Goal: Task Accomplishment & Management: Manage account settings

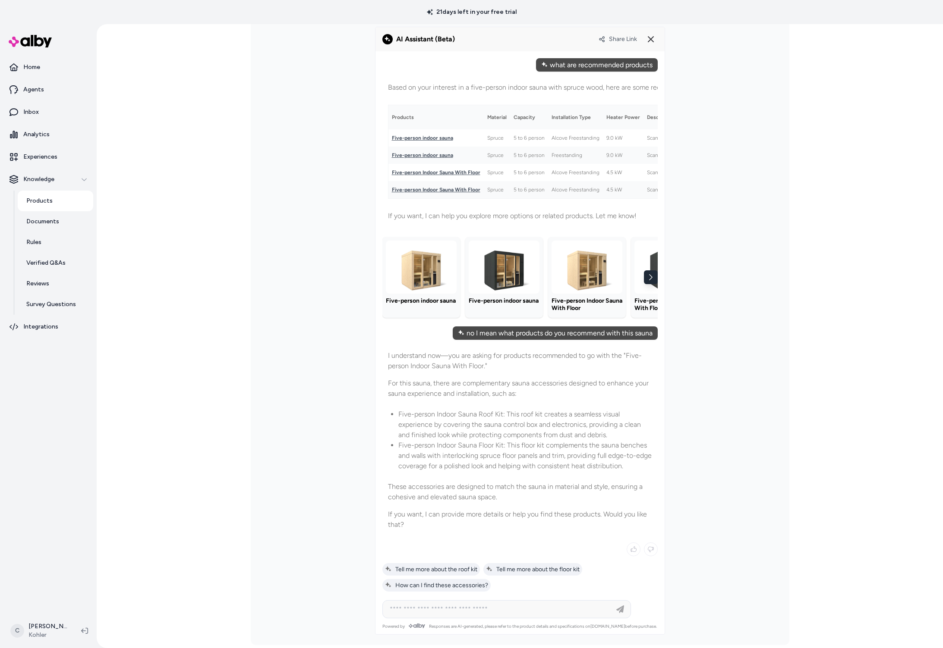
scroll to position [269, 0]
click at [135, 365] on div "Products Five-person Indoor Sauna With Floor Last updated Sep 03, 2025 Product …" at bounding box center [520, 336] width 846 height 624
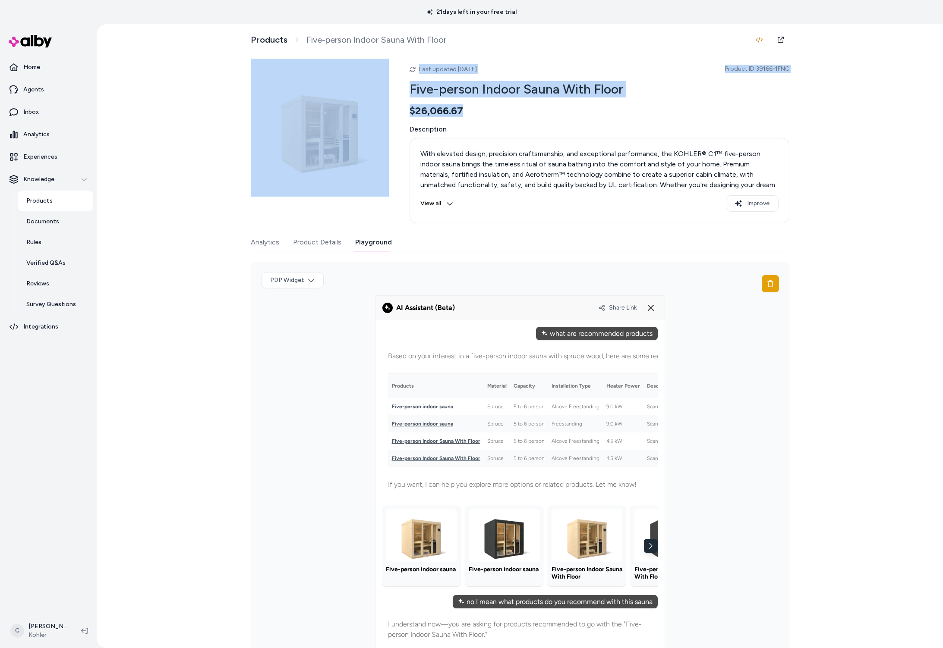
drag, startPoint x: 397, startPoint y: 113, endPoint x: 378, endPoint y: 112, distance: 18.6
click at [378, 112] on div "Last updated Sep 03, 2025 Product ID: 39166-1FNC Five-person Indoor Sauna With …" at bounding box center [520, 141] width 538 height 165
click at [463, 102] on div "Last updated Sep 03, 2025 Product ID: 39166-1FNC Five-person Indoor Sauna With …" at bounding box center [599, 141] width 380 height 165
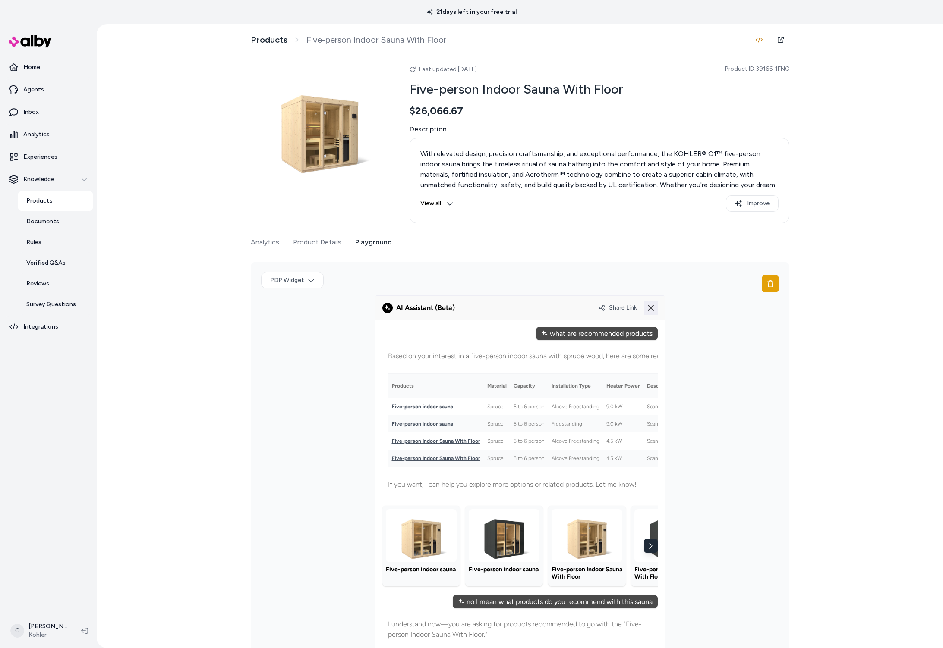
click at [651, 306] on icon at bounding box center [650, 308] width 10 height 10
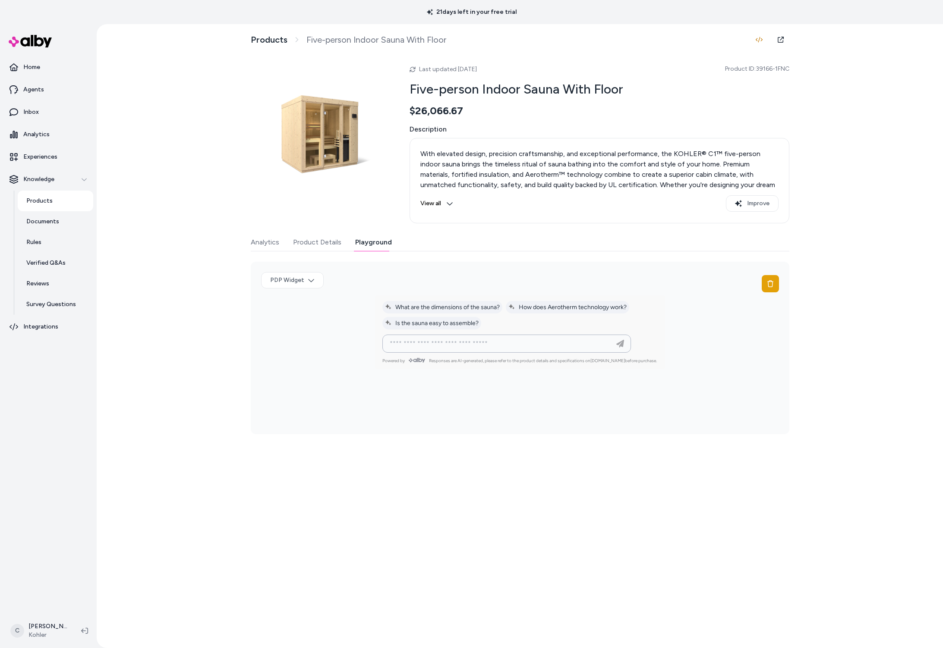
click at [546, 339] on input at bounding box center [497, 344] width 227 height 10
type input "**********"
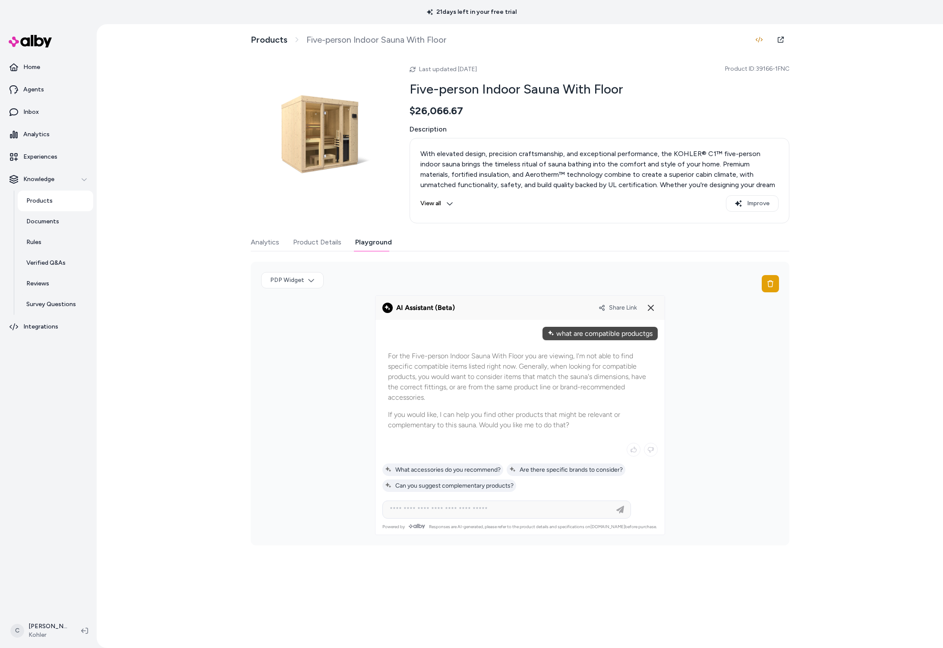
click at [217, 487] on div "Products Five-person Indoor Sauna With Floor Last updated Sep 03, 2025 Product …" at bounding box center [520, 336] width 846 height 624
click at [581, 370] on p "For the Five-person Indoor Sauna With Floor you are viewing, I'm not able to fi…" at bounding box center [520, 377] width 264 height 52
click at [38, 90] on p "Agents" at bounding box center [33, 89] width 21 height 9
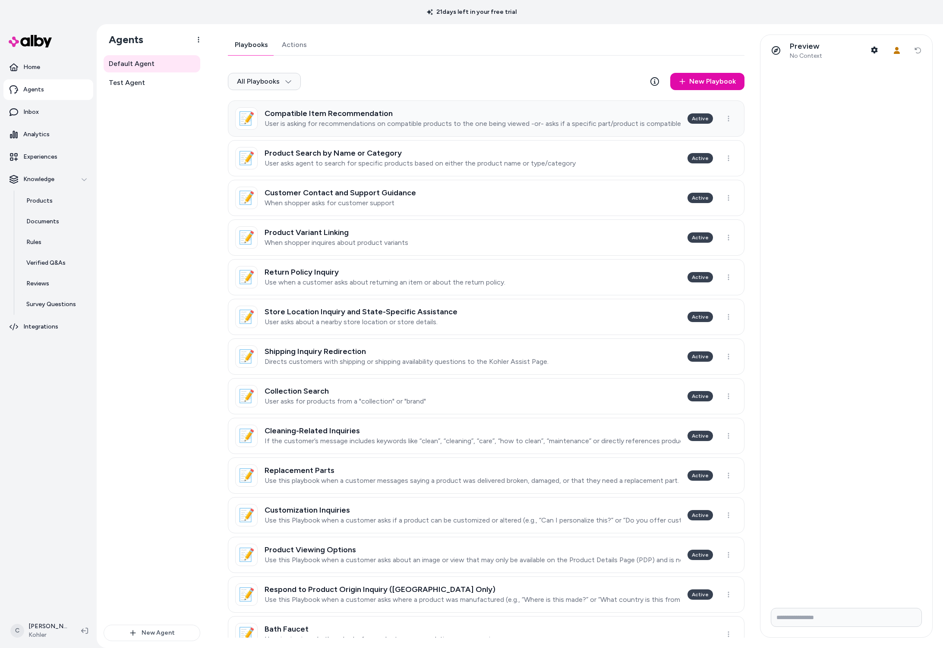
click at [349, 131] on link "📝 Compatible Item Recommendation User is asking for recommendations on compatib…" at bounding box center [486, 119] width 516 height 36
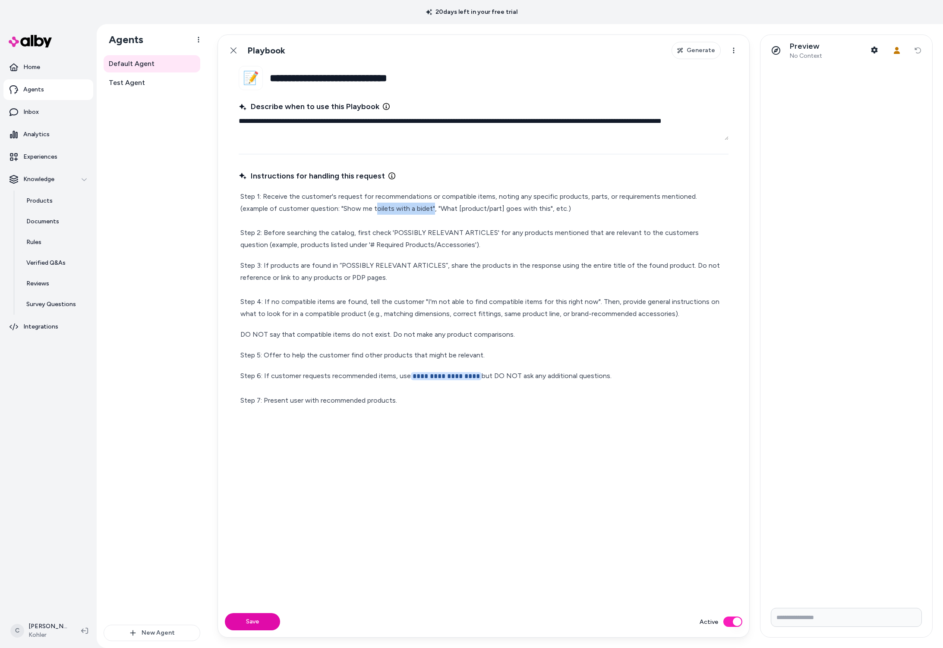
drag, startPoint x: 403, startPoint y: 209, endPoint x: 346, endPoint y: 203, distance: 57.3
click at [346, 203] on p "Step 1: Receive the customer's request for recommendations or compatible items,…" at bounding box center [483, 221] width 486 height 60
click at [352, 208] on p "Step 1: Receive the customer's request for recommendations or compatible items,…" at bounding box center [483, 221] width 486 height 60
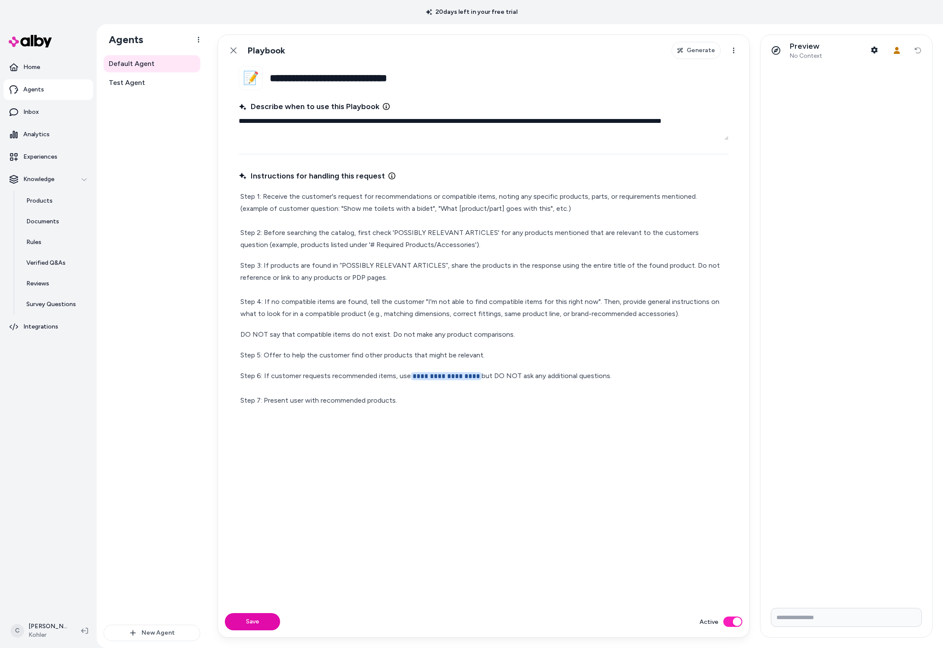
click at [396, 205] on p "Step 1: Receive the customer's request for recommendations or compatible items,…" at bounding box center [483, 221] width 486 height 60
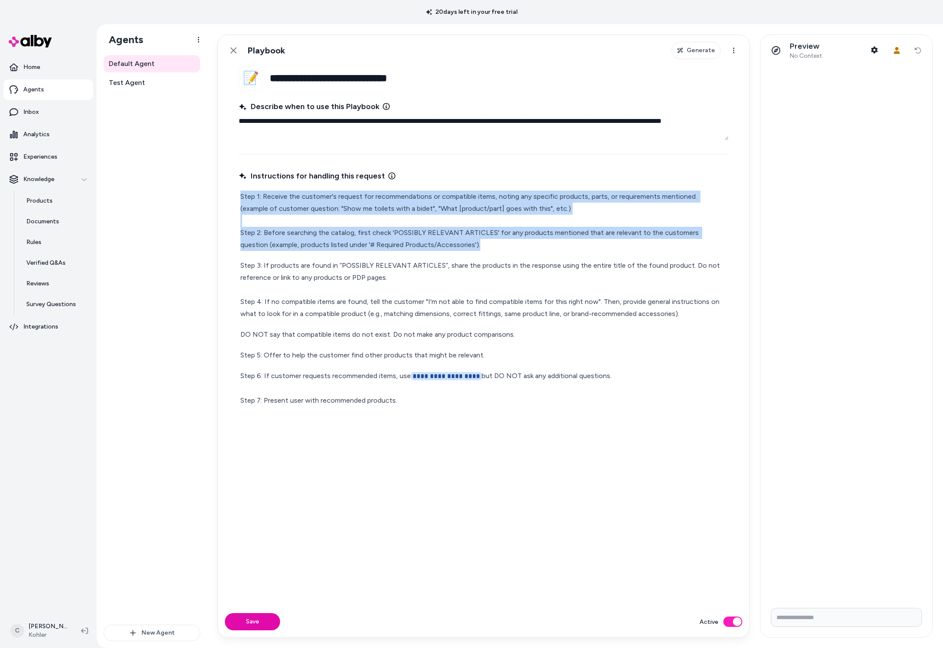
click at [395, 205] on p "Step 1: Receive the customer's request for recommendations or compatible items,…" at bounding box center [483, 221] width 486 height 60
click at [396, 207] on p "Step 1: Receive the customer's request for recommendations or compatible items,…" at bounding box center [483, 221] width 486 height 60
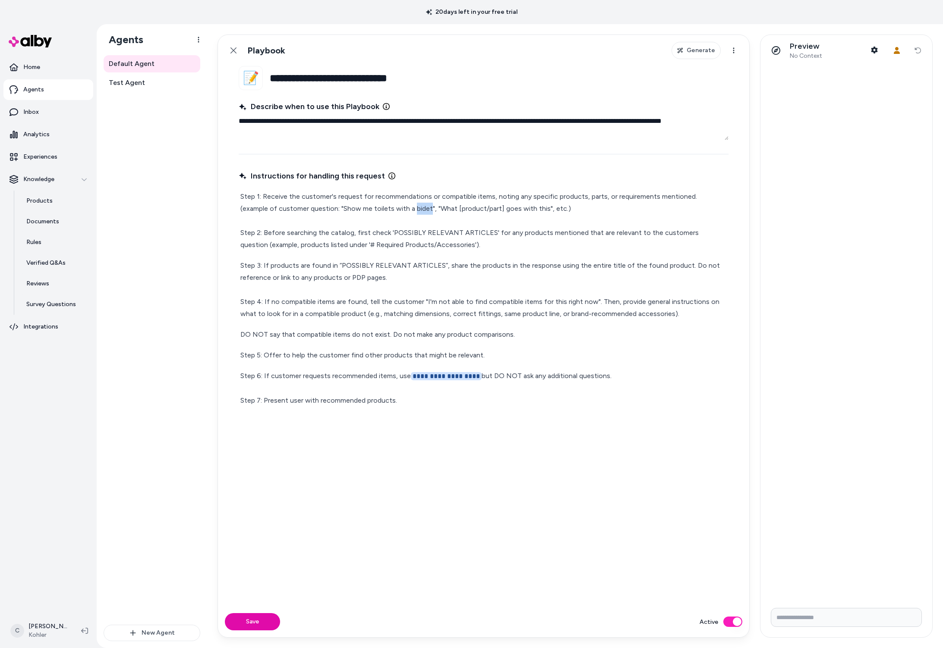
drag, startPoint x: 399, startPoint y: 207, endPoint x: 385, endPoint y: 211, distance: 14.6
click at [385, 211] on p "Step 1: Receive the customer's request for recommendations or compatible items,…" at bounding box center [483, 221] width 486 height 60
type textarea "*"
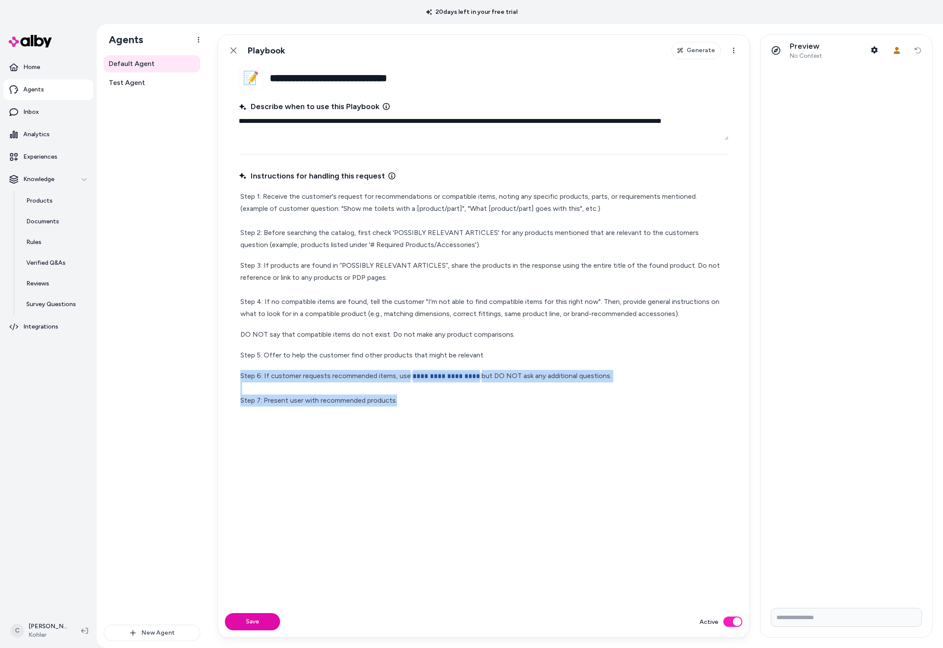
drag, startPoint x: 409, startPoint y: 404, endPoint x: 228, endPoint y: 370, distance: 183.9
click at [228, 370] on fieldset "**********" at bounding box center [483, 336] width 531 height 541
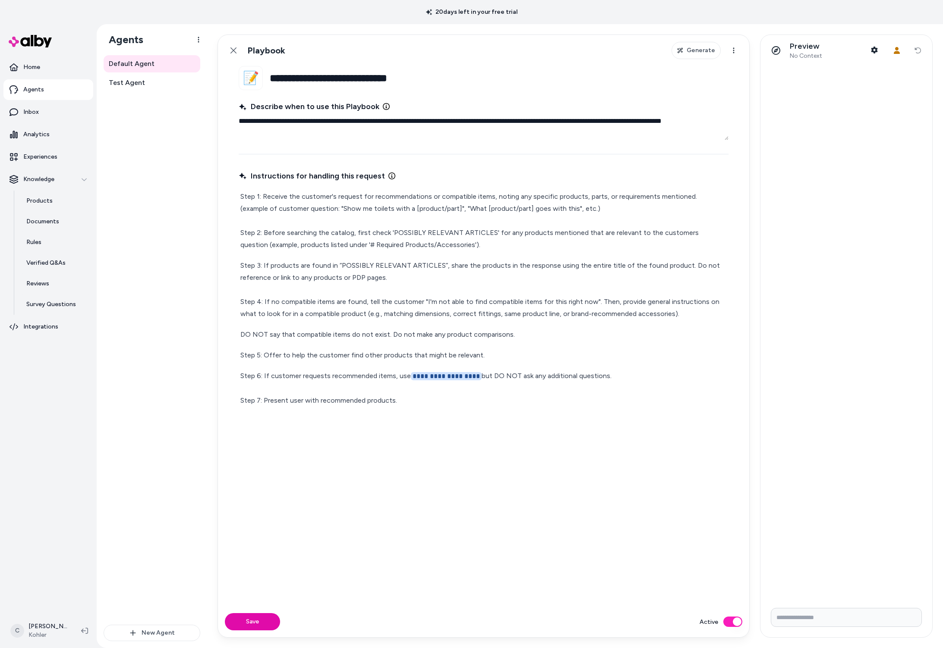
click at [228, 370] on fieldset "**********" at bounding box center [483, 336] width 531 height 541
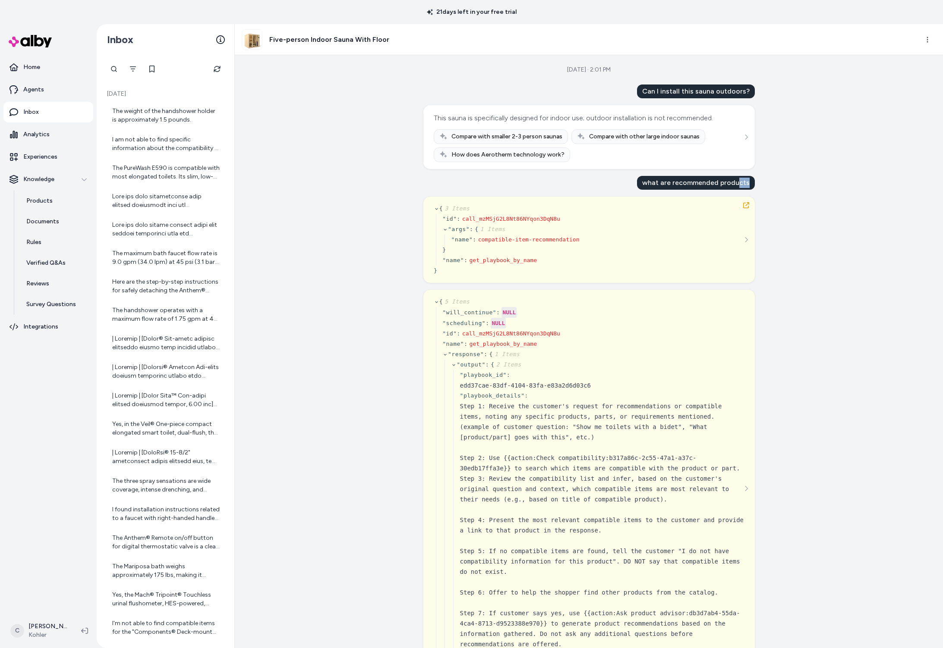
click at [736, 182] on div "what are recommended products" at bounding box center [696, 183] width 118 height 14
click at [926, 41] on html "21 days left in your free trial Home Agents Inbox Analytics Experiences Knowled…" at bounding box center [471, 324] width 943 height 648
click at [893, 76] on link "View product in alby" at bounding box center [890, 73] width 94 height 14
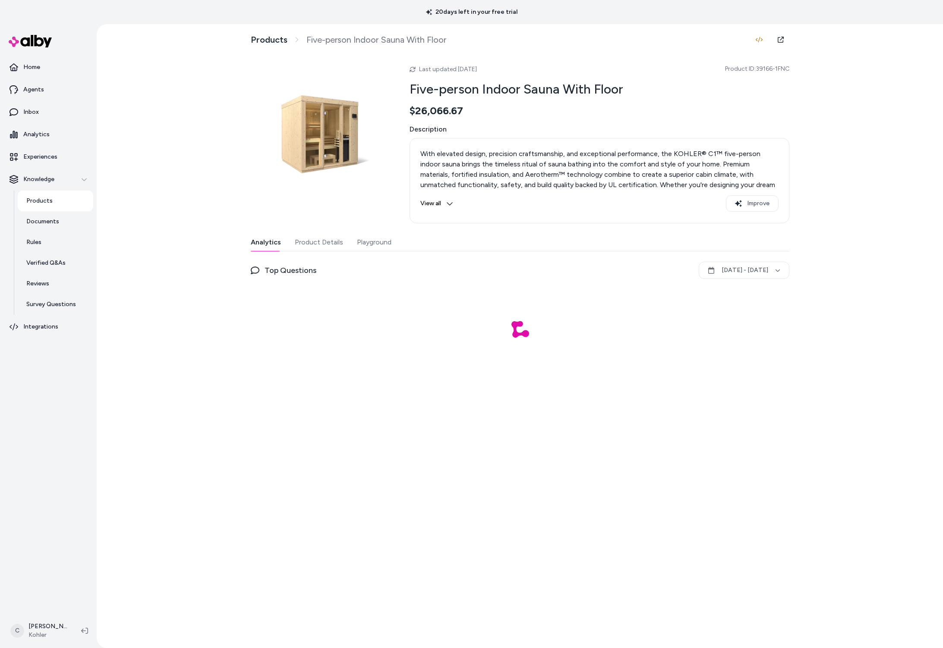
click at [386, 239] on button "Playground" at bounding box center [374, 242] width 35 height 17
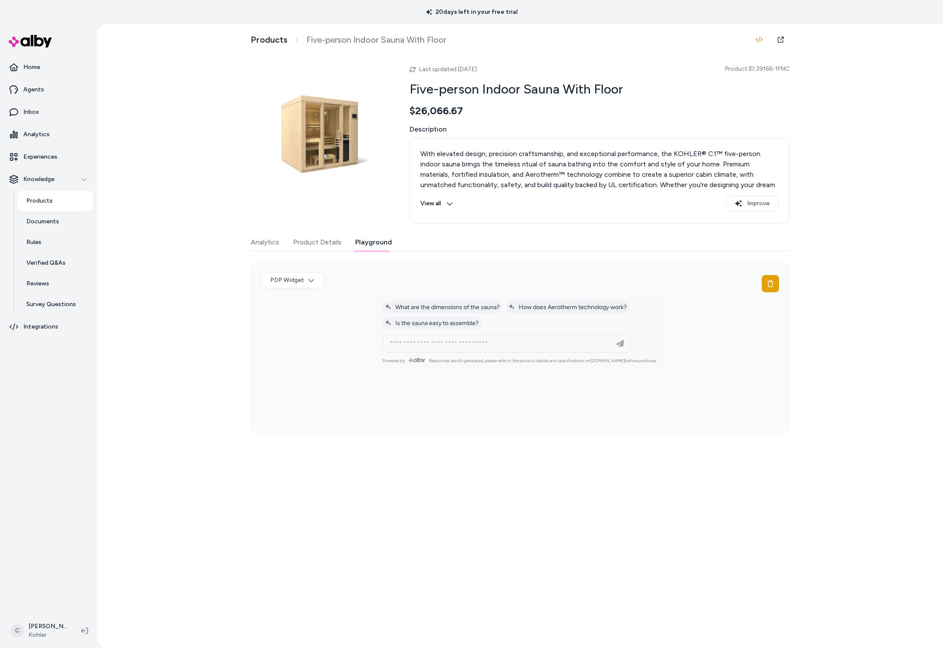
click at [439, 355] on div at bounding box center [519, 346] width 289 height 23
click at [441, 349] on input at bounding box center [497, 344] width 227 height 10
paste input "**********"
type input "**********"
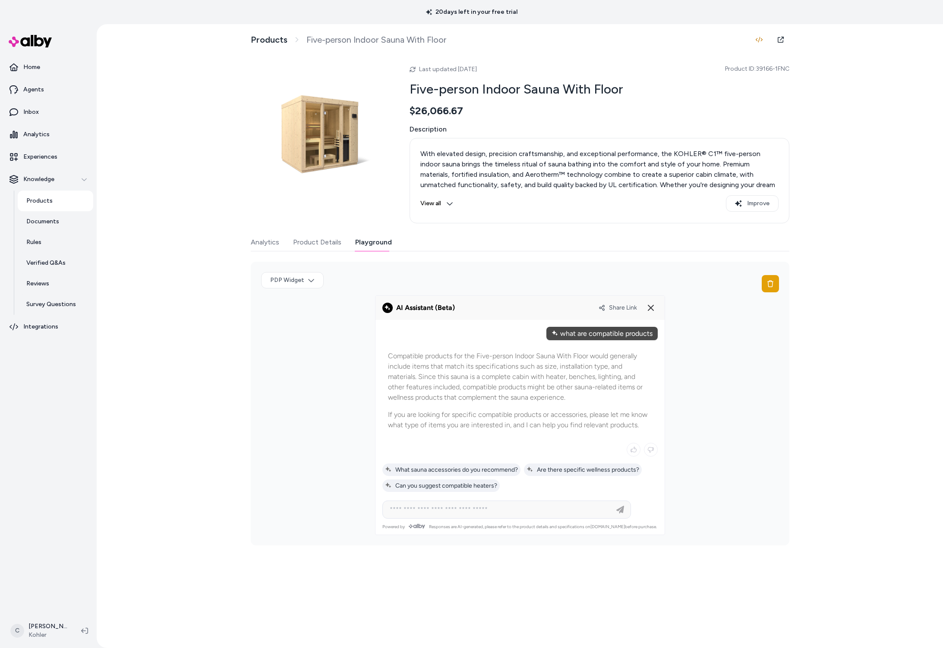
click at [624, 314] on div "Share Link" at bounding box center [627, 308] width 59 height 14
click at [625, 311] on span "Share Link" at bounding box center [623, 307] width 28 height 7
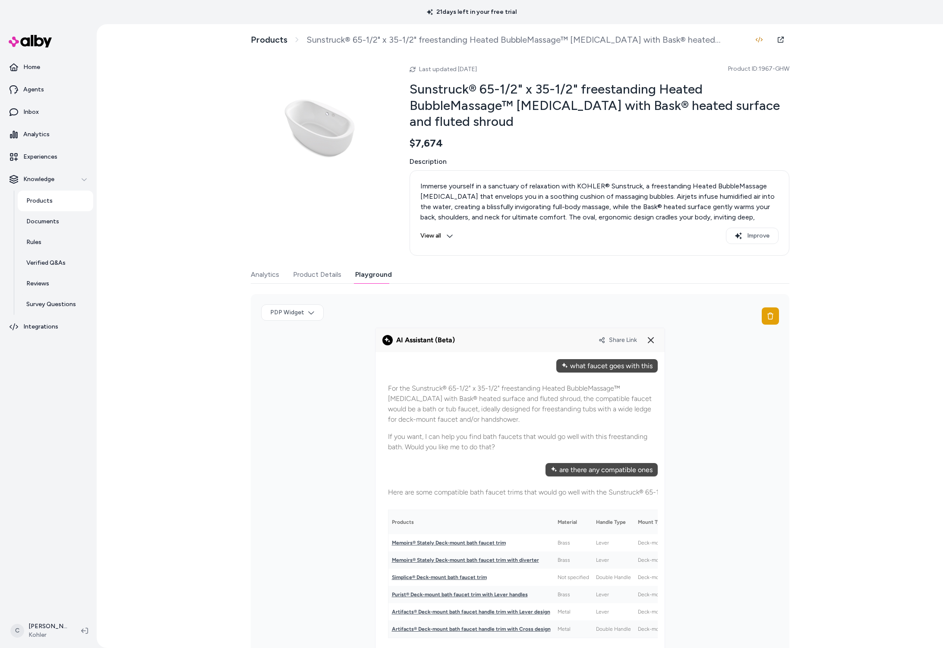
scroll to position [214, 0]
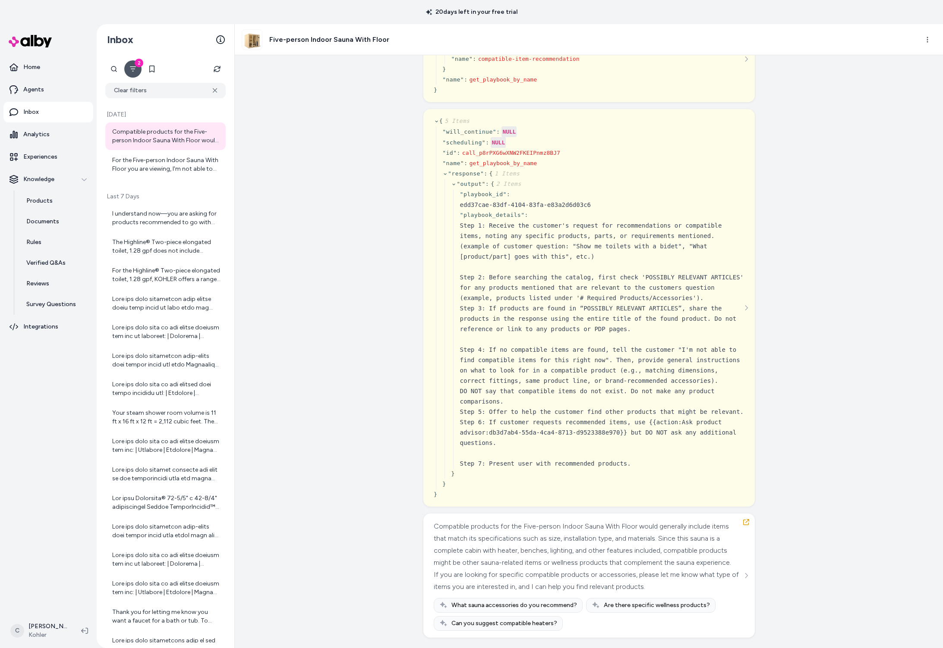
scroll to position [101, 0]
click at [744, 573] on icon "See more" at bounding box center [746, 576] width 6 height 6
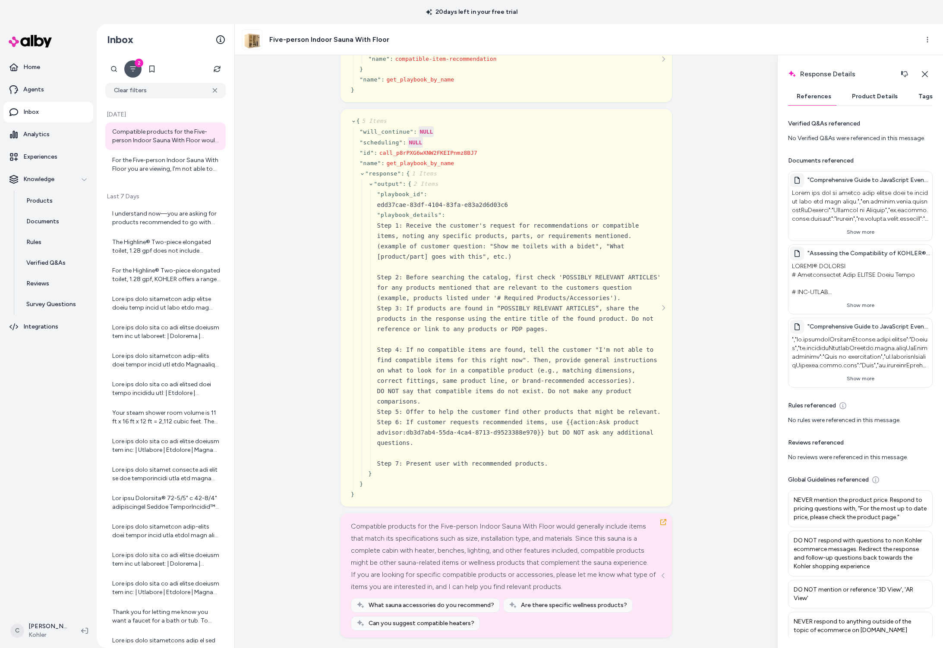
scroll to position [100, 0]
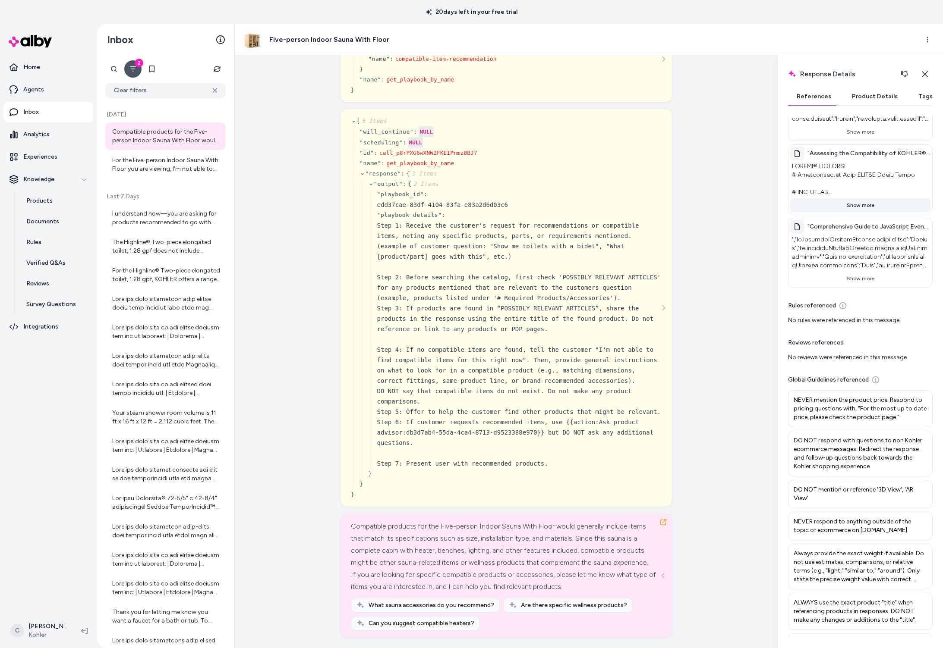
click at [858, 201] on button "Show more" at bounding box center [860, 205] width 140 height 14
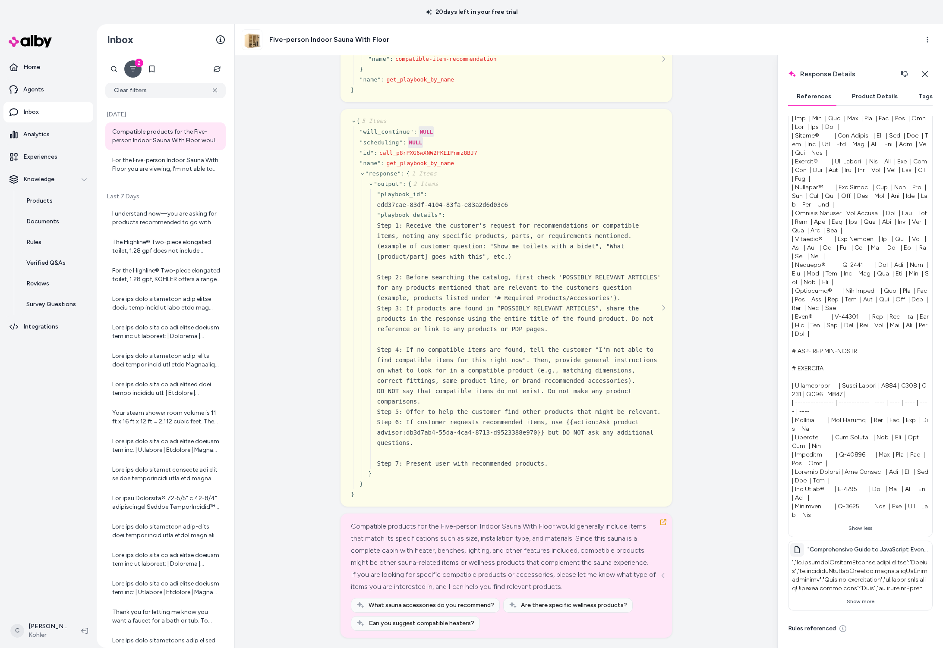
scroll to position [816, 0]
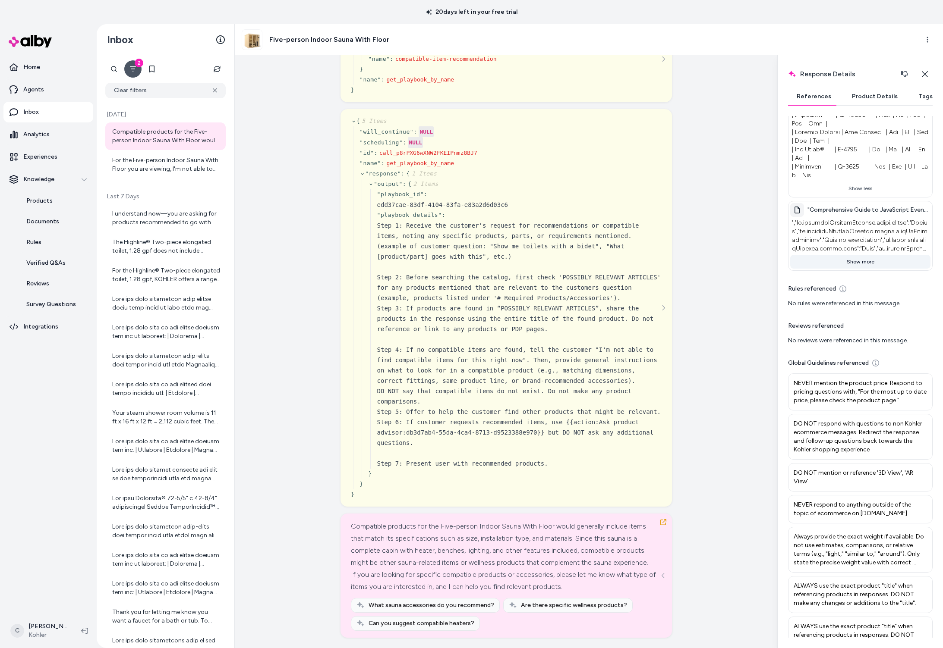
click at [858, 261] on button "Show more" at bounding box center [860, 262] width 140 height 14
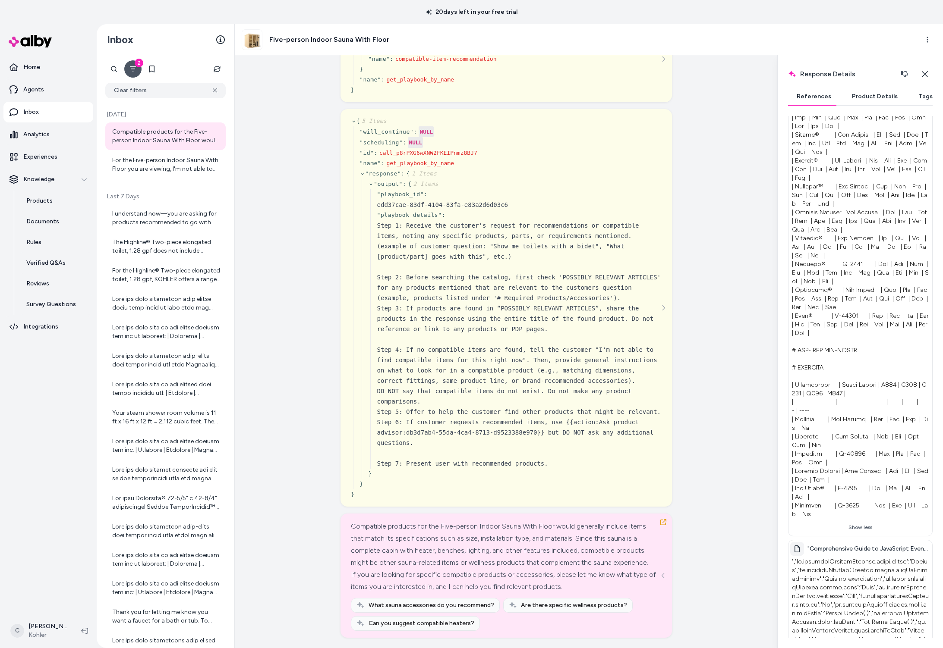
scroll to position [0, 0]
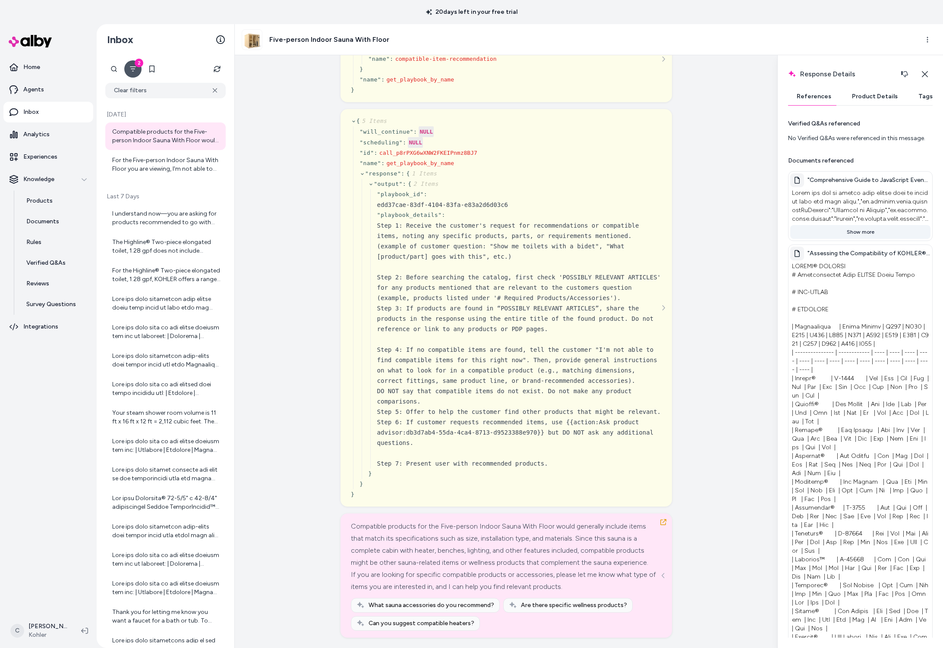
click at [853, 240] on div ""Comprehensive Guide to JavaScript Event Handling, Performance Monitoring, and …" at bounding box center [860, 206] width 145 height 70
click at [854, 237] on button "Show more" at bounding box center [860, 232] width 140 height 14
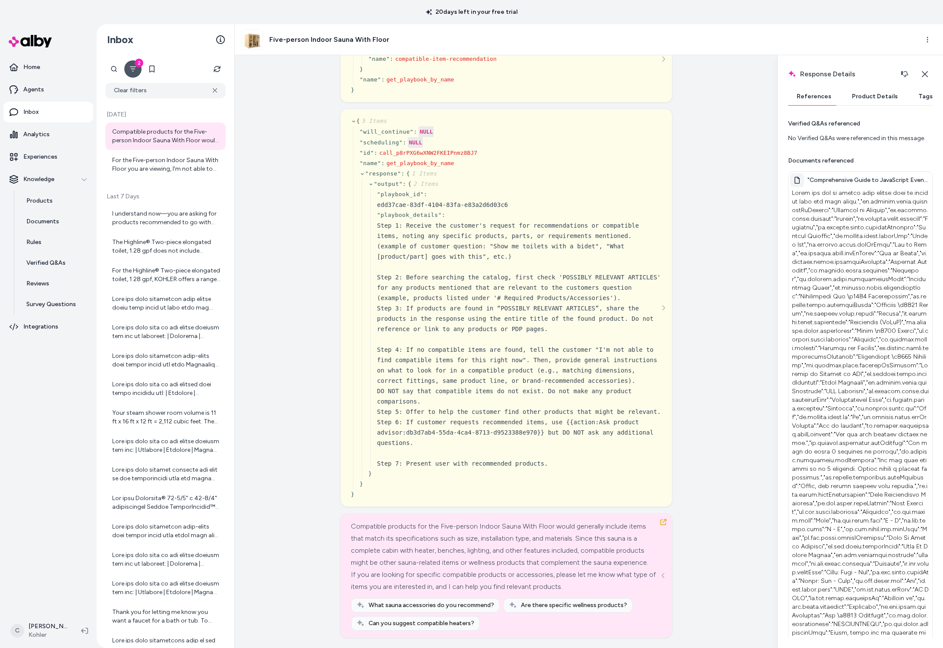
click at [852, 181] on span ""Comprehensive Guide to JavaScript Event Handling, Performance Monitoring, and …" at bounding box center [868, 180] width 123 height 9
copy span ""Comprehensive Guide to JavaScript Event Handling, Performance Monitoring, and …"
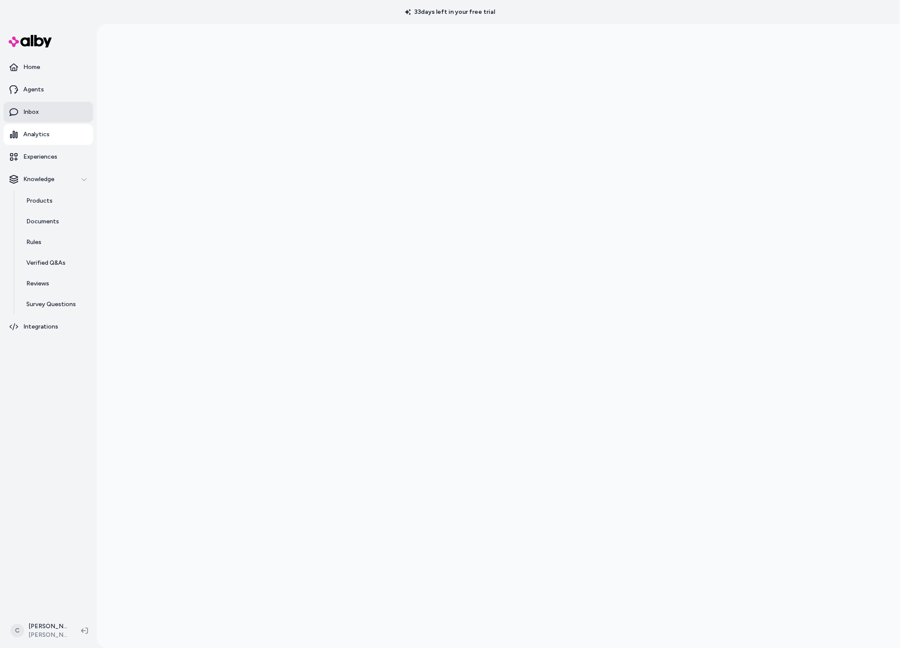
click at [41, 115] on link "Inbox" at bounding box center [48, 112] width 90 height 21
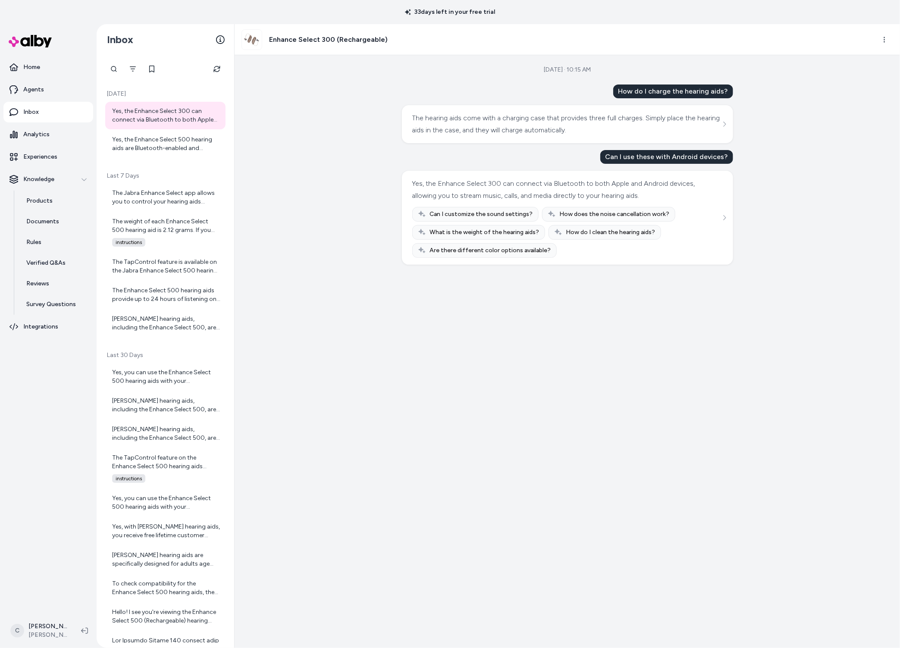
click at [685, 167] on div "How do I charge the hearing aids? The hearing aids come with a charging case th…" at bounding box center [567, 175] width 331 height 180
drag, startPoint x: 616, startPoint y: 177, endPoint x: 573, endPoint y: 170, distance: 43.2
click at [576, 171] on div "Yes, the Enhance Select 300 can connect via Bluetooth to both Apple and Android…" at bounding box center [567, 218] width 331 height 94
click at [573, 171] on div "Yes, the Enhance Select 300 can connect via Bluetooth to both Apple and Android…" at bounding box center [567, 218] width 331 height 94
drag, startPoint x: 476, startPoint y: 177, endPoint x: 547, endPoint y: 194, distance: 73.5
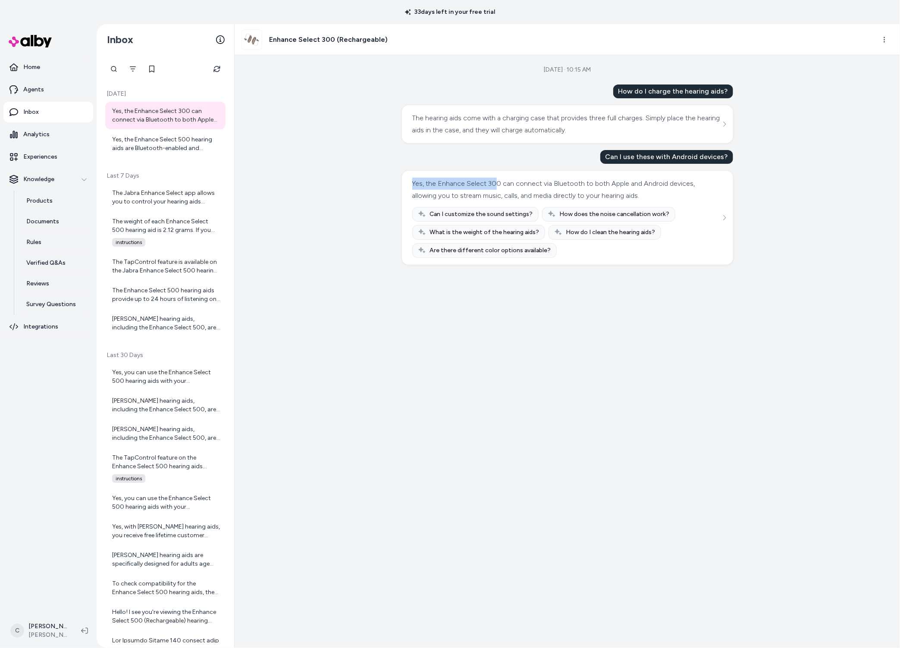
click at [542, 194] on div "Yes, the Enhance Select 300 can connect via Bluetooth to both Apple and Android…" at bounding box center [566, 190] width 308 height 24
drag, startPoint x: 547, startPoint y: 192, endPoint x: 360, endPoint y: 178, distance: 187.3
click at [547, 191] on div "Yes, the Enhance Select 300 can connect via Bluetooth to both Apple and Android…" at bounding box center [566, 190] width 308 height 24
click at [144, 140] on div "Yes, the Enhance Select 500 hearing aids are Bluetooth-enabled and compatible w…" at bounding box center [166, 143] width 108 height 17
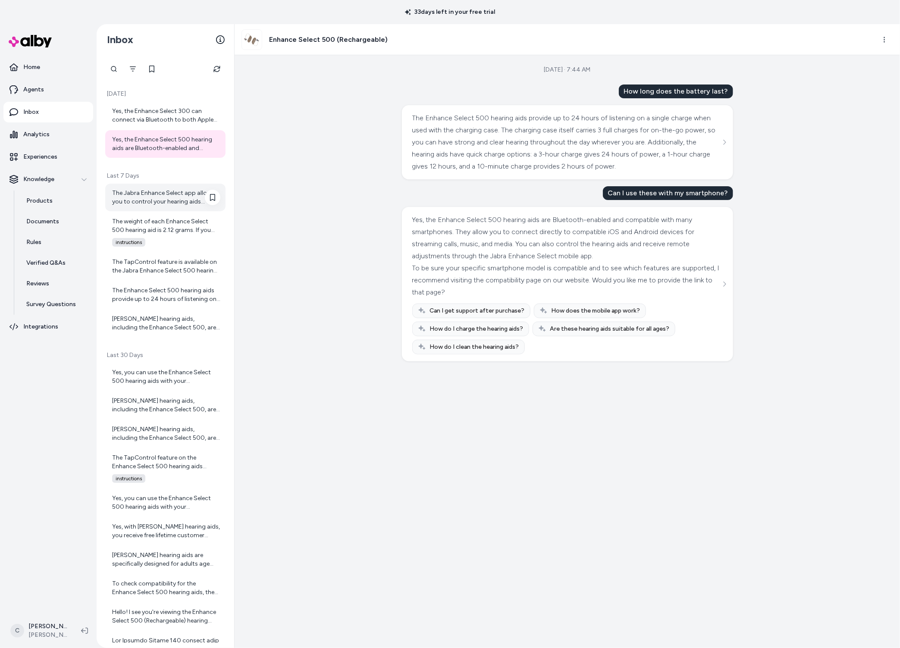
click at [156, 203] on div "The Jabra Enhance Select app allows you to control your hearing aids directly f…" at bounding box center [166, 197] width 108 height 17
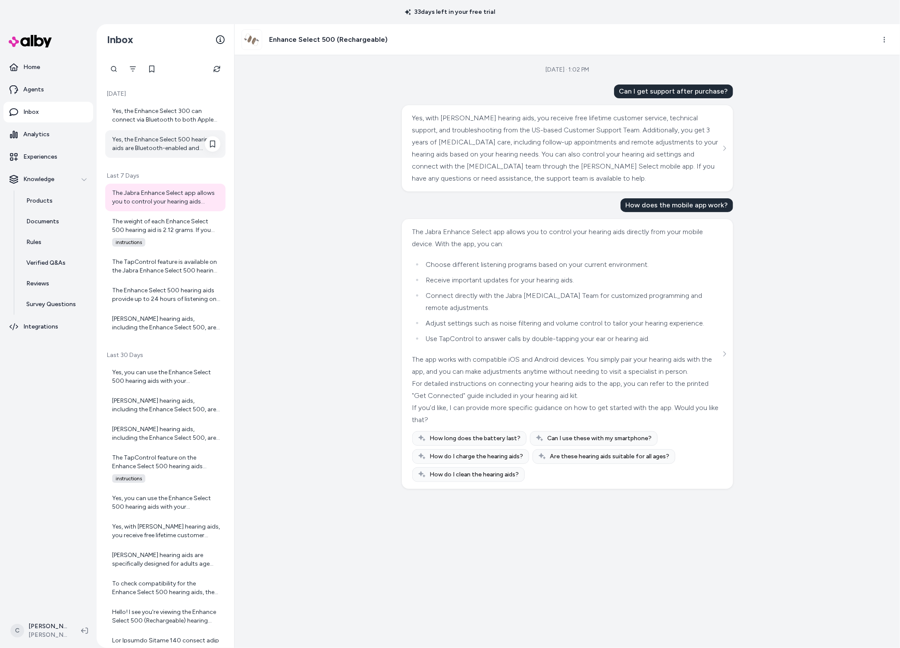
click at [161, 142] on div "Yes, the Enhance Select 500 hearing aids are Bluetooth-enabled and compatible w…" at bounding box center [166, 143] width 108 height 17
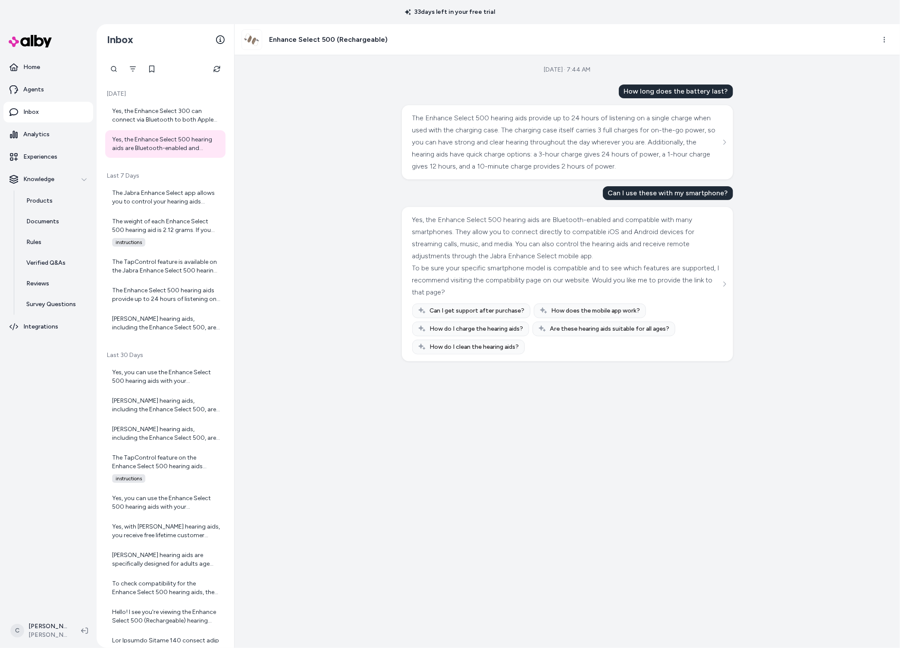
click at [725, 284] on icon "See more" at bounding box center [724, 284] width 3 height 5
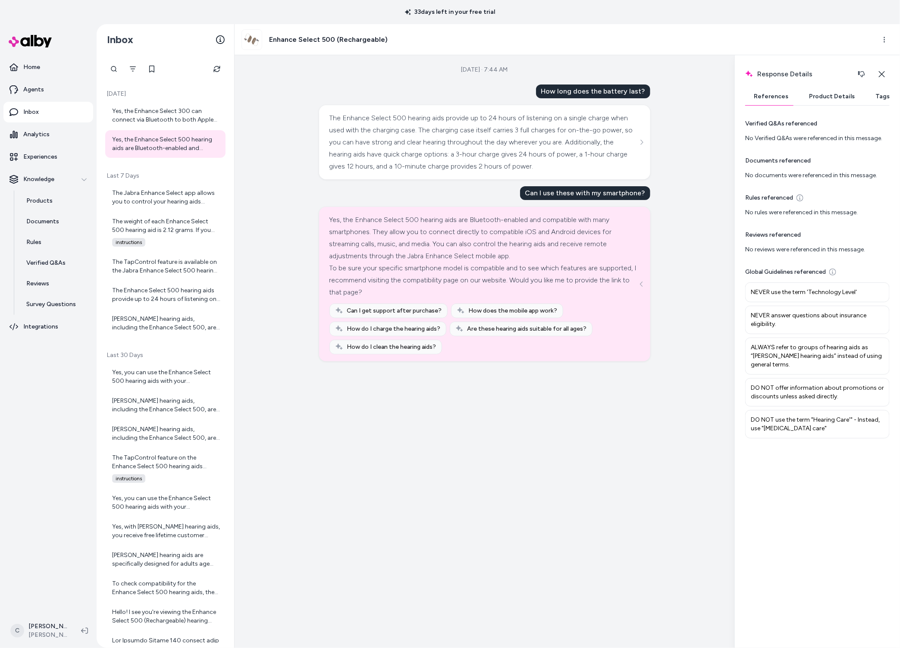
scroll to position [3, 0]
drag, startPoint x: 835, startPoint y: 214, endPoint x: 783, endPoint y: 207, distance: 52.7
click at [783, 207] on div "Verified Q&As referenced No Verified Q&As were referenced in this message. Docu…" at bounding box center [817, 377] width 145 height 522
drag, startPoint x: 783, startPoint y: 207, endPoint x: 796, endPoint y: 208, distance: 13.4
click at [785, 207] on div "No rules were referenced in this message." at bounding box center [817, 209] width 145 height 9
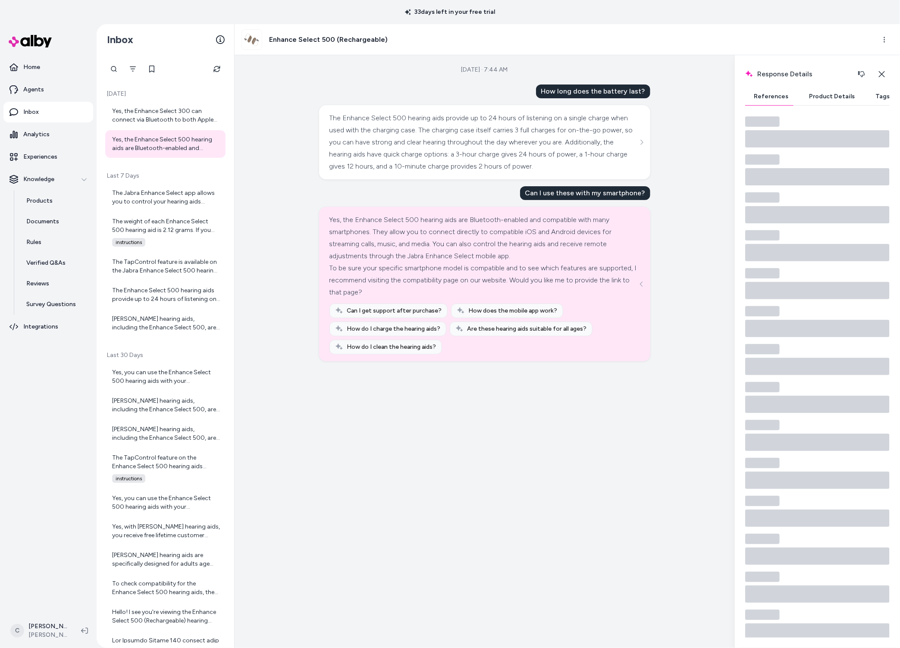
click at [835, 91] on button "Product Details" at bounding box center [832, 96] width 63 height 17
click at [777, 92] on button "References" at bounding box center [771, 96] width 52 height 17
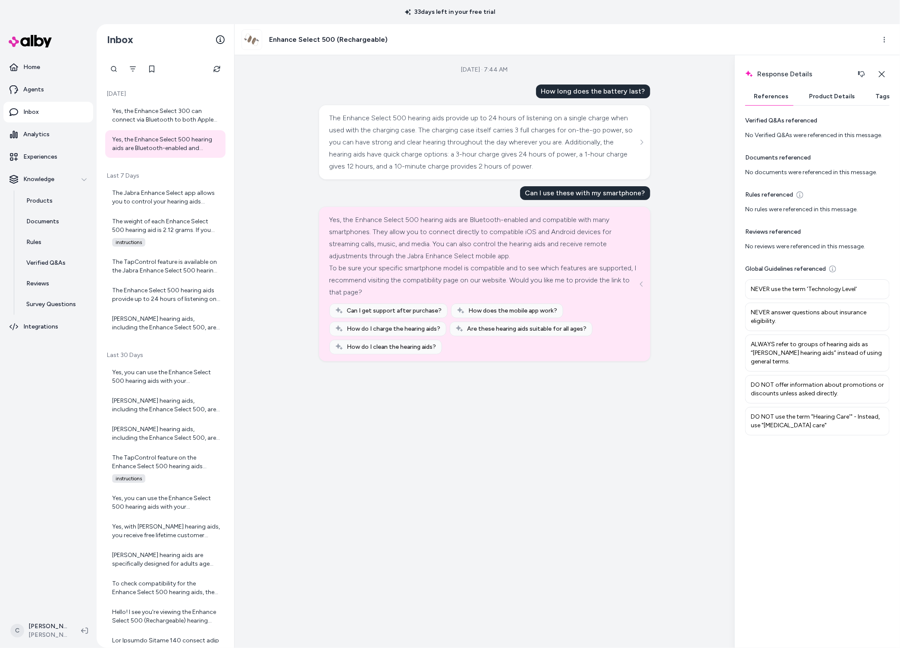
click at [428, 219] on div "Yes, the Enhance Select 500 hearing aids are Bluetooth-enabled and compatible w…" at bounding box center [484, 238] width 308 height 48
click at [827, 96] on button "Product Details" at bounding box center [832, 96] width 63 height 17
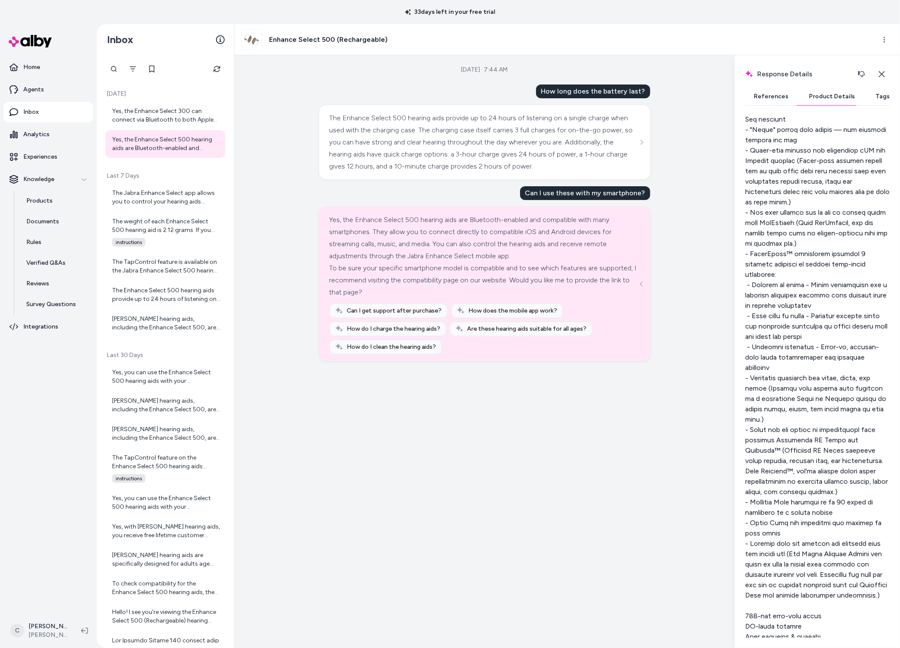
scroll to position [244, 0]
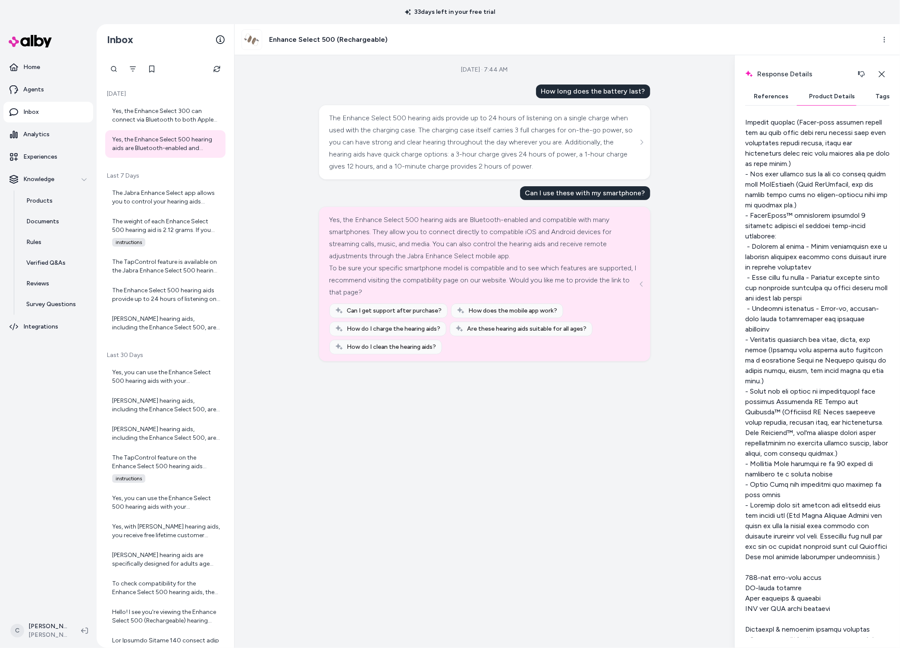
click at [497, 483] on div "Sep 04, 2025 · 7:44 AM How long does the battery last? The Enhance Select 500 h…" at bounding box center [485, 351] width 500 height 593
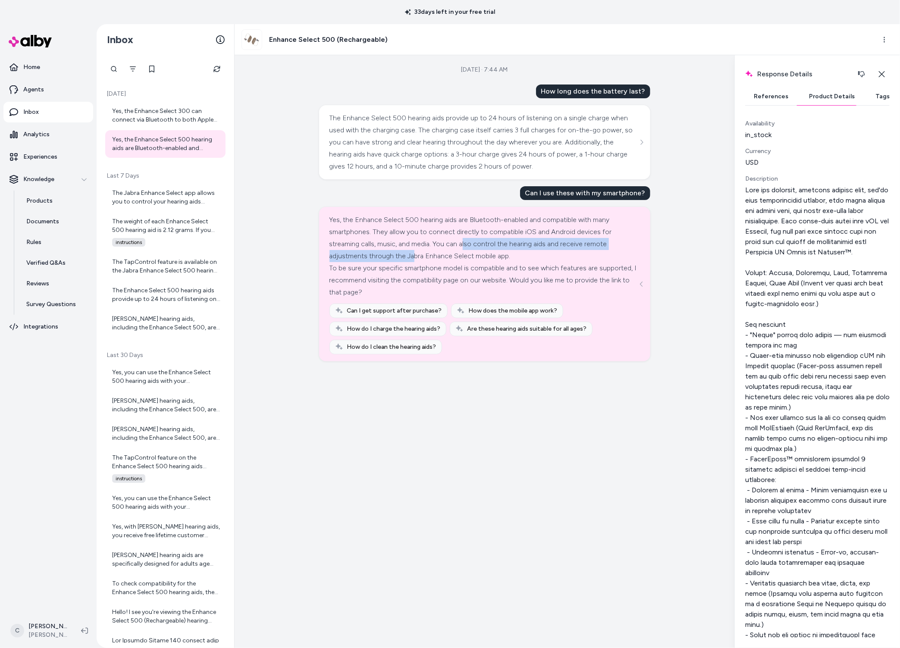
drag, startPoint x: 457, startPoint y: 239, endPoint x: 410, endPoint y: 258, distance: 50.3
click at [410, 258] on div "Yes, the Enhance Select 500 hearing aids are Bluetooth-enabled and compatible w…" at bounding box center [484, 238] width 308 height 48
drag, startPoint x: 432, startPoint y: 250, endPoint x: 451, endPoint y: 252, distance: 18.6
click at [443, 265] on div "Yes, the Enhance Select 500 hearing aids are Bluetooth-enabled and compatible w…" at bounding box center [484, 256] width 308 height 85
drag, startPoint x: 441, startPoint y: 254, endPoint x: 455, endPoint y: 207, distance: 48.2
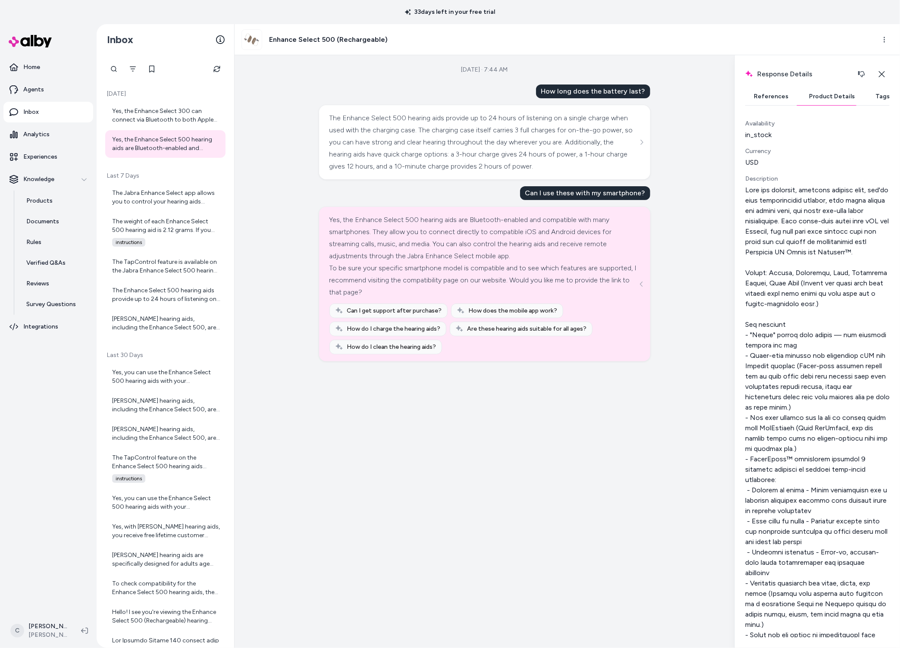
click at [448, 259] on div "Yes, the Enhance Select 500 hearing aids are Bluetooth-enabled and compatible w…" at bounding box center [484, 238] width 308 height 48
click at [37, 631] on html "33 days left in your free trial Home Agents Inbox Analytics Experiences Knowled…" at bounding box center [450, 324] width 900 height 648
click at [45, 99] on html "33 days left in your free trial Home Agents Inbox Analytics Experiences Knowled…" at bounding box center [450, 324] width 900 height 648
click at [41, 83] on link "Agents" at bounding box center [48, 89] width 90 height 21
drag, startPoint x: 754, startPoint y: 366, endPoint x: 795, endPoint y: 391, distance: 48.5
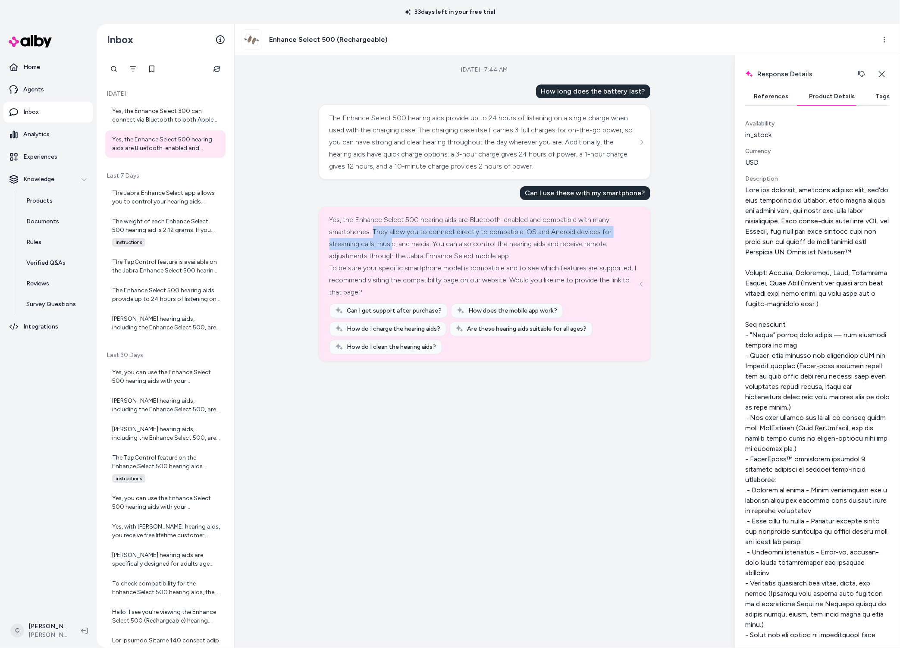
drag, startPoint x: 381, startPoint y: 238, endPoint x: 393, endPoint y: 245, distance: 14.4
click at [393, 245] on div "Yes, the Enhance Select 500 hearing aids are Bluetooth-enabled and compatible w…" at bounding box center [484, 238] width 308 height 48
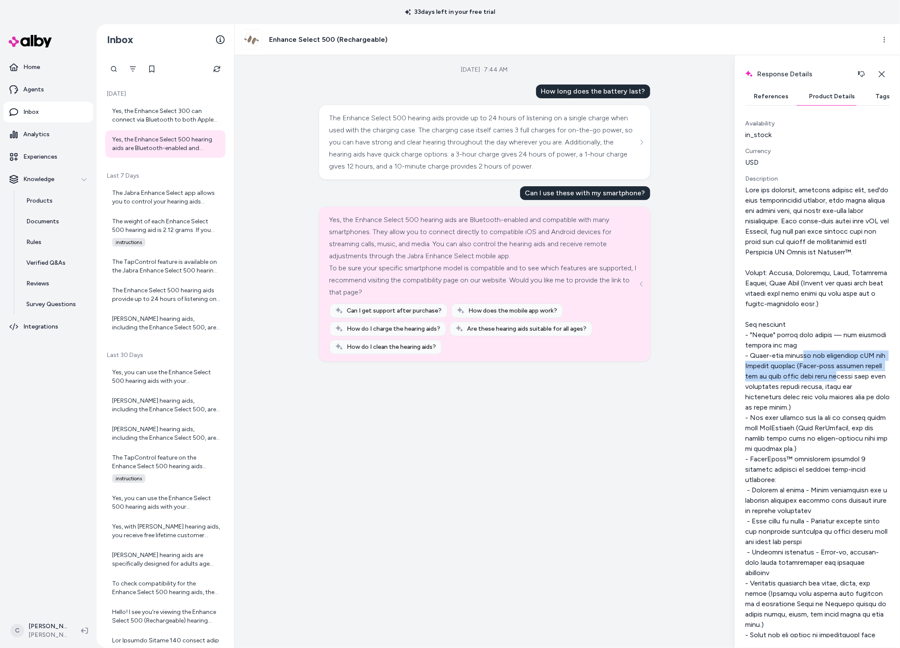
drag, startPoint x: 799, startPoint y: 369, endPoint x: 831, endPoint y: 387, distance: 35.9
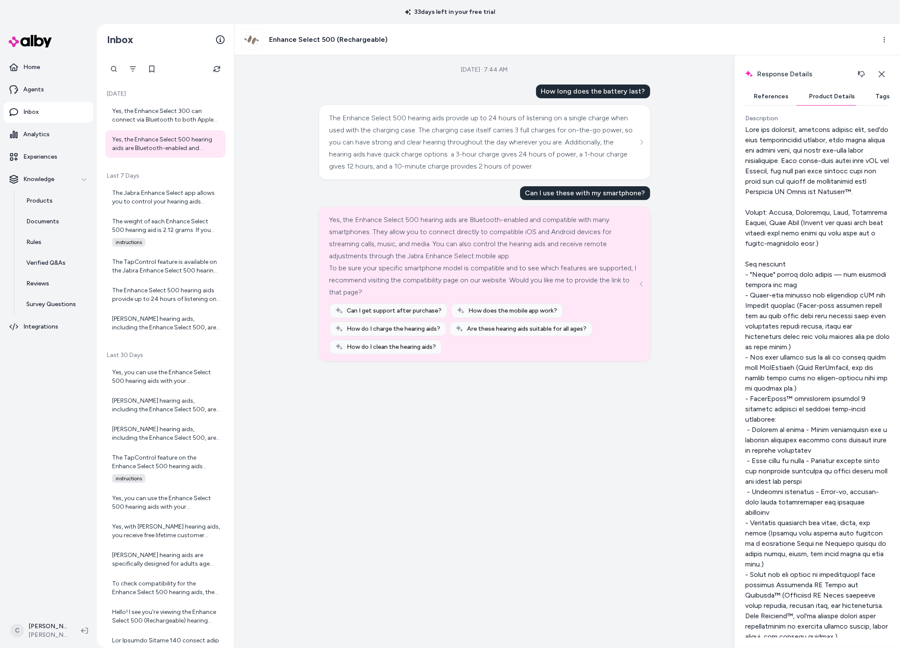
scroll to position [54, 0]
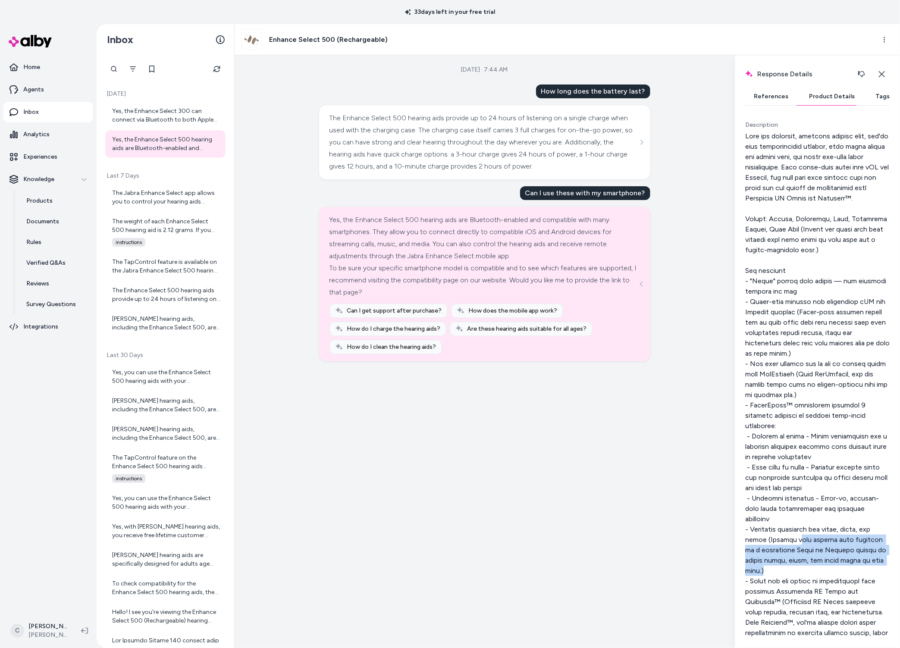
drag, startPoint x: 799, startPoint y: 551, endPoint x: 835, endPoint y: 583, distance: 47.4
drag, startPoint x: 771, startPoint y: 543, endPoint x: 890, endPoint y: 576, distance: 123.3
click at [890, 576] on div "Availability in_stock Currency USD Description External Id EnhanceSelect500 Ima…" at bounding box center [817, 377] width 145 height 522
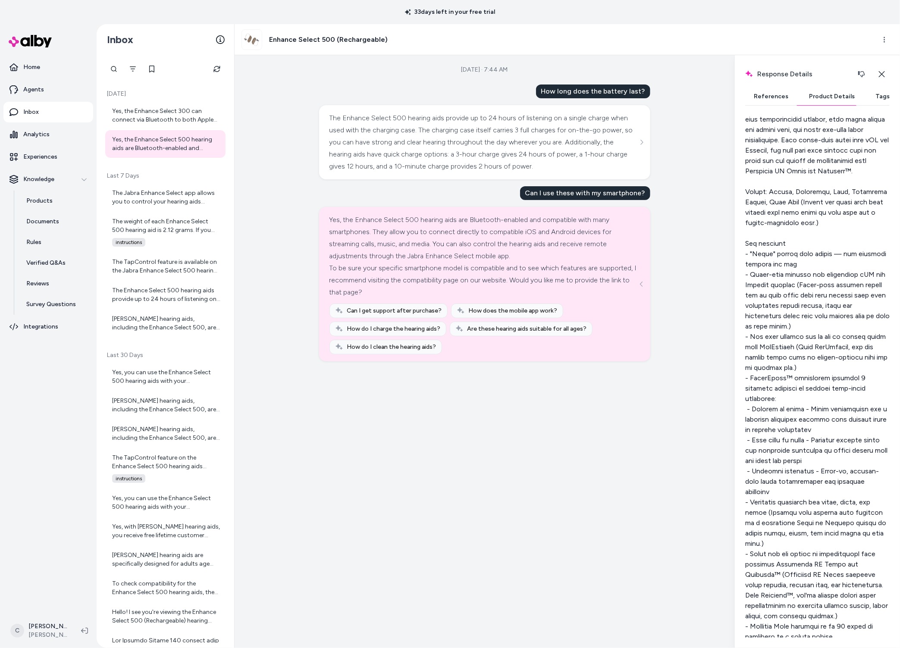
scroll to position [109, 0]
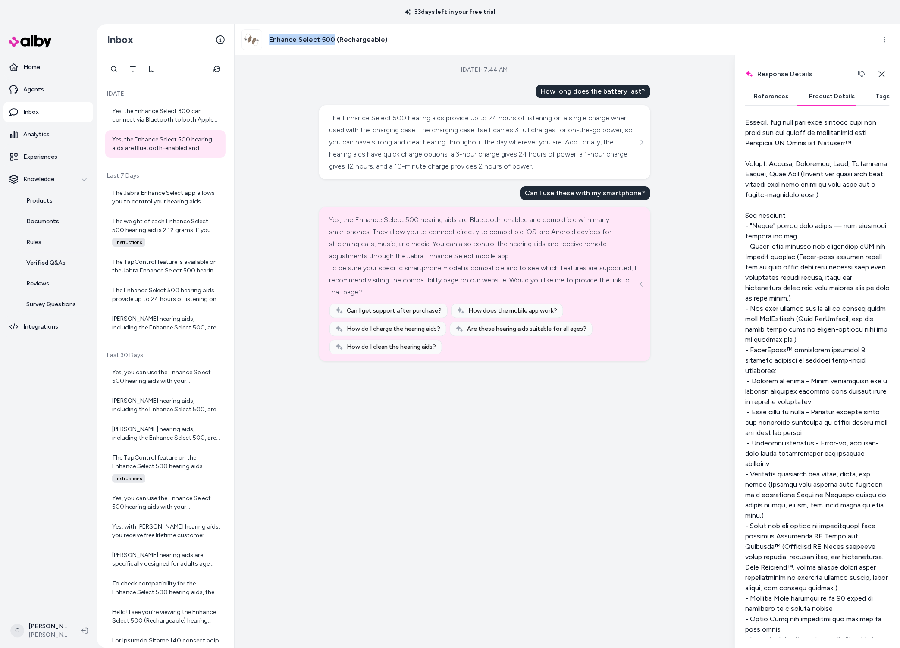
drag, startPoint x: 332, startPoint y: 41, endPoint x: 266, endPoint y: 41, distance: 66.4
click at [266, 41] on div "Enhance Select 500 (Rechargeable)" at bounding box center [315, 39] width 146 height 21
copy h3 "Enhance Select 500"
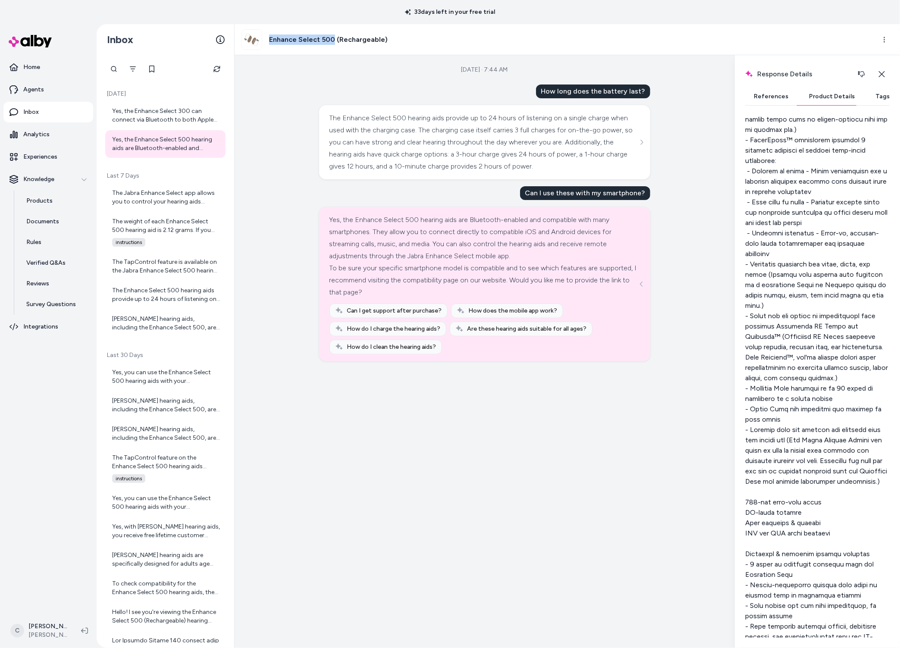
scroll to position [187, 0]
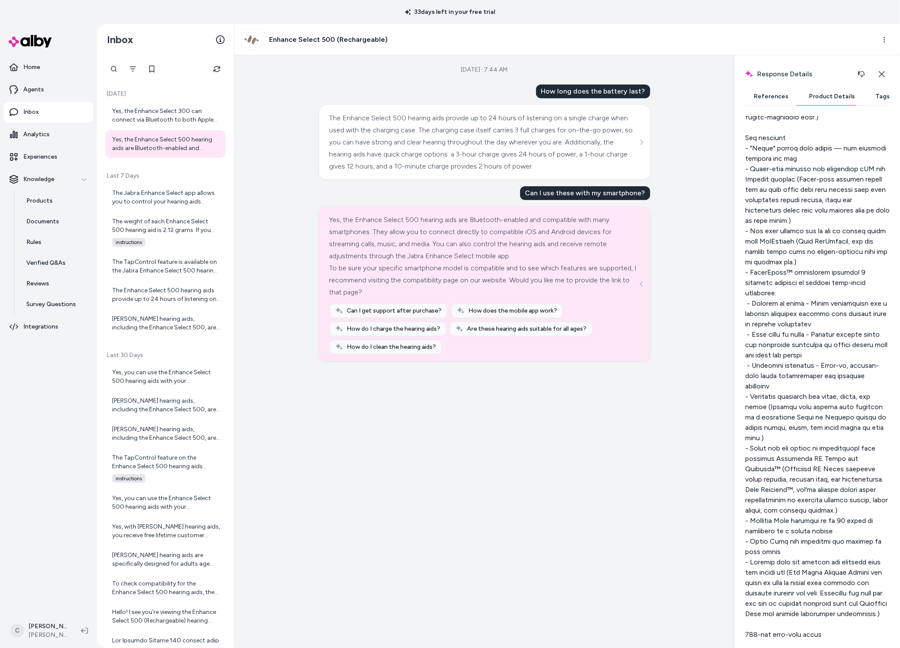
drag, startPoint x: 687, startPoint y: 430, endPoint x: 703, endPoint y: 419, distance: 19.6
click at [687, 430] on div "Sep 04, 2025 · 7:44 AM How long does the battery last? The Enhance Select 500 h…" at bounding box center [485, 351] width 500 height 593
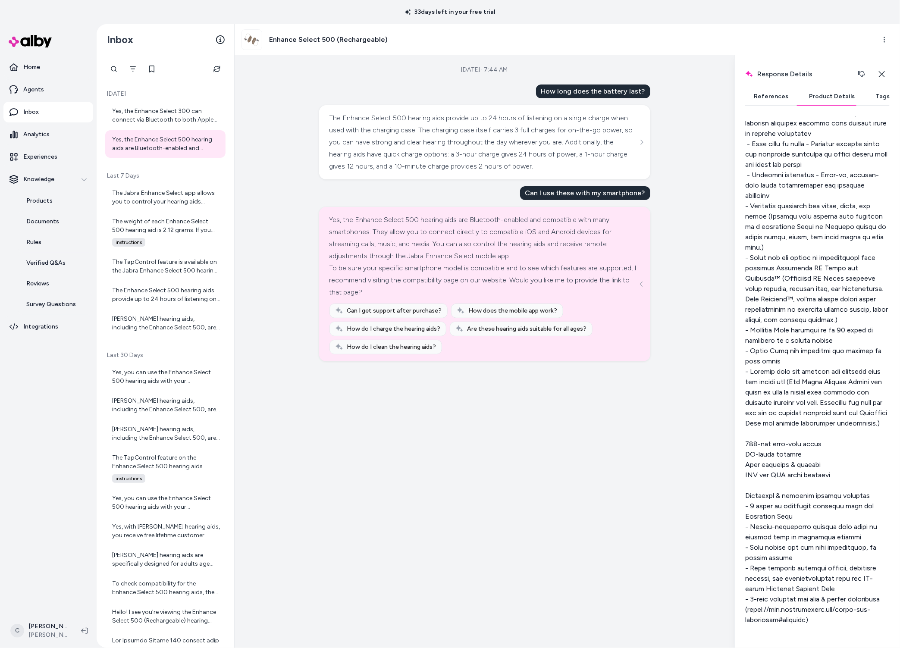
scroll to position [363, 0]
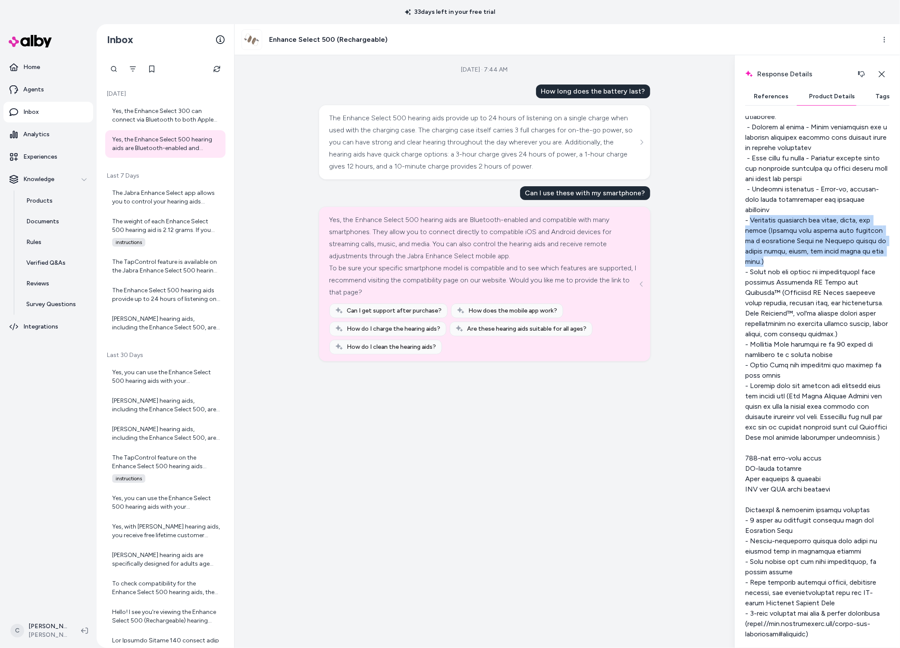
drag, startPoint x: 751, startPoint y: 231, endPoint x: 765, endPoint y: 270, distance: 42.0
click at [881, 69] on button "Close" at bounding box center [882, 74] width 16 height 17
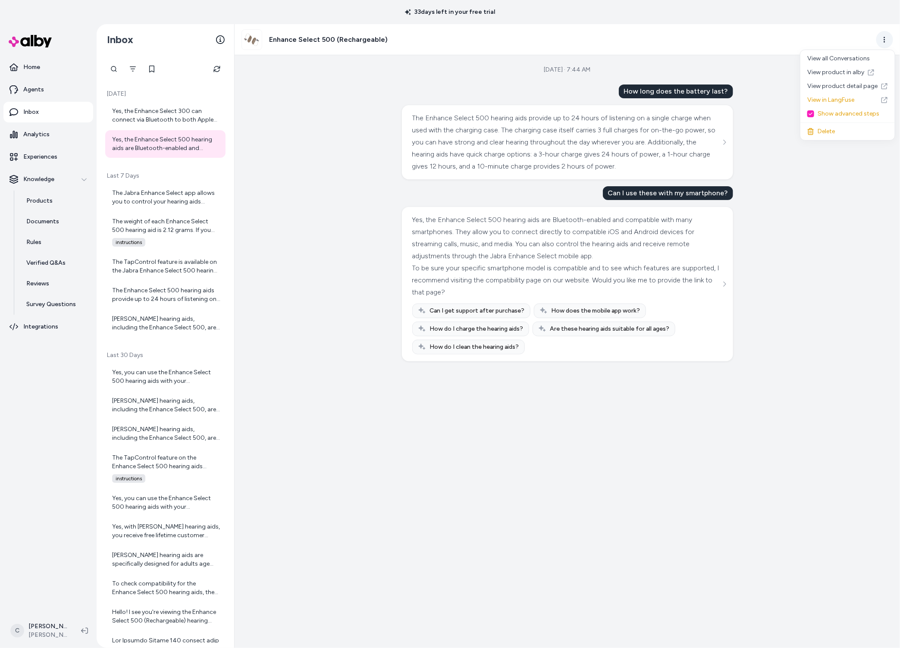
click at [882, 40] on html "33 days left in your free trial Home Agents Inbox Analytics Experiences Knowled…" at bounding box center [450, 324] width 900 height 648
click at [863, 72] on link "View product in alby" at bounding box center [848, 73] width 94 height 14
click at [670, 193] on div "Can I use these with my smartphone?" at bounding box center [668, 193] width 130 height 14
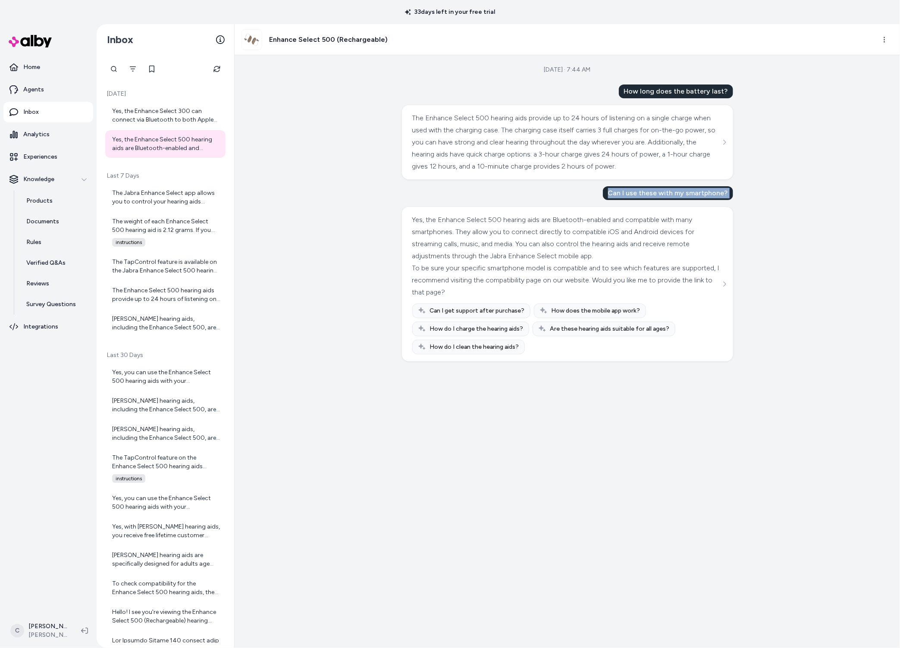
copy div "Can I use these with my smartphone?"
click at [328, 214] on div "Sep 04, 2025 · 7:44 AM How long does the battery last? The Enhance Select 500 h…" at bounding box center [568, 351] width 666 height 593
click at [38, 93] on p "Agents" at bounding box center [33, 89] width 21 height 9
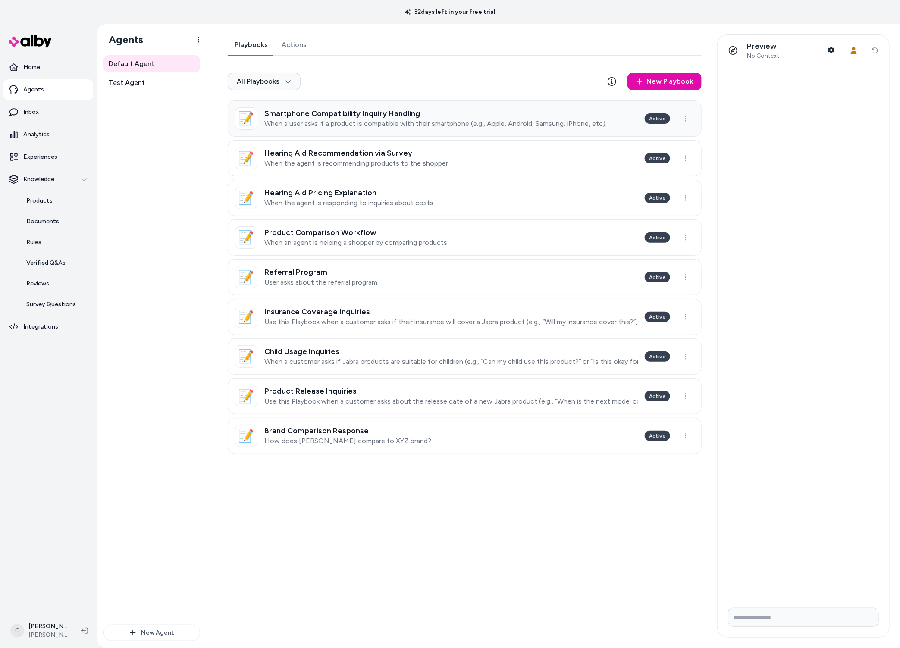
click at [433, 114] on h3 "Smartphone Compatibility Inquiry Handling" at bounding box center [435, 113] width 343 height 9
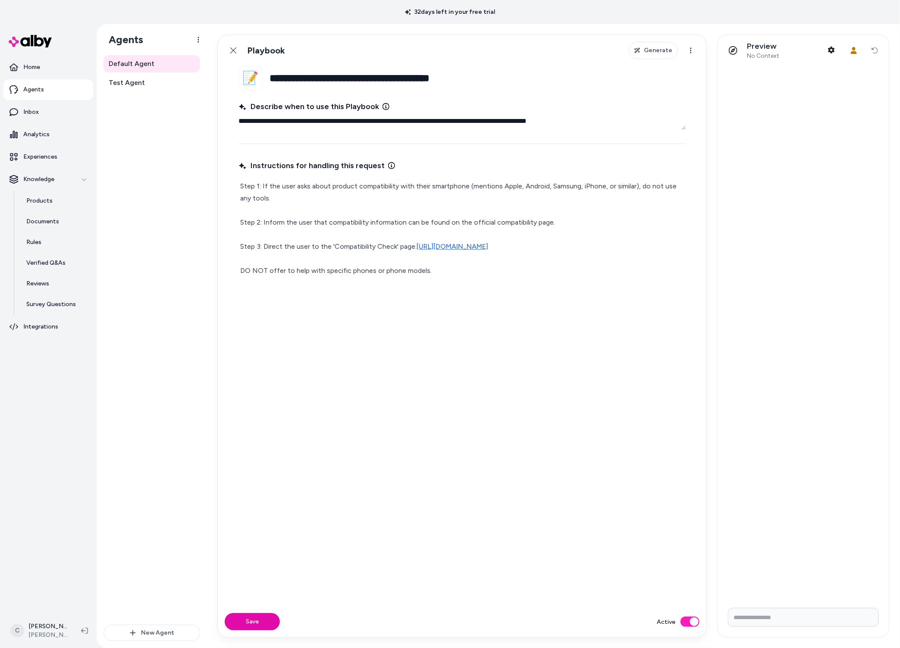
click at [440, 264] on p "Step 1: If the user asks about product compatibility with their smartphone (men…" at bounding box center [462, 228] width 444 height 97
click at [441, 264] on p "Step 1: If the user asks about product compatibility with their smartphone (men…" at bounding box center [462, 228] width 444 height 97
drag, startPoint x: 341, startPoint y: 231, endPoint x: 488, endPoint y: 227, distance: 146.7
click at [342, 231] on p "Step 1: If the user asks about product compatibility with their smartphone (men…" at bounding box center [462, 228] width 444 height 97
click at [490, 228] on p "Step 1: If the user asks about product compatibility with their smartphone (men…" at bounding box center [462, 228] width 444 height 97
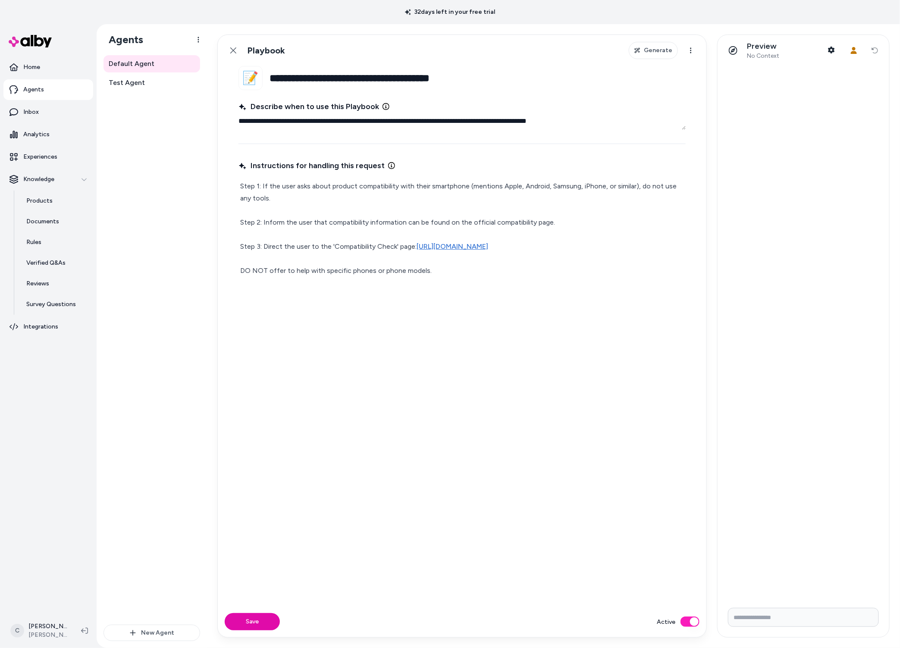
click at [604, 189] on p "Step 1: If the user asks about product compatibility with their smartphone (men…" at bounding box center [462, 228] width 444 height 97
click at [563, 187] on p "Step 1: If the user asks about product compatibility with their smartphone (men…" at bounding box center [462, 228] width 444 height 97
click at [608, 189] on p "Step 1: If the user asks about product compatibility with their smartphone (men…" at bounding box center [462, 228] width 444 height 97
click at [605, 187] on p "Step 1: If the user asks about product compatibility with their smartphone (men…" at bounding box center [462, 228] width 444 height 97
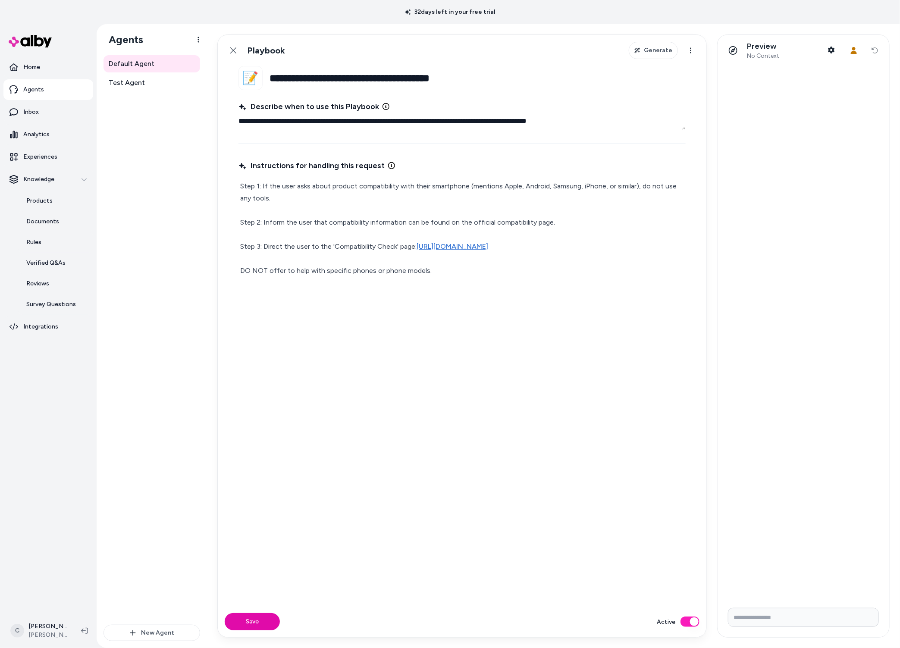
type textarea "*"
click at [256, 621] on button "Save" at bounding box center [252, 621] width 55 height 17
type textarea "*"
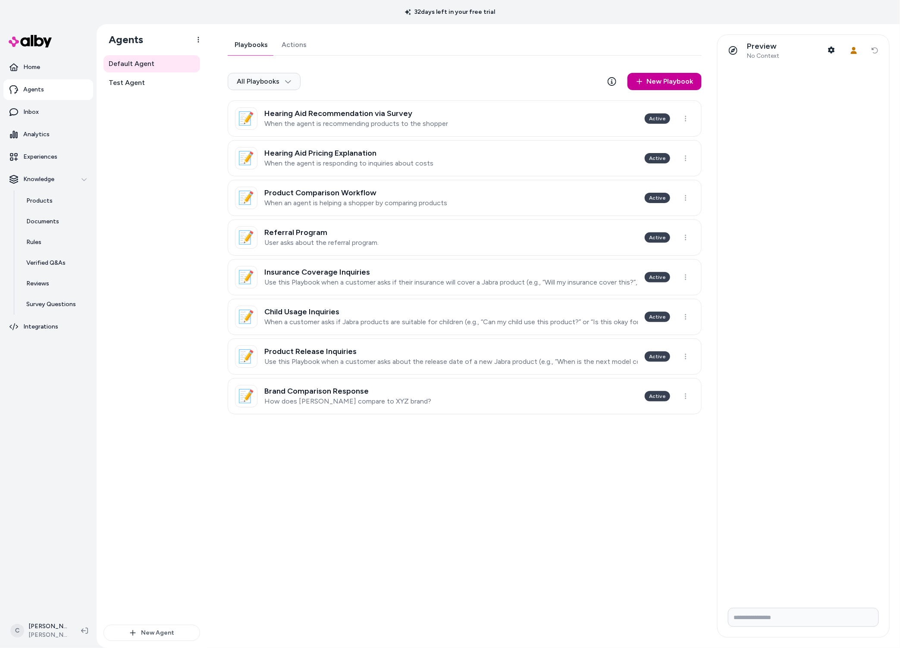
click at [657, 77] on link "New Playbook" at bounding box center [665, 81] width 74 height 17
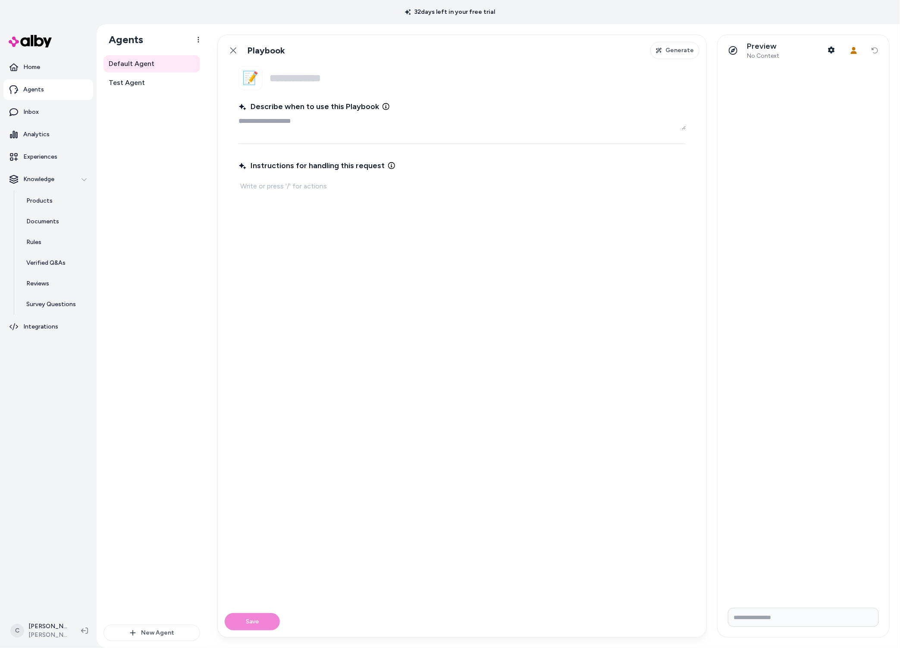
click at [337, 125] on textarea "Describe when to use this Playbook" at bounding box center [462, 121] width 447 height 17
click at [679, 53] on span "Generate" at bounding box center [680, 50] width 28 height 9
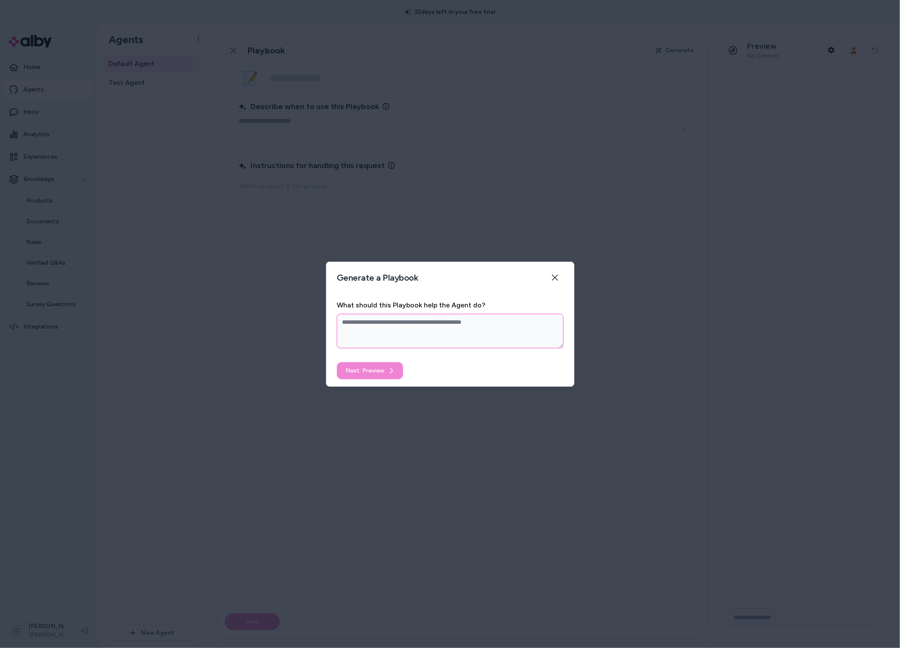
click at [451, 341] on textarea "What should this Playbook help the Agent do?" at bounding box center [450, 331] width 227 height 35
type textarea "*"
type textarea "**"
type textarea "*"
type textarea "***"
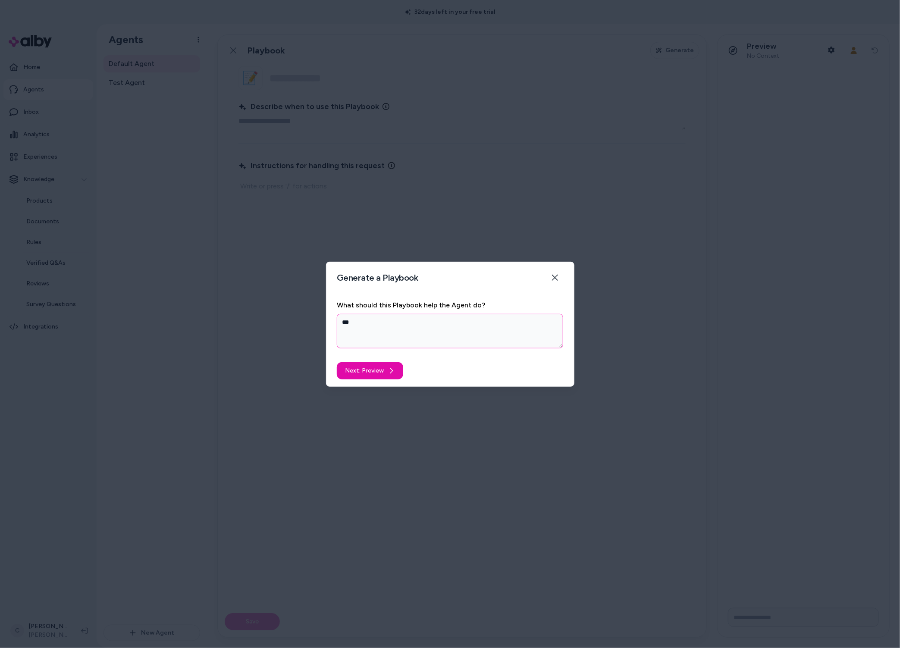
type textarea "*"
type textarea "****"
type textarea "*"
type textarea "*****"
type textarea "*"
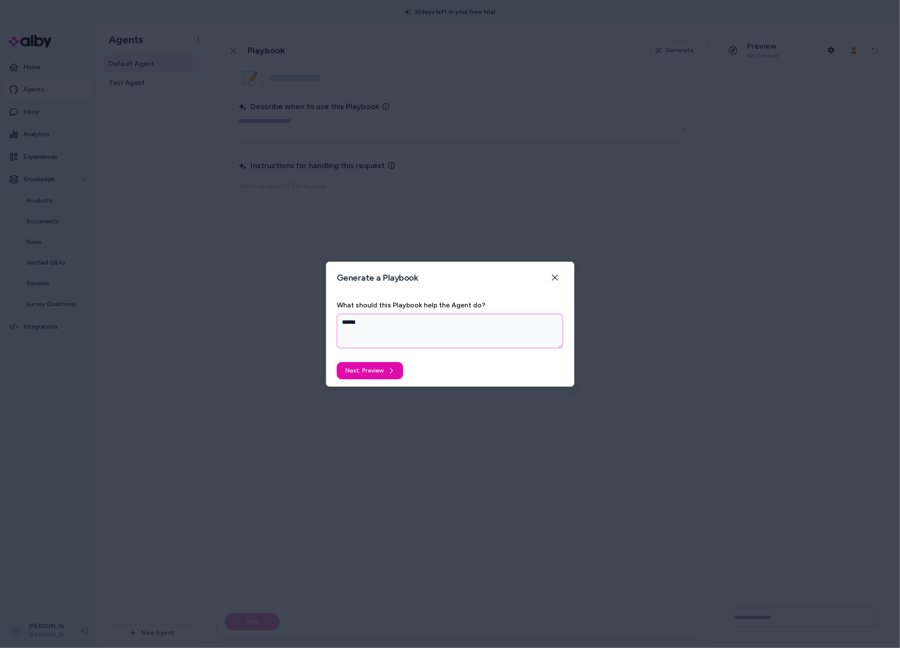
type textarea "*******"
type textarea "*"
type textarea "********"
type textarea "*"
type textarea "*********"
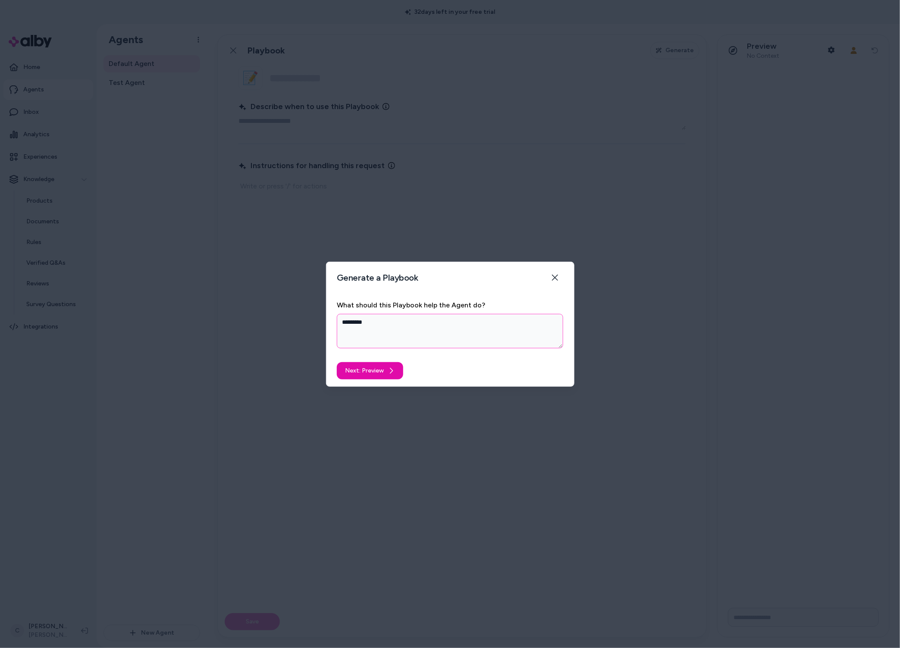
type textarea "*"
type textarea "*********"
type textarea "*"
type textarea "**********"
type textarea "*"
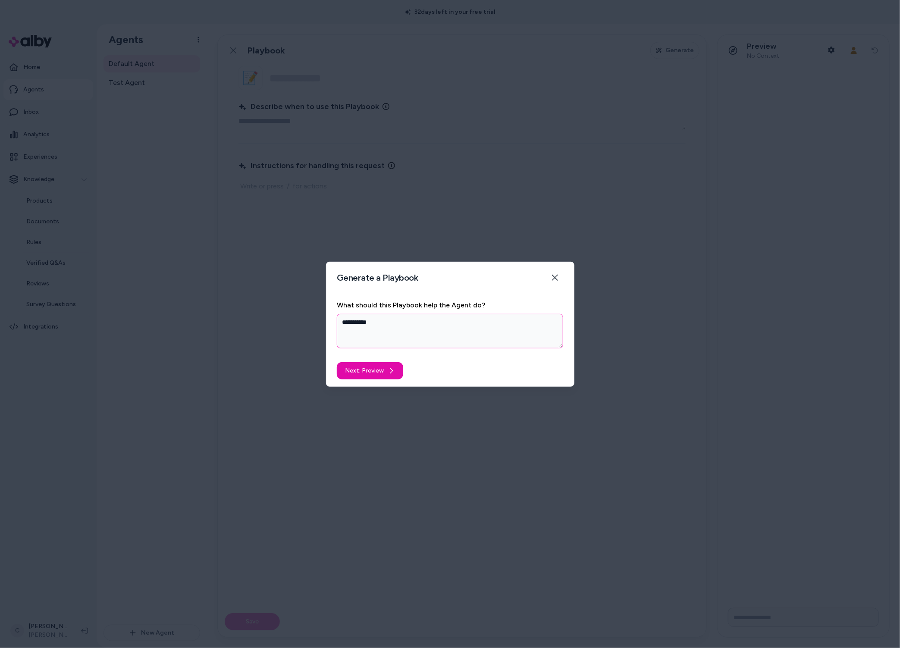
type textarea "**********"
type textarea "*"
type textarea "**********"
type textarea "*"
type textarea "**********"
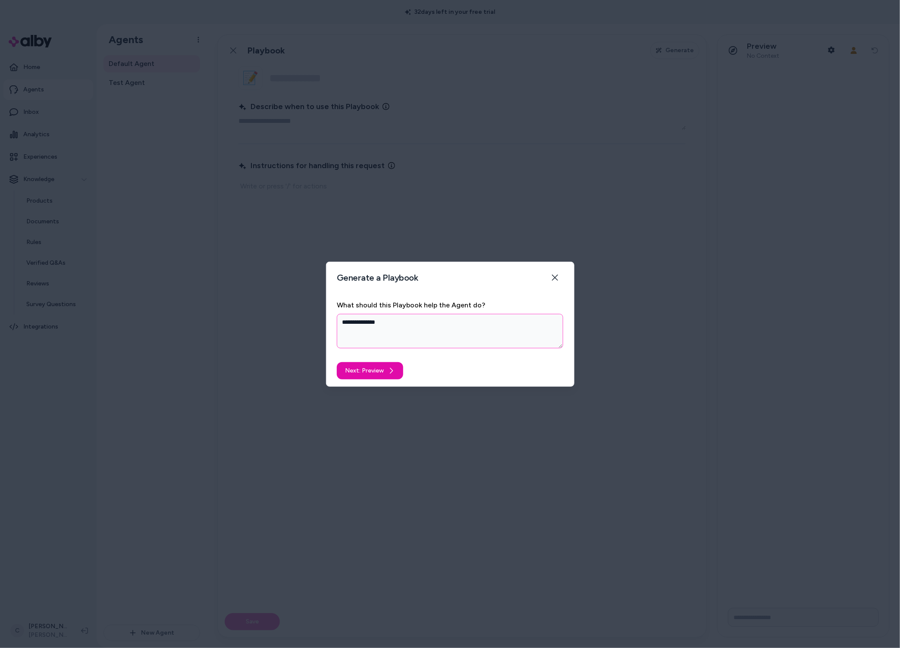
type textarea "*"
type textarea "**********"
type textarea "*"
type textarea "**********"
type textarea "*"
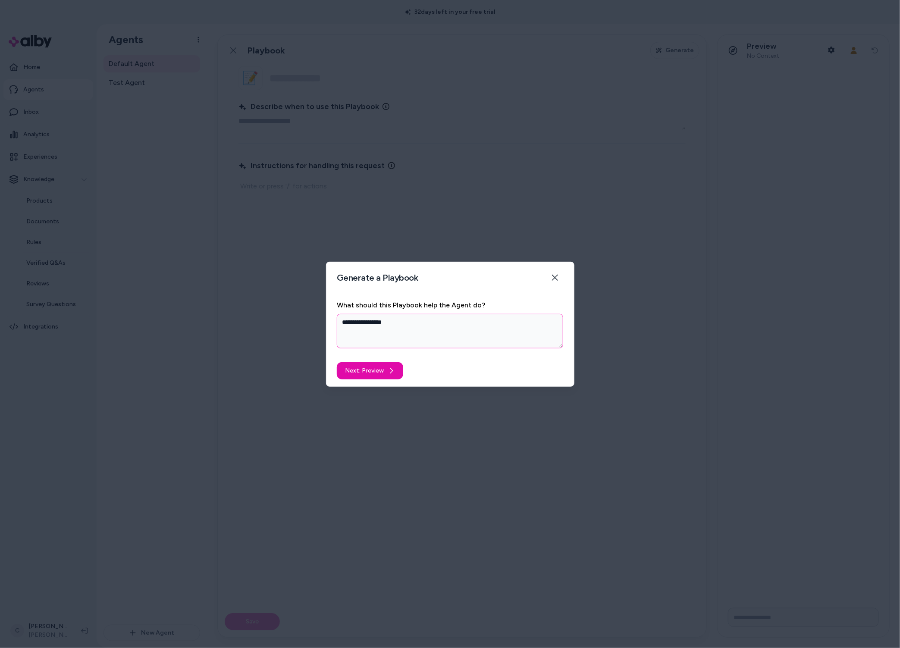
type textarea "**********"
type textarea "*"
type textarea "**********"
type textarea "*"
type textarea "**********"
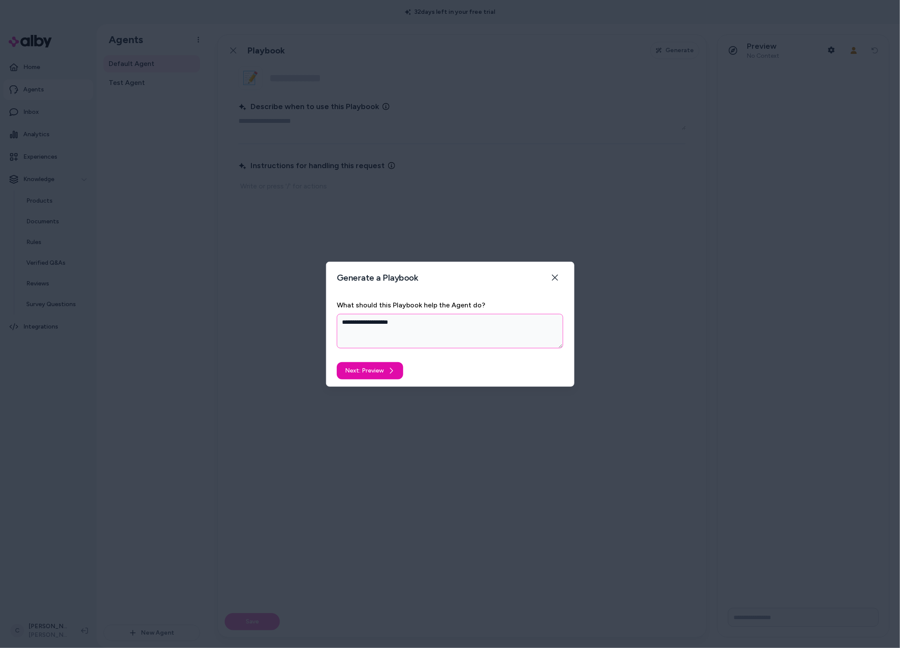
type textarea "*"
type textarea "**********"
type textarea "*"
type textarea "**********"
type textarea "*"
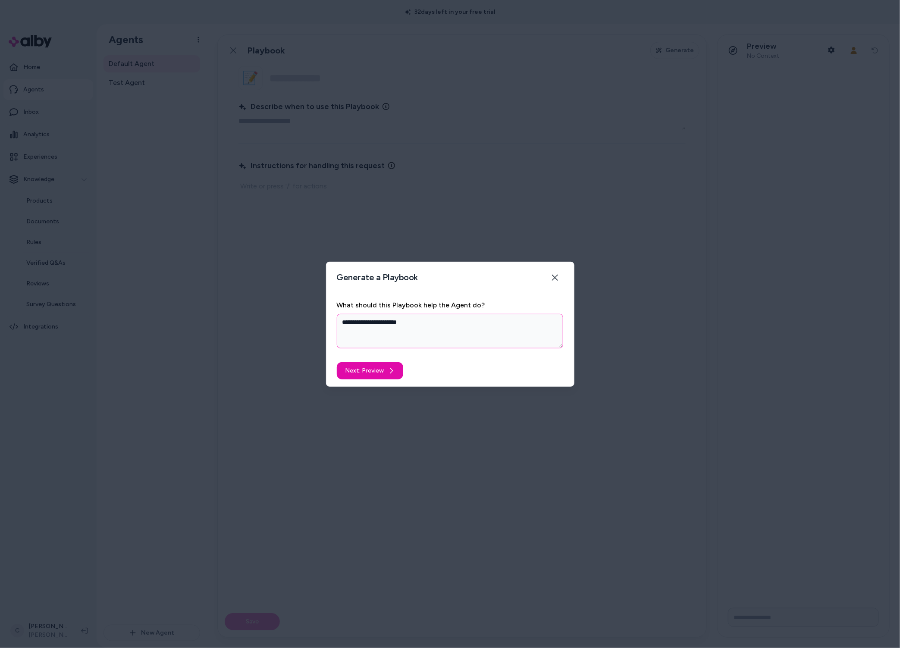
type textarea "**********"
type textarea "*"
type textarea "**********"
type textarea "*"
type textarea "**********"
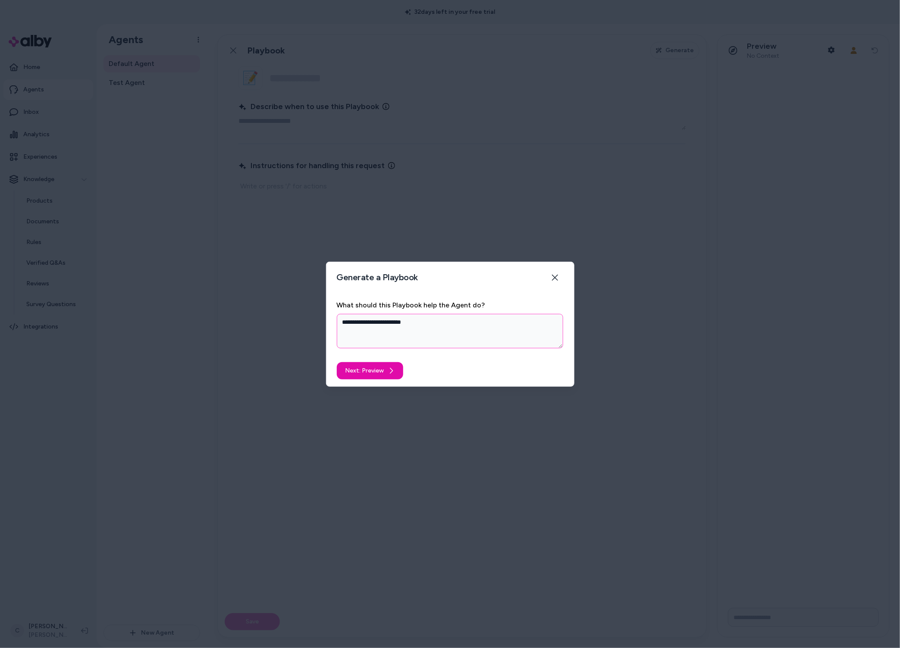
type textarea "*"
type textarea "**********"
type textarea "*"
type textarea "**********"
type textarea "*"
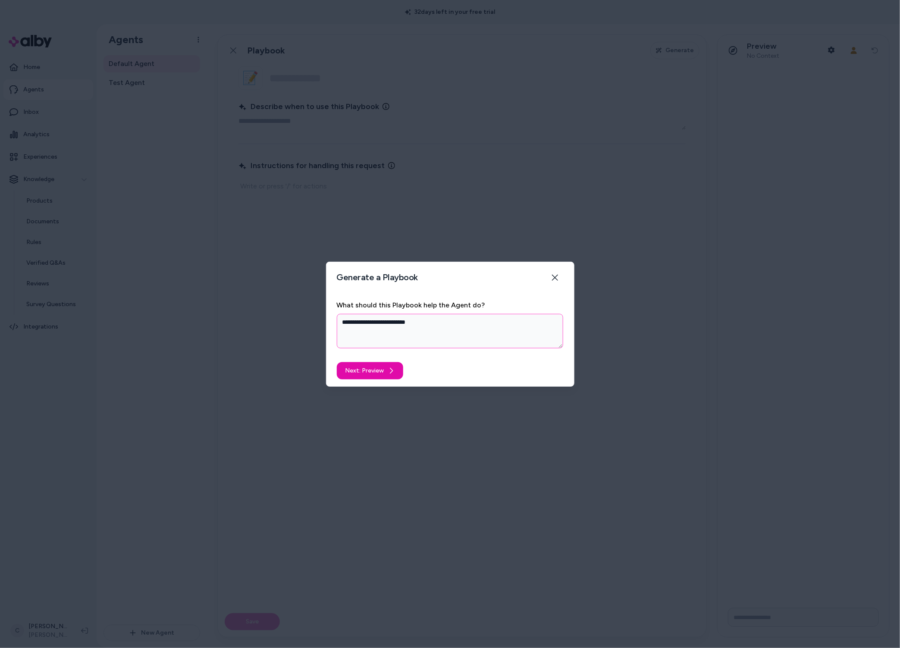
type textarea "**********"
type textarea "*"
type textarea "**********"
type textarea "*"
type textarea "**********"
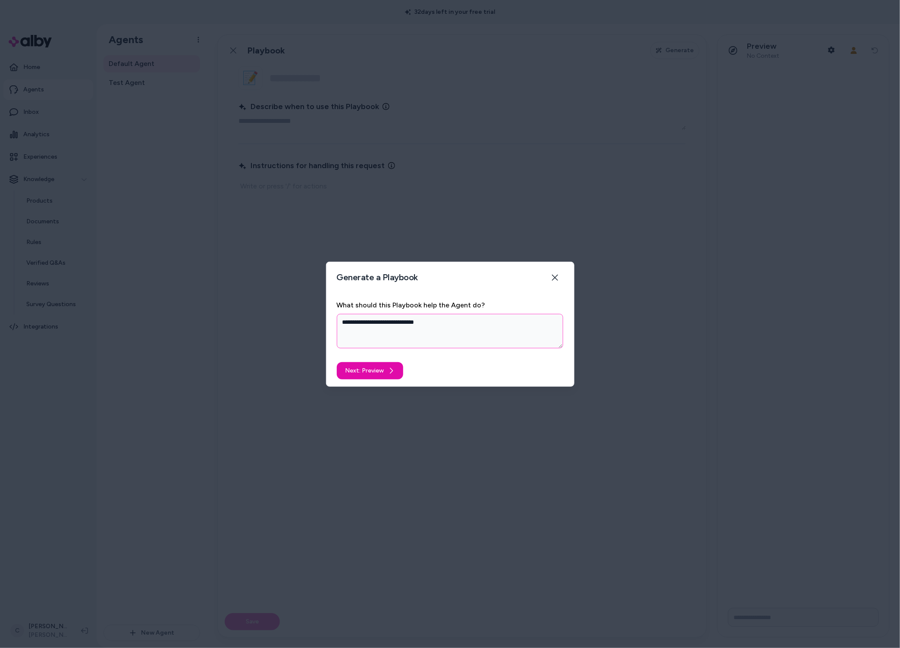
type textarea "*"
type textarea "**********"
type textarea "*"
type textarea "**********"
type textarea "*"
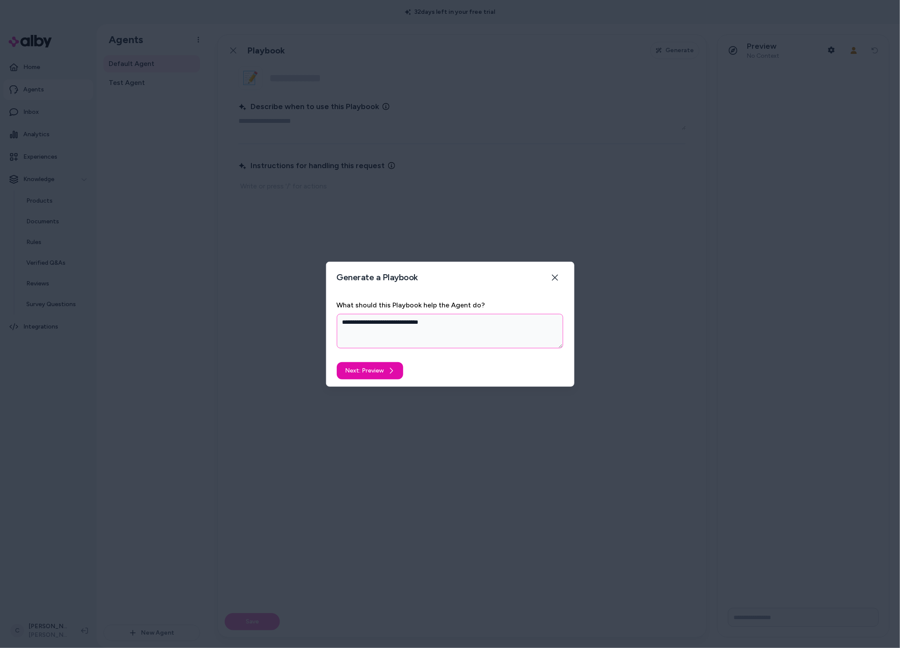
type textarea "**********"
type textarea "*"
type textarea "**********"
type textarea "*"
type textarea "**********"
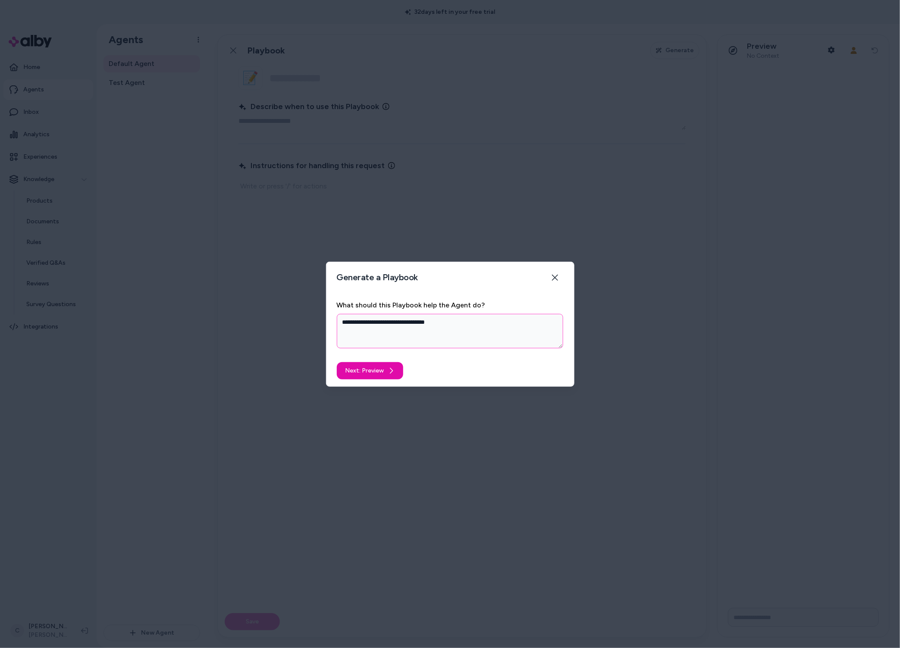
type textarea "*"
type textarea "**********"
type textarea "*"
type textarea "**********"
type textarea "*"
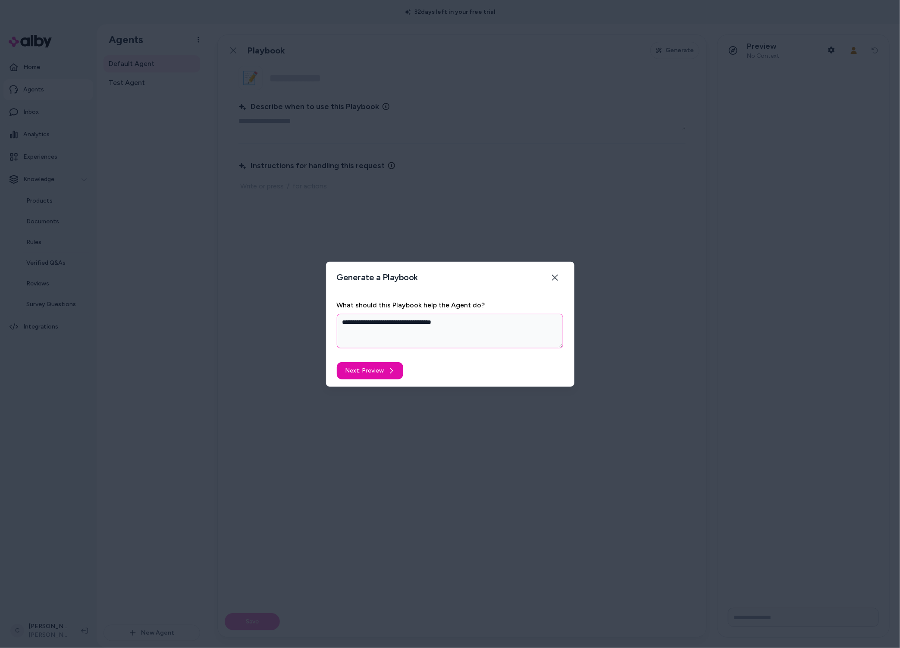
type textarea "**********"
type textarea "*"
type textarea "**********"
type textarea "*"
type textarea "**********"
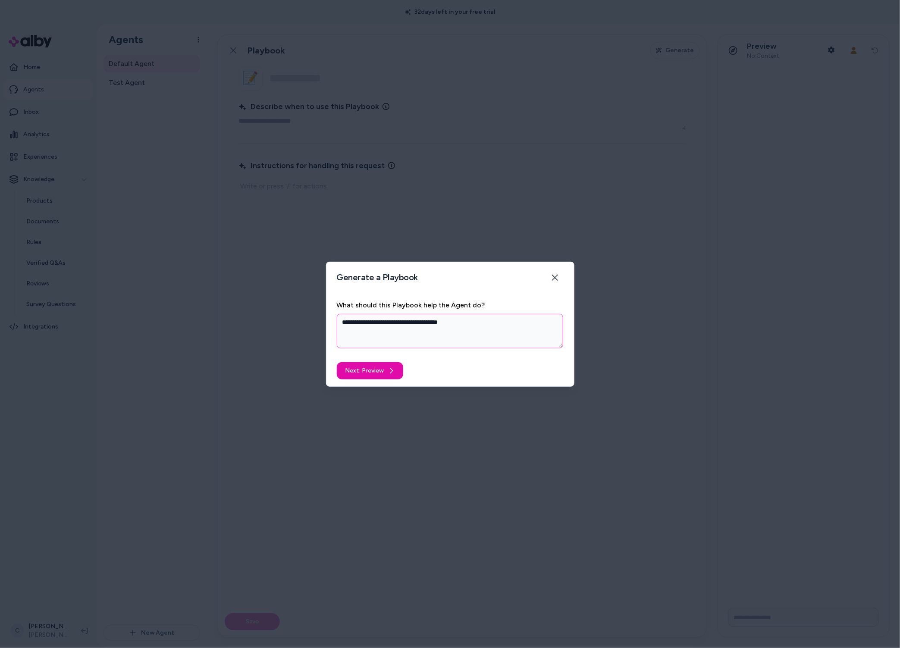
type textarea "*"
type textarea "**********"
type textarea "*"
type textarea "**********"
type textarea "*"
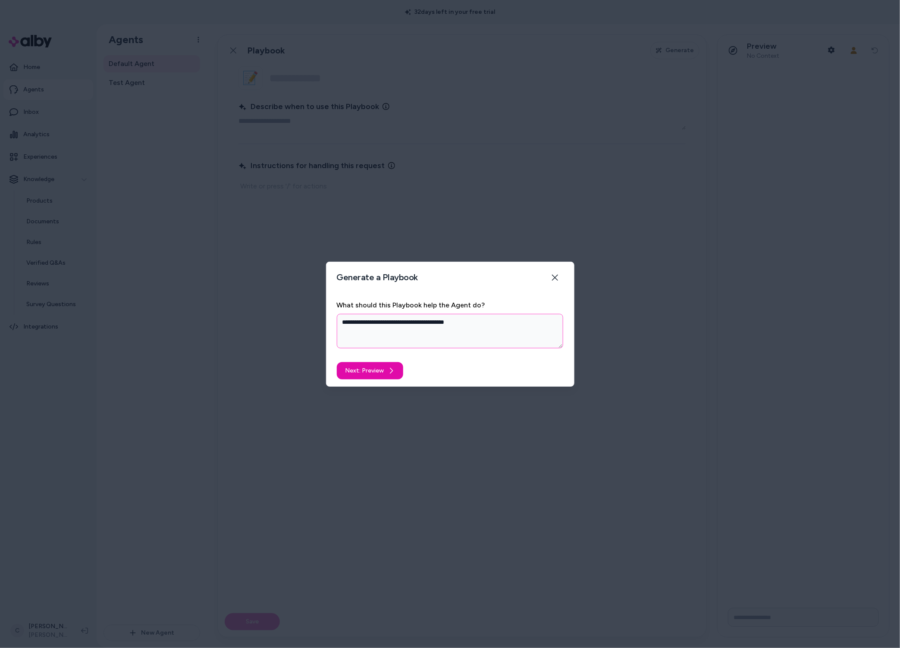
type textarea "**********"
type textarea "*"
type textarea "**********"
type textarea "*"
type textarea "**********"
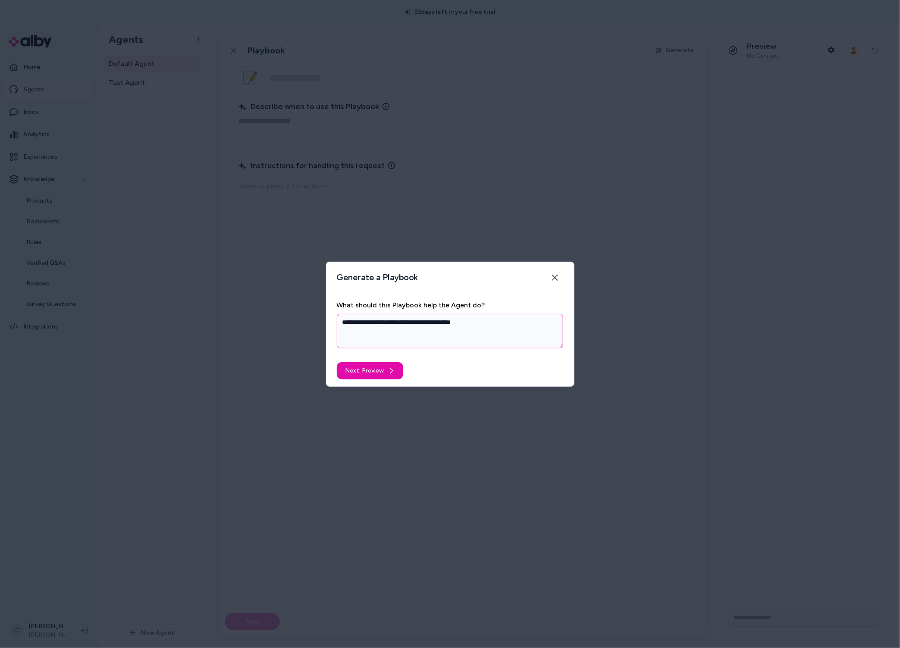
type textarea "*"
type textarea "**********"
type textarea "*"
type textarea "**********"
type textarea "*"
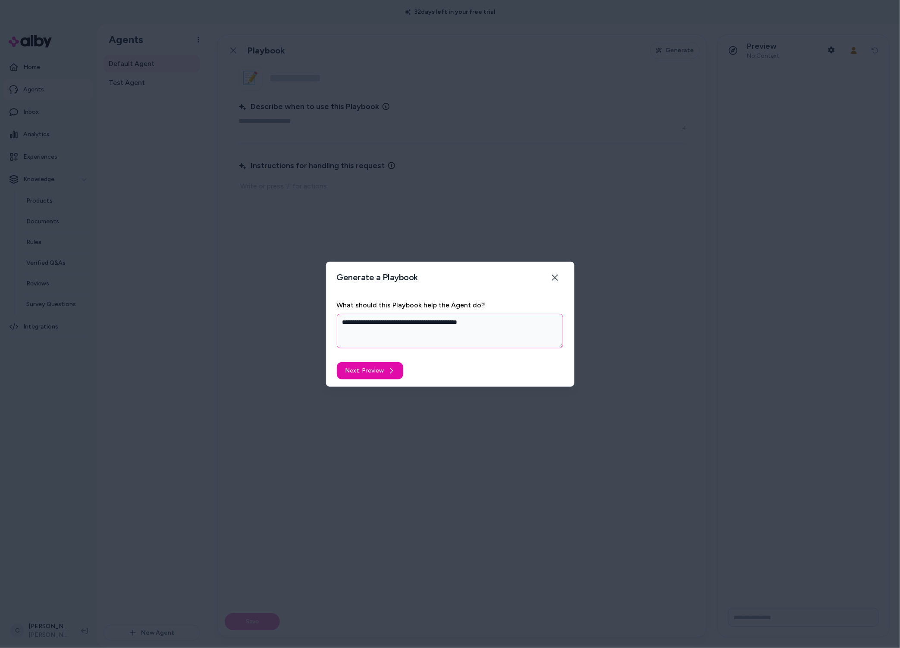
type textarea "**********"
type textarea "*"
type textarea "**********"
type textarea "*"
type textarea "**********"
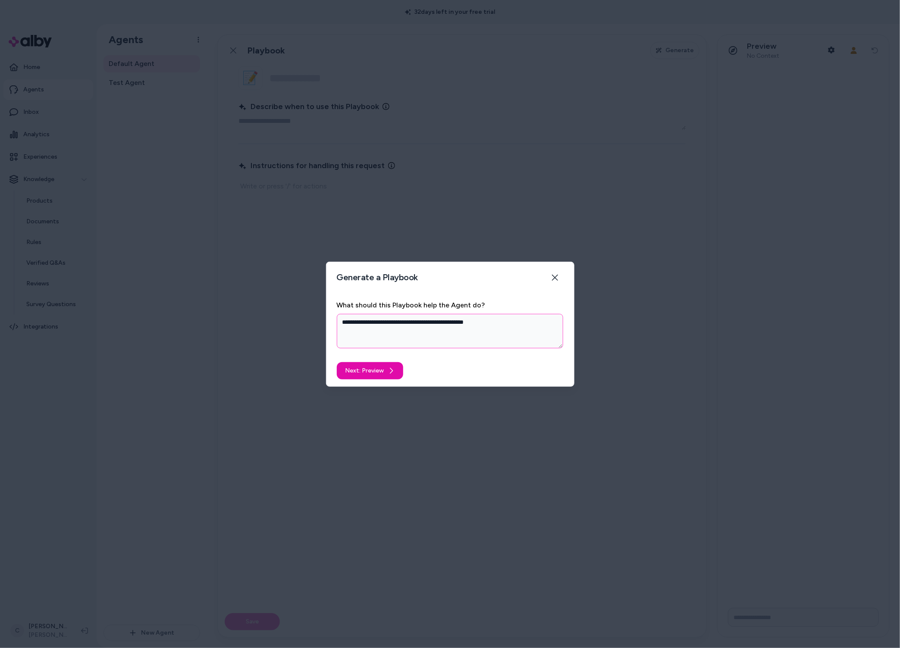
type textarea "*"
type textarea "**********"
type textarea "*"
type textarea "**********"
type textarea "*"
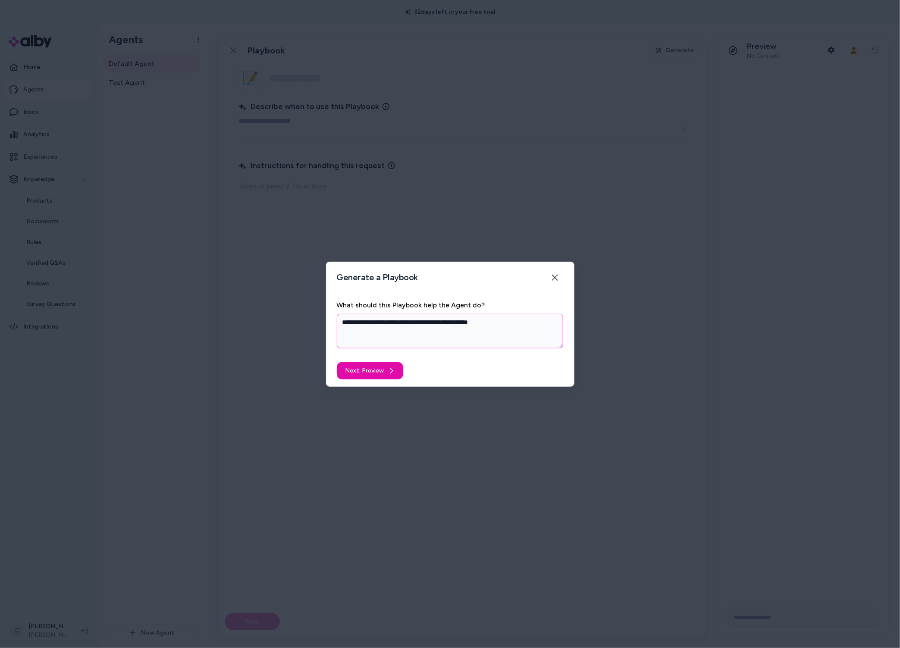
type textarea "**********"
type textarea "*"
type textarea "**********"
type textarea "*"
type textarea "**********"
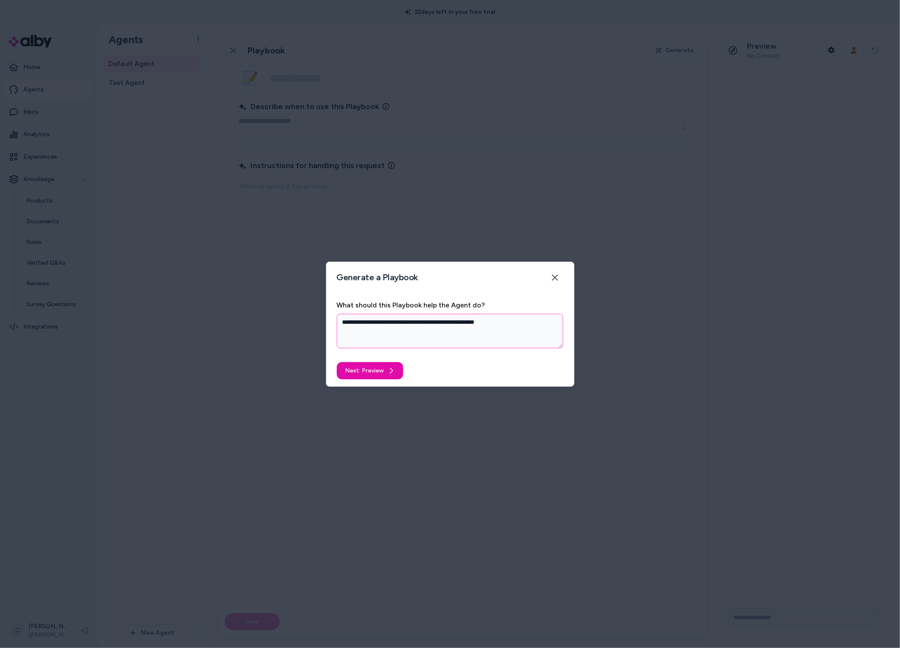
type textarea "*"
type textarea "**********"
type textarea "*"
type textarea "**********"
type textarea "*"
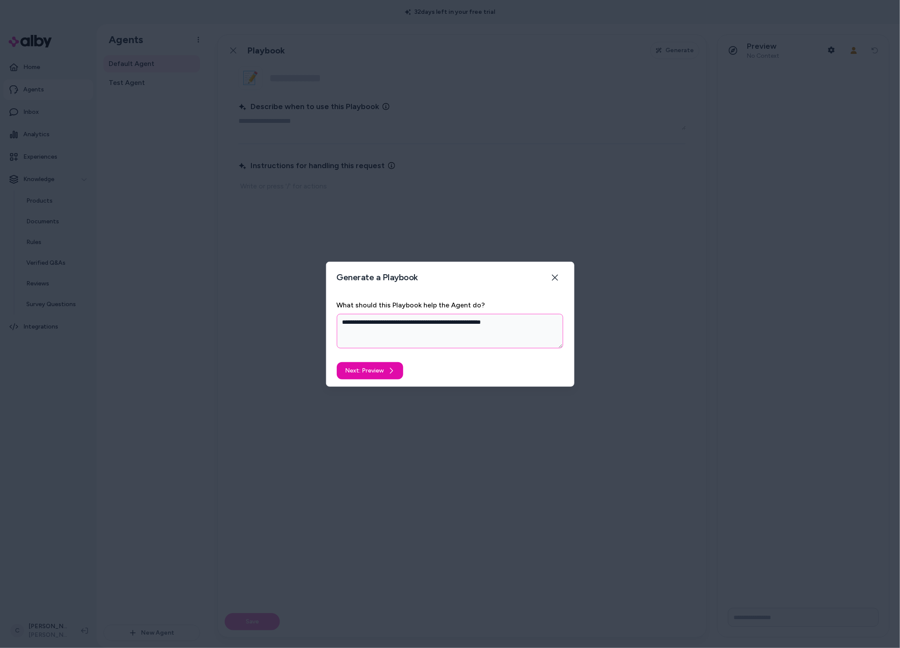
type textarea "**********"
type textarea "*"
type textarea "**********"
type textarea "*"
type textarea "**********"
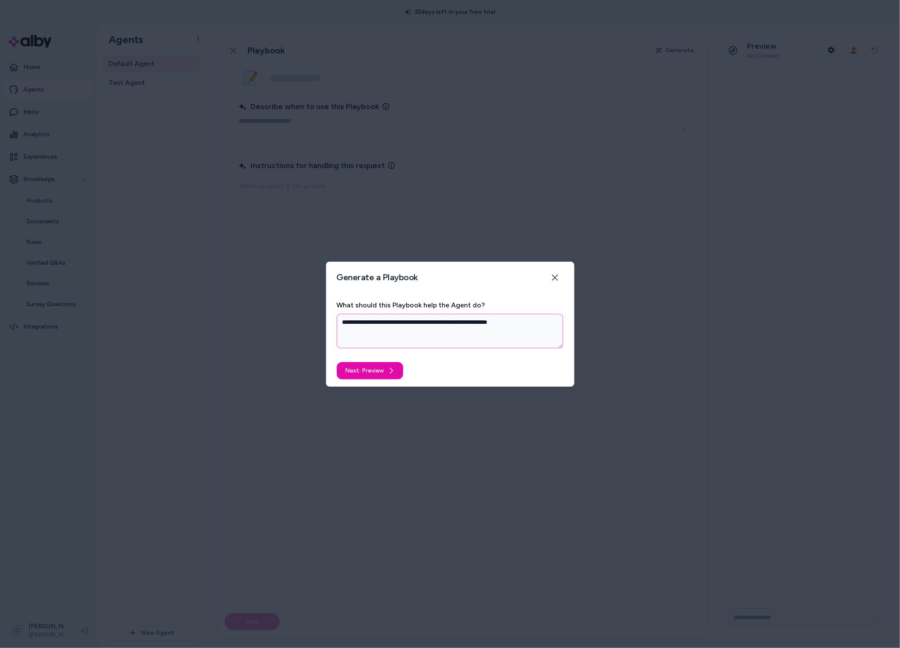
type textarea "*"
type textarea "**********"
type textarea "*"
type textarea "**********"
type textarea "*"
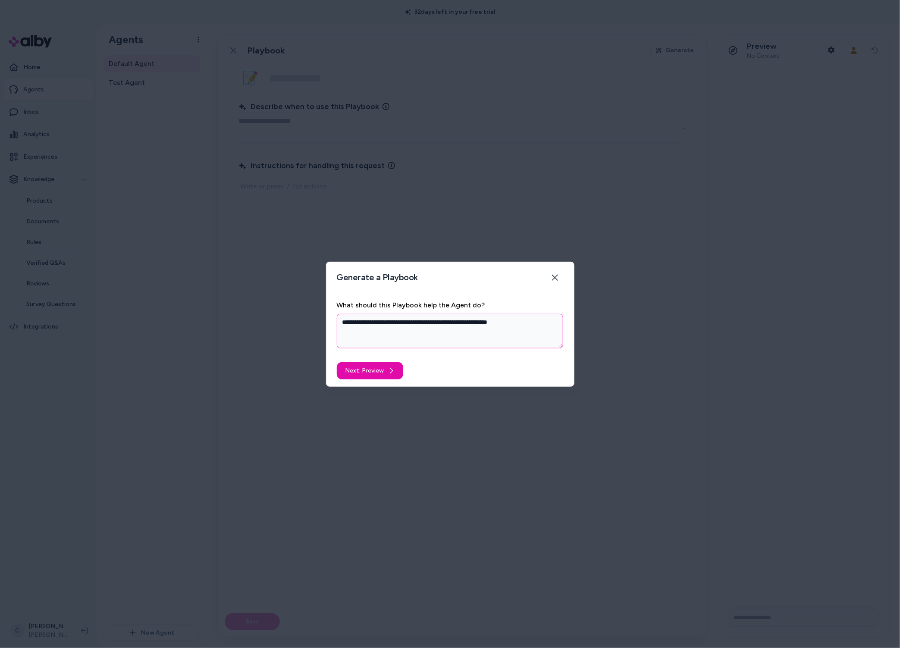
type textarea "**********"
type textarea "*"
type textarea "**********"
type textarea "*"
type textarea "**********"
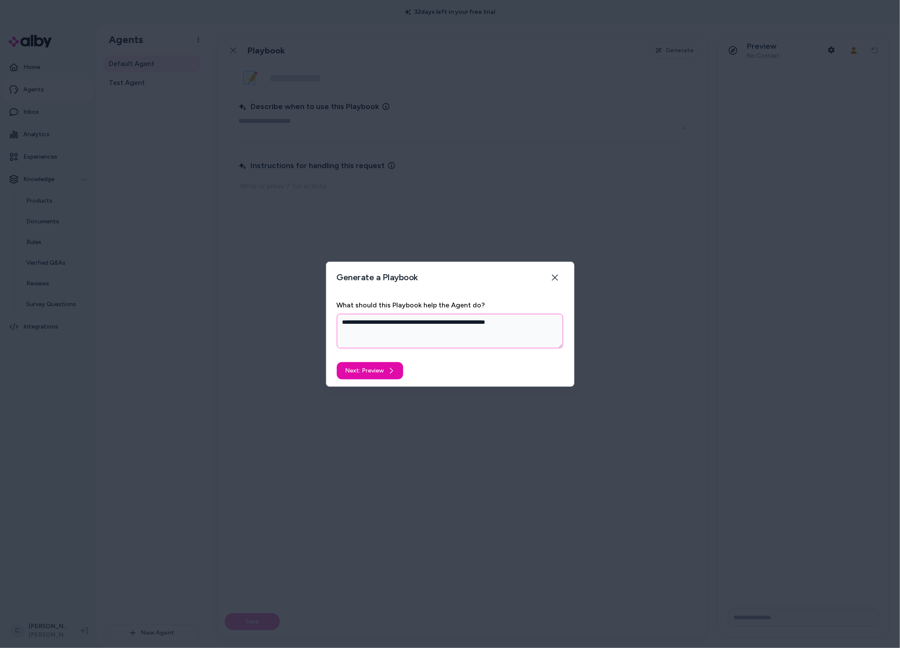
type textarea "*"
type textarea "**********"
type textarea "*"
type textarea "**********"
type textarea "*"
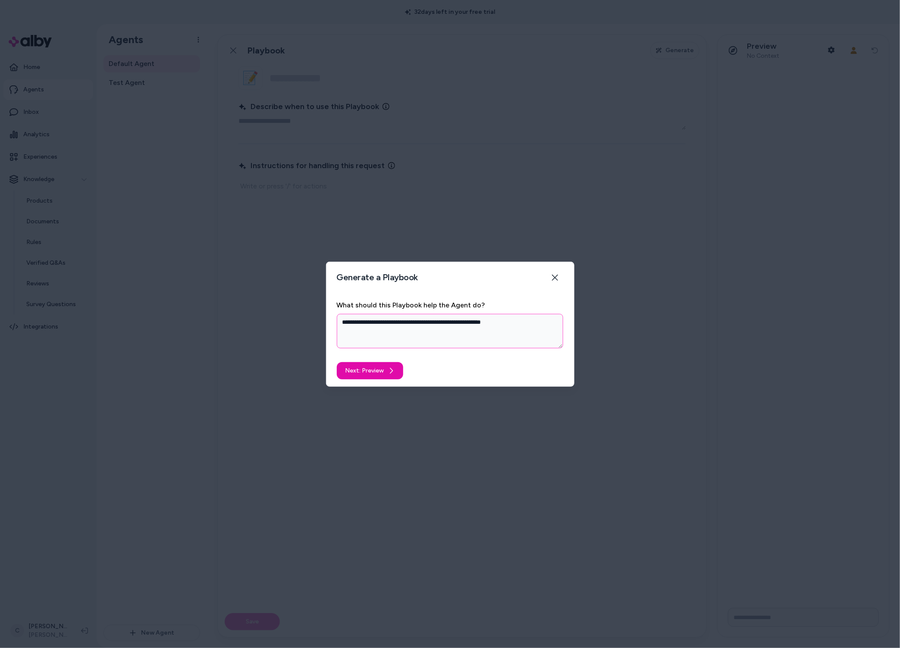
type textarea "**********"
type textarea "*"
type textarea "**********"
type textarea "*"
type textarea "**********"
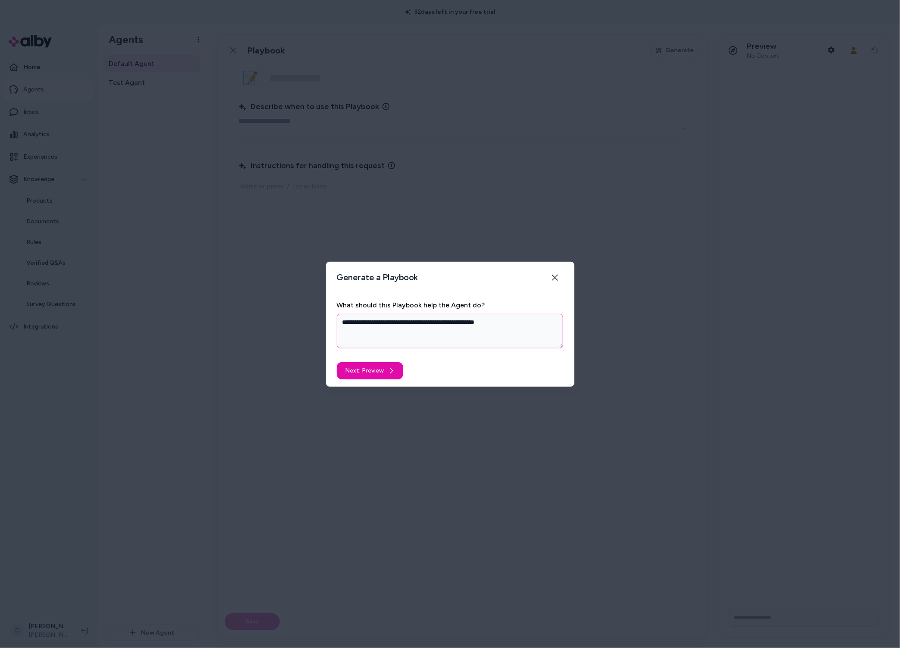
type textarea "*"
type textarea "**********"
type textarea "*"
type textarea "**********"
type textarea "*"
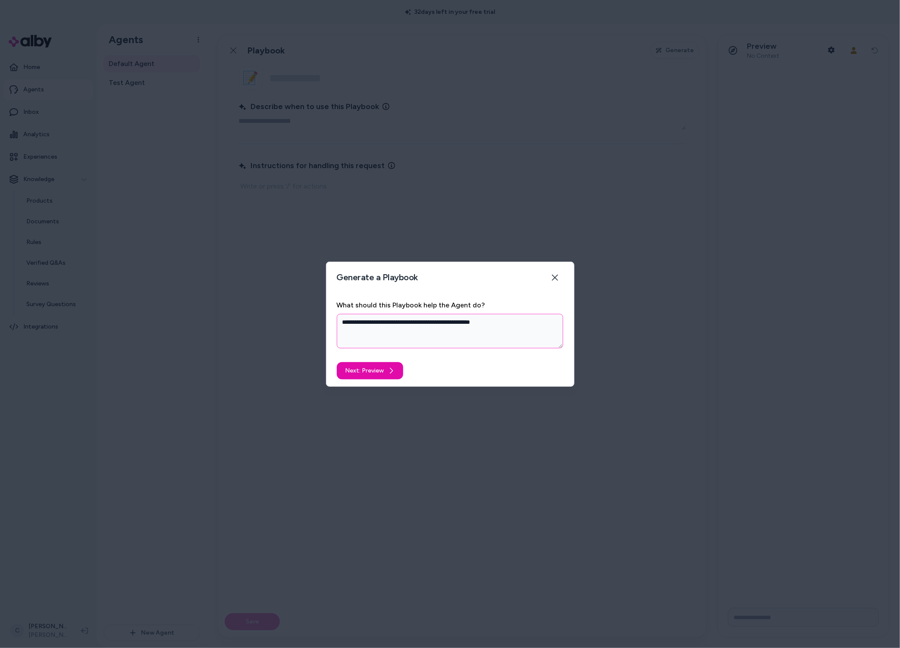
type textarea "**********"
type textarea "*"
type textarea "**********"
type textarea "*"
type textarea "**********"
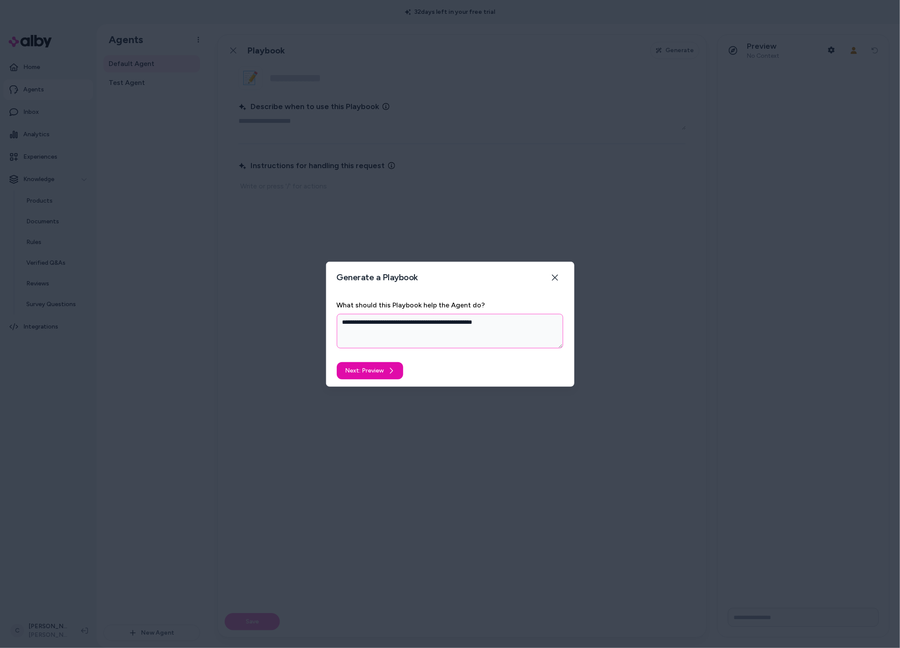
type textarea "*"
type textarea "**********"
type textarea "*"
type textarea "**********"
type textarea "*"
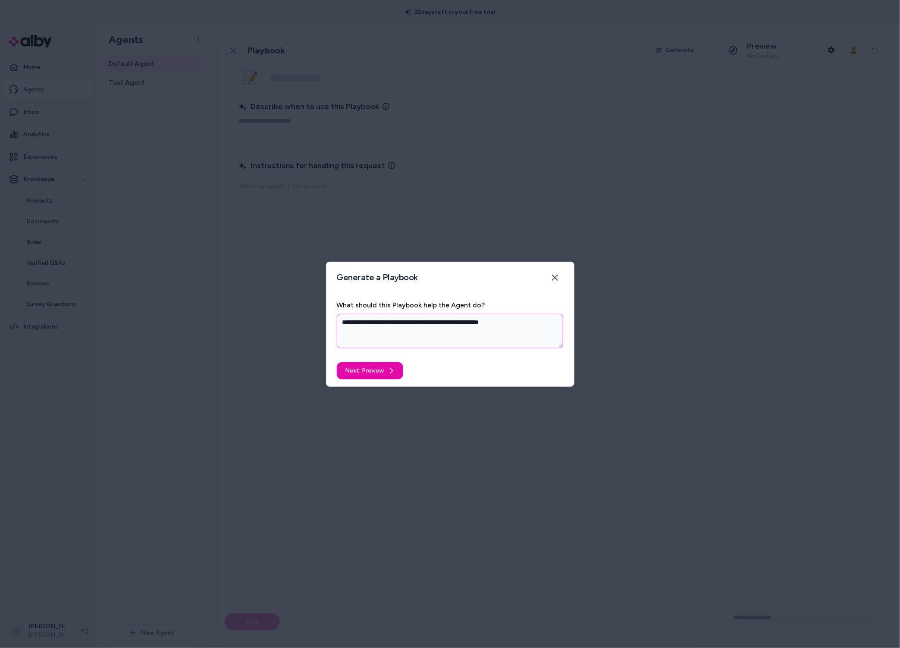
type textarea "**********"
type textarea "*"
type textarea "**********"
type textarea "*"
type textarea "**********"
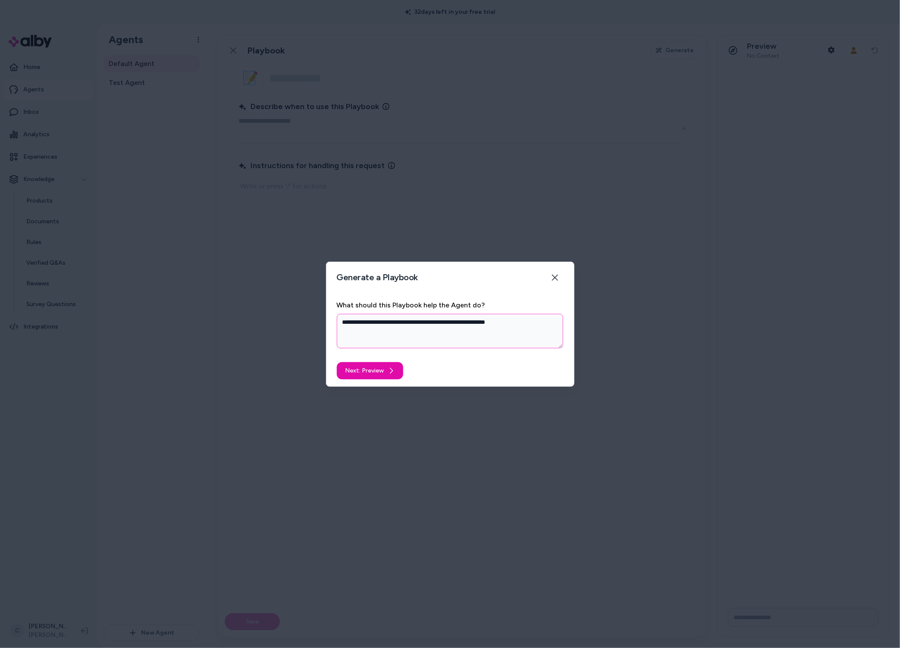
type textarea "*"
type textarea "**********"
type textarea "*"
type textarea "**********"
type textarea "*"
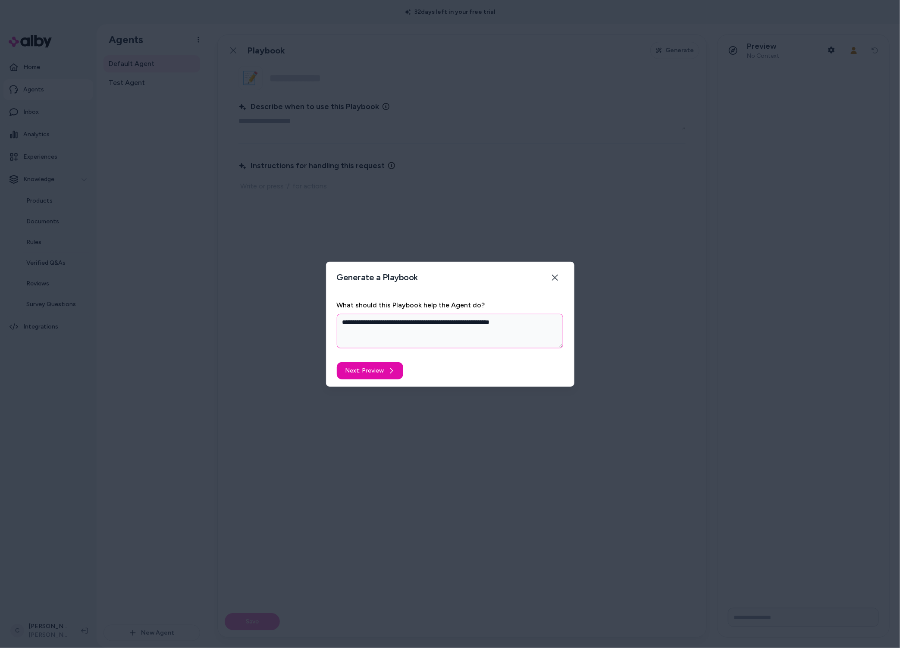
type textarea "**********"
type textarea "*"
type textarea "**********"
type textarea "*"
type textarea "**********"
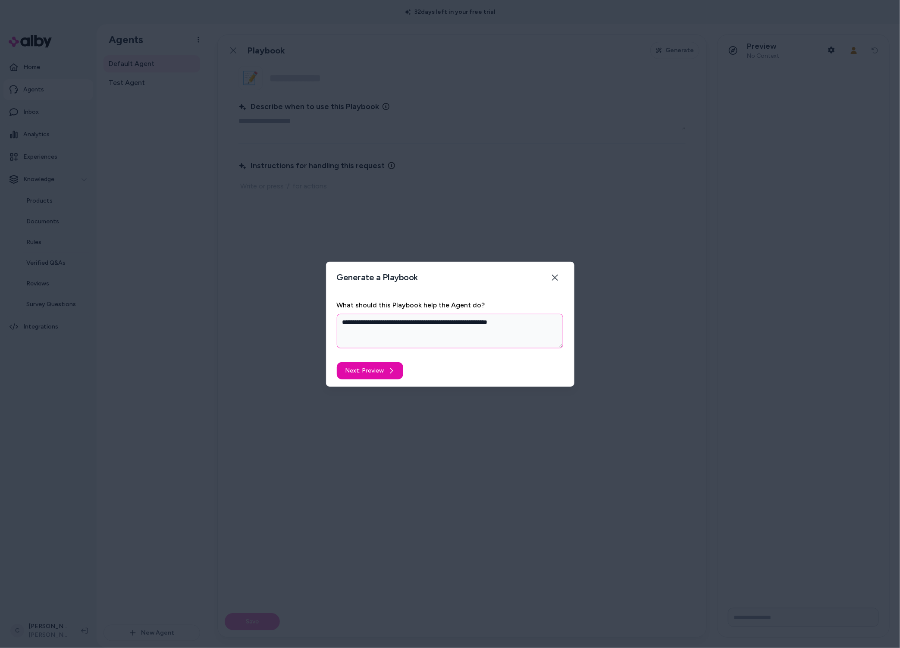
type textarea "*"
type textarea "**********"
type textarea "*"
type textarea "**********"
type textarea "*"
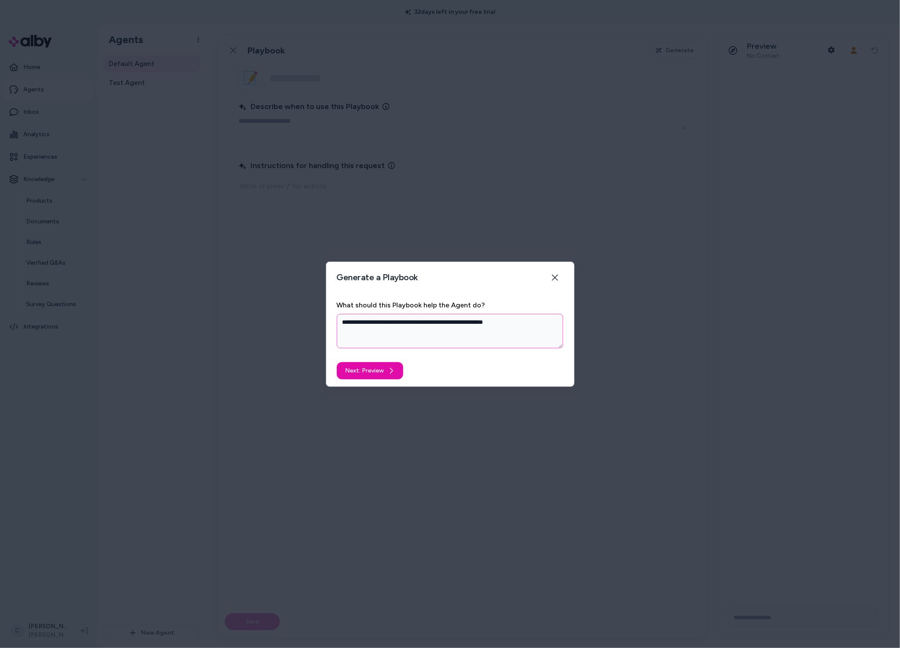
type textarea "**********"
type textarea "*"
type textarea "**********"
type textarea "*"
type textarea "**********"
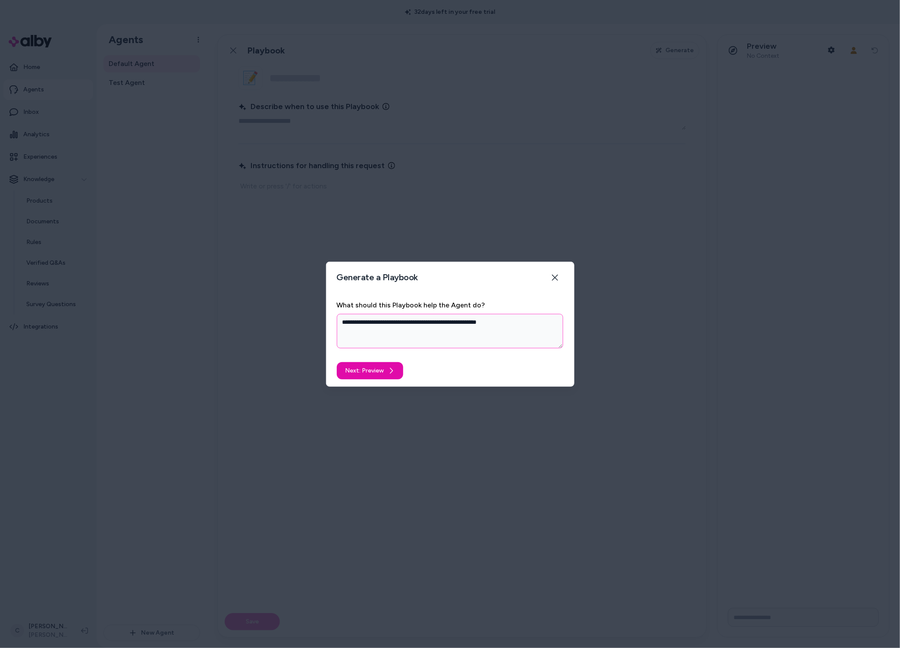
type textarea "*"
type textarea "**********"
type textarea "*"
type textarea "**********"
type textarea "*"
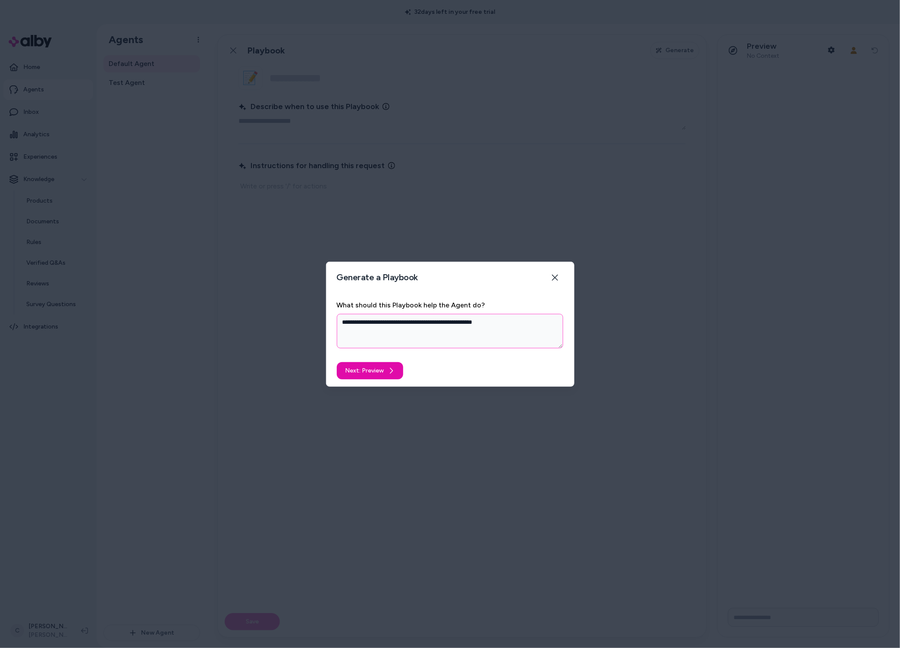
type textarea "**********"
type textarea "*"
type textarea "**********"
type textarea "*"
type textarea "**********"
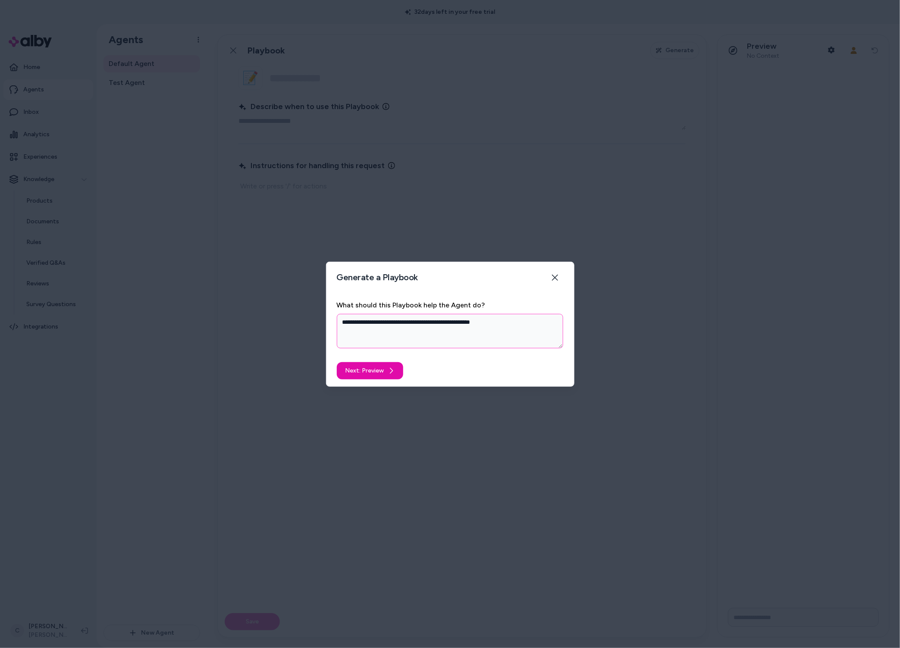
type textarea "*"
type textarea "**********"
type textarea "*"
type textarea "**********"
type textarea "*"
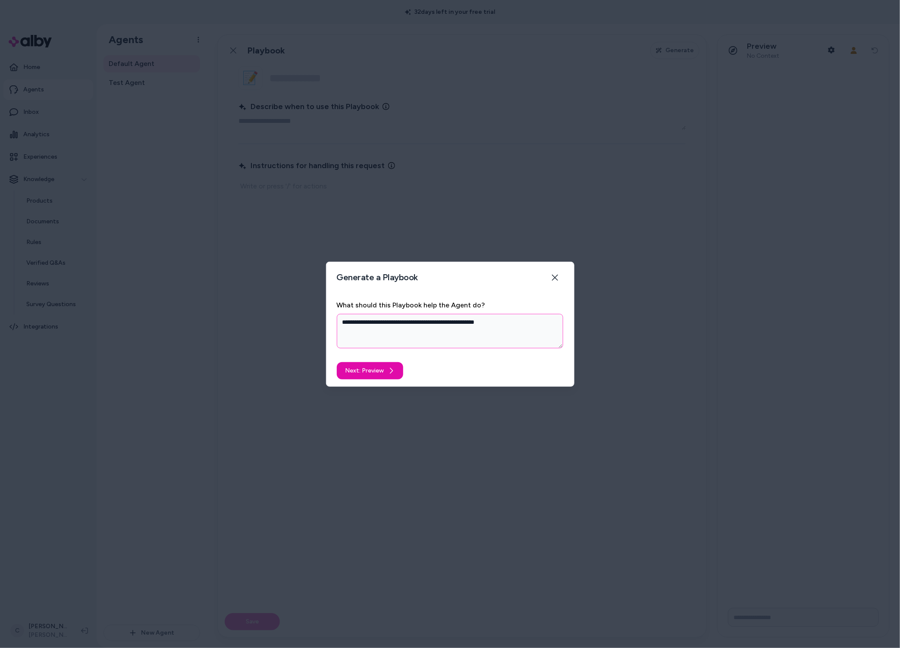
type textarea "**********"
type textarea "*"
type textarea "**********"
type textarea "*"
type textarea "**********"
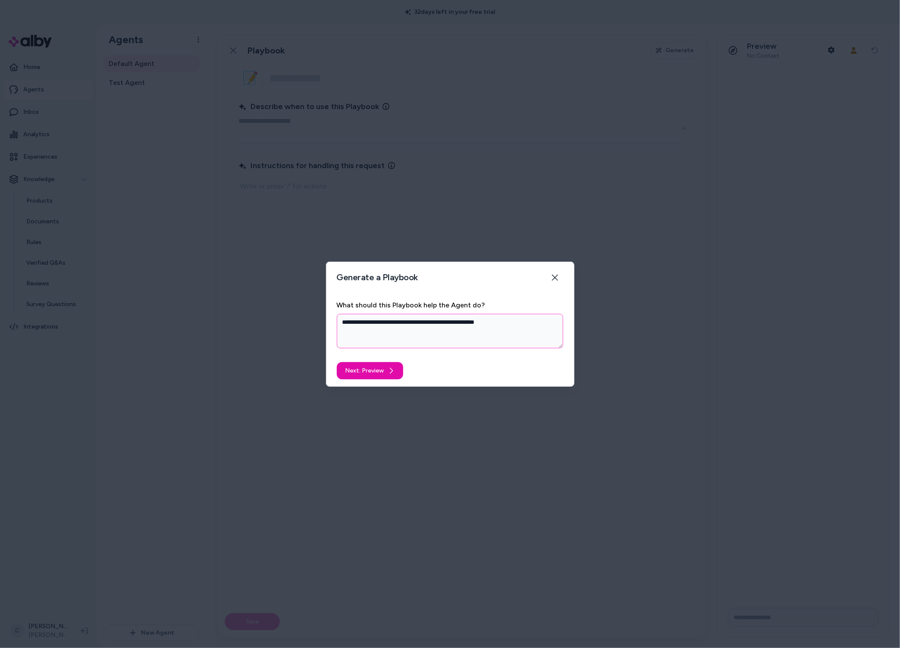
type textarea "*"
type textarea "**********"
type textarea "*"
type textarea "**********"
type textarea "*"
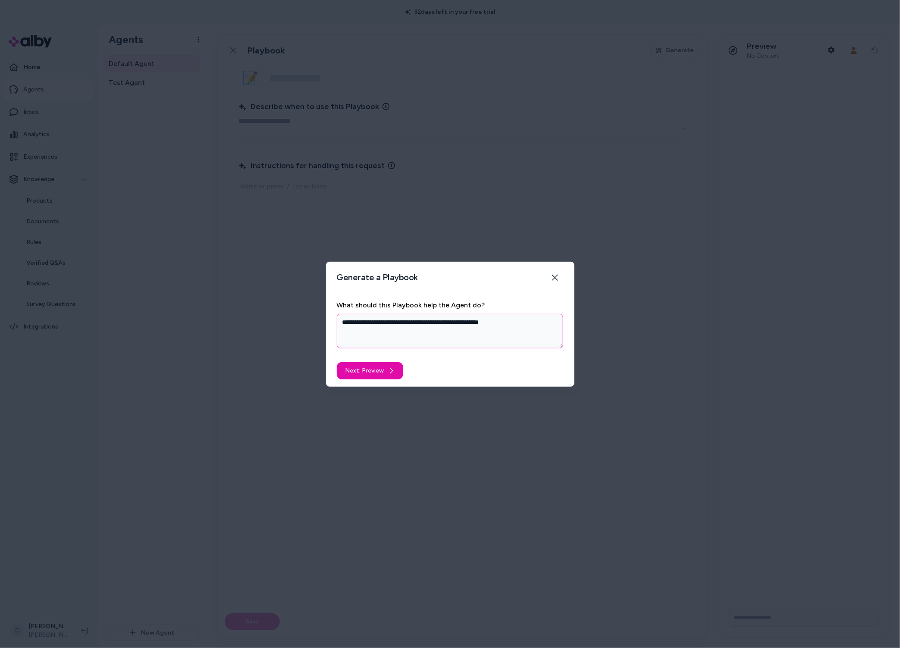
type textarea "**********"
click at [531, 323] on textarea "**********" at bounding box center [450, 331] width 227 height 35
click at [525, 329] on textarea "**********" at bounding box center [450, 331] width 227 height 35
paste textarea "**********"
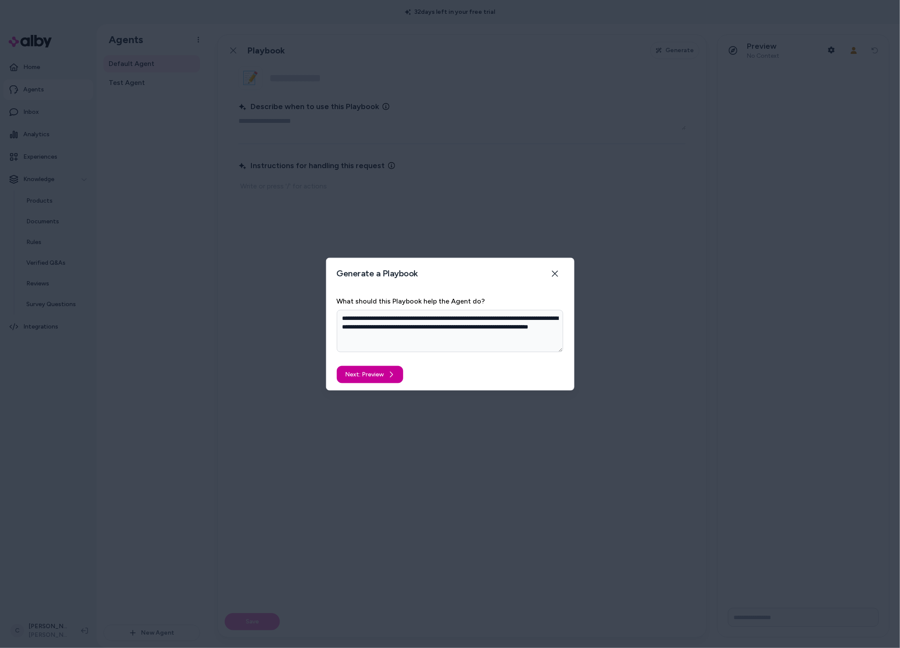
click at [388, 377] on icon "submit" at bounding box center [391, 374] width 7 height 7
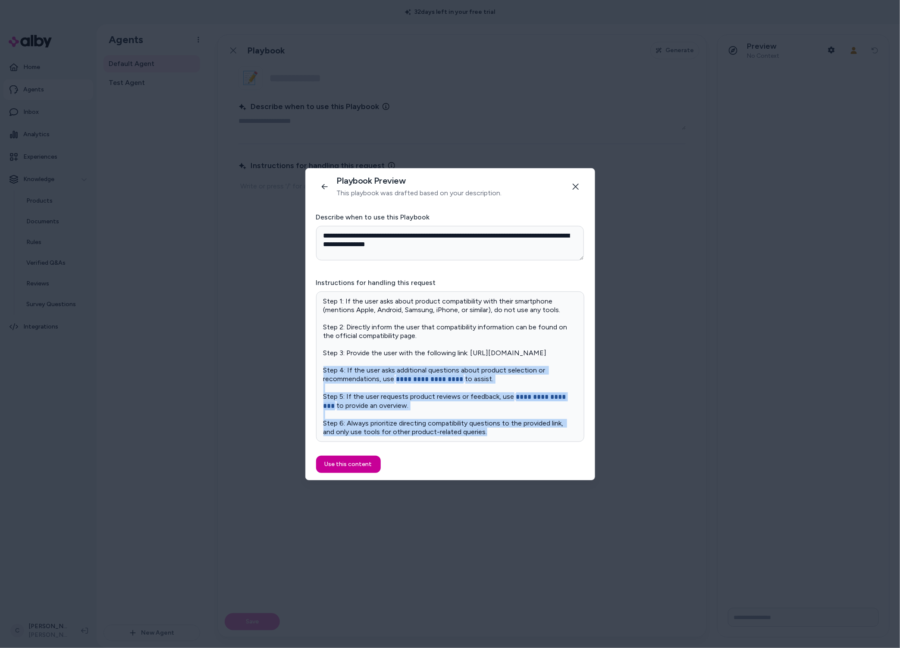
drag, startPoint x: 505, startPoint y: 434, endPoint x: 309, endPoint y: 374, distance: 205.4
click at [309, 374] on div "**********" at bounding box center [450, 327] width 289 height 230
click at [368, 473] on button "Use this content" at bounding box center [348, 464] width 65 height 17
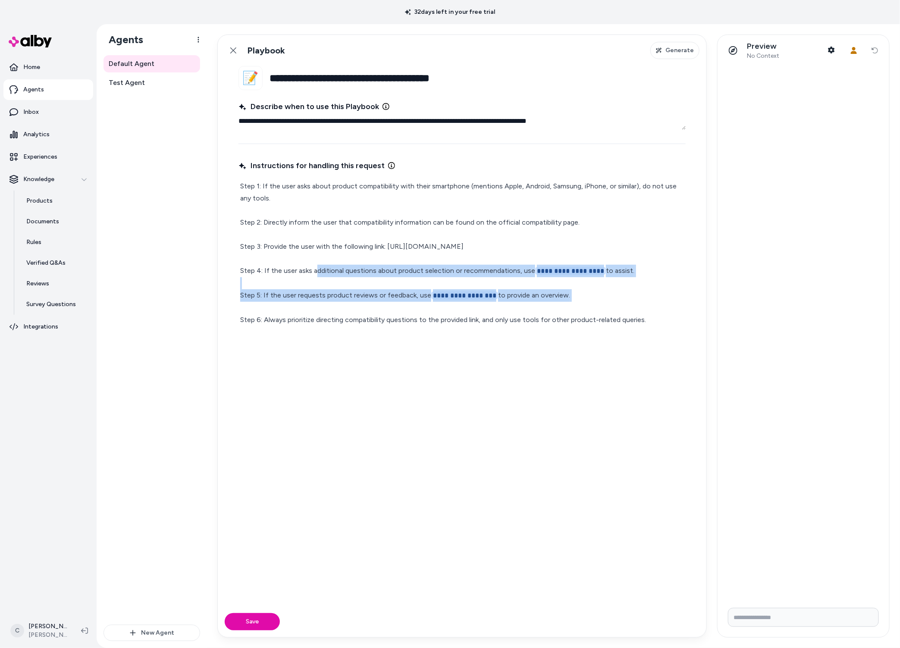
drag, startPoint x: 603, startPoint y: 305, endPoint x: 320, endPoint y: 270, distance: 284.7
click at [317, 269] on p "**********" at bounding box center [462, 253] width 444 height 146
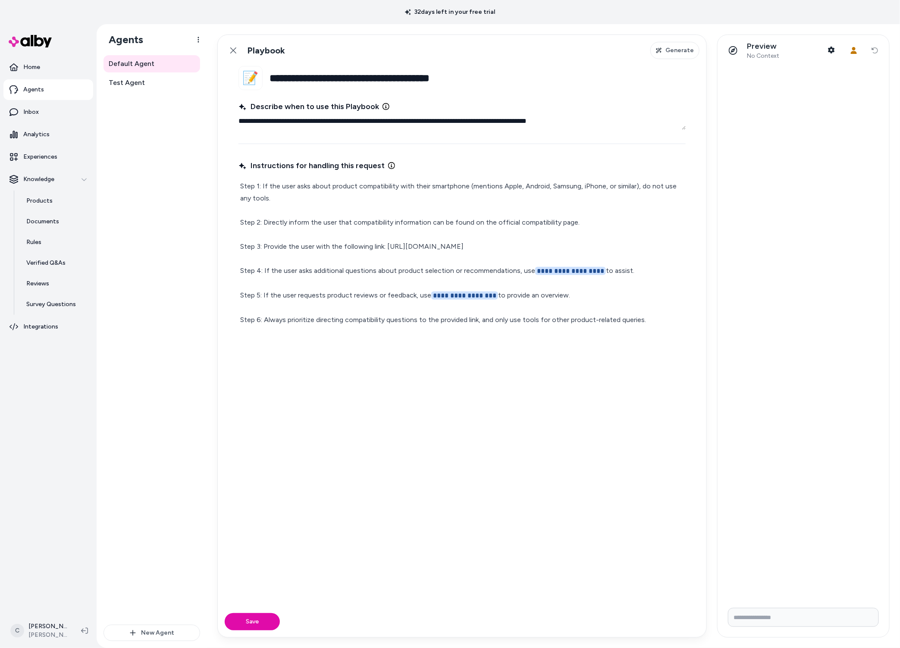
click at [241, 263] on p "**********" at bounding box center [462, 253] width 444 height 146
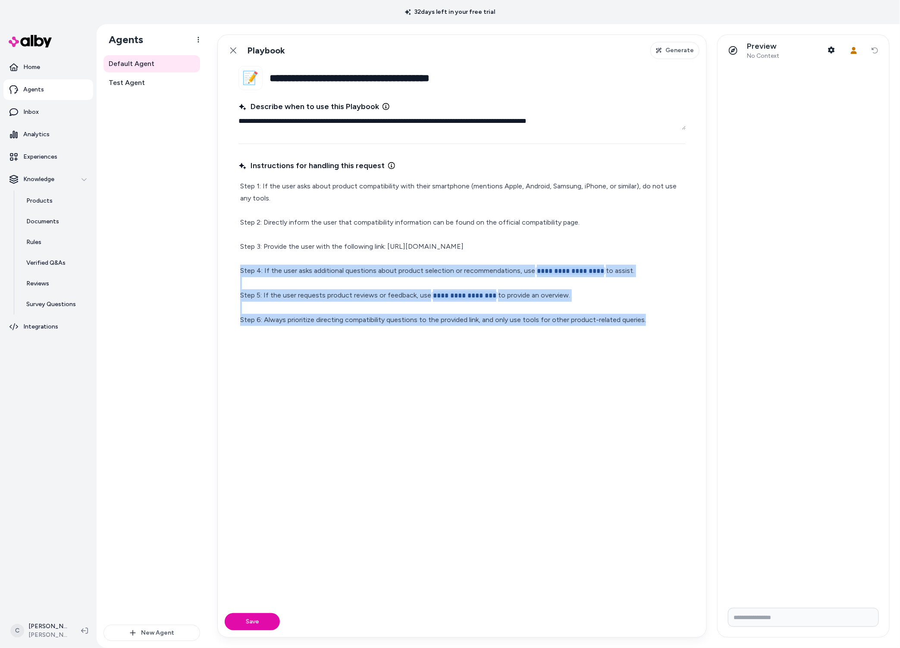
drag, startPoint x: 240, startPoint y: 267, endPoint x: 656, endPoint y: 328, distance: 420.3
click at [656, 328] on div "**********" at bounding box center [462, 377] width 447 height 438
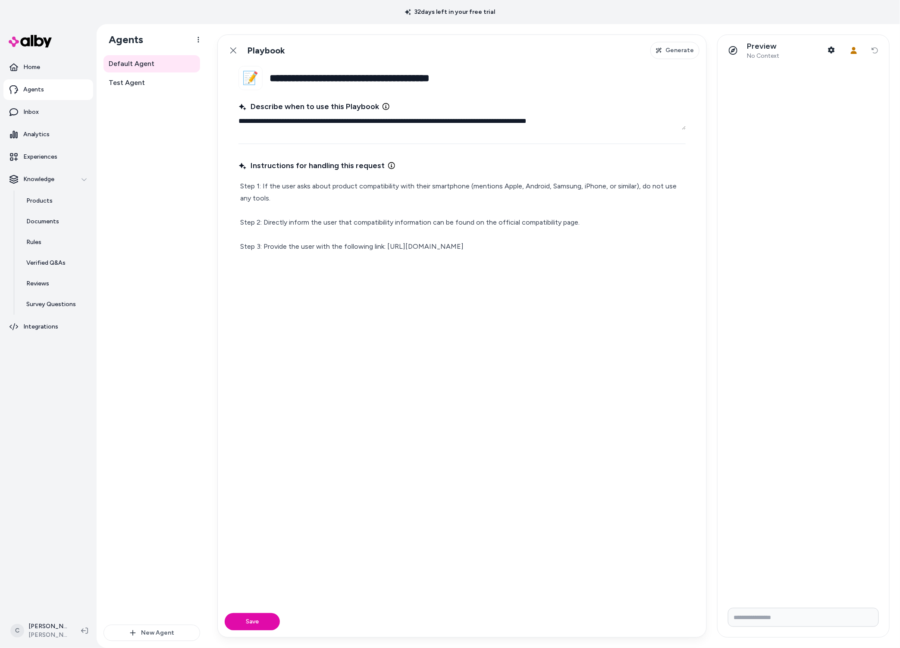
click at [563, 245] on p "Step 1: If the user asks about product compatibility with their smartphone (men…" at bounding box center [462, 228] width 444 height 97
click at [555, 248] on p "Step 1: If the user asks about product compatibility with their smartphone (men…" at bounding box center [462, 228] width 444 height 97
click at [384, 247] on p "Step 1: If the user asks about product compatibility with their smartphone (men…" at bounding box center [462, 228] width 444 height 97
click at [388, 246] on p "Step 1: If the user asks about product compatibility with their smartphone (men…" at bounding box center [462, 228] width 444 height 97
click at [382, 246] on p "Step 1: If the user asks about product compatibility with their smartphone (men…" at bounding box center [462, 228] width 444 height 97
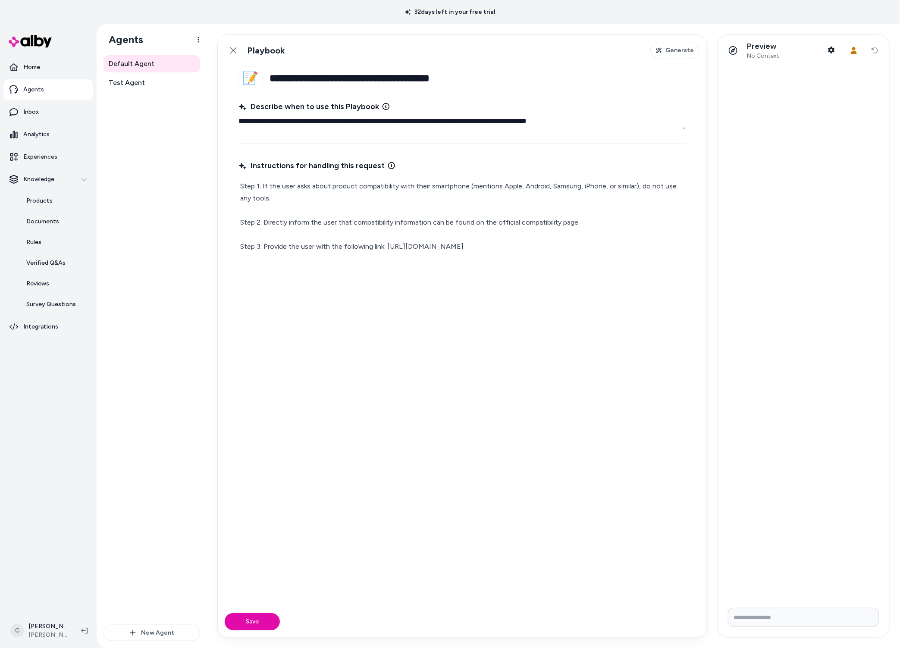
click at [358, 242] on p "Step 1: If the user asks about product compatibility with their smartphone (men…" at bounding box center [462, 228] width 444 height 97
click at [371, 245] on p "Step 1: If the user asks about product compatibility with their smartphone (men…" at bounding box center [462, 228] width 444 height 97
click at [377, 247] on p "Step 1: If the user asks about product compatibility with their smartphone (men…" at bounding box center [462, 228] width 444 height 97
drag, startPoint x: 384, startPoint y: 245, endPoint x: 264, endPoint y: 247, distance: 119.5
click at [264, 247] on p "Step 1: If the user asks about product compatibility with their smartphone (men…" at bounding box center [462, 228] width 444 height 97
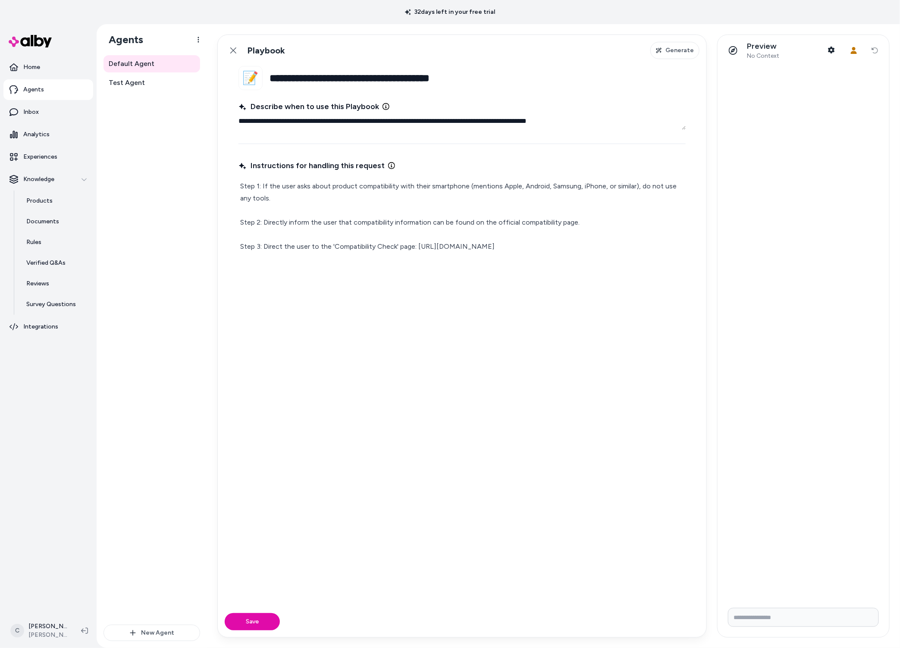
click at [426, 283] on div "Instructions for handling this request Step 1: If the user asks about product c…" at bounding box center [462, 377] width 447 height 438
drag, startPoint x: 352, startPoint y: 251, endPoint x: 357, endPoint y: 252, distance: 5.2
click at [352, 251] on p "Step 1: If the user asks about product compatibility with their smartphone (men…" at bounding box center [462, 228] width 444 height 97
click at [574, 250] on p "Step 1: If the user asks about product compatibility with their smartphone (men…" at bounding box center [462, 228] width 444 height 97
click at [251, 627] on button "Save" at bounding box center [252, 621] width 55 height 17
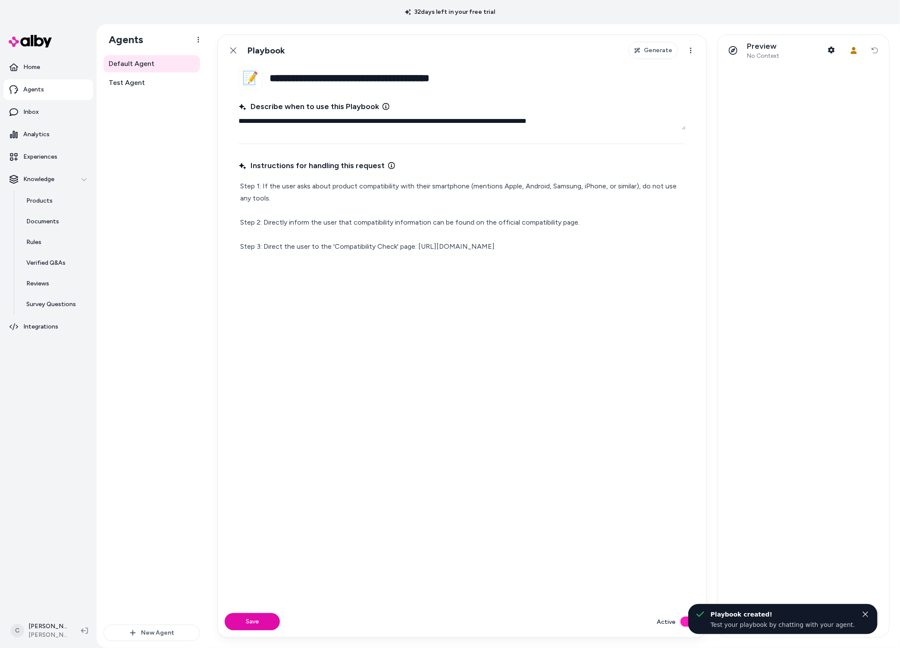
drag, startPoint x: 487, startPoint y: 122, endPoint x: 441, endPoint y: 125, distance: 46.7
click at [441, 125] on textarea "**********" at bounding box center [462, 121] width 447 height 17
drag, startPoint x: 441, startPoint y: 125, endPoint x: 405, endPoint y: 121, distance: 36.4
click at [405, 121] on textarea "**********" at bounding box center [462, 121] width 447 height 17
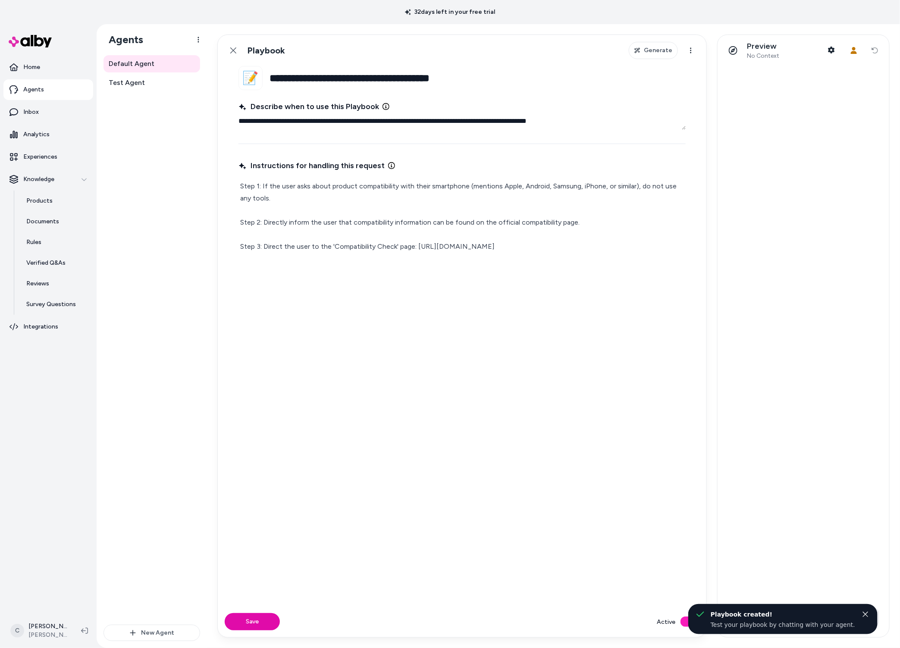
drag, startPoint x: 365, startPoint y: 117, endPoint x: 358, endPoint y: 119, distance: 7.6
click at [358, 119] on textarea "**********" at bounding box center [462, 121] width 447 height 17
drag, startPoint x: 265, startPoint y: 123, endPoint x: 343, endPoint y: 128, distance: 78.7
click at [343, 128] on textarea "**********" at bounding box center [462, 121] width 447 height 17
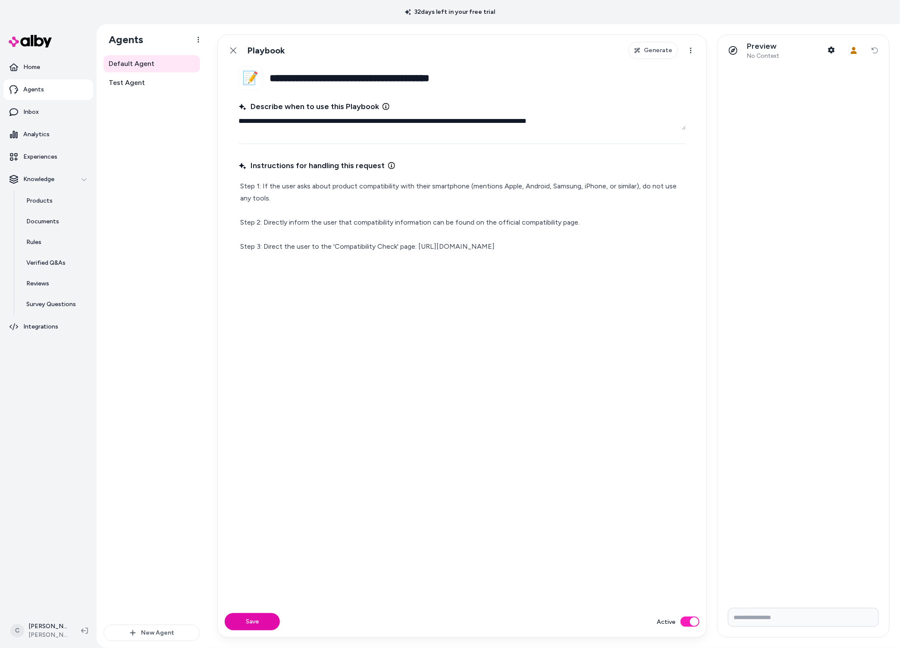
click at [566, 250] on p "Step 1: If the user asks about product compatibility with their smartphone (men…" at bounding box center [462, 216] width 444 height 72
drag, startPoint x: 403, startPoint y: 245, endPoint x: 317, endPoint y: 278, distance: 92.1
click at [403, 248] on p "Step 1: If the user asks about product compatibility with their smartphone (men…" at bounding box center [462, 216] width 444 height 72
click at [253, 620] on button "Save" at bounding box center [252, 621] width 55 height 17
click at [600, 236] on p "Step 1: If the user asks about product compatibility with their smartphone (men…" at bounding box center [462, 216] width 444 height 72
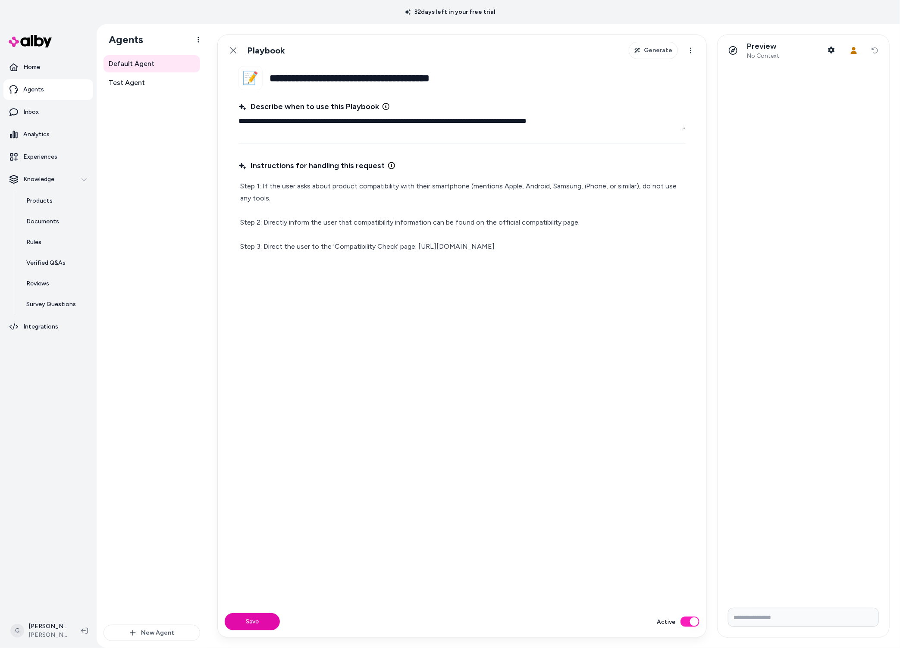
click at [600, 249] on p "Step 1: If the user asks about product compatibility with their smartphone (men…" at bounding box center [462, 216] width 444 height 72
drag, startPoint x: 280, startPoint y: 202, endPoint x: 293, endPoint y: 207, distance: 13.8
click at [279, 201] on p "Step 1: If the user asks about product compatibility with their smartphone (men…" at bounding box center [462, 216] width 444 height 72
click at [365, 227] on p "Step 1: If the user asks about product compatibility with their smartphone (men…" at bounding box center [462, 216] width 444 height 72
click at [576, 232] on p "Step 1: If the user asks about product compatibility with their smartphone (men…" at bounding box center [462, 216] width 444 height 72
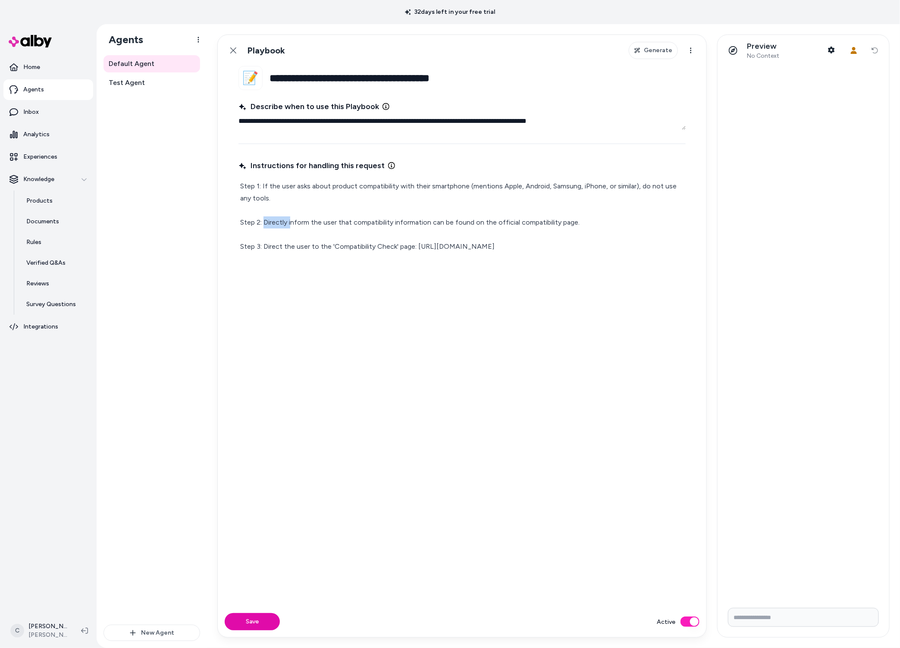
drag, startPoint x: 291, startPoint y: 221, endPoint x: 264, endPoint y: 221, distance: 26.7
click at [264, 221] on p "Step 1: If the user asks about product compatibility with their smartphone (men…" at bounding box center [462, 216] width 444 height 72
click at [234, 625] on button "Save" at bounding box center [252, 621] width 55 height 17
click at [242, 616] on button "Save" at bounding box center [252, 621] width 55 height 17
drag, startPoint x: 571, startPoint y: 254, endPoint x: 577, endPoint y: 255, distance: 6.6
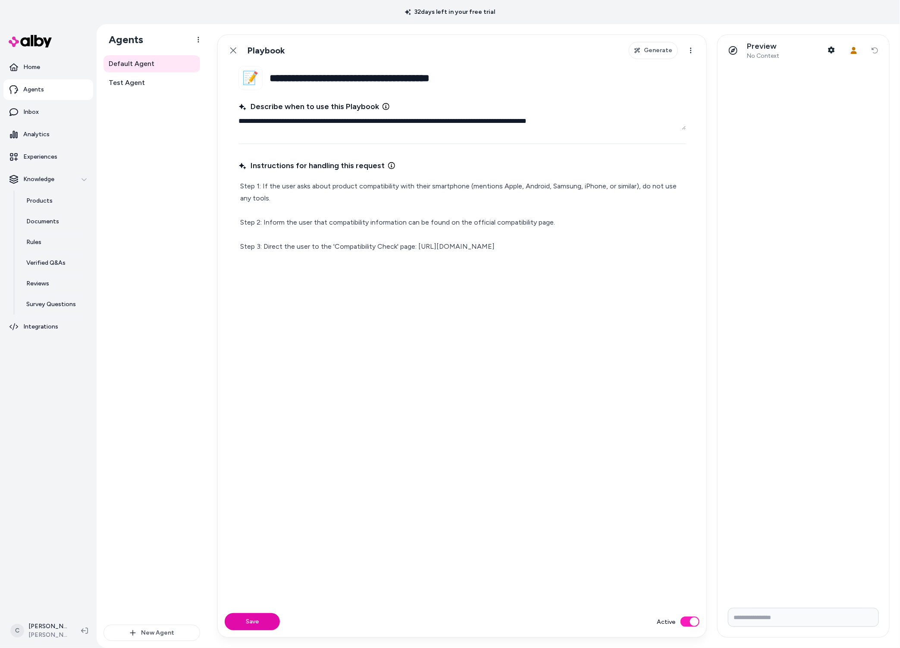
click at [570, 253] on div "Step 1: If the user asks about product compatibility with their smartphone (men…" at bounding box center [462, 217] width 447 height 76
click at [360, 273] on p "Step 1: If the user asks about product compatibility with their smartphone (men…" at bounding box center [462, 228] width 444 height 97
click at [369, 274] on p "Step 1: If the user asks about product compatibility with their smartphone (men…" at bounding box center [462, 228] width 444 height 97
click at [473, 272] on p "Step 1: If the user asks about product compatibility with their smartphone (men…" at bounding box center [462, 228] width 444 height 97
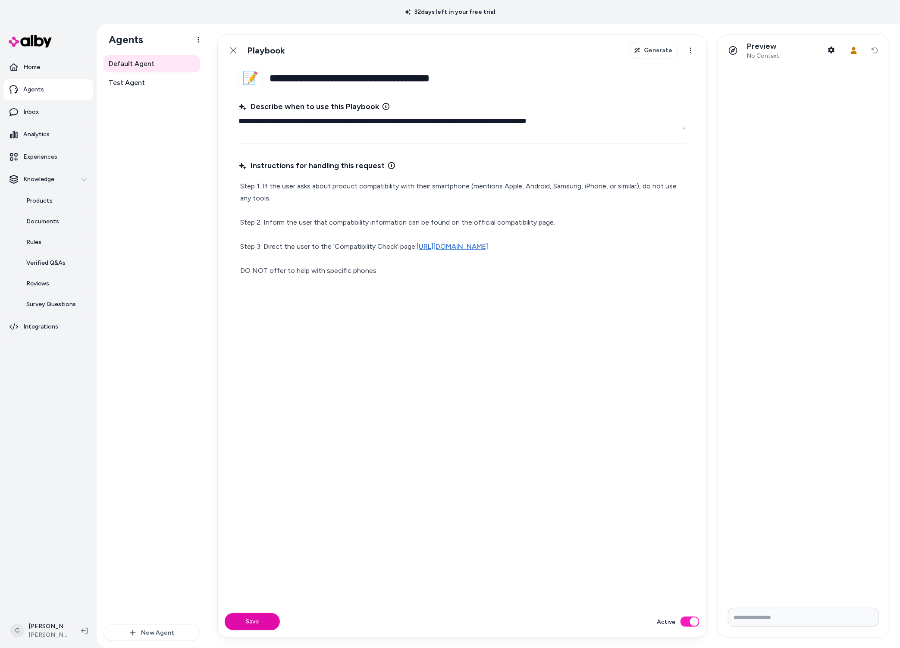
click at [370, 280] on div "Instructions for handling this request Step 1: If the user asks about product c…" at bounding box center [462, 377] width 447 height 438
click at [374, 274] on p "Step 1: If the user asks about product compatibility with their smartphone (men…" at bounding box center [462, 228] width 444 height 97
click at [373, 271] on p "Step 1: If the user asks about product compatibility with their smartphone (men…" at bounding box center [462, 228] width 444 height 97
click at [258, 621] on button "Save" at bounding box center [252, 621] width 55 height 17
click at [251, 616] on button "Save" at bounding box center [252, 621] width 55 height 17
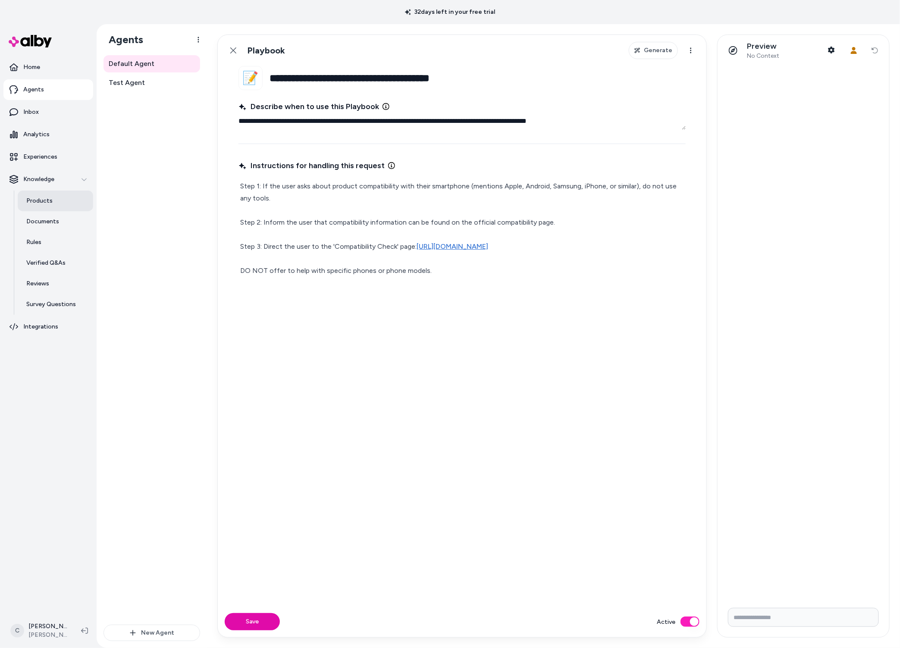
click at [47, 194] on link "Products" at bounding box center [55, 201] width 75 height 21
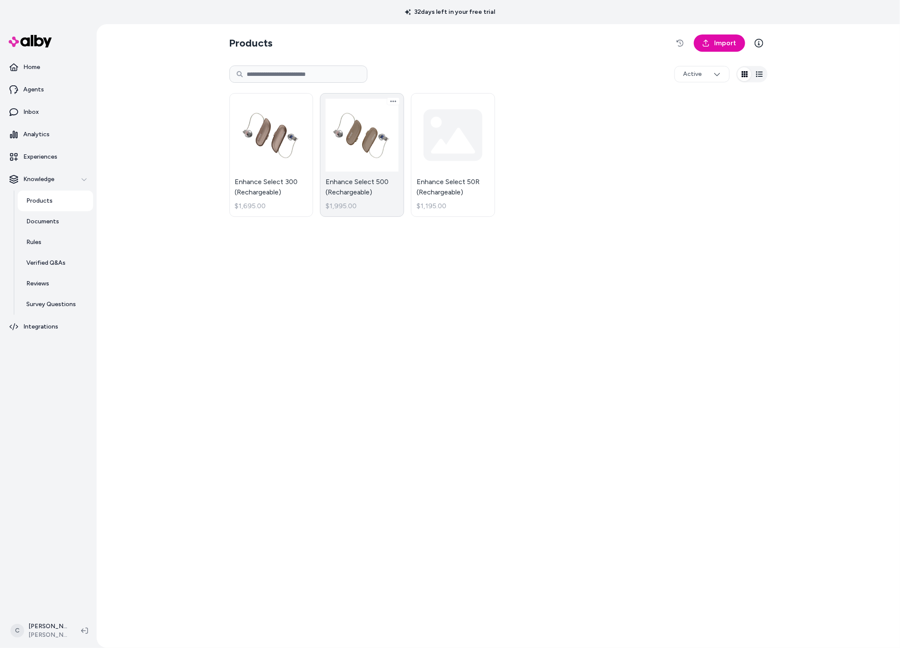
click at [357, 163] on link "Enhance Select 500 (Rechargeable) $1,995.00" at bounding box center [362, 155] width 84 height 124
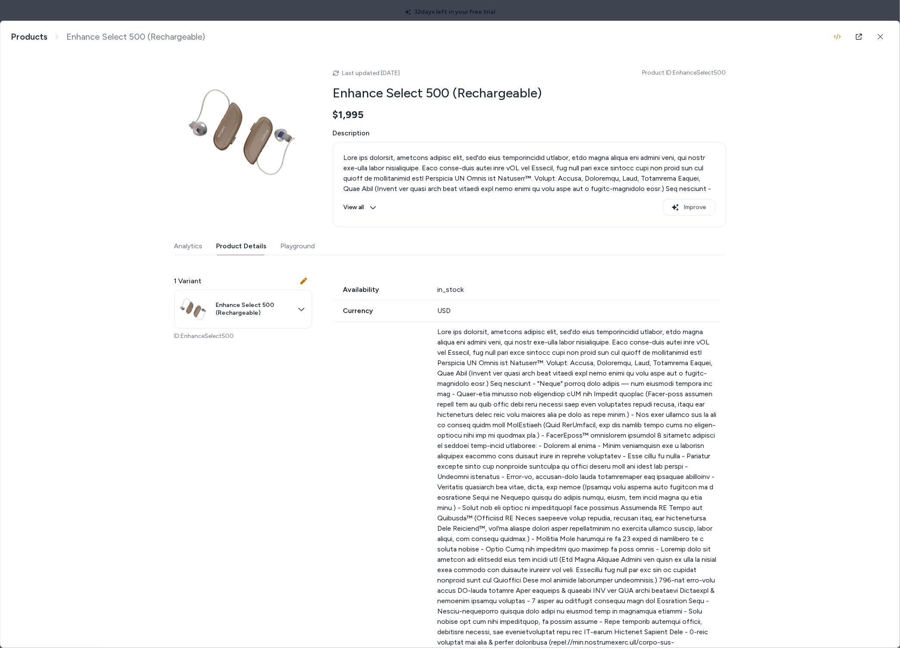
drag, startPoint x: 234, startPoint y: 245, endPoint x: 274, endPoint y: 256, distance: 42.1
click at [234, 245] on button "Product Details" at bounding box center [242, 246] width 50 height 17
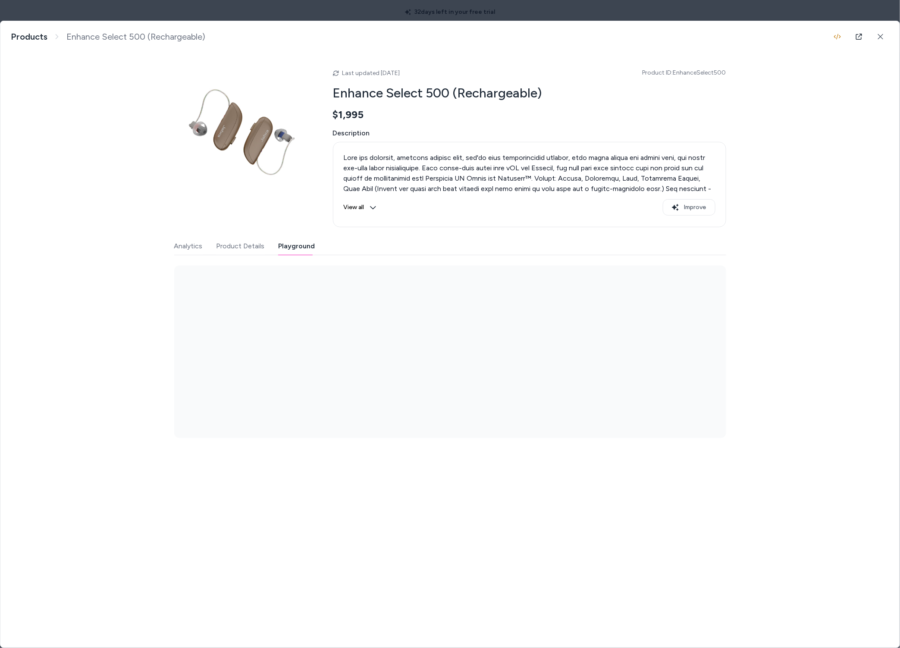
click at [289, 247] on button "Playground" at bounding box center [297, 246] width 37 height 17
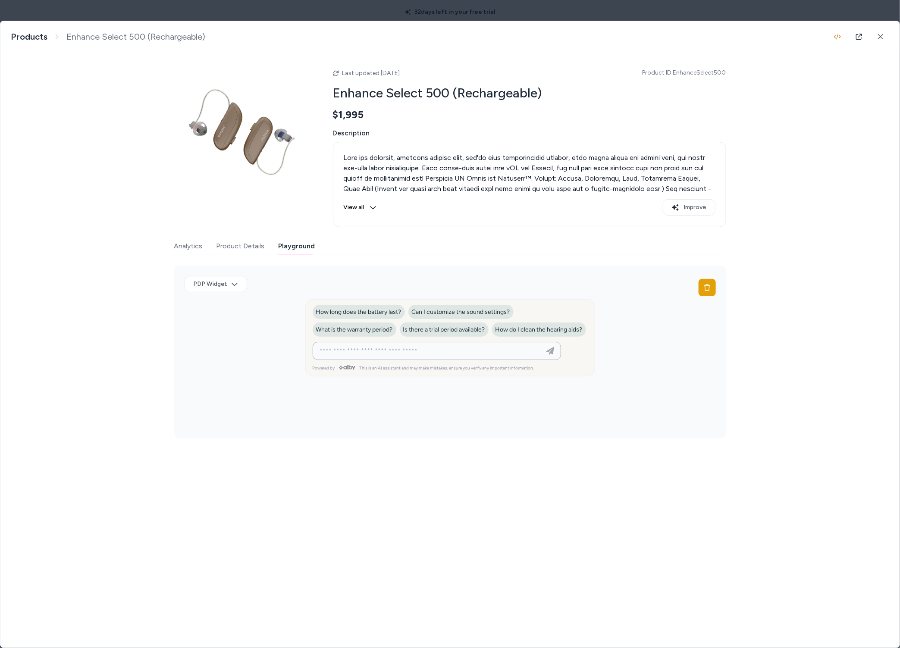
click at [387, 356] on input at bounding box center [428, 351] width 227 height 10
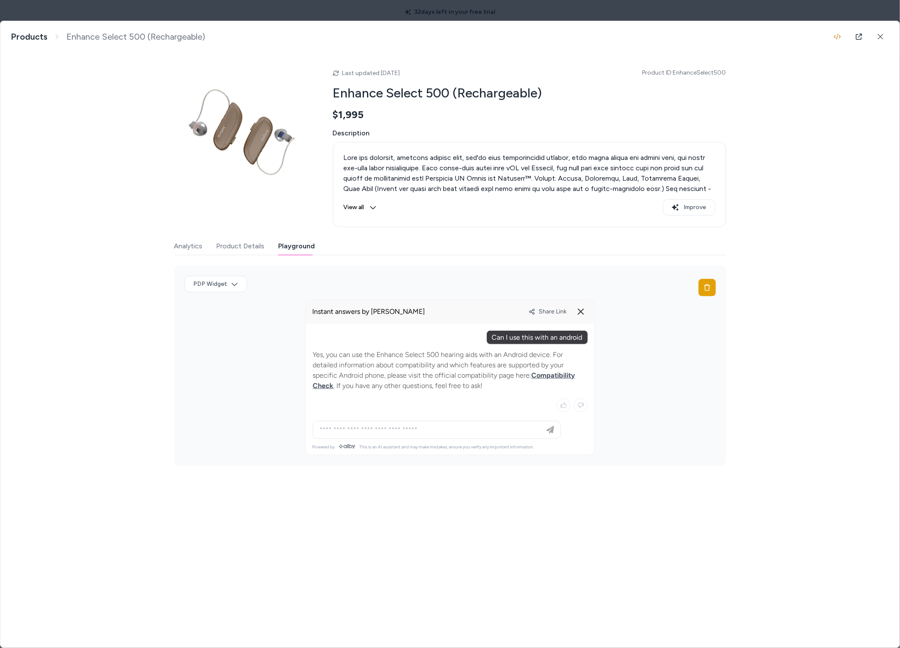
drag, startPoint x: 488, startPoint y: 358, endPoint x: 451, endPoint y: 363, distance: 37.4
click at [451, 363] on p "Yes, you can use the Enhance Select 500 hearing aids with an Android device. Fo…" at bounding box center [450, 370] width 274 height 41
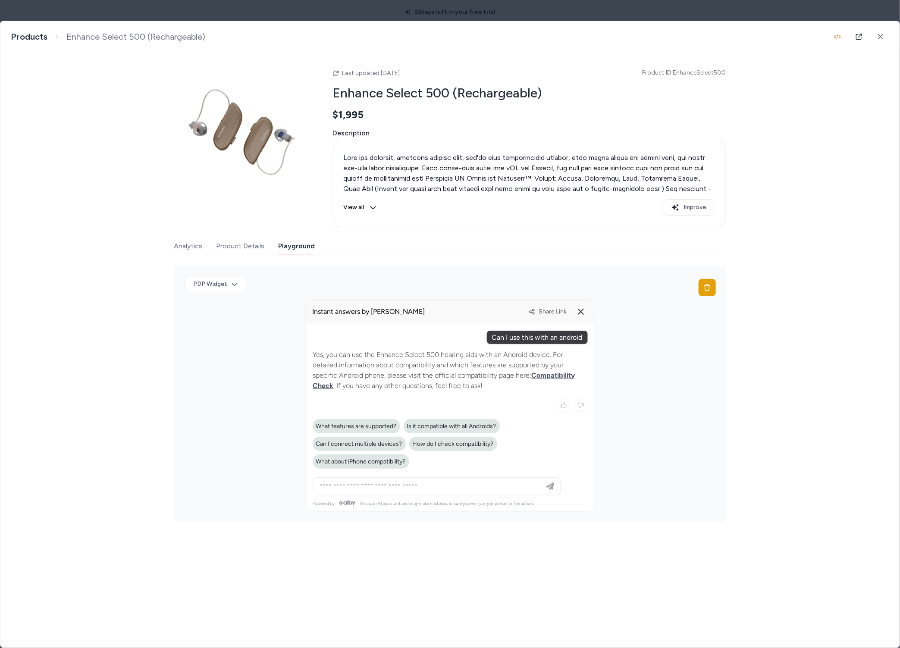
drag, startPoint x: 453, startPoint y: 369, endPoint x: 460, endPoint y: 382, distance: 14.7
click at [460, 383] on p "Yes, you can use the Enhance Select 500 hearing aids with an Android device. Fo…" at bounding box center [450, 370] width 274 height 41
click at [444, 356] on p "Yes, you can use the Enhance Select 500 hearing aids with an Android device. Fo…" at bounding box center [450, 370] width 274 height 41
drag, startPoint x: 516, startPoint y: 362, endPoint x: 468, endPoint y: 359, distance: 48.0
click at [472, 360] on p "Yes, you can use the Enhance Select 500 hearing aids with an Android device. Fo…" at bounding box center [450, 370] width 274 height 41
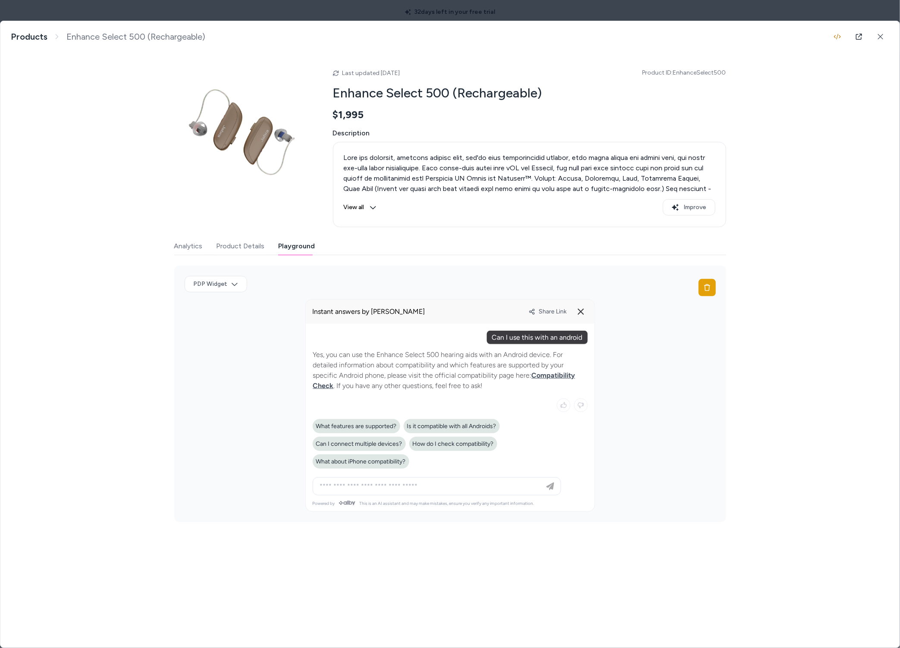
click at [496, 366] on p "Yes, you can use the Enhance Select 500 hearing aids with an Android device. Fo…" at bounding box center [450, 370] width 274 height 41
drag, startPoint x: 506, startPoint y: 367, endPoint x: 483, endPoint y: 367, distance: 23.3
click at [483, 367] on p "Yes, you can use the Enhance Select 500 hearing aids with an Android device. Fo…" at bounding box center [450, 370] width 274 height 41
drag, startPoint x: 524, startPoint y: 362, endPoint x: 494, endPoint y: 368, distance: 30.7
click at [506, 366] on p "Yes, you can use the Enhance Select 500 hearing aids with an Android device. Fo…" at bounding box center [450, 370] width 274 height 41
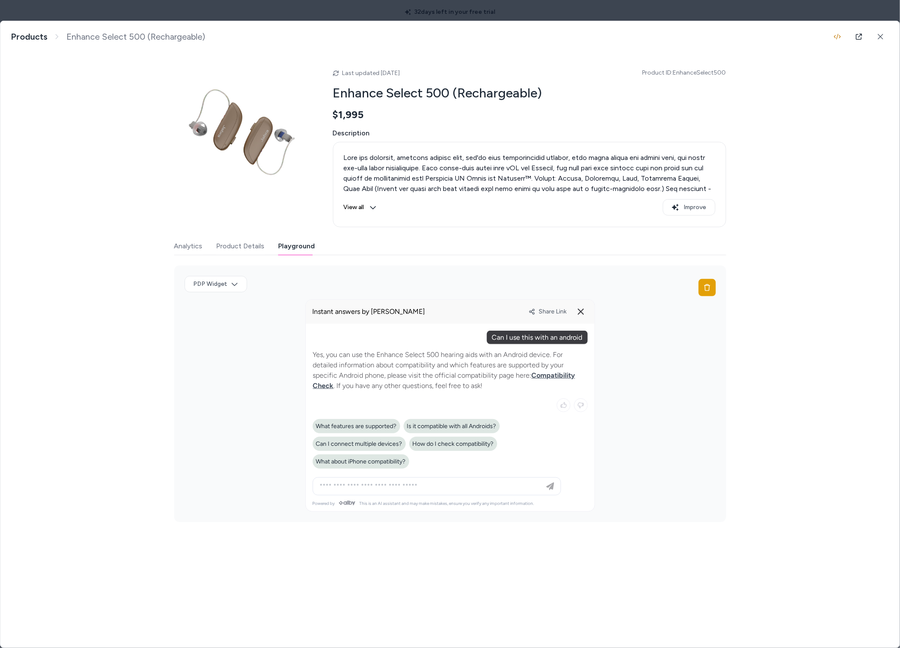
click at [494, 368] on p "Yes, you can use the Enhance Select 500 hearing aids with an Android device. Fo…" at bounding box center [450, 370] width 274 height 41
click at [317, 13] on body "32 days left in your free trial Home Agents Inbox Analytics Experiences Knowled…" at bounding box center [450, 324] width 900 height 648
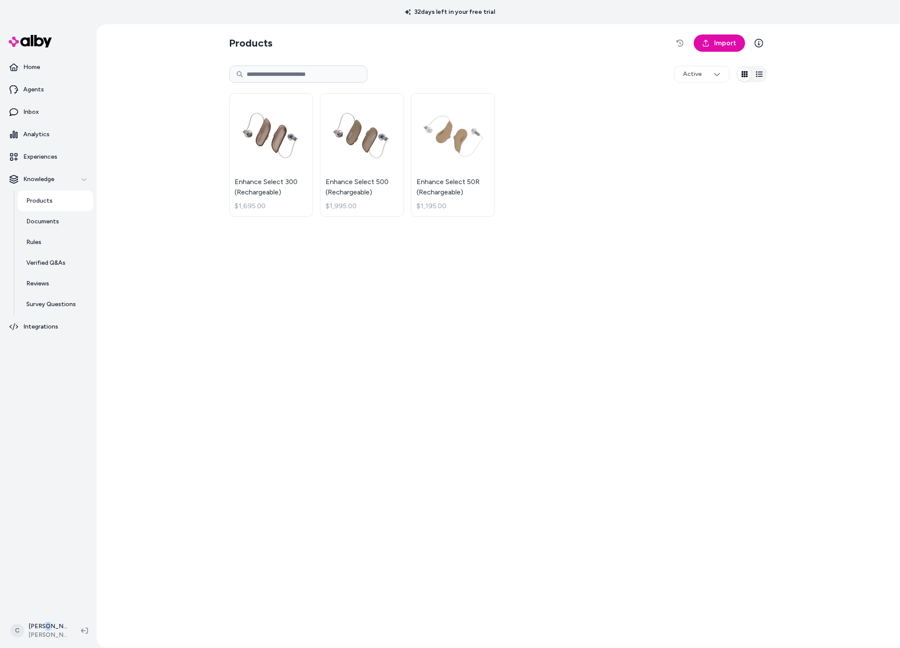
click at [43, 624] on html "32 days left in your free trial Home Agents Inbox Analytics Experiences Knowled…" at bounding box center [450, 324] width 900 height 648
click at [61, 642] on html "32 days left in your free trial Home Agents Inbox Analytics Experiences Knowled…" at bounding box center [450, 324] width 900 height 648
click at [62, 511] on div "Shortcuts ⌘K" at bounding box center [57, 507] width 96 height 21
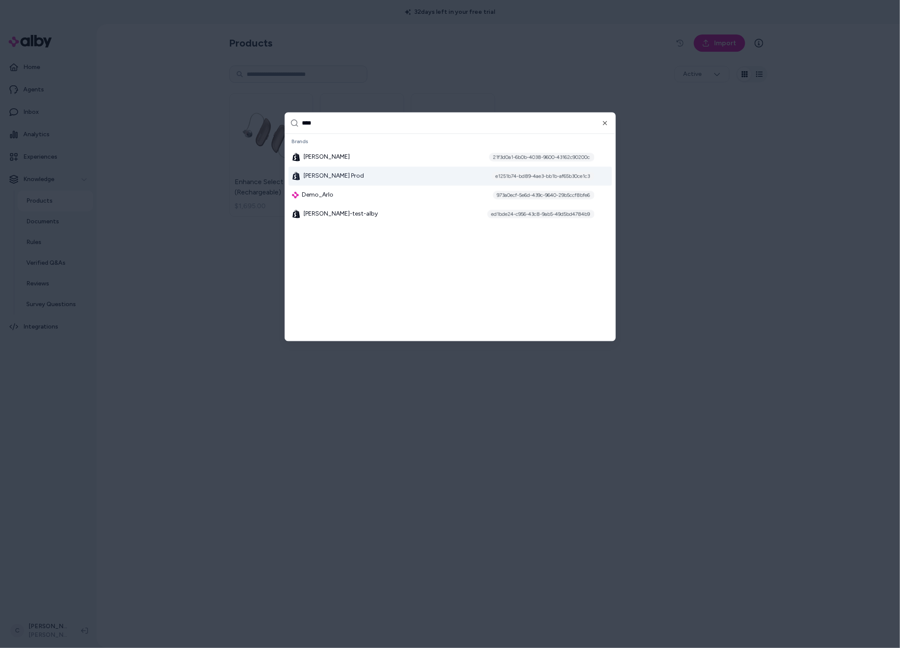
click at [310, 174] on span "[PERSON_NAME] Prod" at bounding box center [334, 176] width 60 height 9
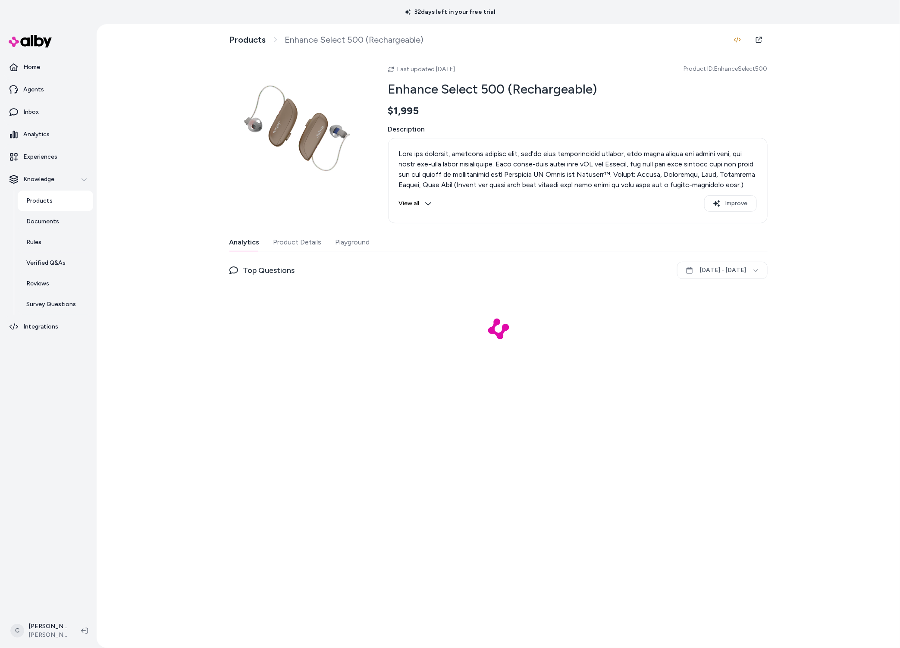
click at [352, 234] on button "Playground" at bounding box center [353, 242] width 35 height 17
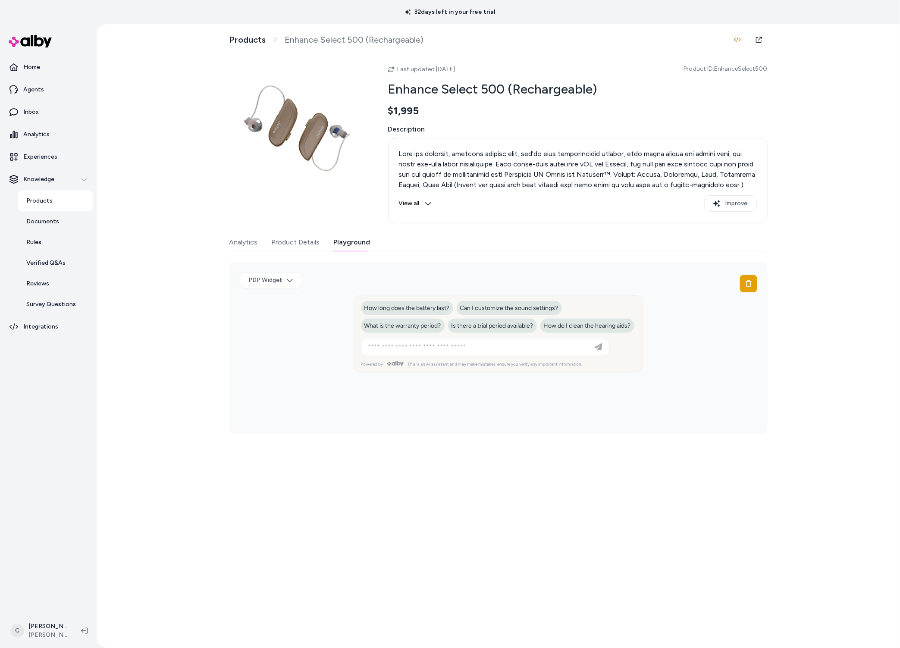
click at [476, 356] on div at bounding box center [485, 347] width 244 height 17
click at [493, 356] on div at bounding box center [485, 347] width 244 height 17
click at [491, 352] on input at bounding box center [476, 347] width 227 height 10
paste input "**********"
type input "**********"
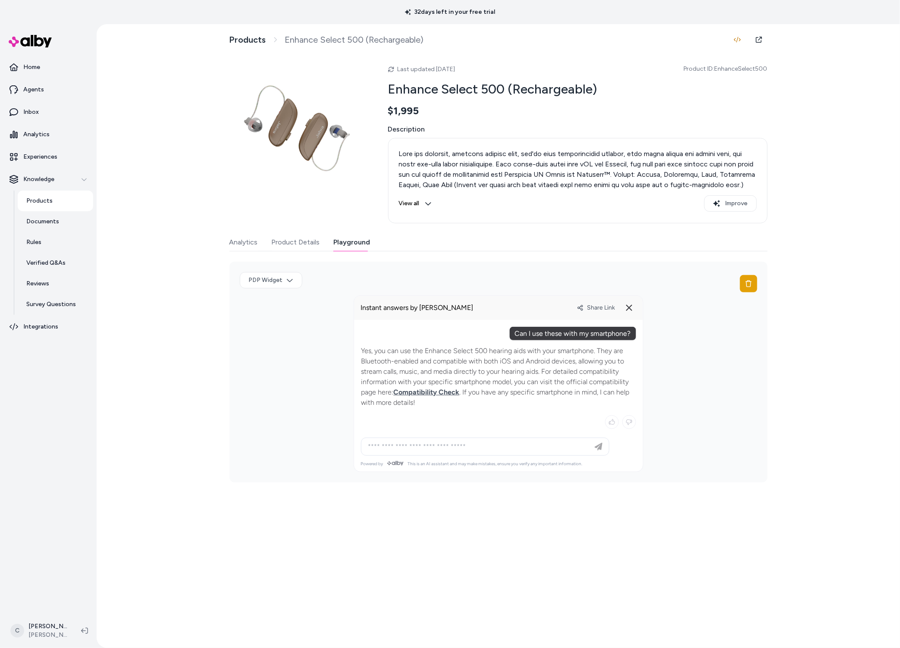
click at [588, 305] on span "Share Link" at bounding box center [602, 307] width 28 height 7
click at [604, 309] on span "Share Link" at bounding box center [602, 307] width 28 height 7
click at [547, 486] on input at bounding box center [476, 486] width 227 height 10
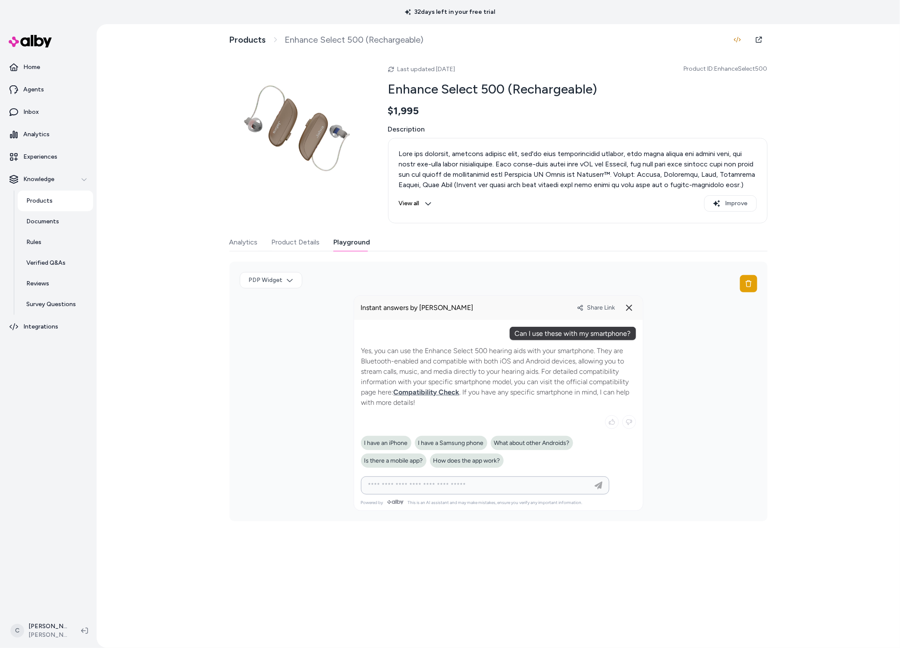
click at [594, 308] on span "Share Link" at bounding box center [602, 307] width 28 height 7
click at [44, 628] on html "32 days left in your free trial Home Agents Inbox Analytics Experiences Knowled…" at bounding box center [450, 324] width 900 height 648
click at [49, 505] on span "Shortcuts" at bounding box center [46, 507] width 29 height 9
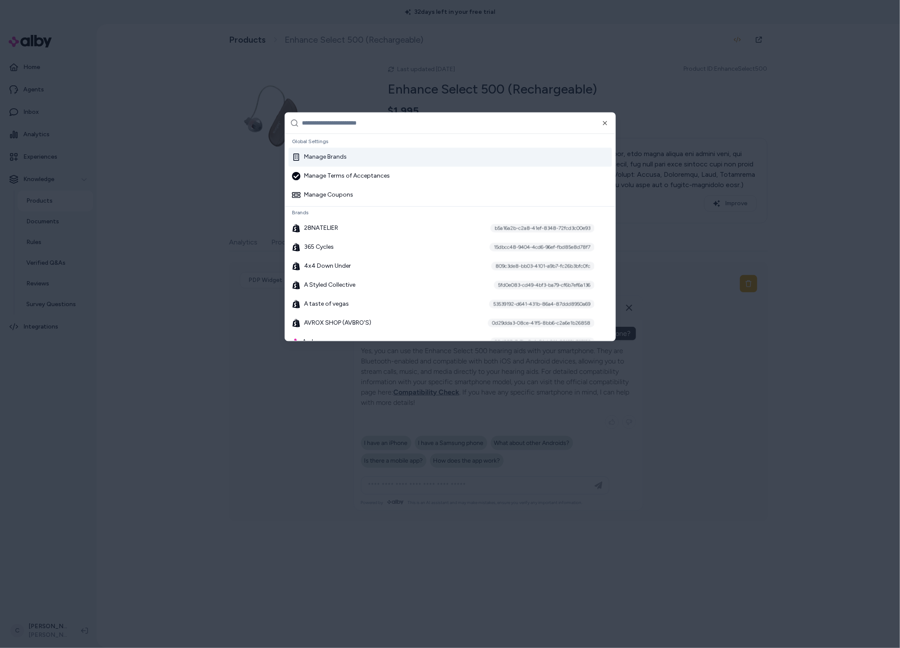
click at [357, 124] on input "text" at bounding box center [456, 123] width 308 height 21
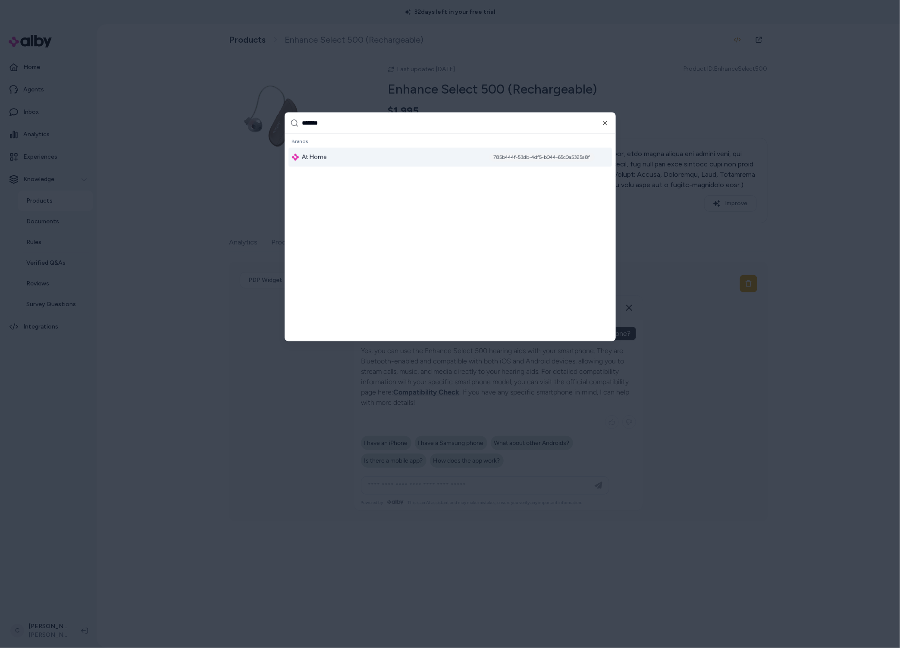
type input "*******"
click at [342, 161] on div "At Home 785b444f-53db-4df5-b044-65c0a5325a8f" at bounding box center [451, 157] width 324 height 19
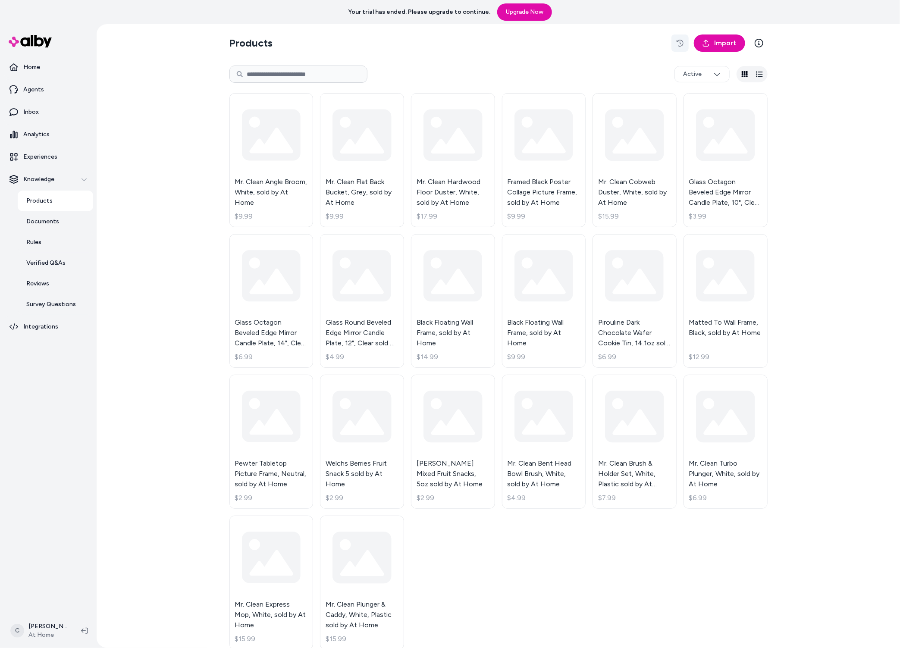
click at [681, 37] on button "button" at bounding box center [680, 43] width 17 height 17
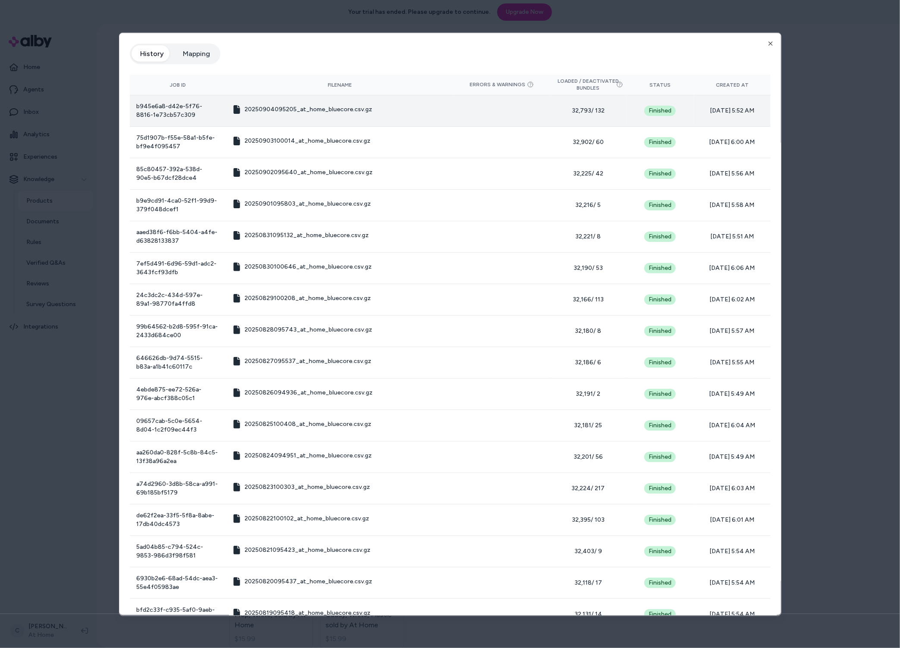
click at [701, 107] on td "[DATE] 5:52 AM" at bounding box center [732, 110] width 77 height 31
click at [702, 108] on span "[DATE] 5:52 AM" at bounding box center [732, 111] width 63 height 9
drag, startPoint x: 717, startPoint y: 113, endPoint x: 751, endPoint y: 119, distance: 34.5
click at [751, 119] on td "[DATE] 5:52 AM" at bounding box center [732, 110] width 77 height 31
drag, startPoint x: 750, startPoint y: 112, endPoint x: 723, endPoint y: 111, distance: 27.6
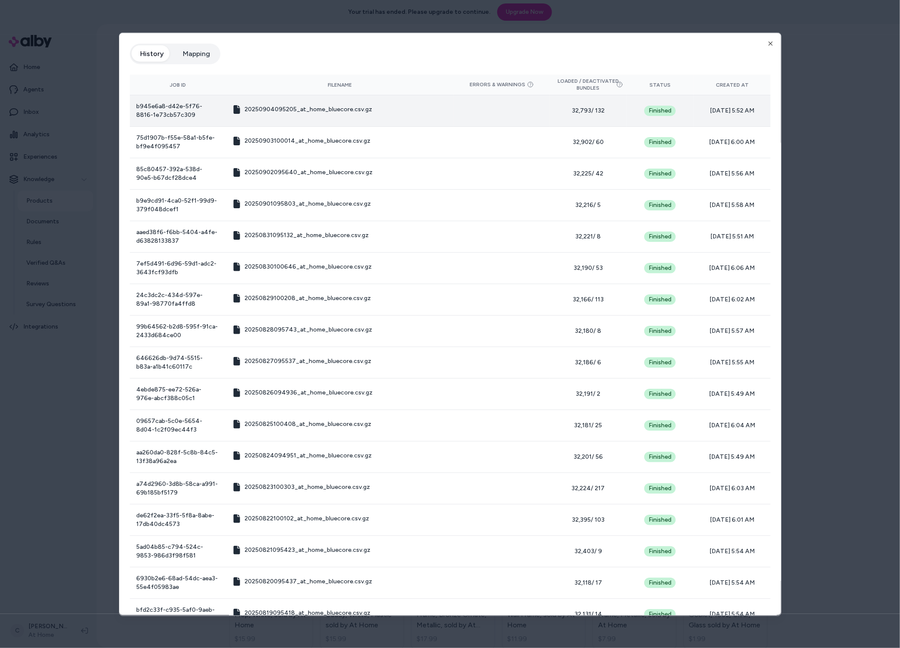
click at [723, 111] on span "09/04/25 - 5:52 AM" at bounding box center [732, 111] width 63 height 9
drag, startPoint x: 723, startPoint y: 111, endPoint x: 761, endPoint y: 116, distance: 38.7
click at [739, 114] on span "09/04/25 - 5:52 AM" at bounding box center [732, 111] width 63 height 9
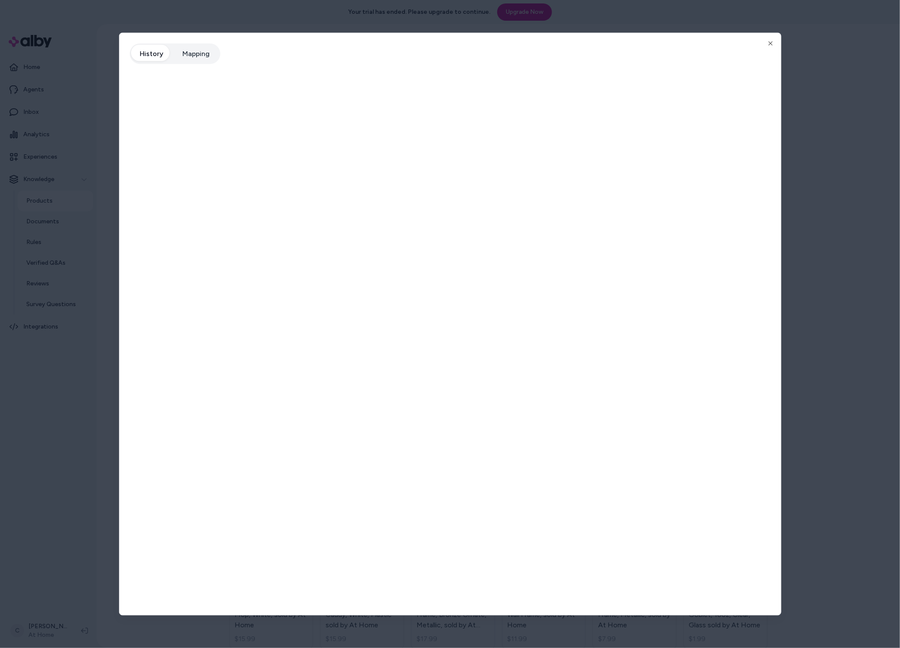
drag, startPoint x: 850, startPoint y: 114, endPoint x: 547, endPoint y: 9, distance: 320.6
click at [846, 110] on div at bounding box center [450, 324] width 900 height 648
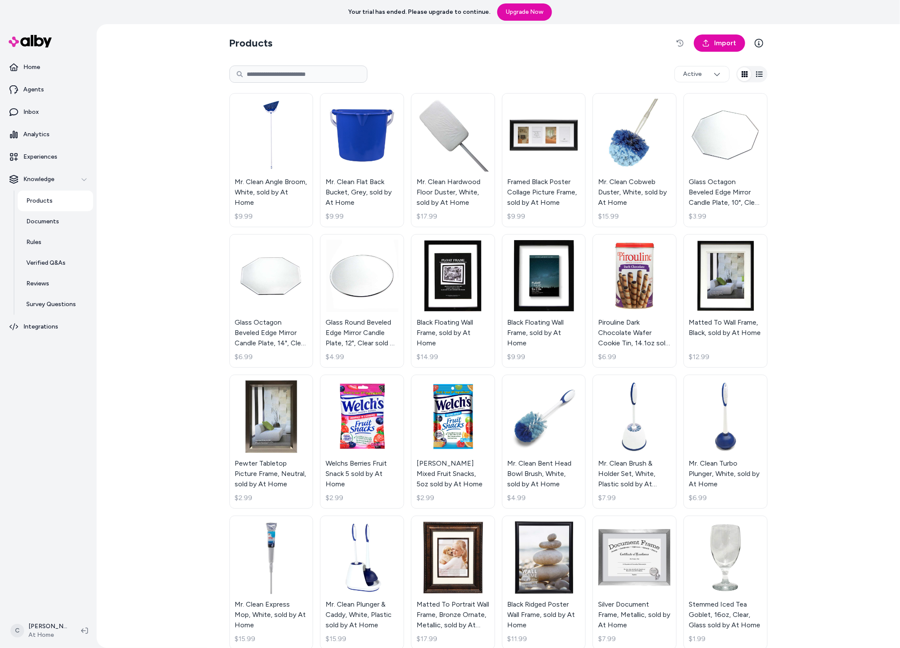
click at [289, 75] on input at bounding box center [298, 74] width 138 height 17
paste input "*********"
type input "*********"
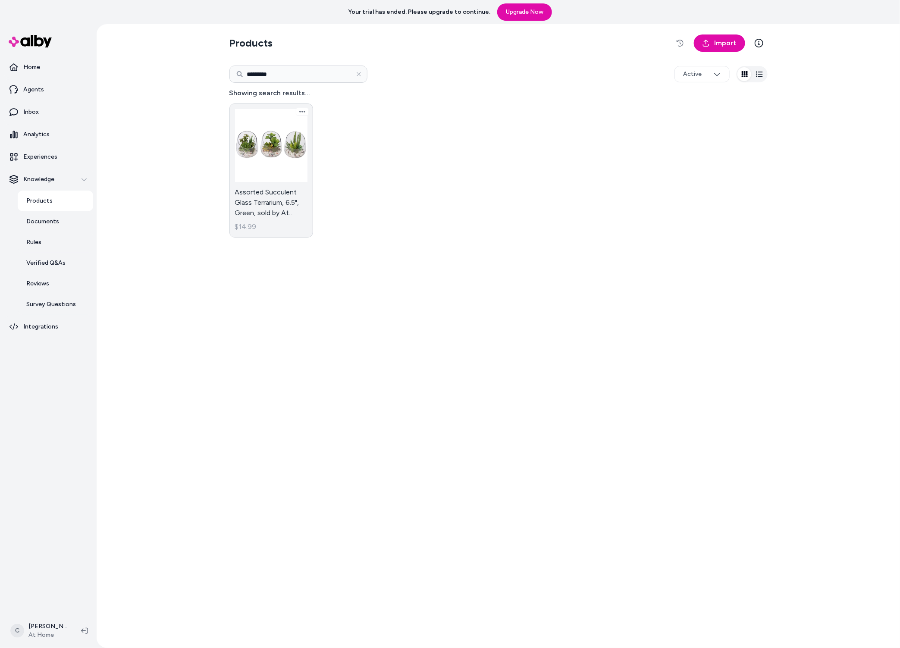
click at [262, 211] on link "Assorted Succulent Glass Terrarium, 6.5", Green, sold by At Home $14.99" at bounding box center [271, 171] width 84 height 134
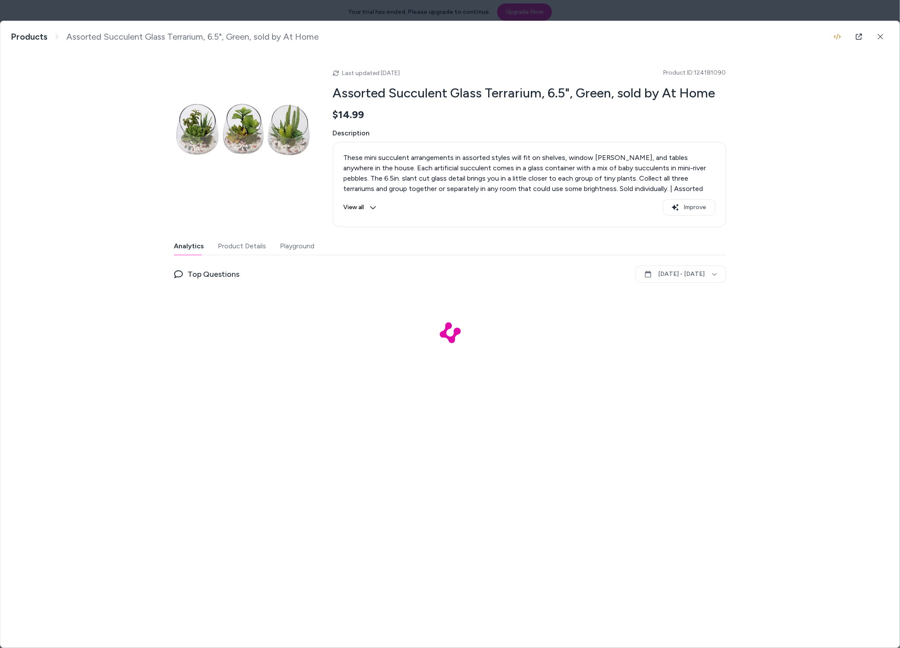
drag, startPoint x: 413, startPoint y: 82, endPoint x: 369, endPoint y: 77, distance: 44.2
click at [369, 78] on div "Last updated Sep 04, 2025 Product ID: 124181090 Assorted Succulent Glass Terrar…" at bounding box center [529, 145] width 393 height 165
click at [369, 77] on span "Last updated Sep 04, 2025" at bounding box center [366, 73] width 67 height 10
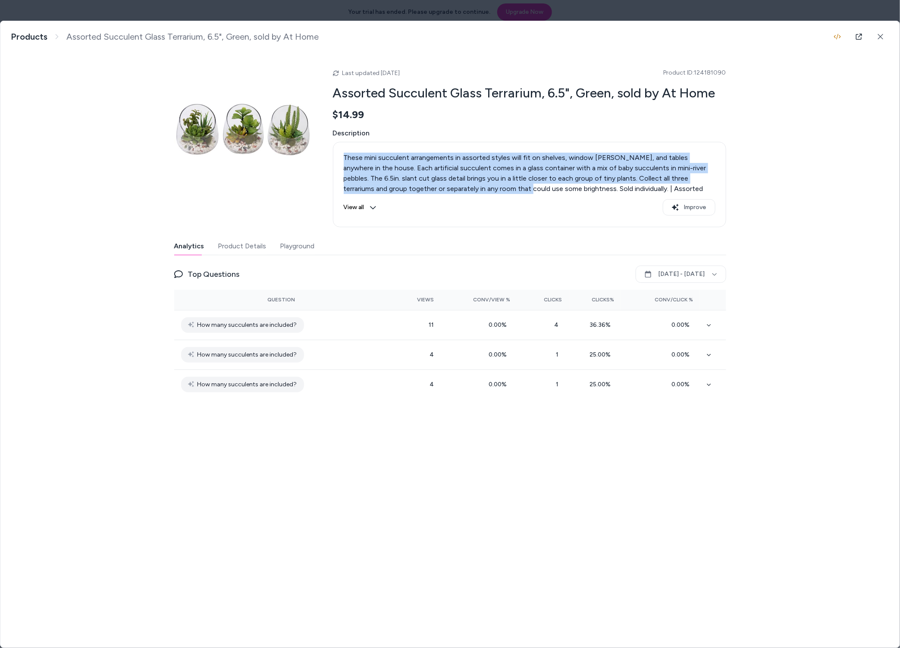
drag, startPoint x: 427, startPoint y: 146, endPoint x: 456, endPoint y: 184, distance: 47.5
click at [456, 184] on div "These mini succulent arrangements in assorted styles will fit on shelves, windo…" at bounding box center [529, 184] width 393 height 85
click at [456, 183] on p "These mini succulent arrangements in assorted styles will fit on shelves, windo…" at bounding box center [530, 179] width 372 height 52
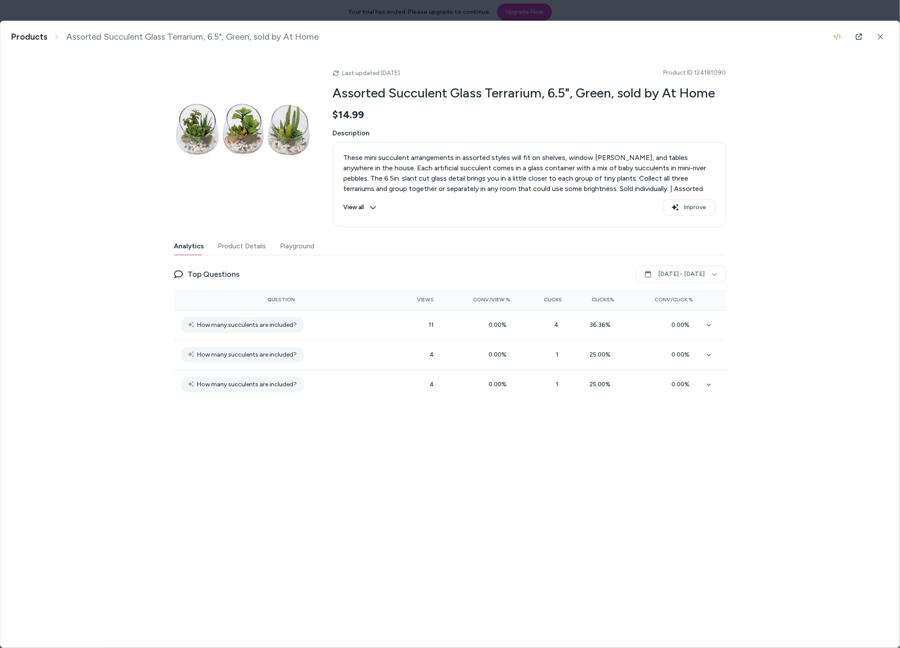
click at [245, 237] on div "Last updated Sep 04, 2025 Product ID: 124181090 Assorted Succulent Glass Terrar…" at bounding box center [450, 225] width 552 height 347
click at [256, 252] on button "Product Details" at bounding box center [242, 246] width 48 height 17
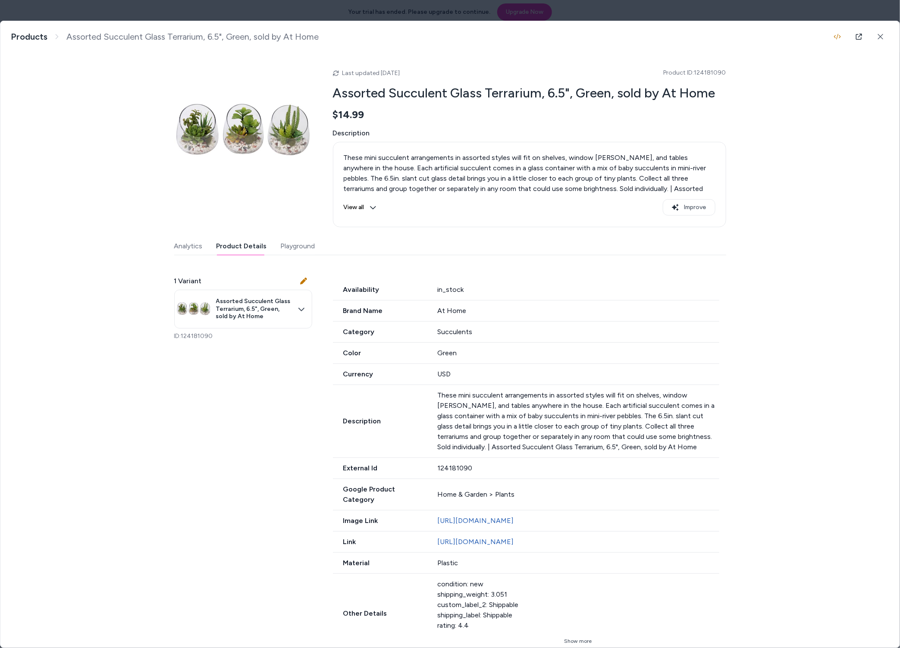
click at [304, 250] on button "Playground" at bounding box center [298, 246] width 35 height 17
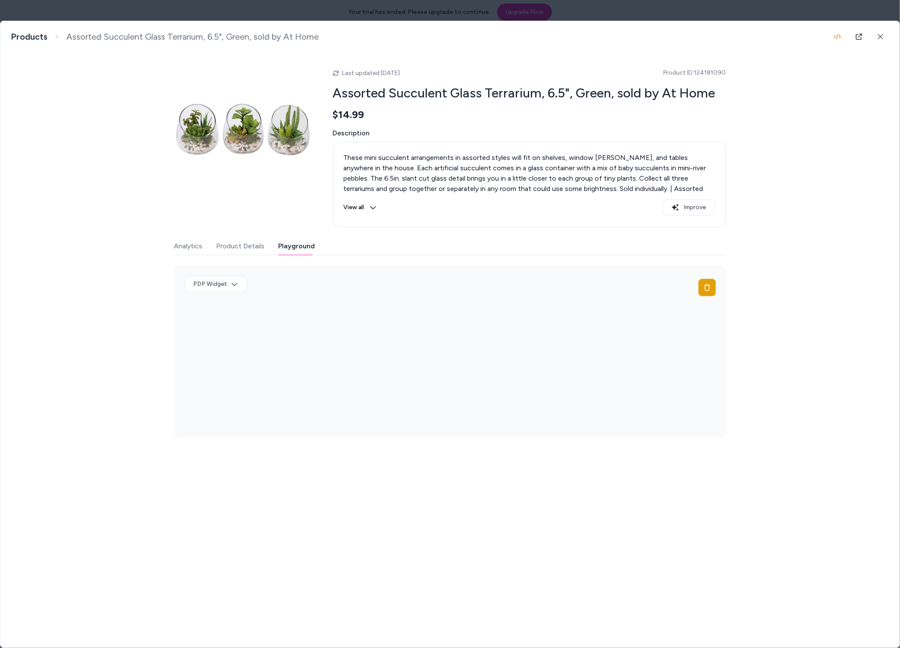
drag, startPoint x: 188, startPoint y: 248, endPoint x: 232, endPoint y: 258, distance: 45.4
click at [188, 248] on button "Analytics" at bounding box center [188, 246] width 28 height 17
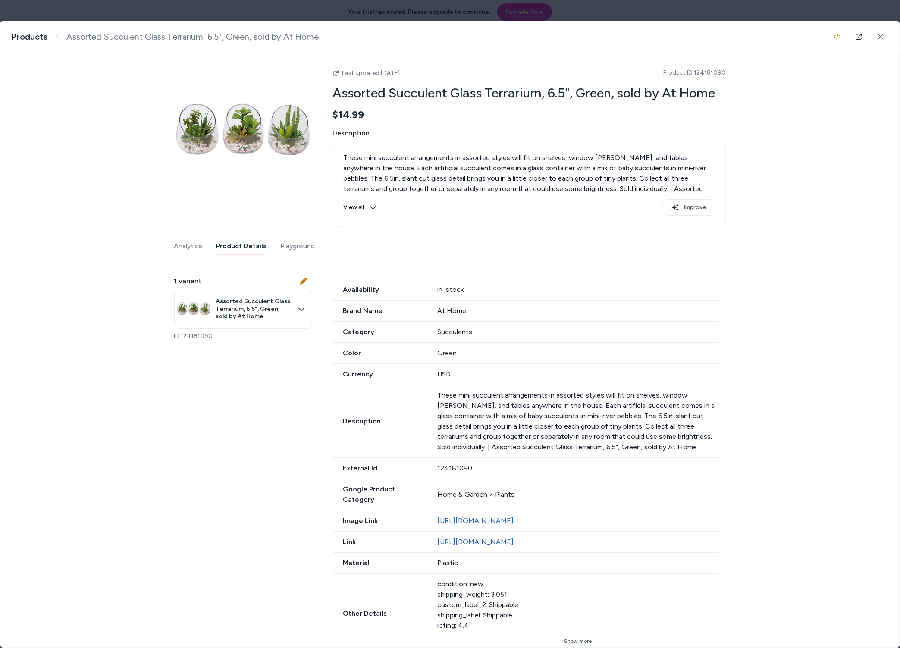
click at [220, 247] on button "Product Details" at bounding box center [242, 246] width 50 height 17
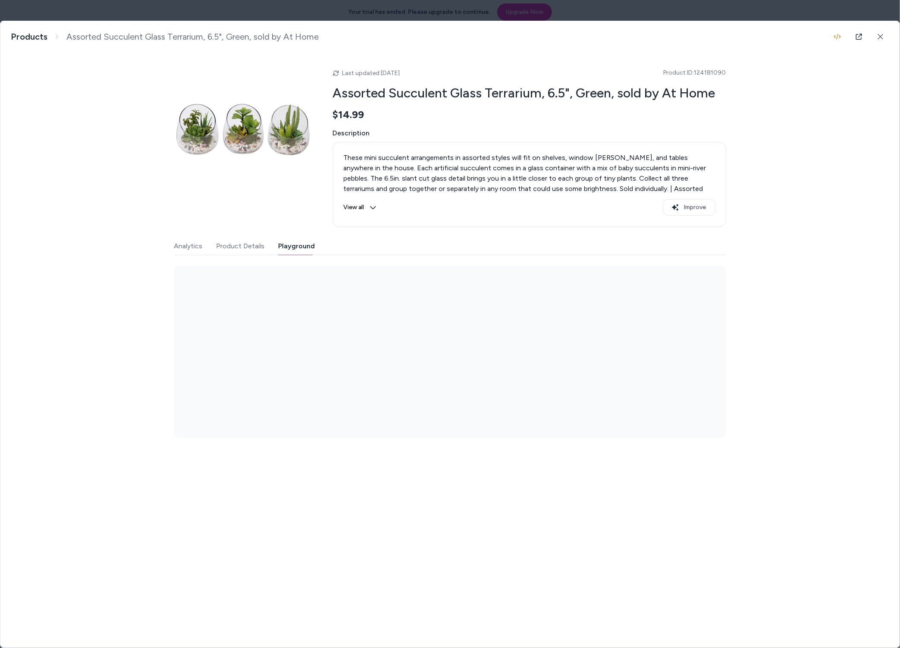
click at [285, 246] on button "Playground" at bounding box center [297, 246] width 37 height 17
click at [413, 347] on input at bounding box center [428, 350] width 227 height 10
type input "**********"
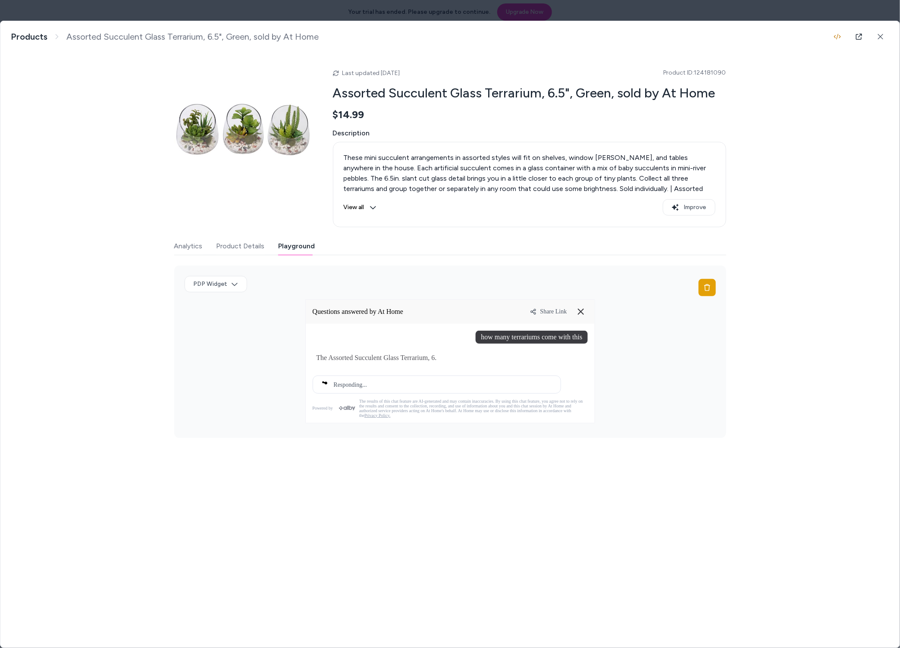
click at [442, 367] on div "The Assorted Succulent Glass Terrarium, 6." at bounding box center [450, 358] width 275 height 18
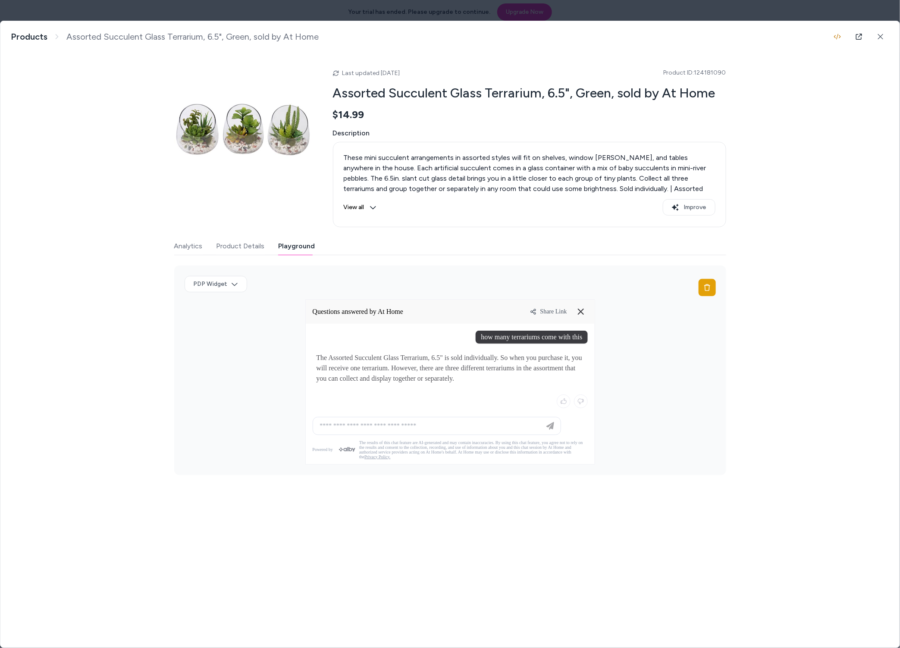
drag, startPoint x: 457, startPoint y: 374, endPoint x: 409, endPoint y: 379, distance: 48.6
click at [407, 382] on p "The Assorted Succulent Glass Terrarium, 6.5" is sold individually. So when you …" at bounding box center [450, 368] width 267 height 31
click at [489, 376] on p "The Assorted Succulent Glass Terrarium, 6.5" is sold individually. So when you …" at bounding box center [450, 368] width 267 height 31
click at [538, 316] on div "Share Link" at bounding box center [559, 312] width 58 height 14
click at [548, 312] on span "Share Link" at bounding box center [554, 311] width 27 height 7
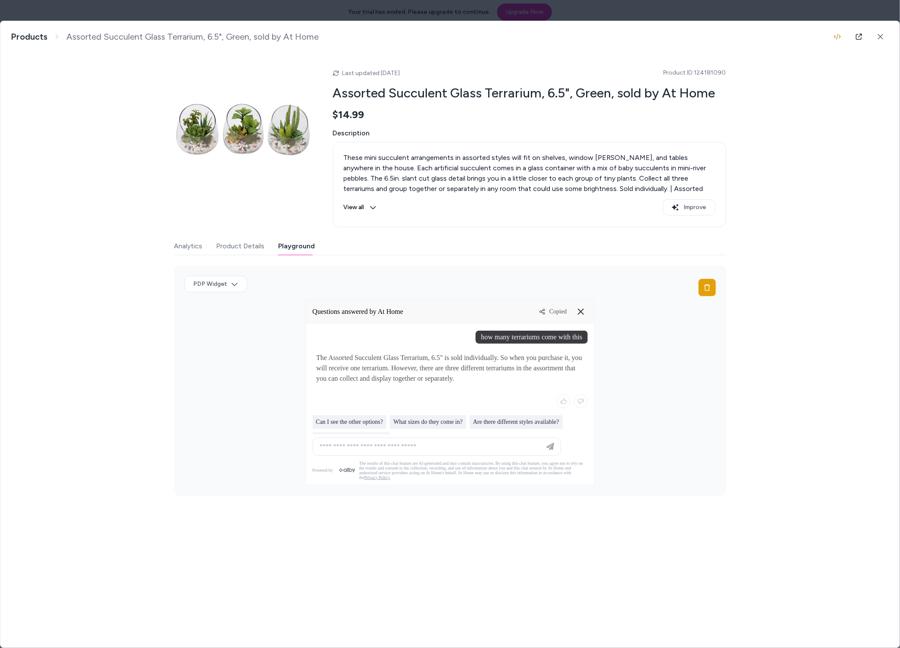
drag, startPoint x: 528, startPoint y: 337, endPoint x: 565, endPoint y: 342, distance: 37.4
click at [529, 338] on div "how many terrariums come with this" at bounding box center [532, 337] width 112 height 13
click at [579, 313] on icon at bounding box center [581, 312] width 10 height 10
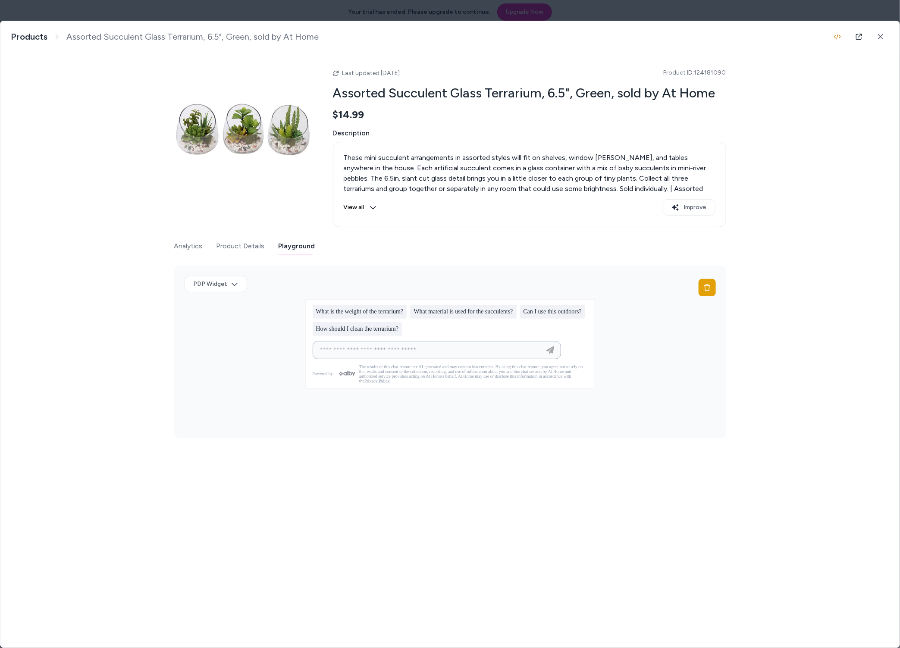
click at [468, 352] on input at bounding box center [428, 350] width 227 height 10
type input "**********"
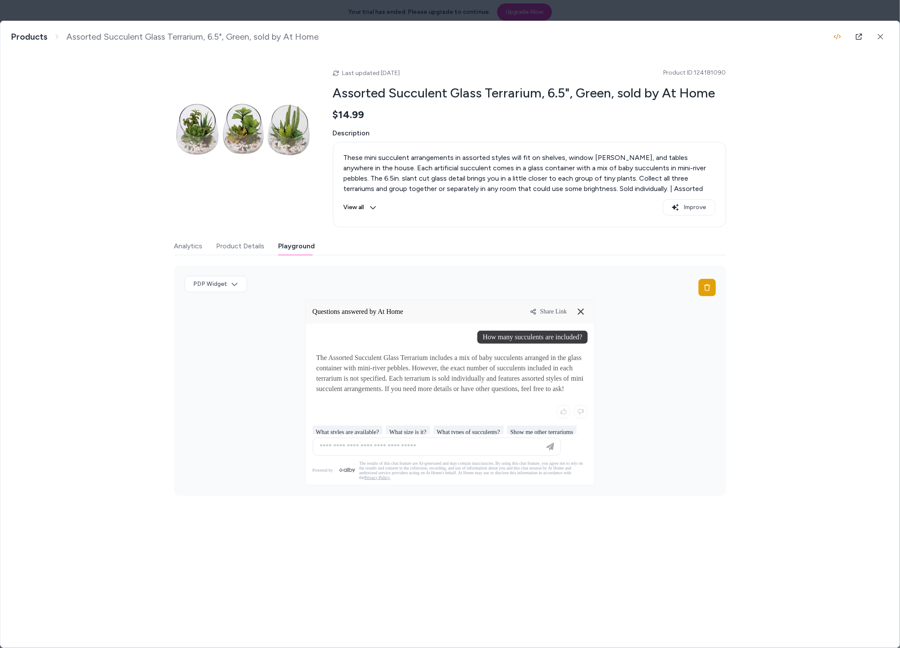
drag, startPoint x: 484, startPoint y: 383, endPoint x: 423, endPoint y: 377, distance: 60.7
click at [423, 377] on p "The Assorted Succulent Glass Terrarium includes a mix of baby succulents arrang…" at bounding box center [450, 373] width 267 height 41
drag, startPoint x: 422, startPoint y: 374, endPoint x: 485, endPoint y: 392, distance: 64.9
click at [485, 392] on p "The Assorted Succulent Glass Terrarium includes a mix of baby succulents arrang…" at bounding box center [450, 373] width 267 height 41
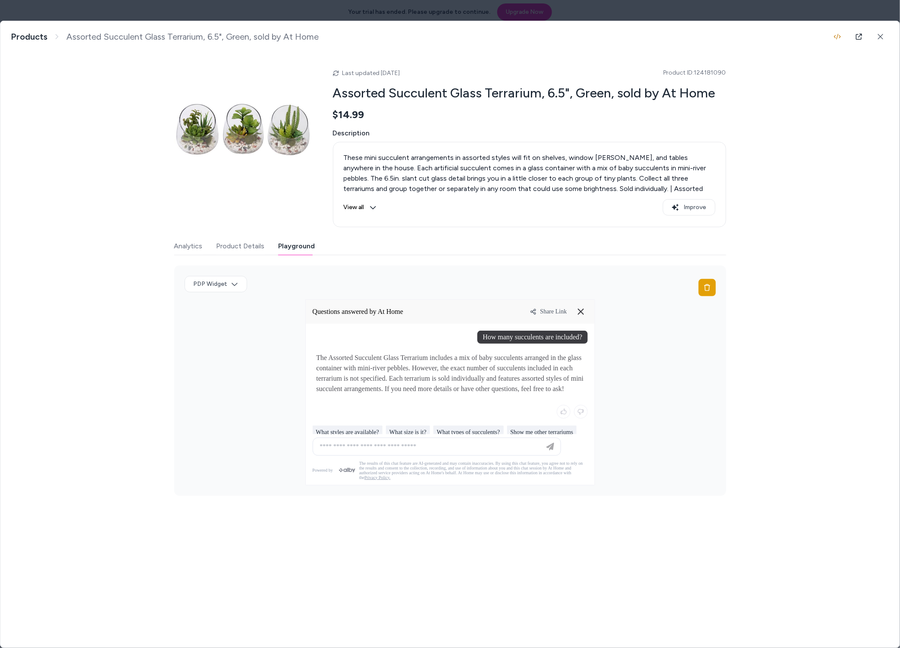
click at [409, 369] on p "The Assorted Succulent Glass Terrarium includes a mix of baby succulents arrang…" at bounding box center [450, 373] width 267 height 41
drag, startPoint x: 408, startPoint y: 379, endPoint x: 408, endPoint y: 384, distance: 4.7
click at [408, 384] on p "The Assorted Succulent Glass Terrarium includes a mix of baby succulents arrang…" at bounding box center [450, 373] width 267 height 41
drag, startPoint x: 408, startPoint y: 384, endPoint x: 412, endPoint y: 399, distance: 15.6
click at [408, 384] on p "The Assorted Succulent Glass Terrarium includes a mix of baby succulents arrang…" at bounding box center [450, 373] width 267 height 41
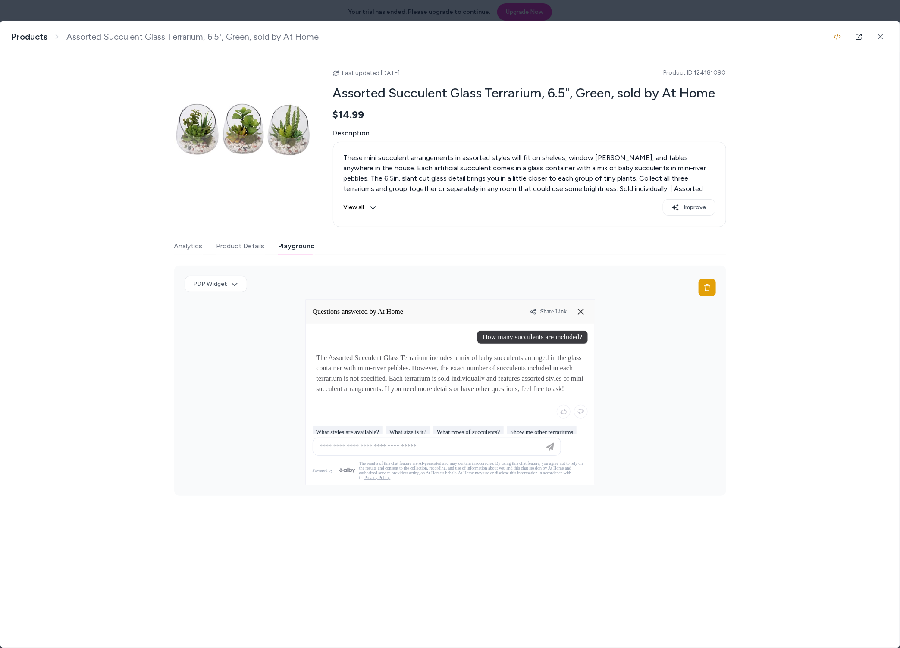
drag, startPoint x: 408, startPoint y: 382, endPoint x: 406, endPoint y: 399, distance: 17.3
click at [406, 394] on p "The Assorted Succulent Glass Terrarium includes a mix of baby succulents arrang…" at bounding box center [450, 373] width 267 height 41
click at [398, 393] on p "The Assorted Succulent Glass Terrarium includes a mix of baby succulents arrang…" at bounding box center [450, 373] width 267 height 41
click at [552, 318] on div "Share Link" at bounding box center [559, 312] width 58 height 14
click at [553, 313] on span "Share Link" at bounding box center [554, 311] width 27 height 7
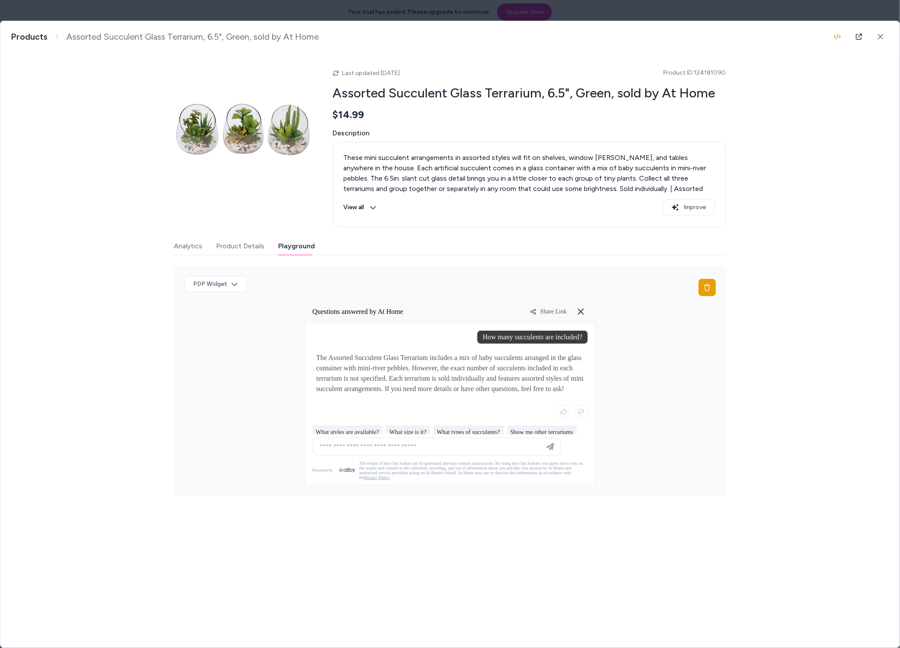
click at [542, 311] on span "Share Link" at bounding box center [554, 311] width 27 height 7
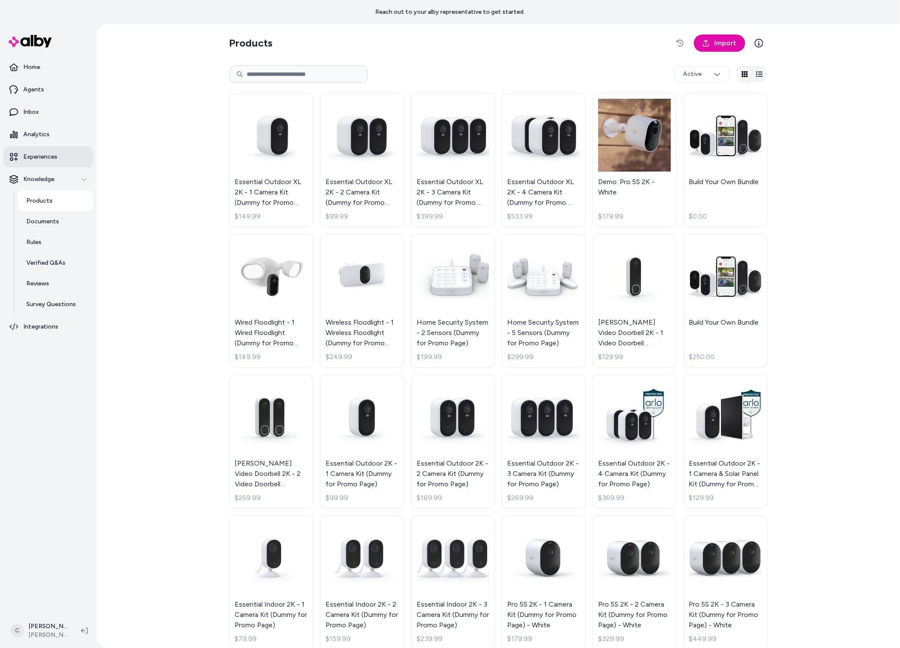
click at [51, 152] on link "Experiences" at bounding box center [48, 157] width 90 height 21
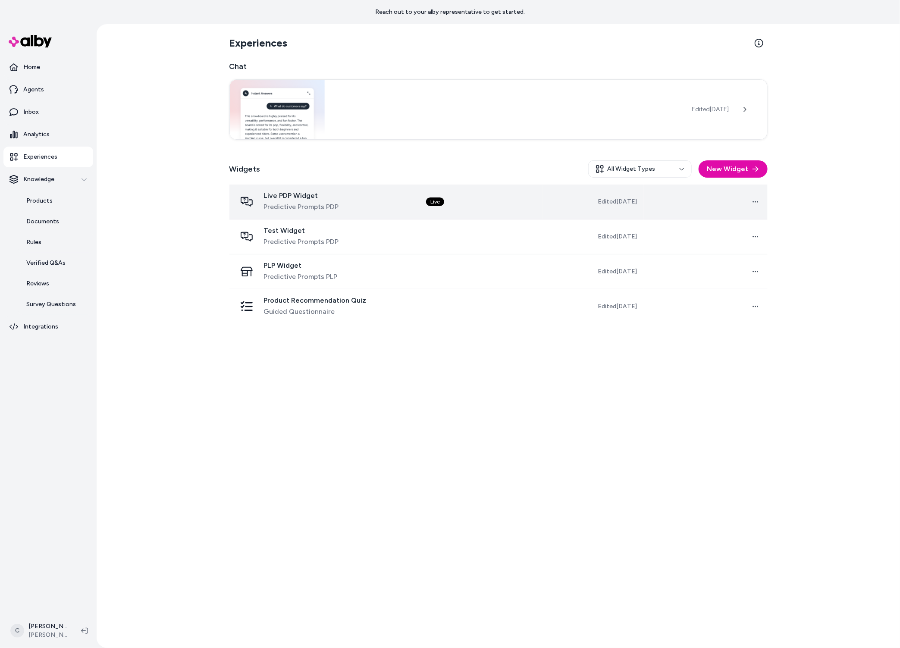
click at [371, 199] on div "Live PDP Widget Predictive Prompts PDP" at bounding box center [324, 202] width 176 height 21
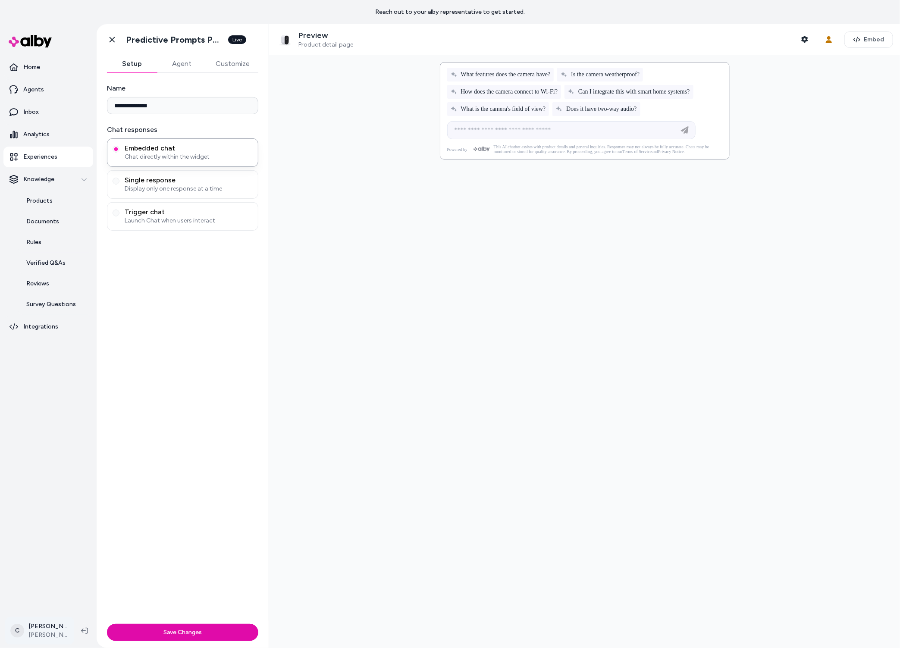
click at [50, 626] on html "**********" at bounding box center [450, 324] width 900 height 648
click at [40, 512] on span "Shortcuts" at bounding box center [46, 507] width 29 height 9
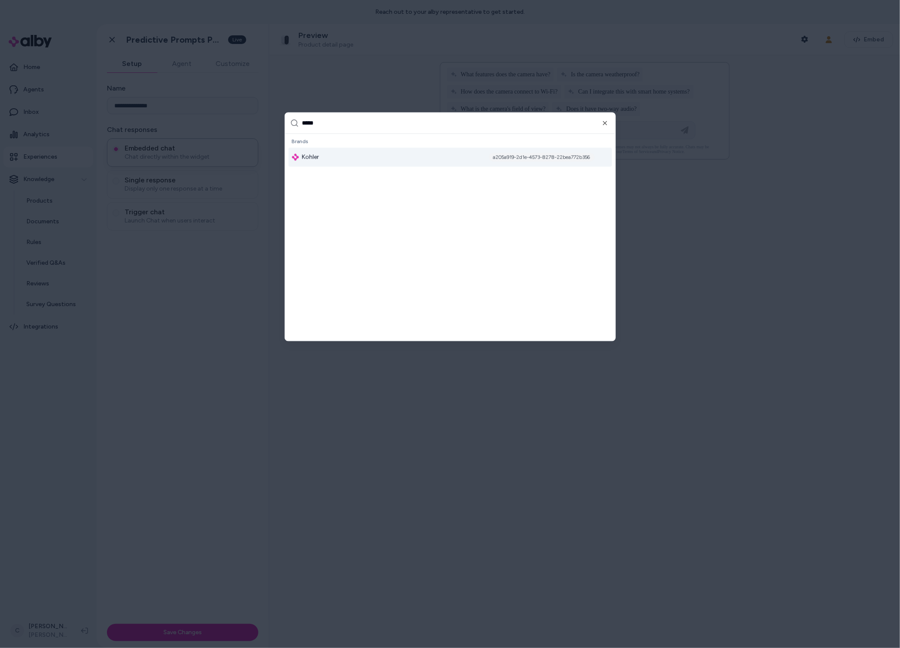
type input "******"
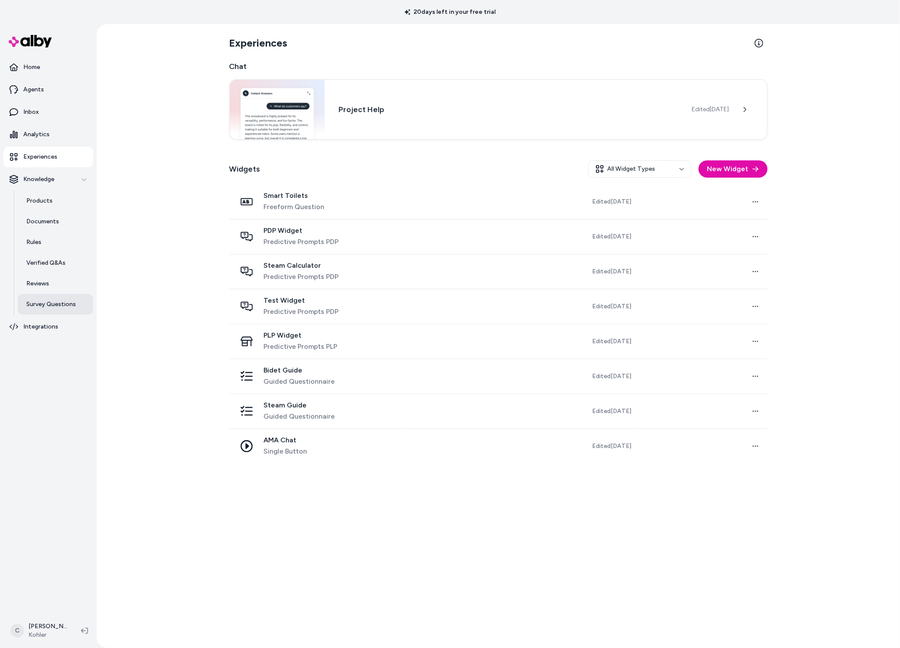
click at [66, 298] on link "Survey Questions" at bounding box center [55, 304] width 75 height 21
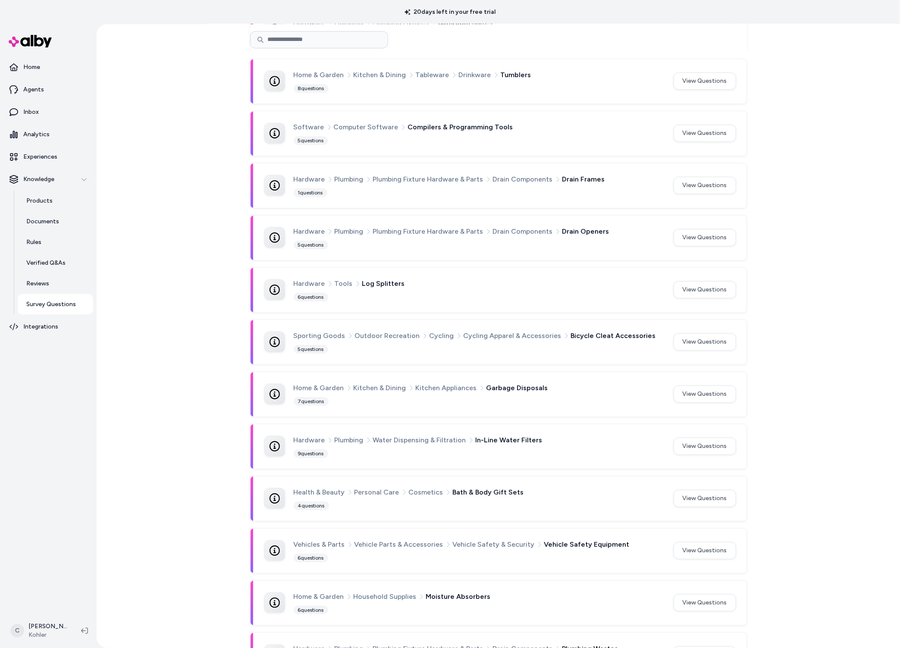
scroll to position [1659, 0]
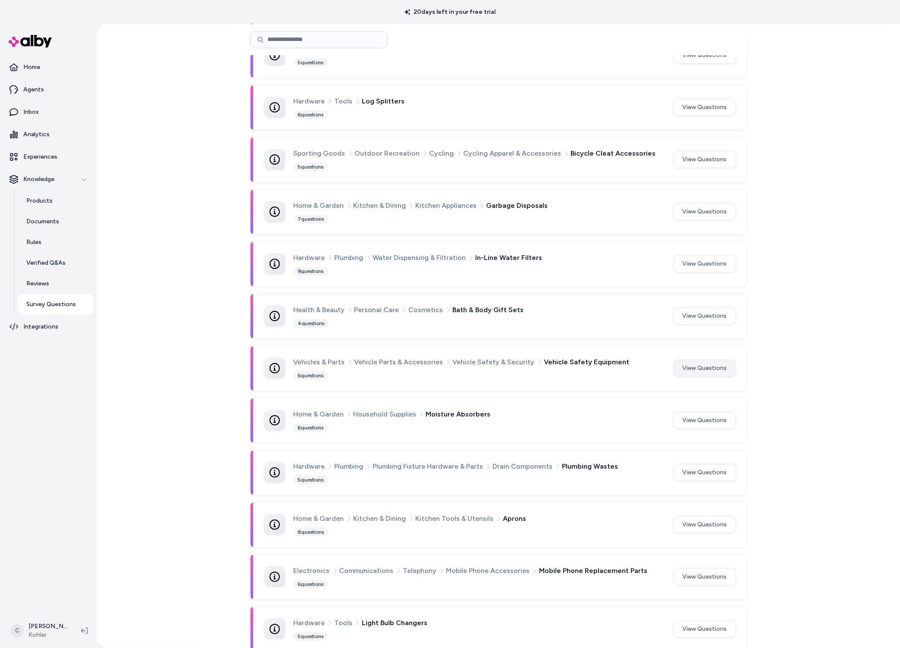
click at [693, 360] on button "View Questions" at bounding box center [705, 368] width 63 height 17
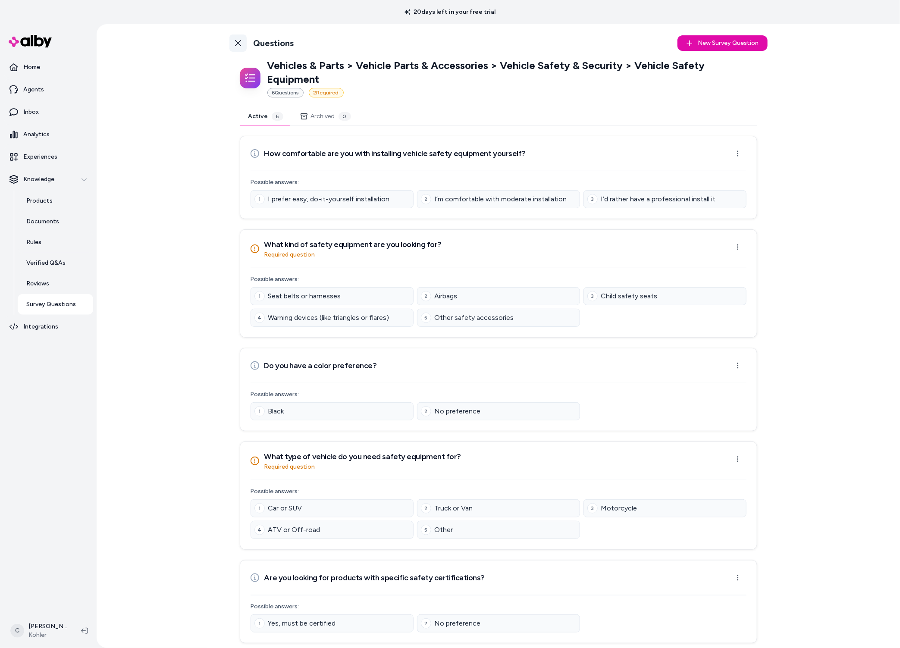
click at [238, 40] on icon at bounding box center [238, 43] width 7 height 7
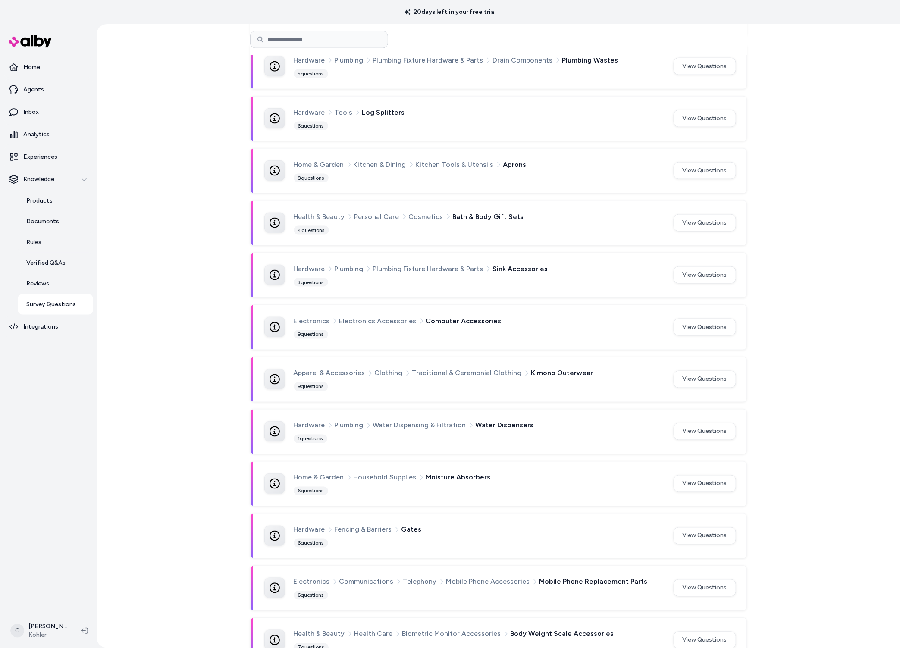
scroll to position [607, 0]
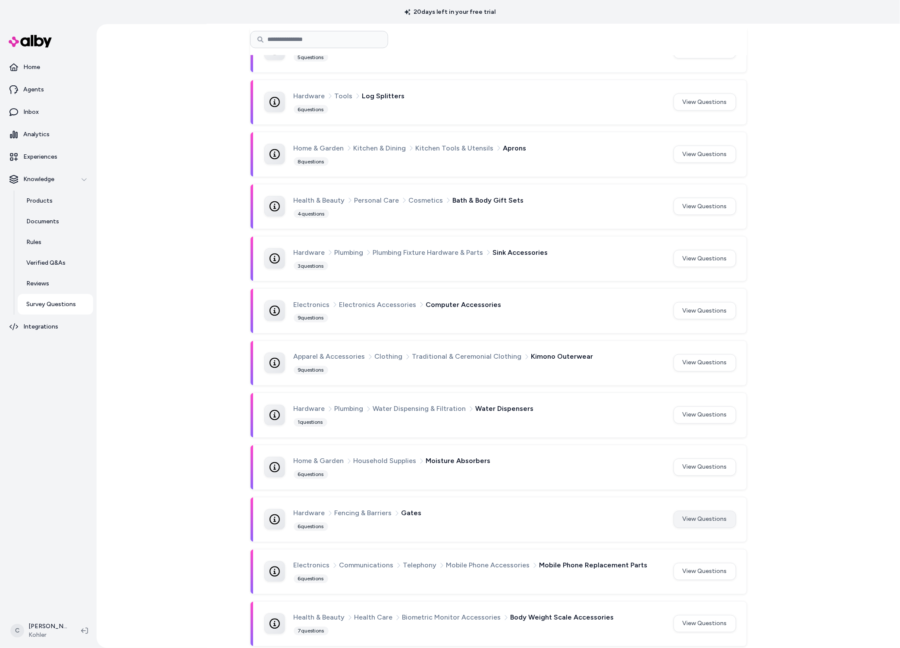
click at [712, 515] on button "View Questions" at bounding box center [705, 519] width 63 height 17
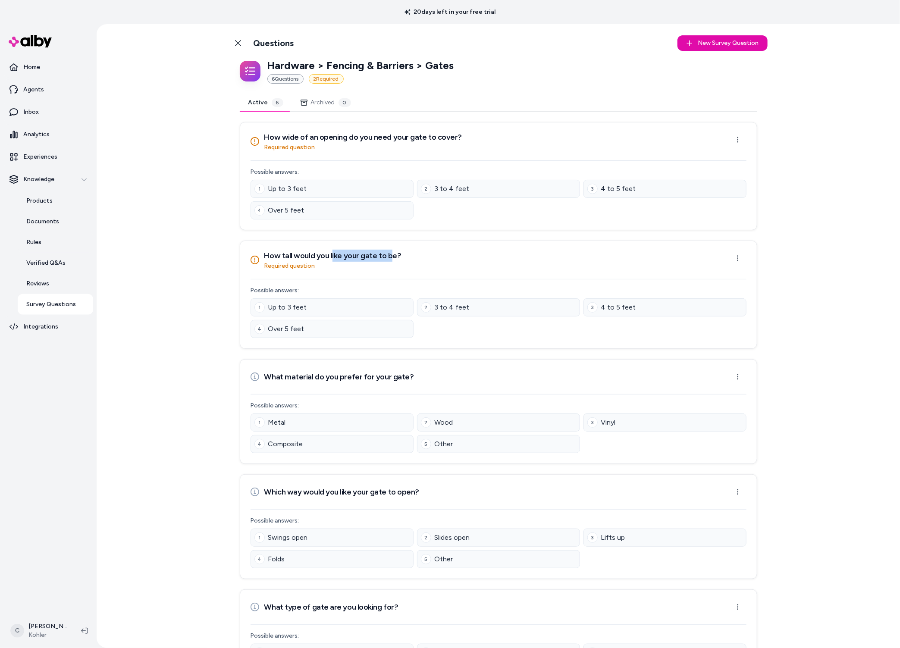
drag, startPoint x: 386, startPoint y: 258, endPoint x: 329, endPoint y: 255, distance: 57.0
click at [329, 255] on h3 "How tall would you like your gate to be?" at bounding box center [332, 256] width 137 height 12
drag, startPoint x: 315, startPoint y: 254, endPoint x: 272, endPoint y: 263, distance: 43.7
click at [272, 263] on div "How tall would you like your gate to be? Required question" at bounding box center [332, 260] width 137 height 21
drag, startPoint x: 272, startPoint y: 263, endPoint x: 393, endPoint y: 259, distance: 121.3
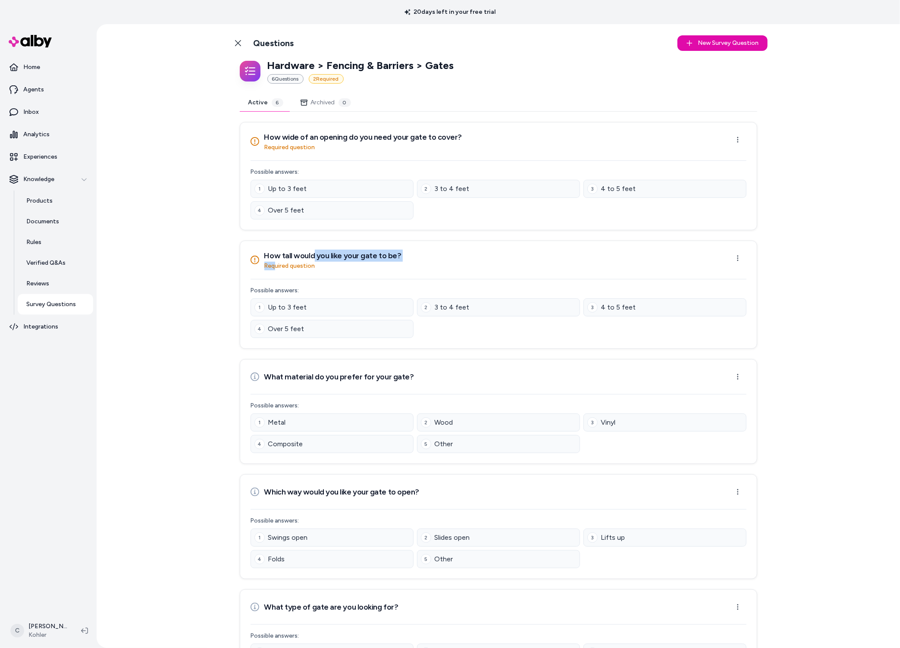
click at [309, 253] on div "How tall would you like your gate to be? Required question" at bounding box center [332, 260] width 137 height 21
drag, startPoint x: 396, startPoint y: 259, endPoint x: 389, endPoint y: 258, distance: 7.4
click at [393, 258] on div "How tall would you like your gate to be? Required question Open menu" at bounding box center [499, 260] width 496 height 21
drag, startPoint x: 456, startPoint y: 142, endPoint x: 331, endPoint y: 141, distance: 125.5
click at [331, 141] on div "How wide of an opening do you need your gate to cover? Required question Open m…" at bounding box center [499, 141] width 496 height 21
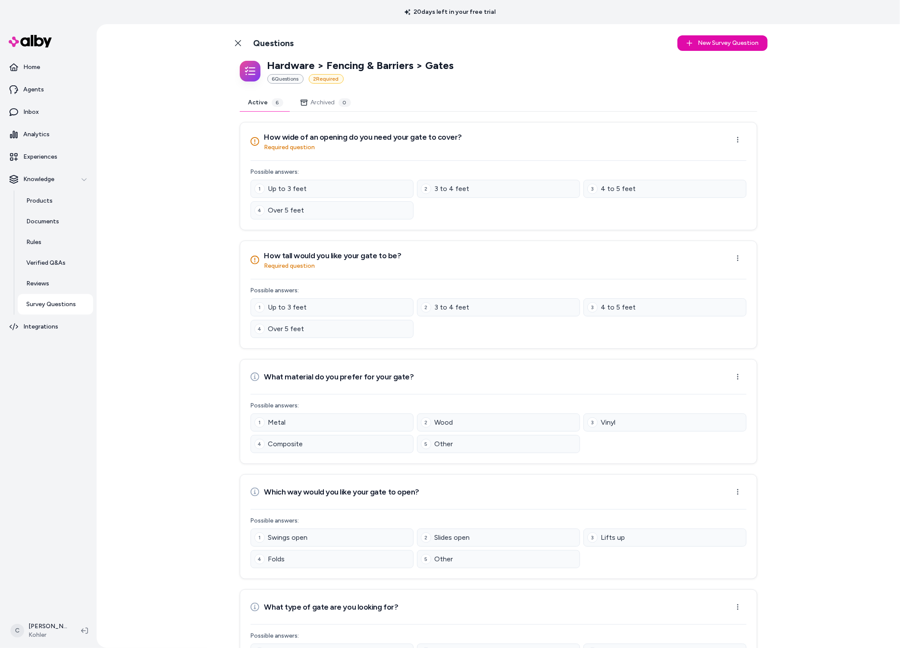
drag, startPoint x: 331, startPoint y: 141, endPoint x: 418, endPoint y: 141, distance: 87.6
click at [335, 142] on h3 "How wide of an opening do you need your gate to cover?" at bounding box center [363, 137] width 198 height 12
drag, startPoint x: 383, startPoint y: 135, endPoint x: 322, endPoint y: 137, distance: 60.8
click at [319, 135] on h3 "How wide of an opening do you need your gate to cover?" at bounding box center [363, 137] width 198 height 12
click at [331, 137] on h3 "How wide of an opening do you need your gate to cover?" at bounding box center [363, 137] width 198 height 12
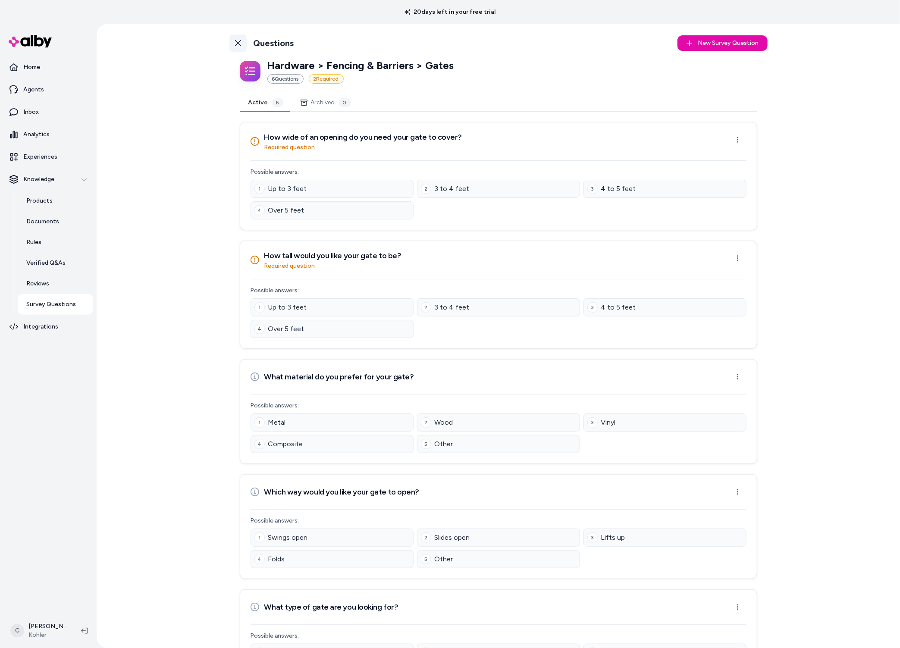
click at [238, 41] on link "Back to Categories" at bounding box center [237, 43] width 17 height 17
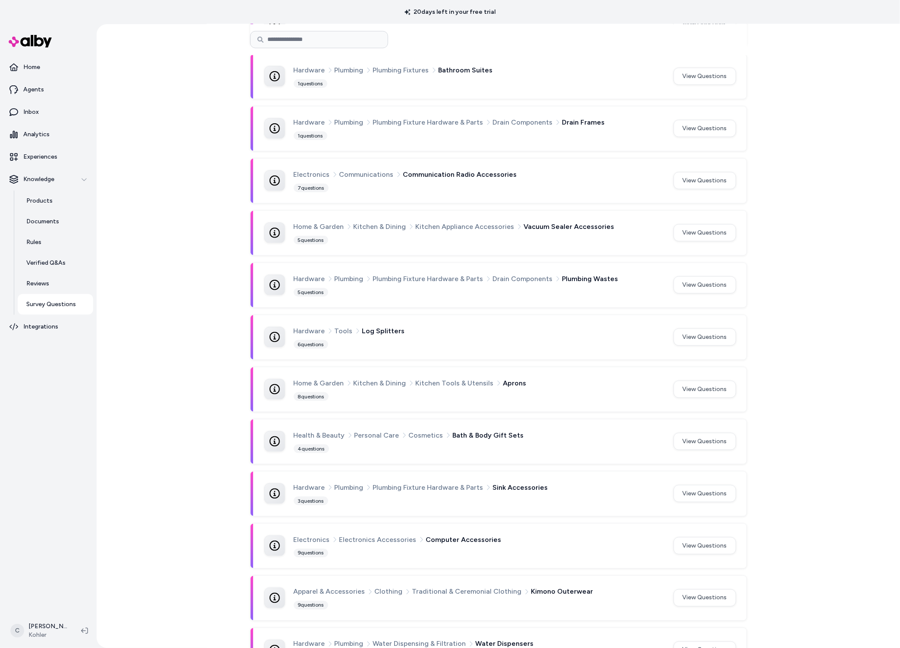
scroll to position [607, 0]
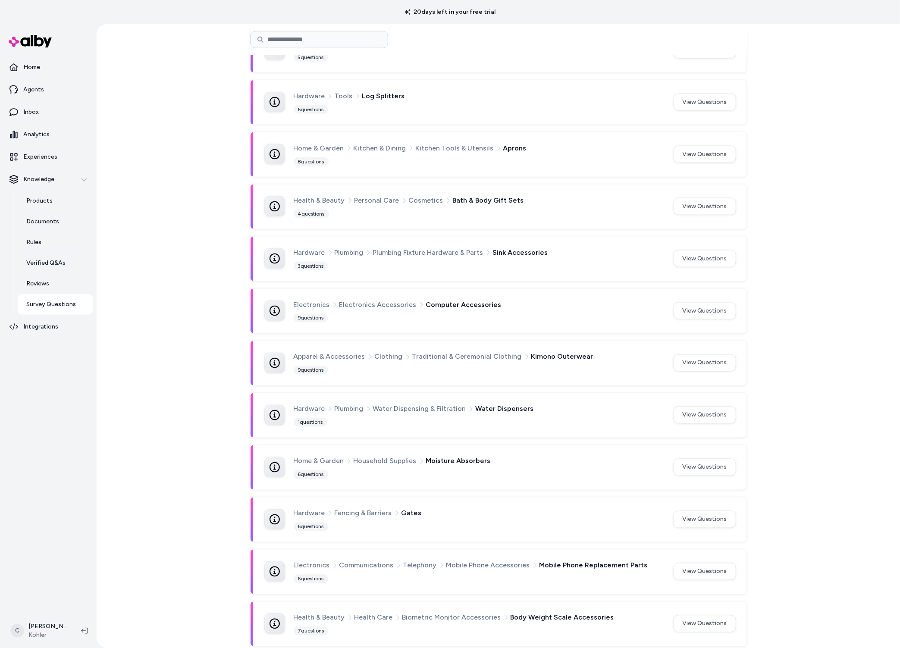
click at [701, 513] on button "View Questions" at bounding box center [705, 519] width 63 height 17
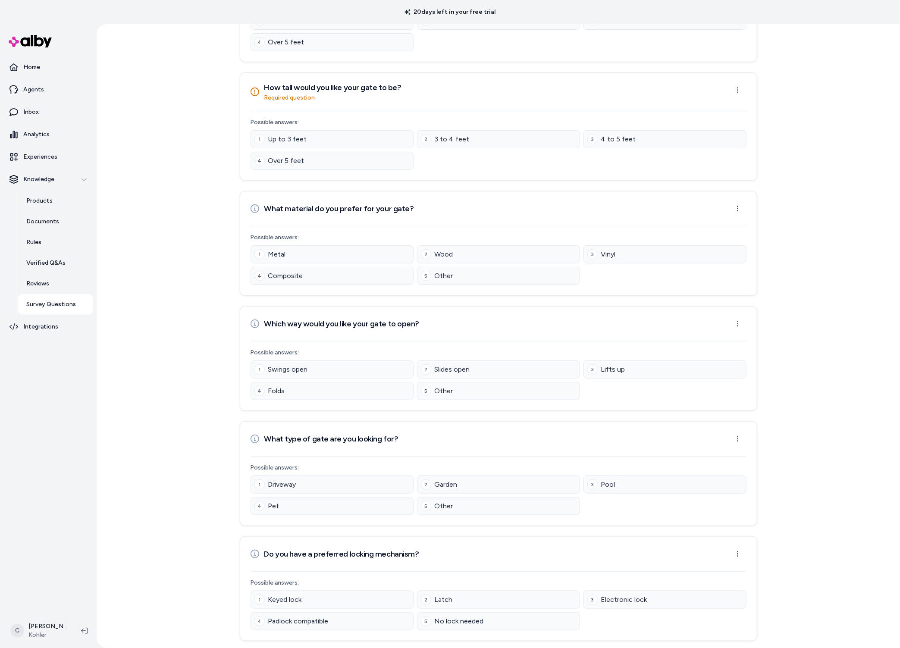
scroll to position [24, 0]
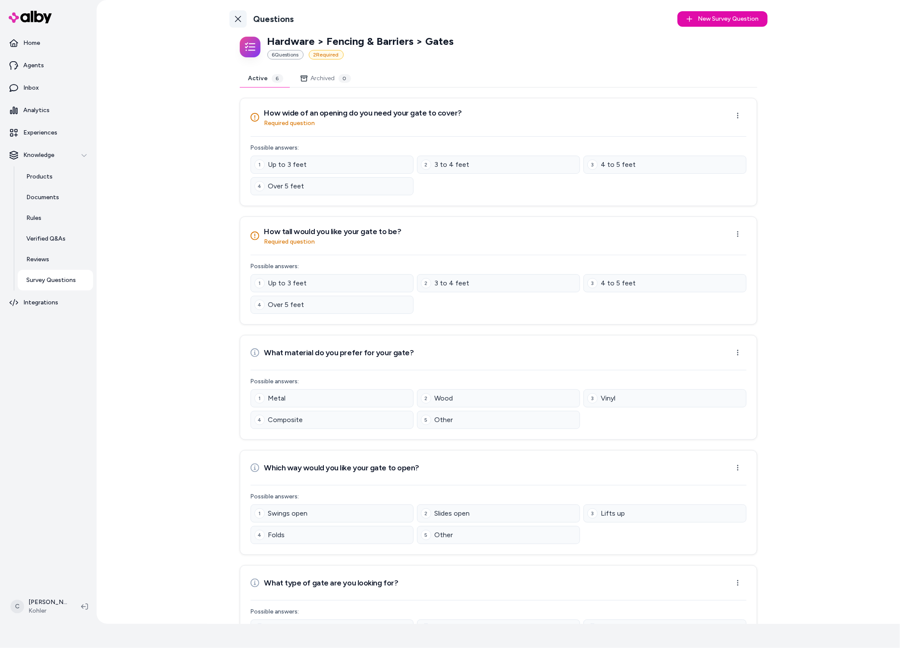
click at [235, 19] on icon at bounding box center [238, 19] width 7 height 7
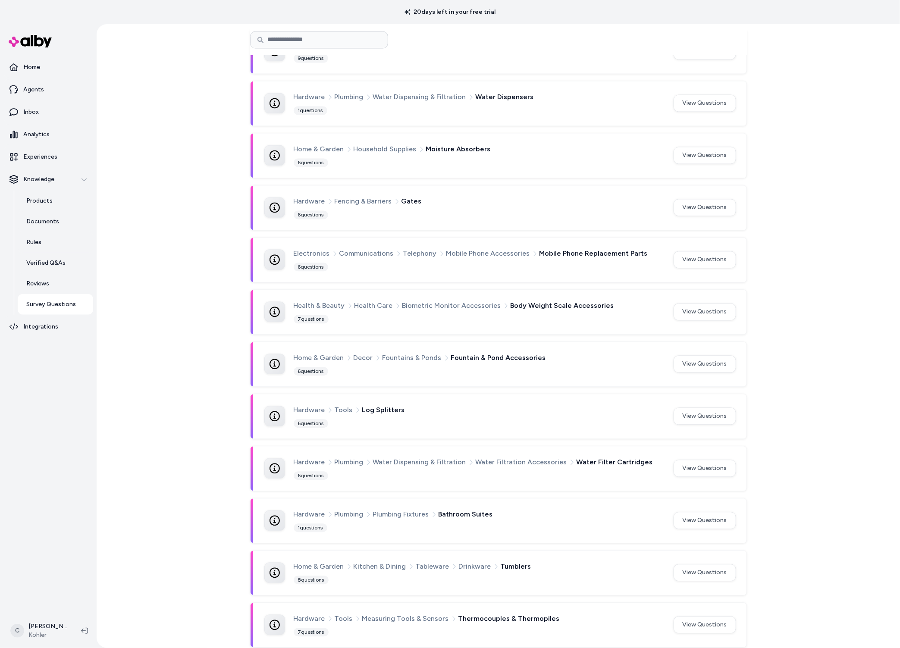
scroll to position [1163, 0]
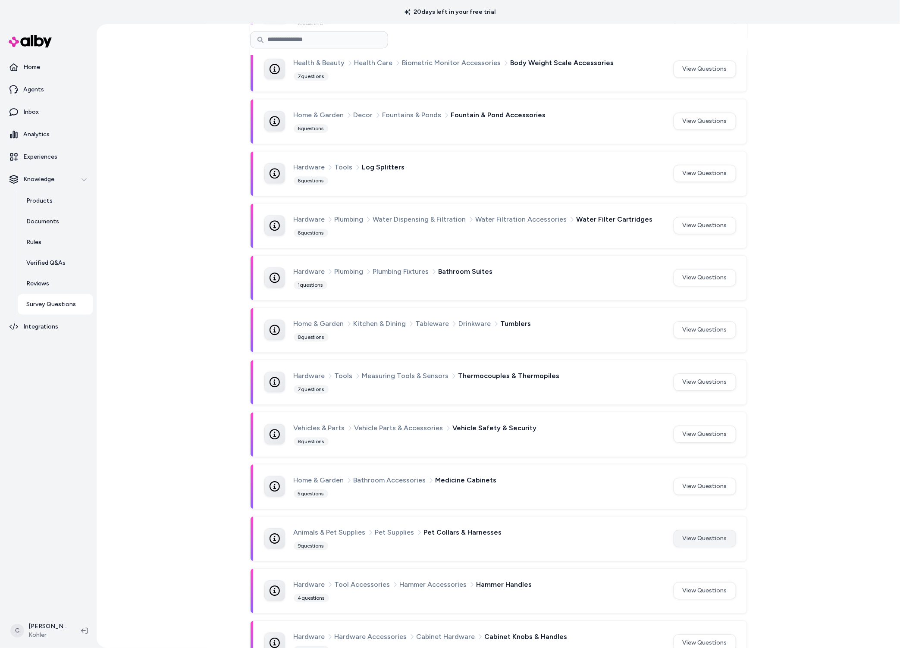
click at [720, 530] on button "View Questions" at bounding box center [705, 538] width 63 height 17
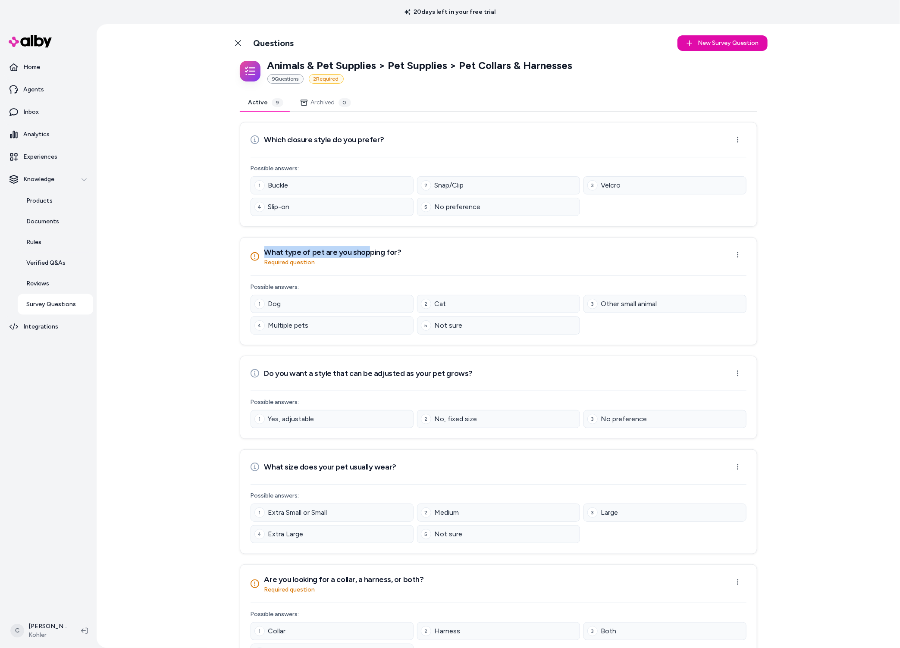
drag, startPoint x: 358, startPoint y: 252, endPoint x: 327, endPoint y: 245, distance: 32.3
click at [327, 245] on div "What type of pet are you shopping for? Required question Open menu" at bounding box center [498, 257] width 517 height 38
click at [354, 258] on h3 "What type of pet are you shopping for?" at bounding box center [332, 252] width 137 height 12
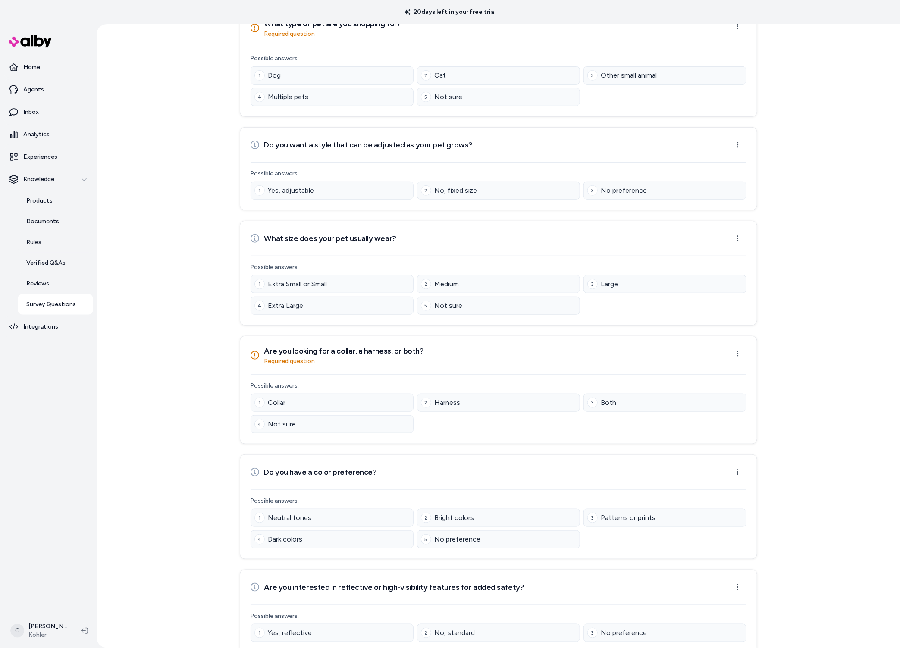
scroll to position [236, 0]
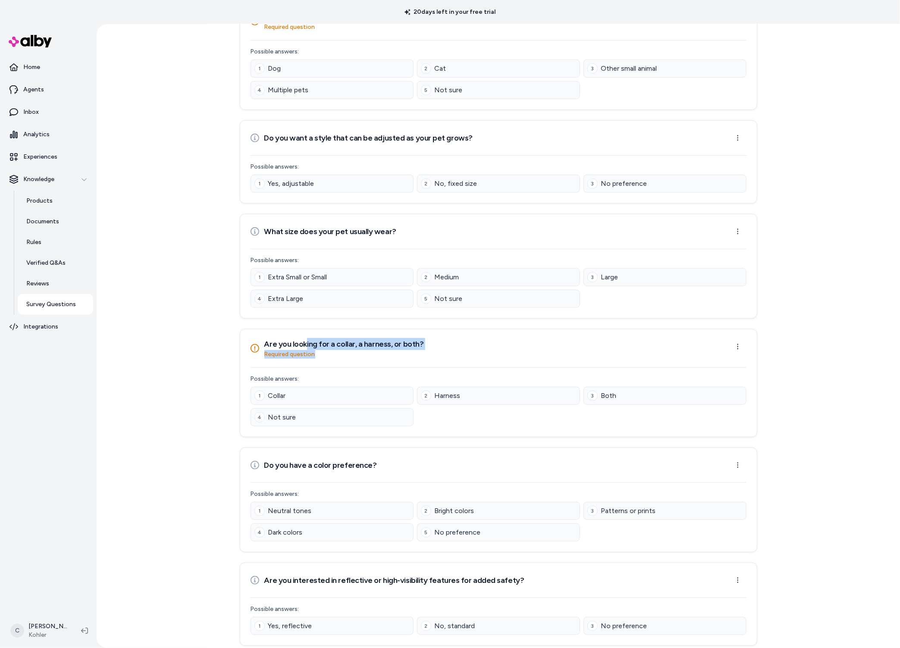
drag, startPoint x: 408, startPoint y: 354, endPoint x: 299, endPoint y: 348, distance: 108.9
click at [299, 348] on div "Are you looking for a collar, a harness, or both? Required question" at bounding box center [344, 348] width 160 height 21
drag, startPoint x: 327, startPoint y: 344, endPoint x: 355, endPoint y: 345, distance: 28.5
click at [348, 344] on h3 "Are you looking for a collar, a harness, or both?" at bounding box center [344, 344] width 160 height 12
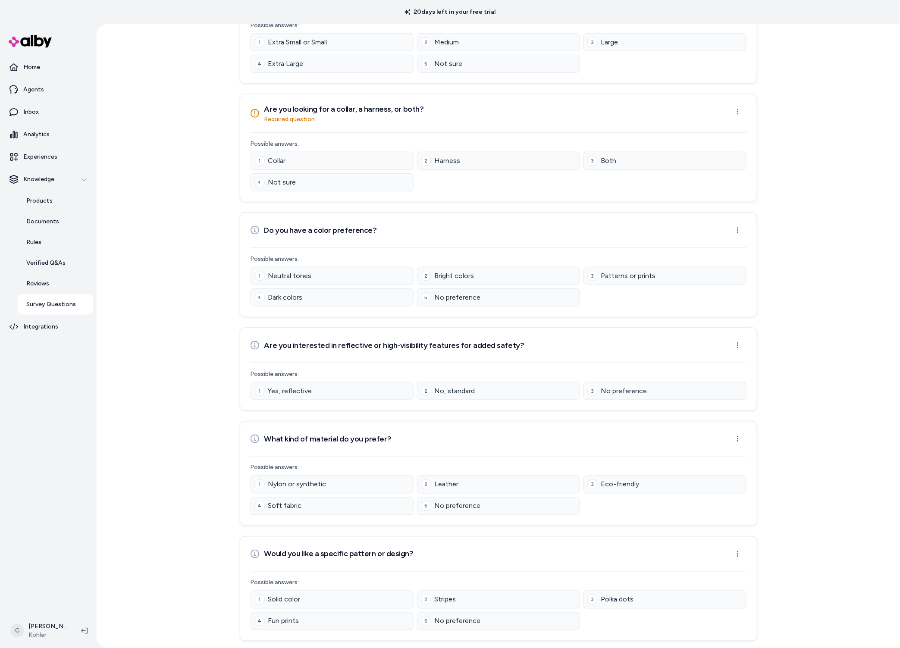
scroll to position [0, 0]
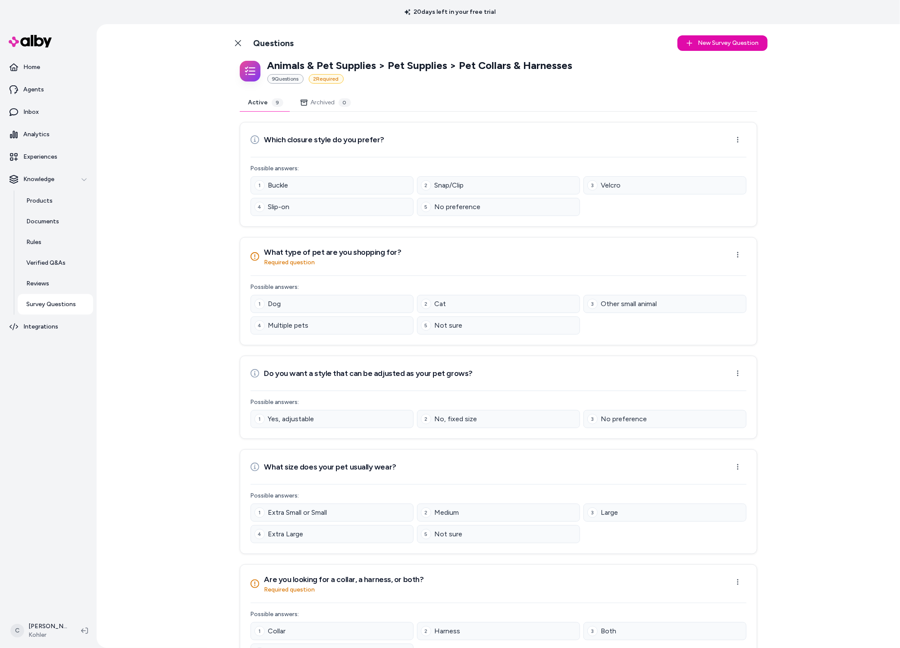
click at [333, 263] on p "Required question" at bounding box center [332, 262] width 137 height 9
click at [230, 41] on link "Back to Categories" at bounding box center [237, 43] width 17 height 17
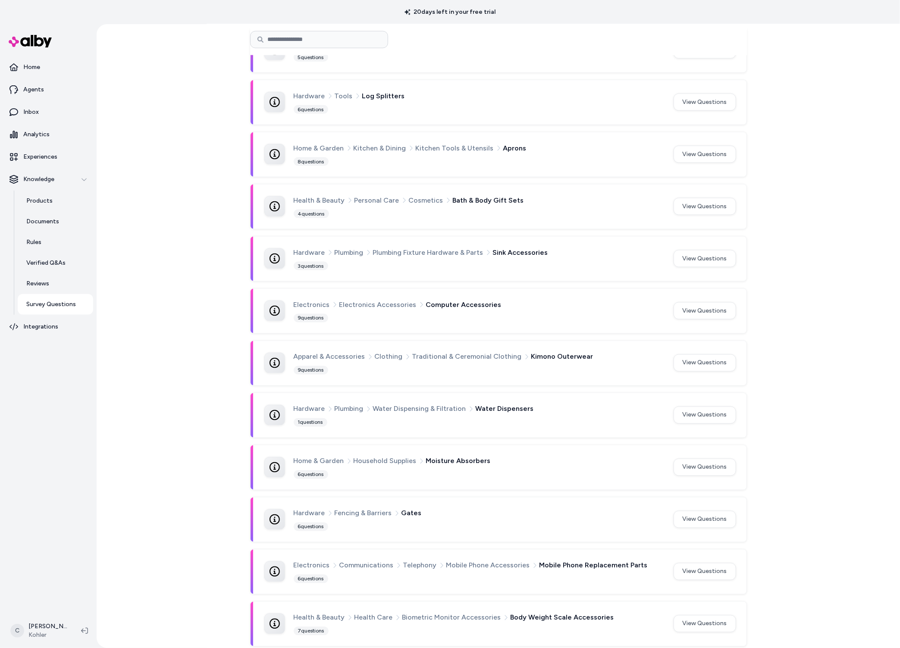
scroll to position [829, 0]
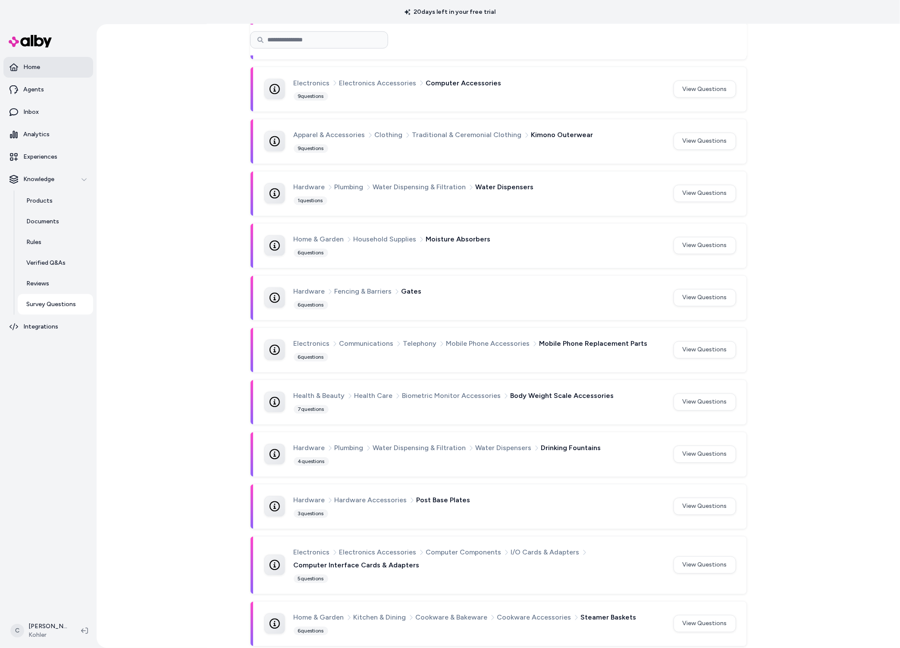
click at [37, 63] on p "Home" at bounding box center [31, 67] width 17 height 9
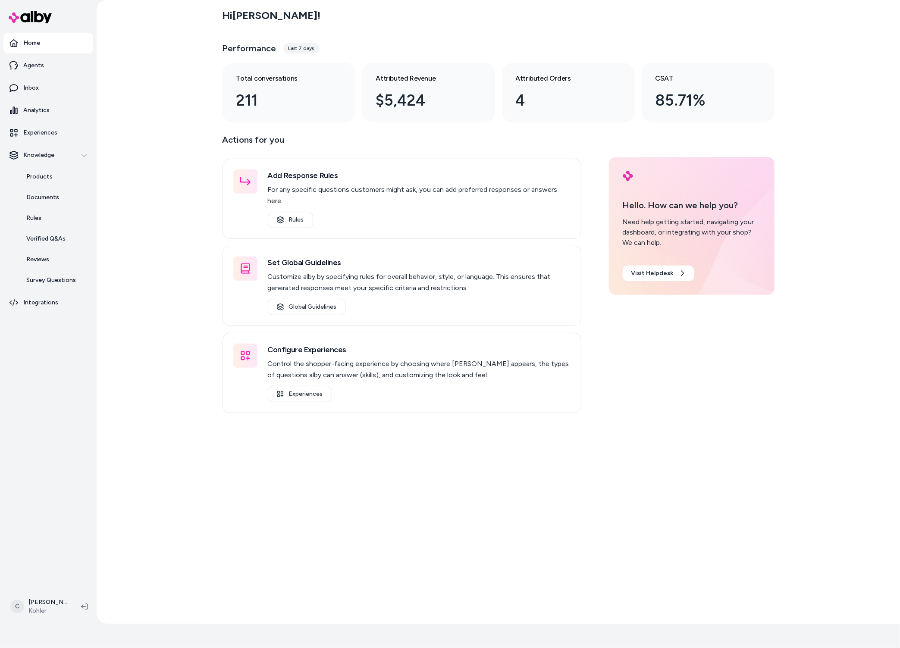
click at [210, 424] on div "Hi Chris ! Performance Last 7 days Total conversations 211 Attributed Revenue $…" at bounding box center [499, 312] width 804 height 624
click at [44, 611] on html "20 days left in your free trial Home Agents Inbox Analytics Experiences Knowled…" at bounding box center [450, 300] width 900 height 648
drag, startPoint x: 34, startPoint y: 621, endPoint x: 50, endPoint y: 603, distance: 24.5
click at [34, 620] on html "20 days left in your free trial Home Agents Inbox Analytics Experiences Knowled…" at bounding box center [450, 300] width 900 height 648
click at [50, 603] on html "20 days left in your free trial Home Agents Inbox Analytics Experiences Knowled…" at bounding box center [450, 300] width 900 height 648
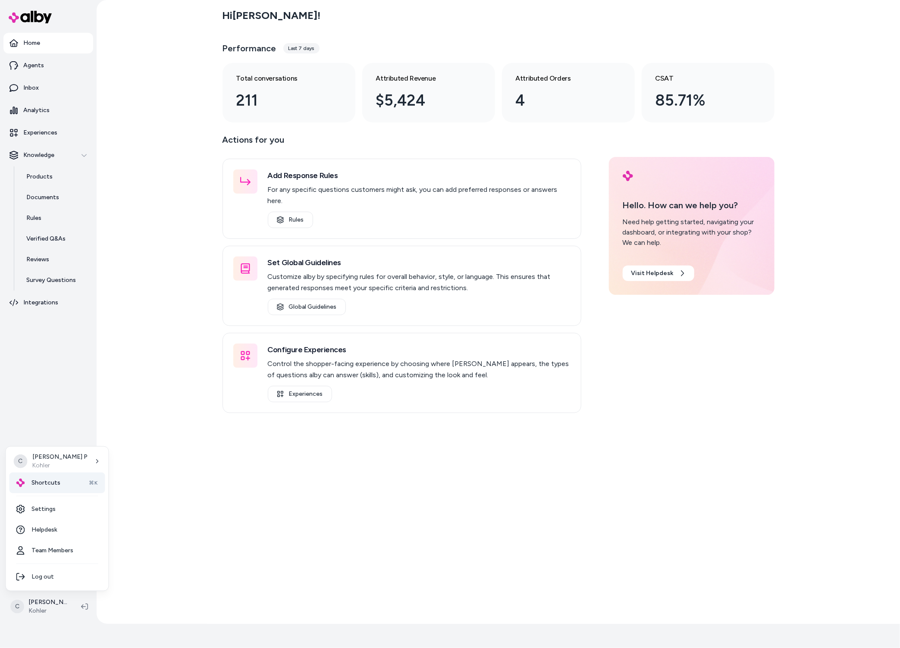
click at [85, 484] on div "Shortcuts ⌘K" at bounding box center [57, 483] width 96 height 21
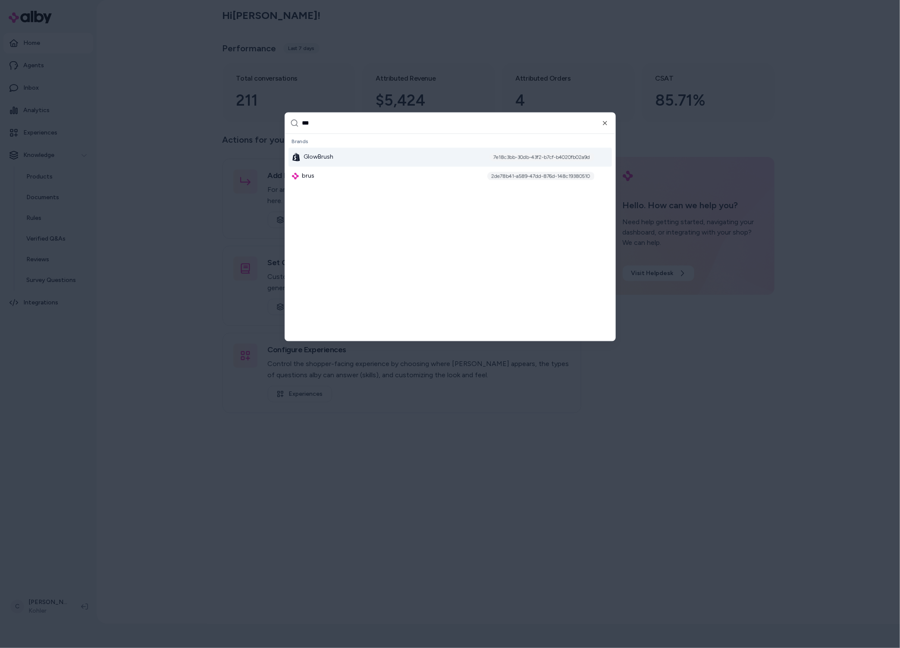
type input "****"
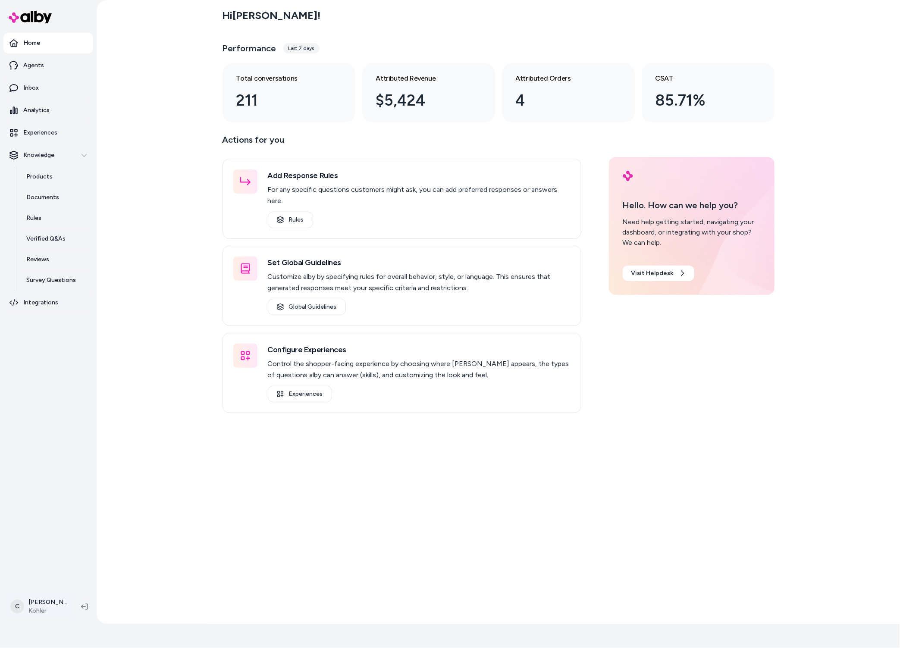
click at [54, 601] on html "20 days left in your free trial Home Agents Inbox Analytics Experiences Knowled…" at bounding box center [450, 300] width 900 height 648
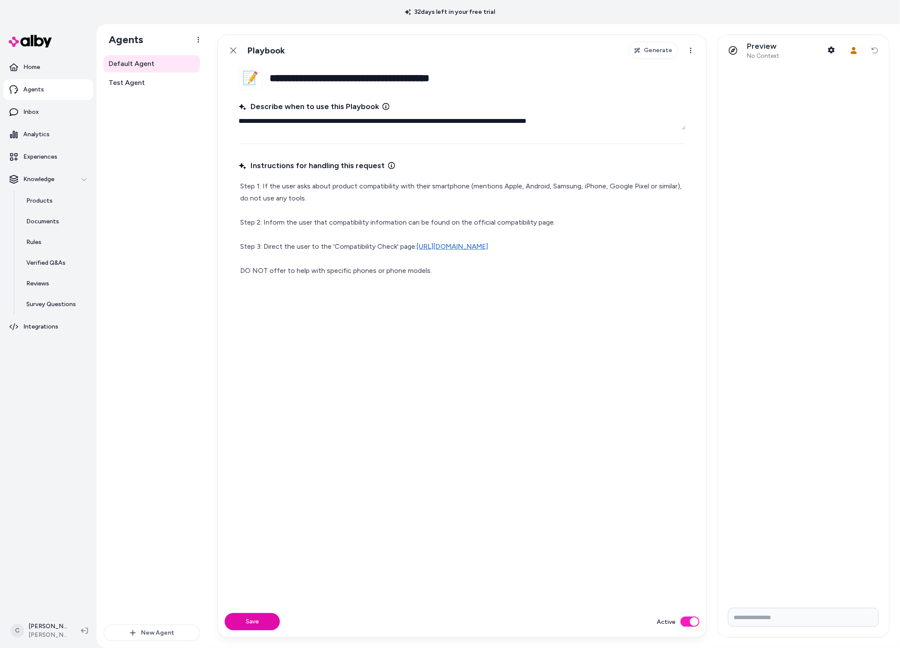
click at [124, 561] on div "Default Agent Test Agent" at bounding box center [152, 340] width 97 height 570
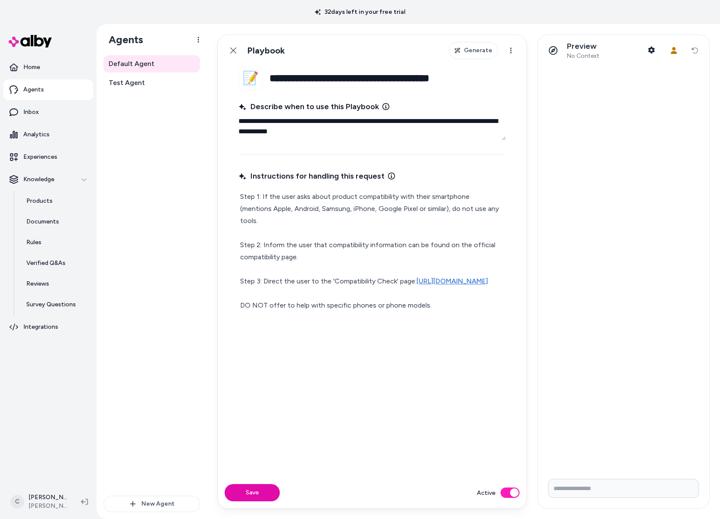
type textarea "*"
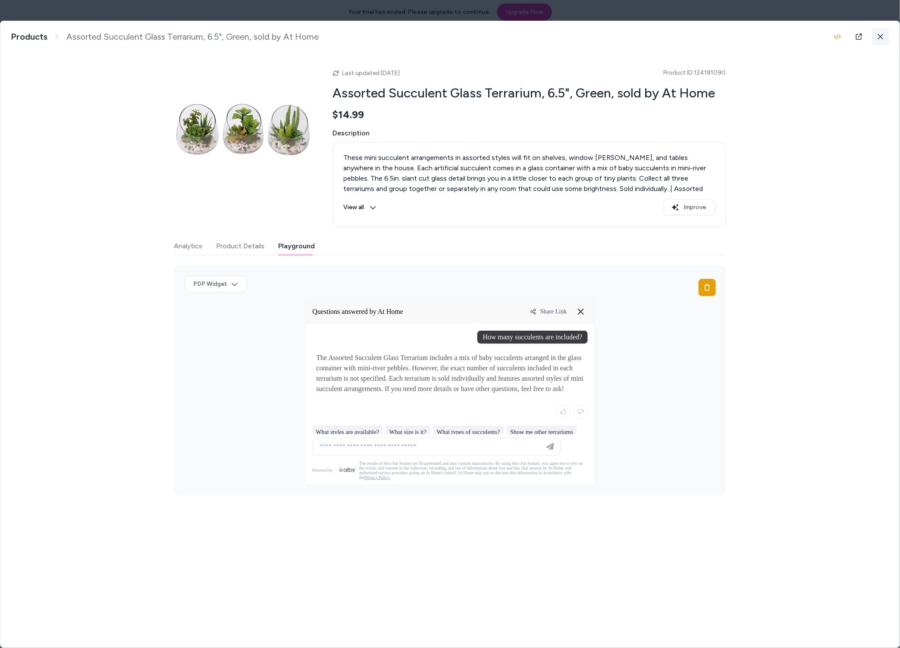
click at [883, 34] on icon at bounding box center [881, 37] width 6 height 6
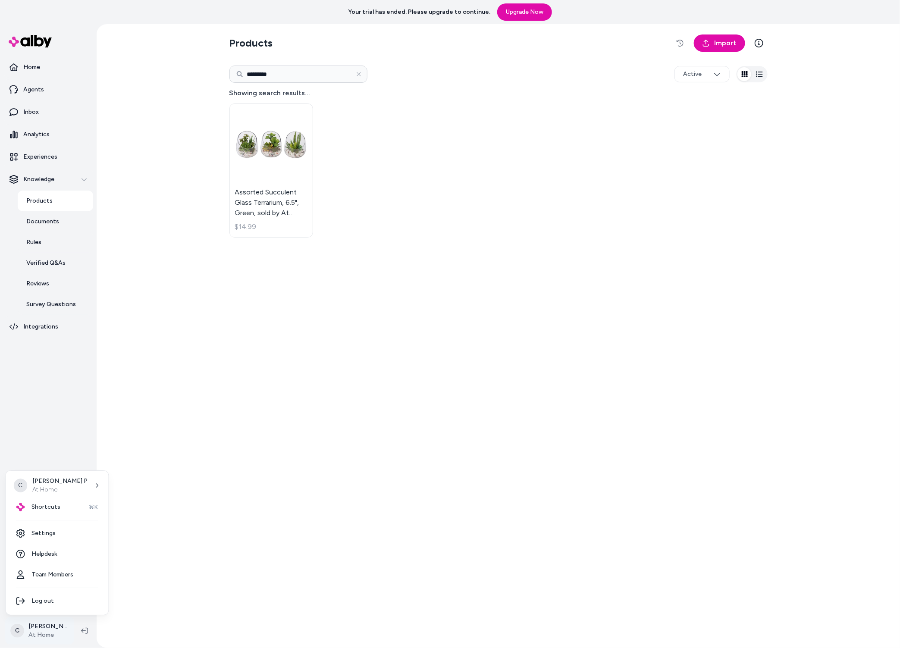
click at [40, 630] on html "Your trial has ended. Please upgrade to continue. Upgrade Now Home Agents Inbox…" at bounding box center [450, 324] width 900 height 648
click at [53, 516] on div "Shortcuts ⌘K" at bounding box center [57, 507] width 96 height 21
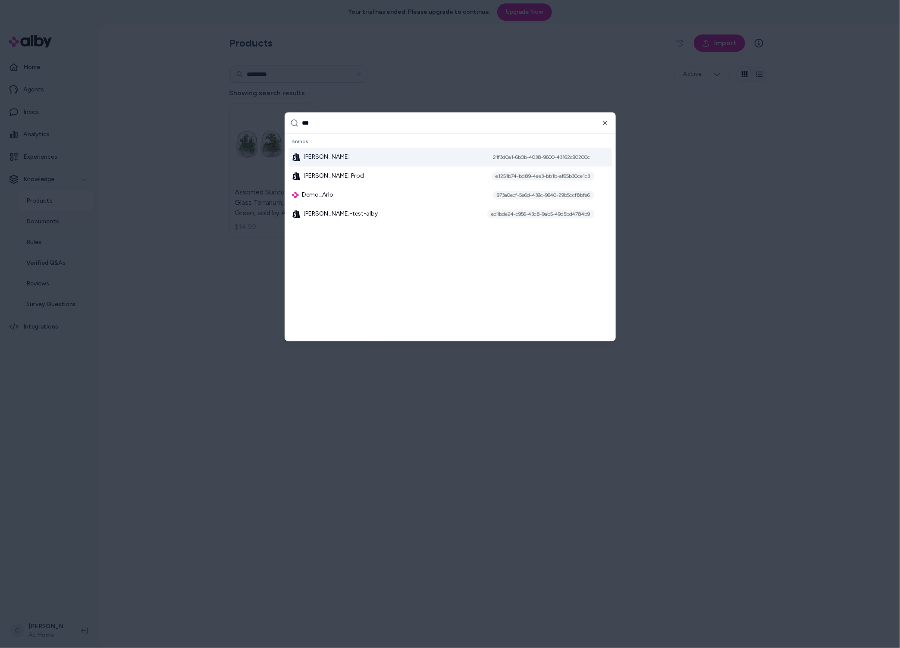
type input "****"
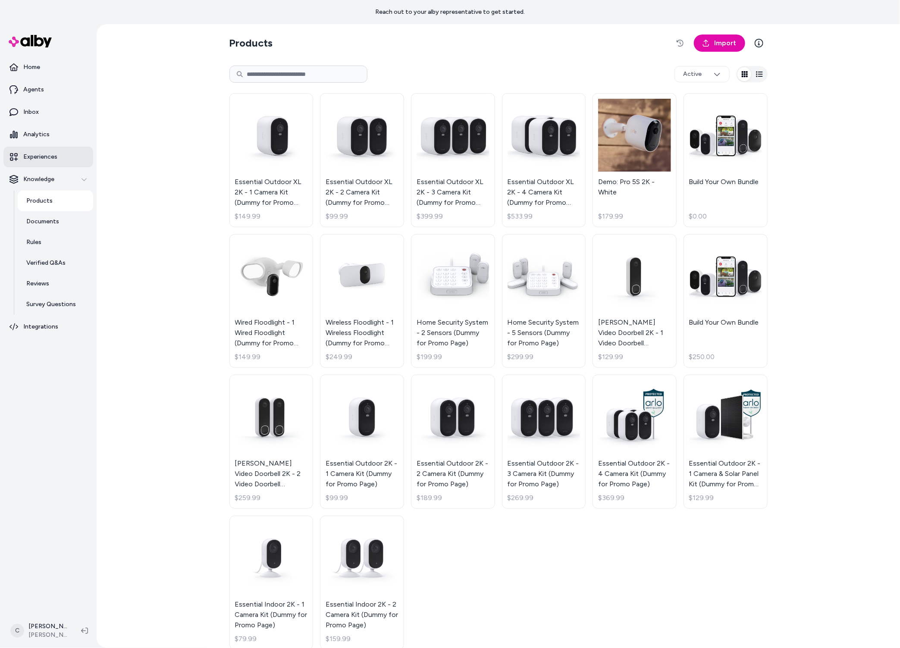
click at [48, 153] on p "Experiences" at bounding box center [40, 157] width 34 height 9
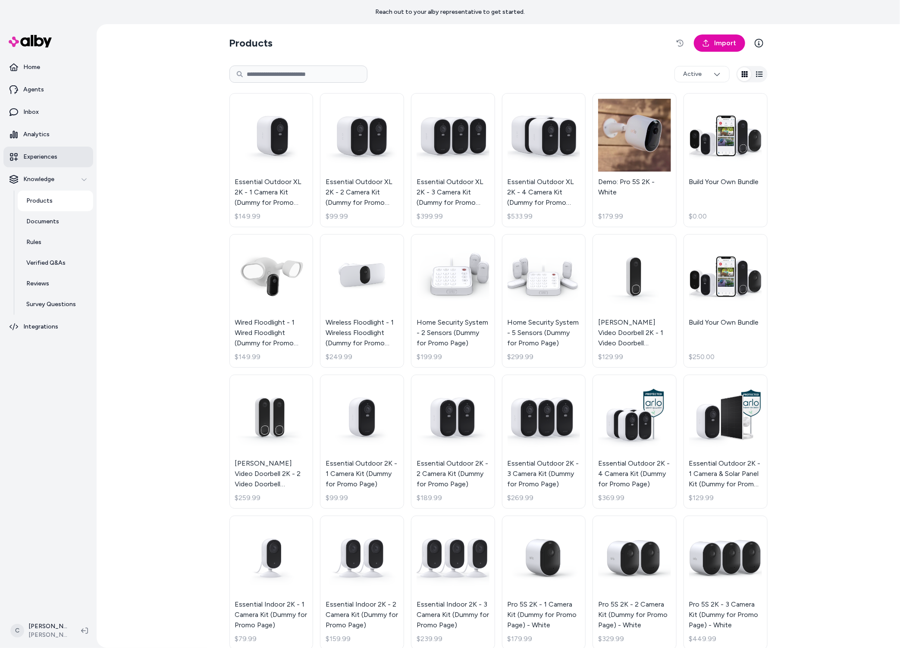
click at [47, 156] on p "Experiences" at bounding box center [40, 157] width 34 height 9
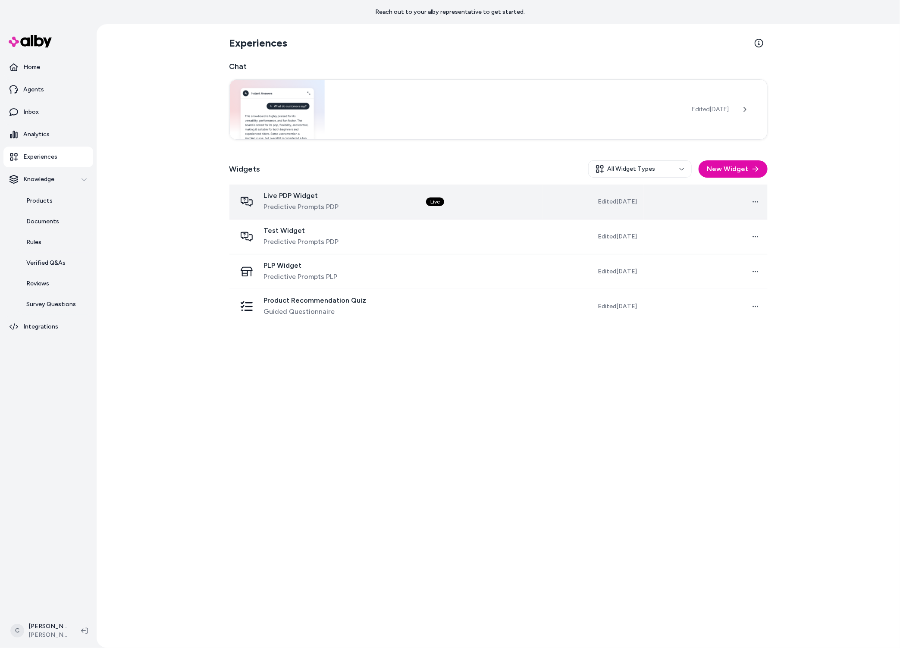
click at [346, 200] on div "Live PDP Widget Predictive Prompts PDP" at bounding box center [324, 202] width 176 height 21
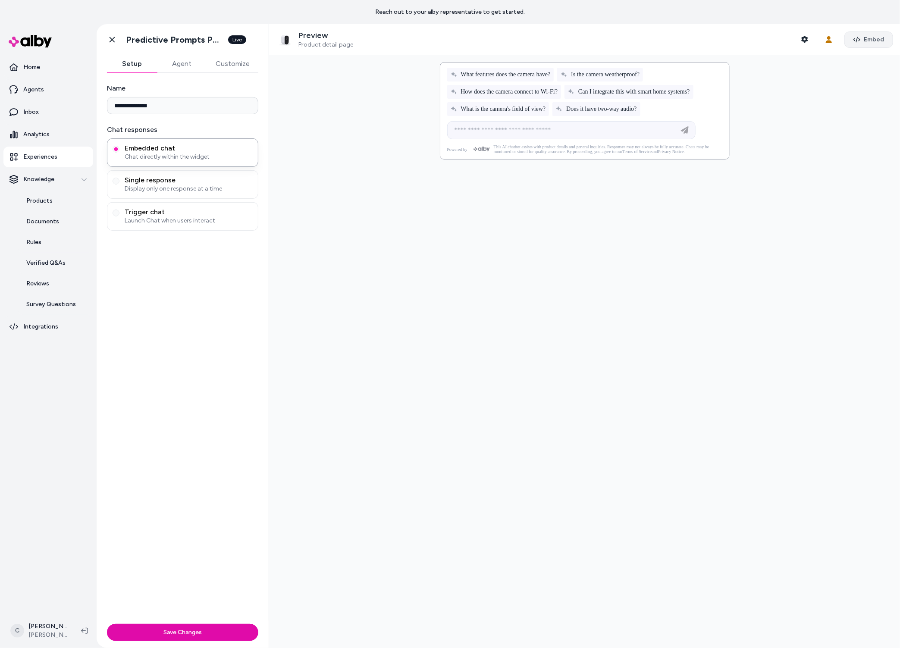
click at [866, 39] on span "Embed" at bounding box center [874, 39] width 20 height 9
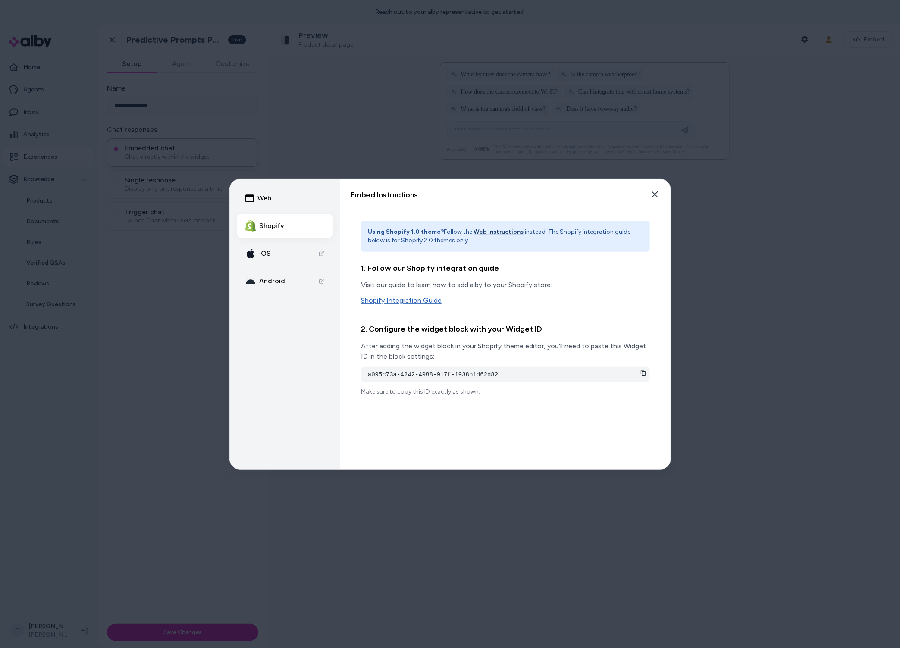
click at [431, 301] on link "Shopify Integration Guide" at bounding box center [505, 300] width 289 height 10
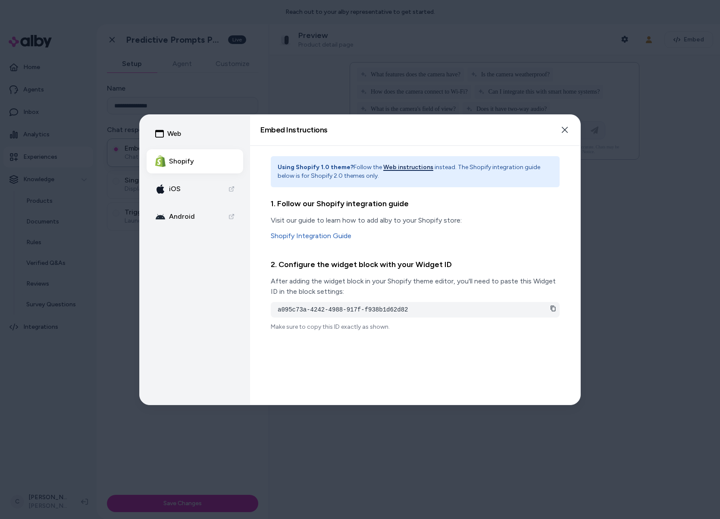
click at [401, 166] on button "Web instructions" at bounding box center [409, 167] width 50 height 9
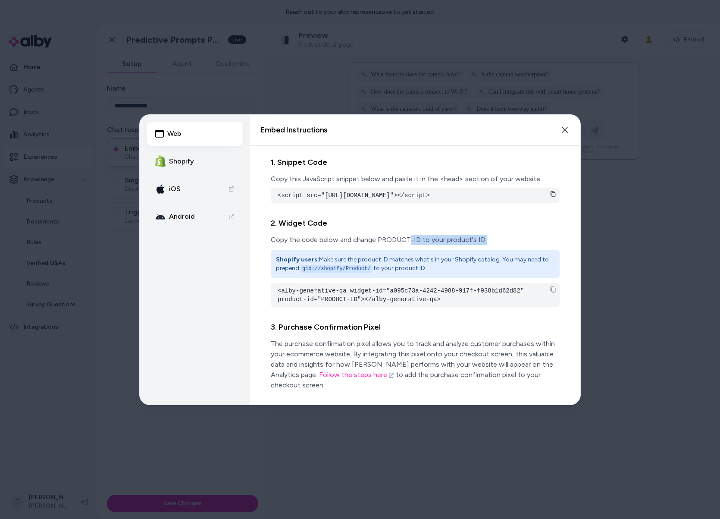
click at [326, 244] on p "Copy the code below and change PRODUCT-ID to your product's ID." at bounding box center [415, 240] width 289 height 10
drag, startPoint x: 383, startPoint y: 282, endPoint x: 392, endPoint y: 307, distance: 26.9
click at [383, 278] on div "Shopify users: Make sure the product ID matches what's in your Shopify catalog.…" at bounding box center [415, 264] width 289 height 28
drag, startPoint x: 365, startPoint y: 297, endPoint x: 332, endPoint y: 301, distance: 33.4
click at [332, 301] on pre "<alby-generative-qa widget-id="a095c73a-4242-4988-917f-f938b1d62d82" product-id…" at bounding box center [415, 294] width 275 height 17
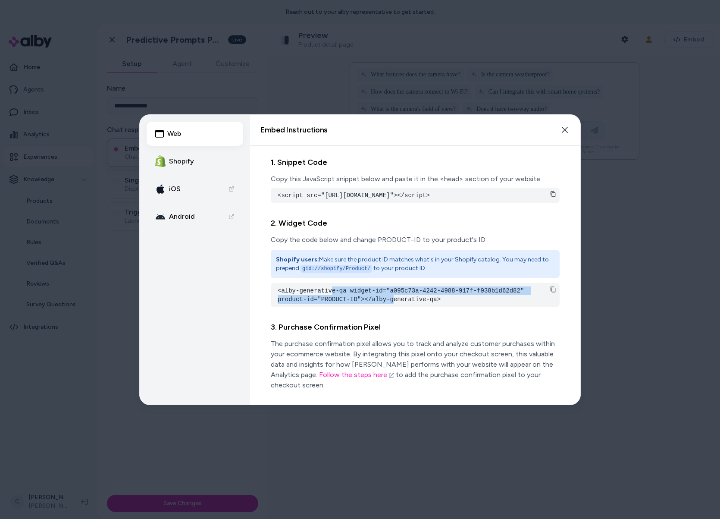
drag, startPoint x: 332, startPoint y: 301, endPoint x: 349, endPoint y: 327, distance: 31.5
click at [332, 301] on pre "<alby-generative-qa widget-id="a095c73a-4242-4988-917f-f938b1d62d82" product-id…" at bounding box center [415, 294] width 275 height 17
drag, startPoint x: 565, startPoint y: 128, endPoint x: 564, endPoint y: 134, distance: 5.7
click at [565, 128] on icon "button" at bounding box center [565, 129] width 7 height 7
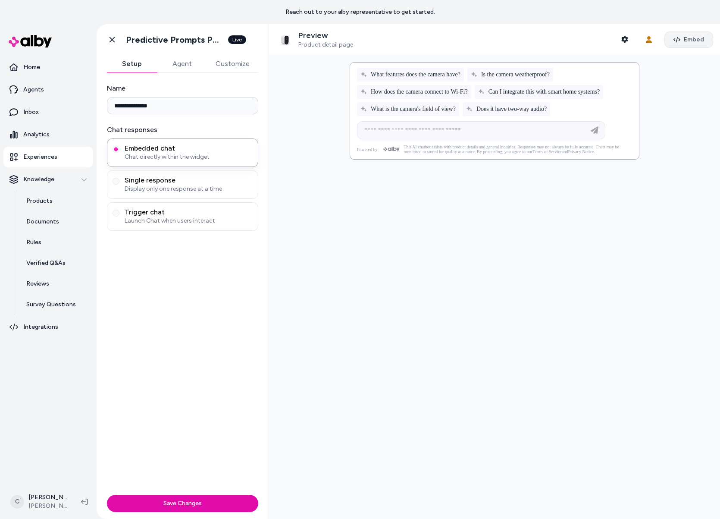
click at [687, 41] on span "Embed" at bounding box center [694, 39] width 20 height 9
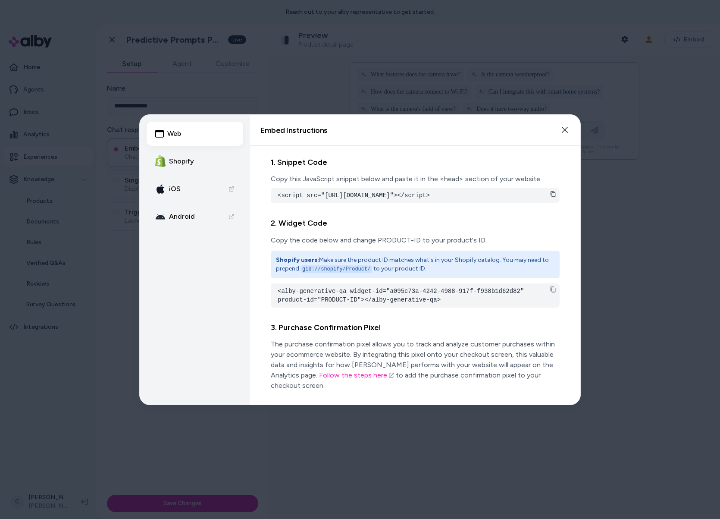
click at [221, 153] on button "Shopify" at bounding box center [195, 161] width 97 height 24
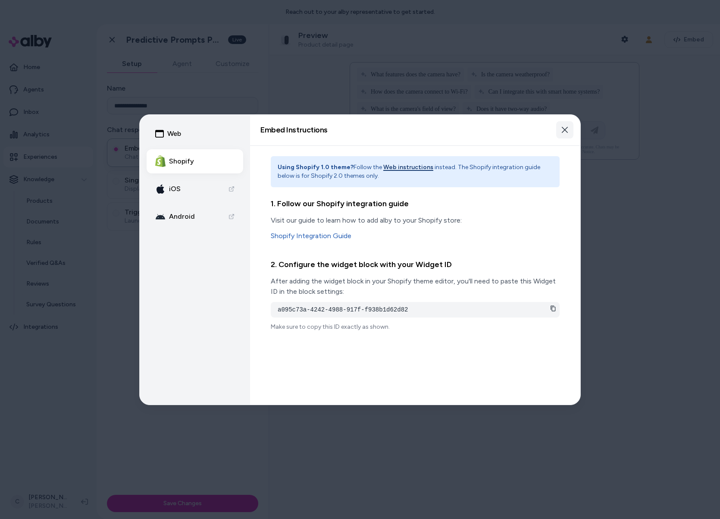
click at [560, 131] on button "Close" at bounding box center [564, 129] width 17 height 17
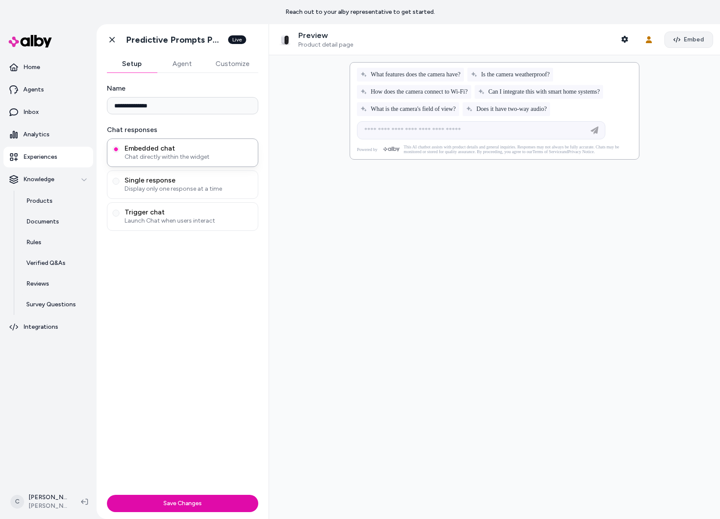
click at [692, 37] on span "Embed" at bounding box center [694, 39] width 20 height 9
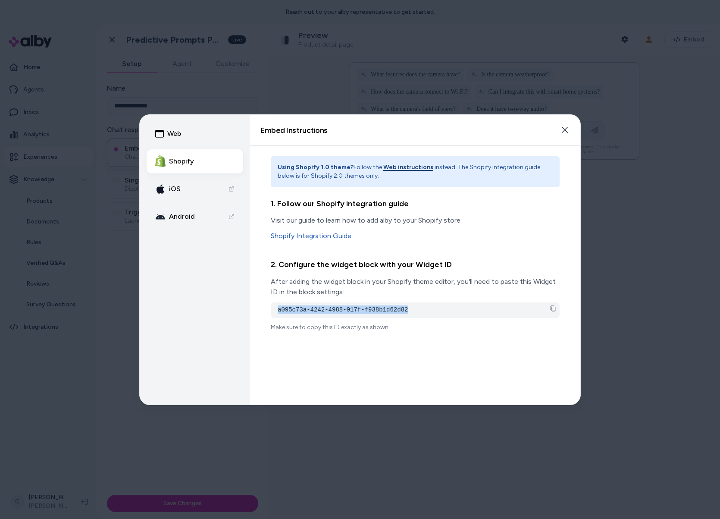
drag, startPoint x: 442, startPoint y: 297, endPoint x: 396, endPoint y: 307, distance: 46.7
click at [396, 307] on div "2. Configure the widget block with your Widget ID After adding the widget block…" at bounding box center [415, 294] width 289 height 73
drag, startPoint x: 399, startPoint y: 307, endPoint x: 416, endPoint y: 307, distance: 17.3
click at [399, 307] on pre "a095c73a-4242-4988-917f-f938b1d62d82" at bounding box center [415, 309] width 275 height 9
click at [568, 128] on icon "button" at bounding box center [565, 129] width 7 height 7
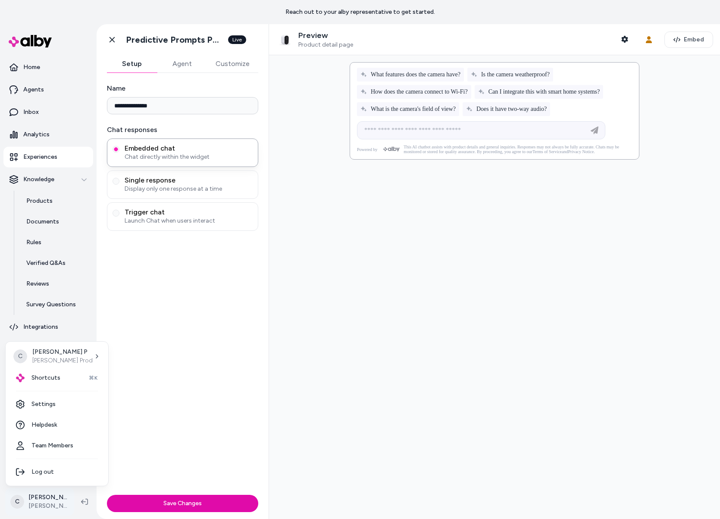
click at [48, 500] on html "**********" at bounding box center [360, 259] width 720 height 519
click at [57, 384] on div "Shortcuts ⌘K" at bounding box center [57, 378] width 96 height 21
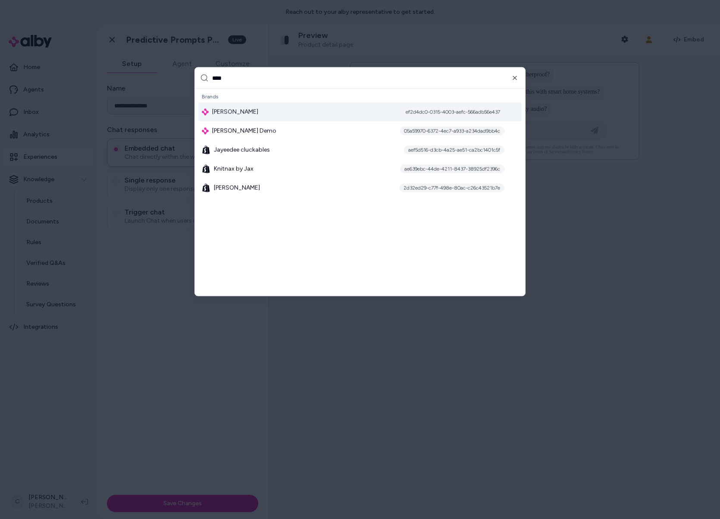
type input "*****"
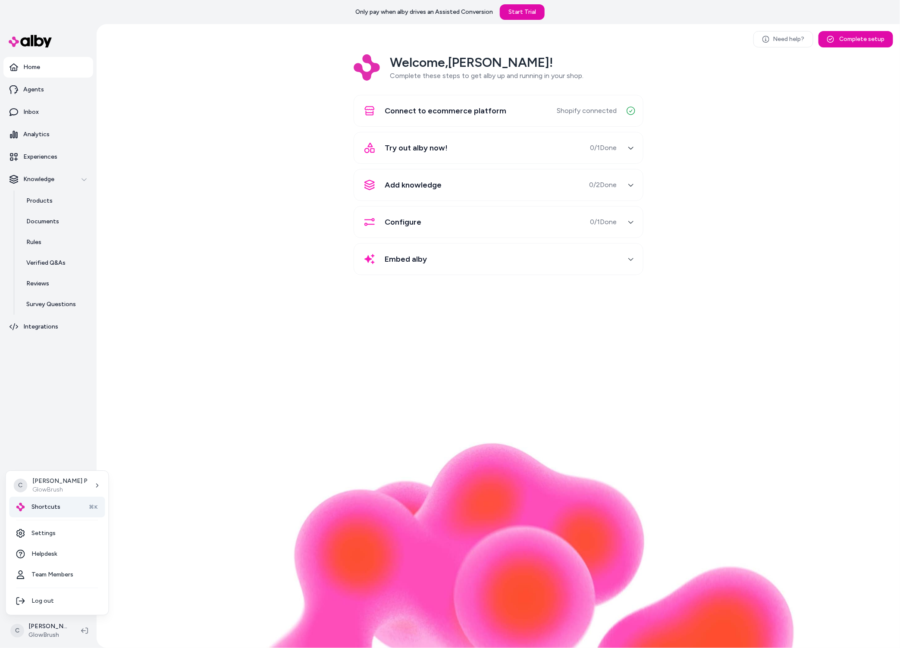
click at [37, 497] on div "Shortcuts ⌘K" at bounding box center [57, 507] width 96 height 21
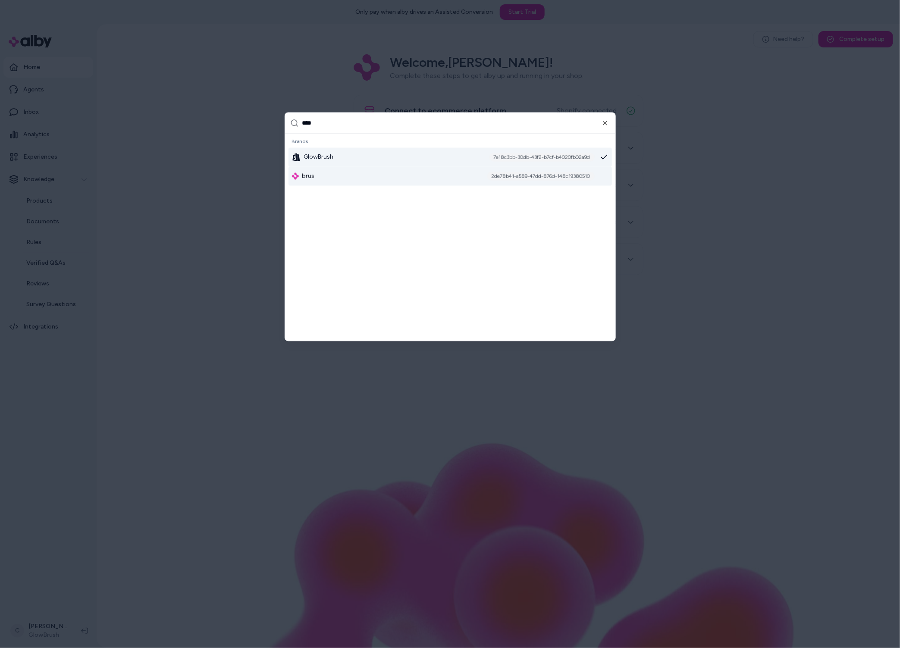
type input "****"
click at [342, 174] on div "brus 2de78b41-a589-47dd-876d-148c19380510" at bounding box center [451, 176] width 324 height 19
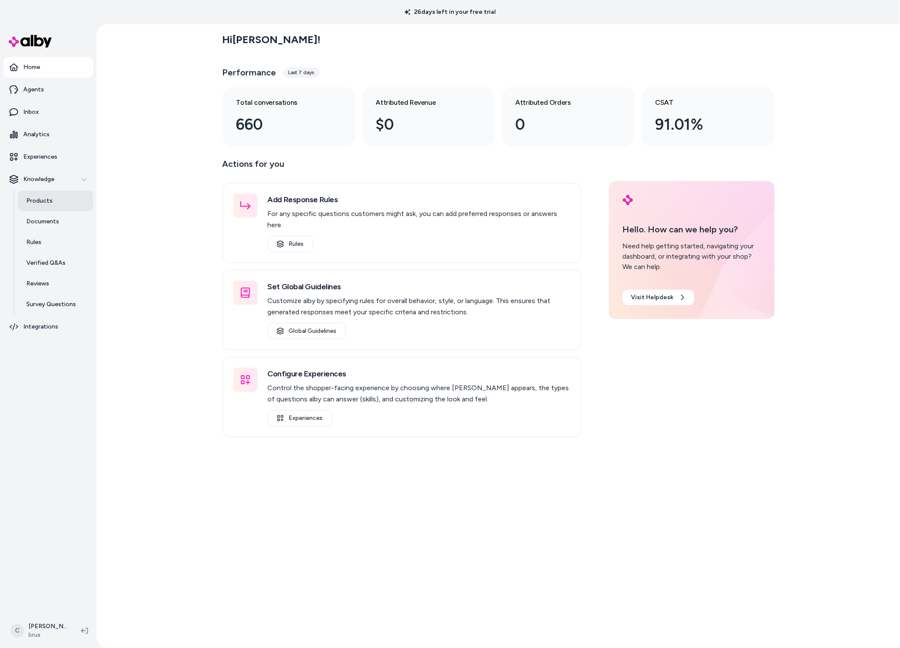
click at [62, 198] on link "Products" at bounding box center [55, 201] width 75 height 21
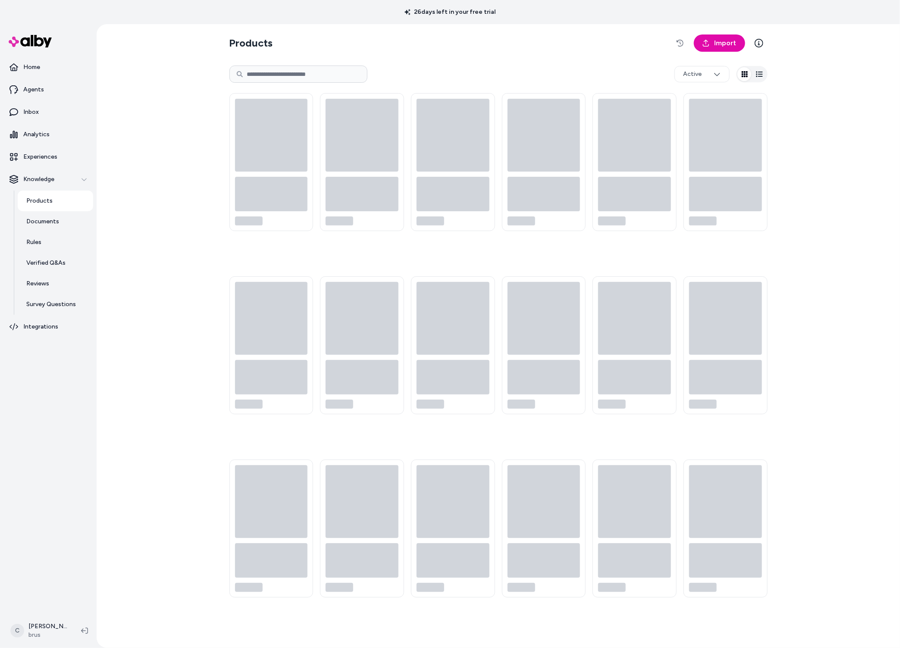
click at [60, 198] on link "Products" at bounding box center [55, 201] width 75 height 21
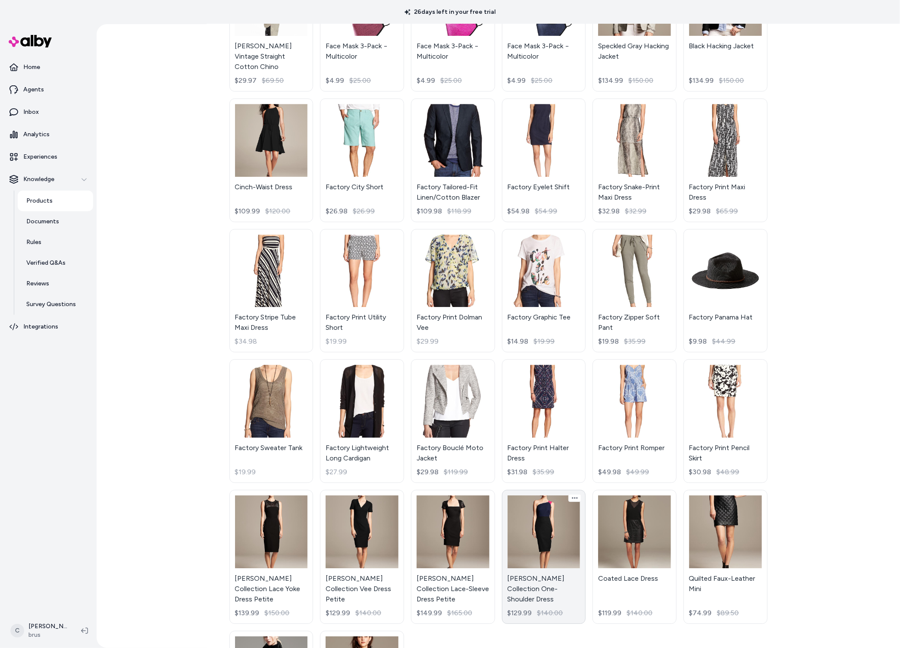
scroll to position [1277, 0]
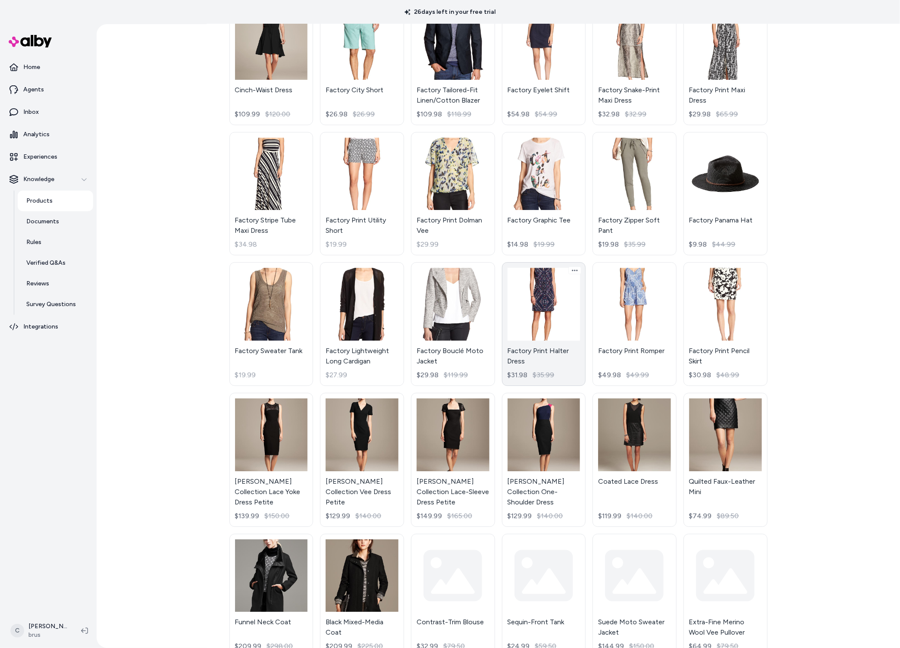
click at [545, 355] on link "Factory Print Halter Dress $31.98 $35.99" at bounding box center [544, 324] width 84 height 124
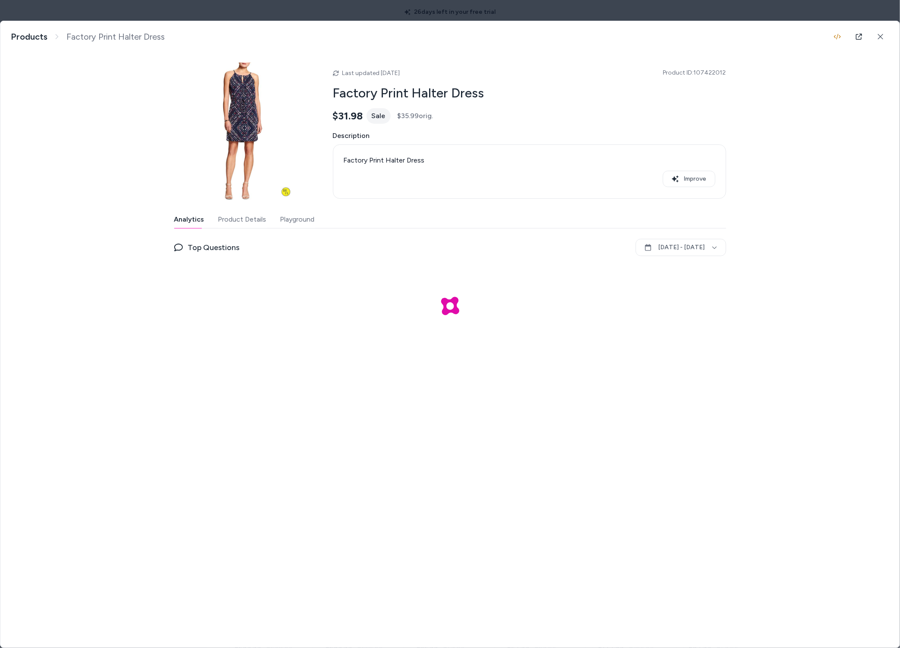
click at [252, 217] on button "Product Details" at bounding box center [242, 219] width 48 height 17
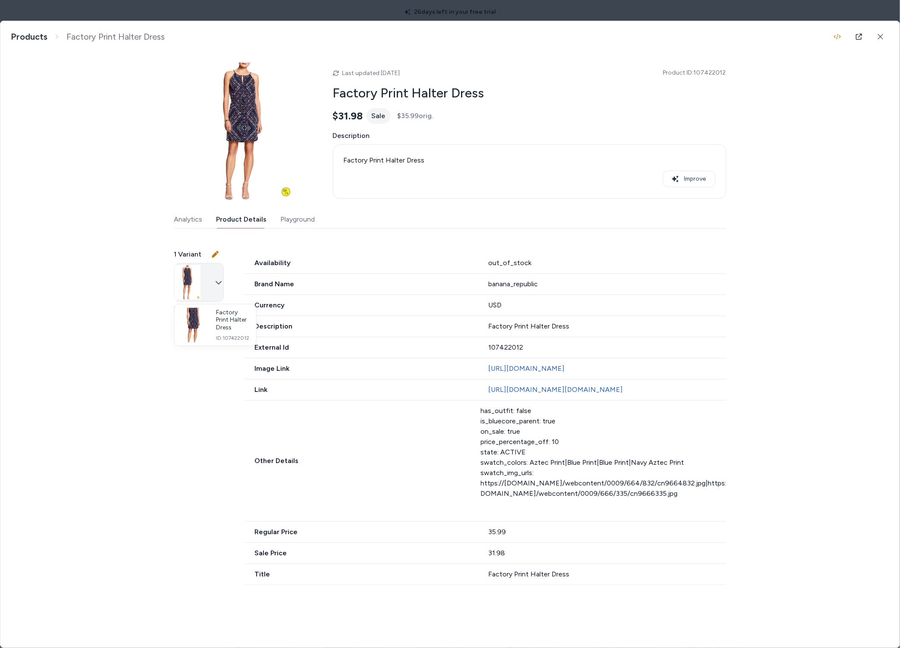
click at [192, 272] on body "26 days left in your free trial Home Agents Inbox Analytics Experiences Knowled…" at bounding box center [450, 324] width 900 height 648
drag, startPoint x: 241, startPoint y: 330, endPoint x: 266, endPoint y: 358, distance: 37.3
click at [240, 330] on span "Factory Print Halter Dress" at bounding box center [232, 320] width 33 height 23
click at [253, 414] on div "1 Variant Factory Print Halter Dress ID: 107422012 Availability out_of_stock Br…" at bounding box center [450, 412] width 552 height 346
drag, startPoint x: 730, startPoint y: 72, endPoint x: 687, endPoint y: 77, distance: 43.4
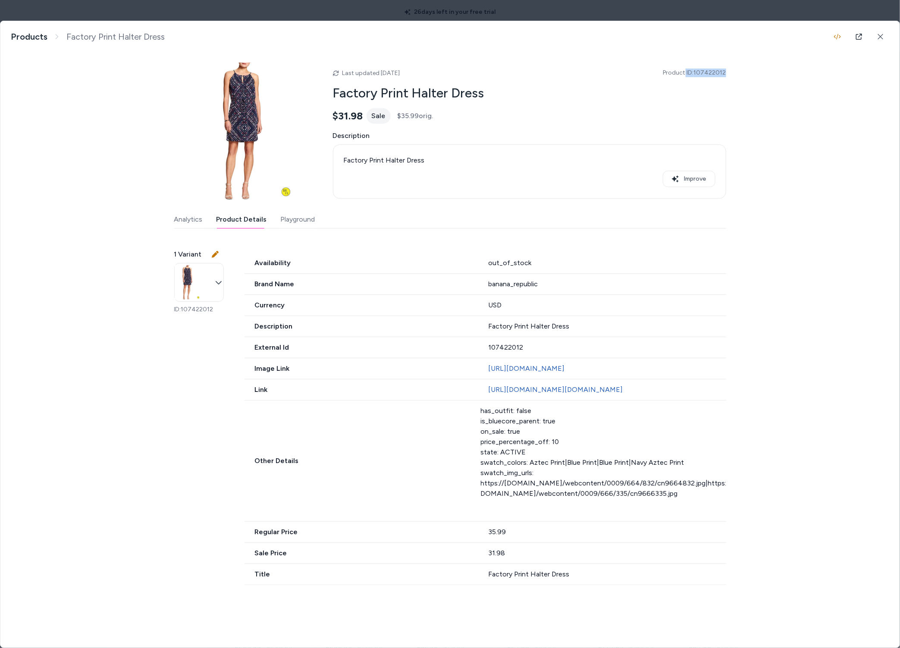
click at [685, 77] on div "Factory Print Halter Dress Factory Print Halter Dress Products Factory Print Ha…" at bounding box center [449, 310] width 899 height 578
drag, startPoint x: 708, startPoint y: 76, endPoint x: 744, endPoint y: 70, distance: 35.9
click at [715, 75] on div "Last updated [DATE] Product ID: 107422012" at bounding box center [529, 73] width 393 height 10
click at [466, 90] on h2 "Factory Print Halter Dress" at bounding box center [529, 93] width 393 height 16
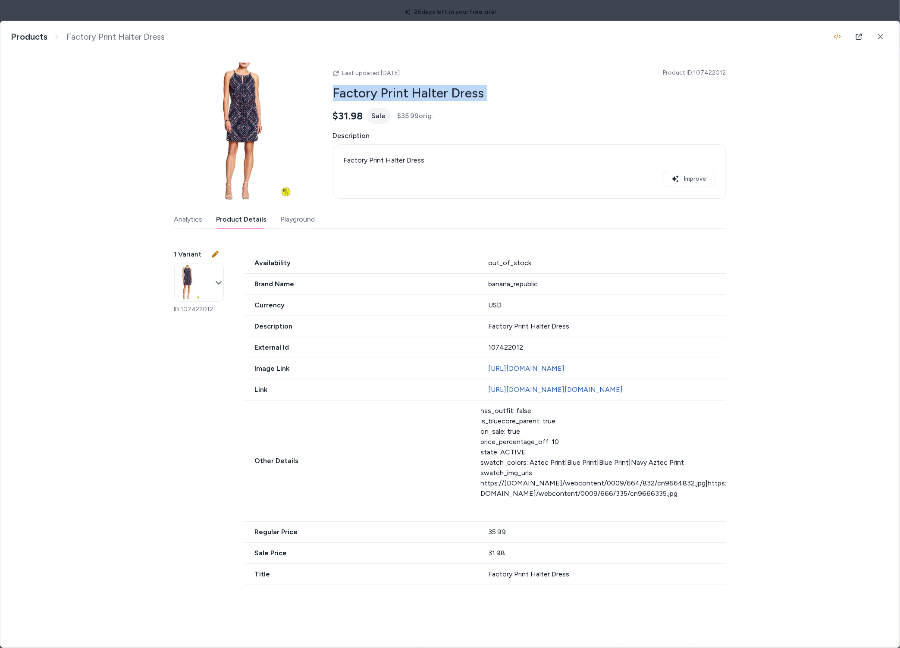
click at [466, 90] on h2 "Factory Print Halter Dress" at bounding box center [529, 93] width 393 height 16
copy h2 "Factory Print Halter Dress"
drag, startPoint x: 880, startPoint y: 38, endPoint x: 579, endPoint y: 79, distance: 303.0
click at [879, 38] on icon at bounding box center [881, 37] width 6 height 6
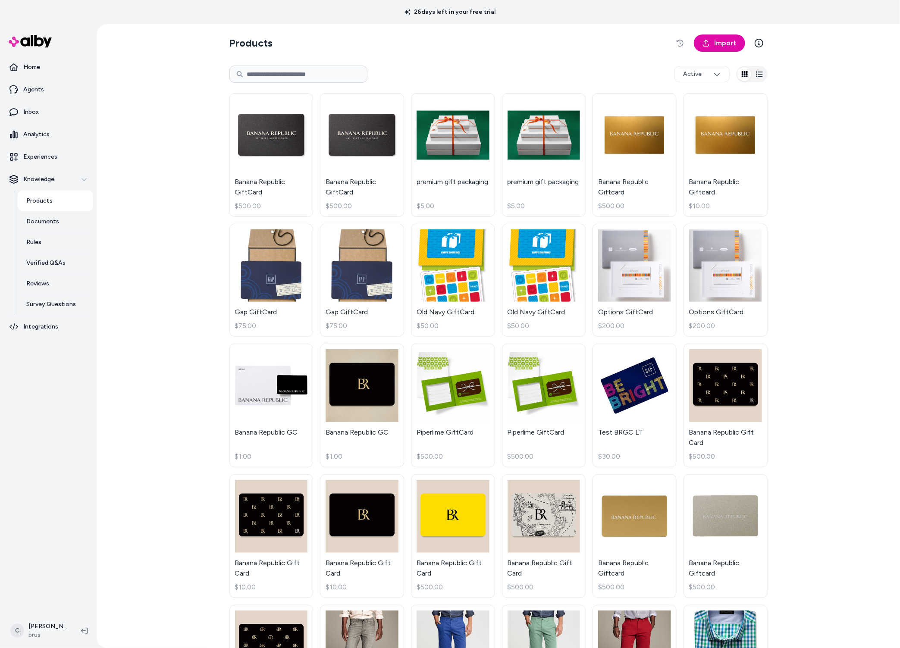
click at [296, 78] on input at bounding box center [298, 74] width 138 height 17
paste input "**********"
type input "**********"
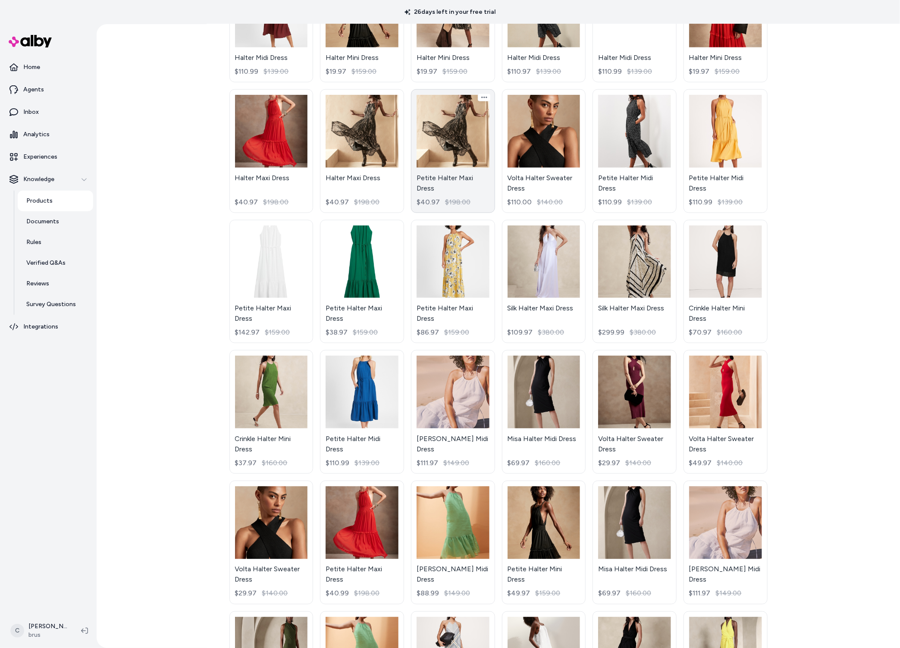
scroll to position [173, 0]
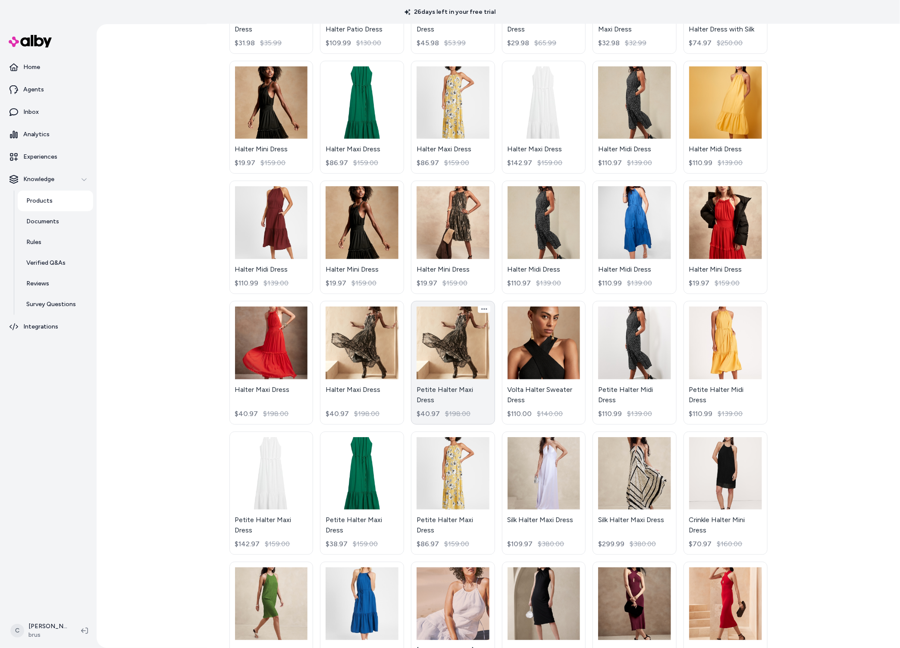
click at [443, 387] on link "Petite Halter Maxi Dress $40.97 $198.00" at bounding box center [453, 363] width 84 height 124
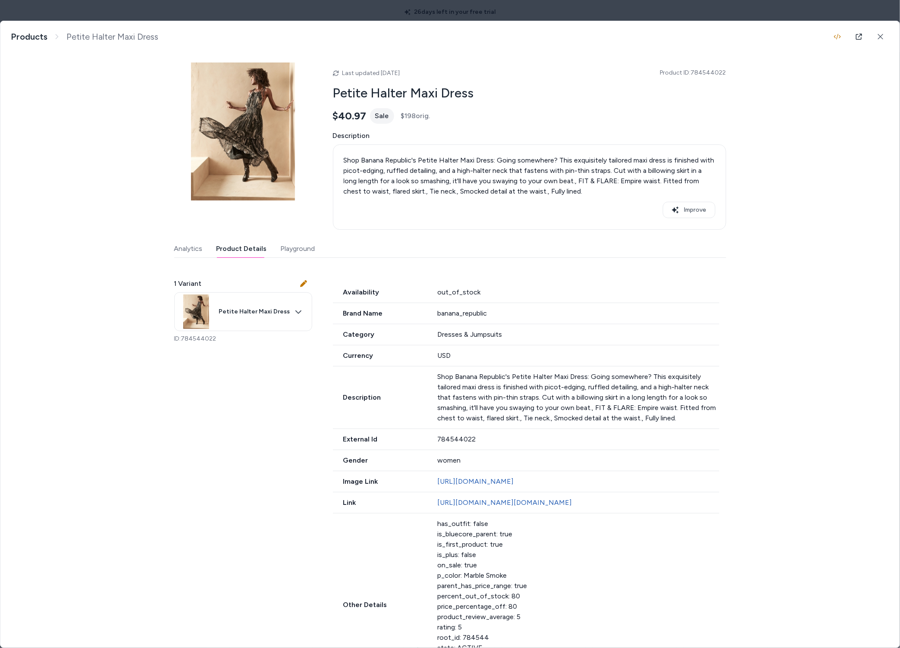
click at [224, 248] on button "Product Details" at bounding box center [242, 248] width 50 height 17
click at [234, 307] on body "**********" at bounding box center [450, 324] width 900 height 648
click at [261, 358] on span "ID: 784544022" at bounding box center [246, 359] width 64 height 7
click at [291, 433] on div "1 Variant Petite Halter Maxi Dress ID: 784544022 Availability out_of_stock Bran…" at bounding box center [450, 514] width 552 height 492
click at [872, 42] on button at bounding box center [880, 36] width 17 height 17
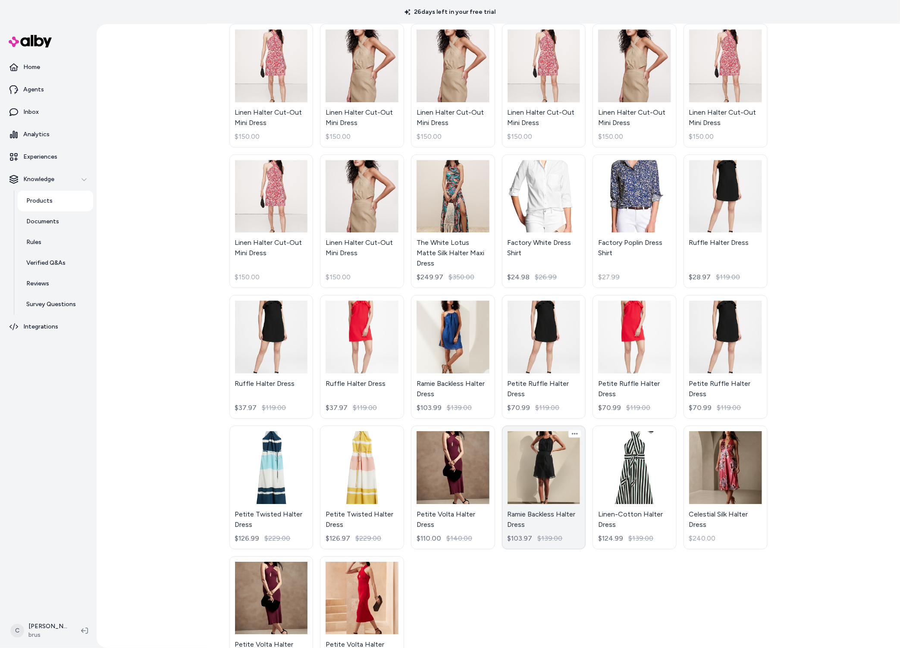
scroll to position [1267, 0]
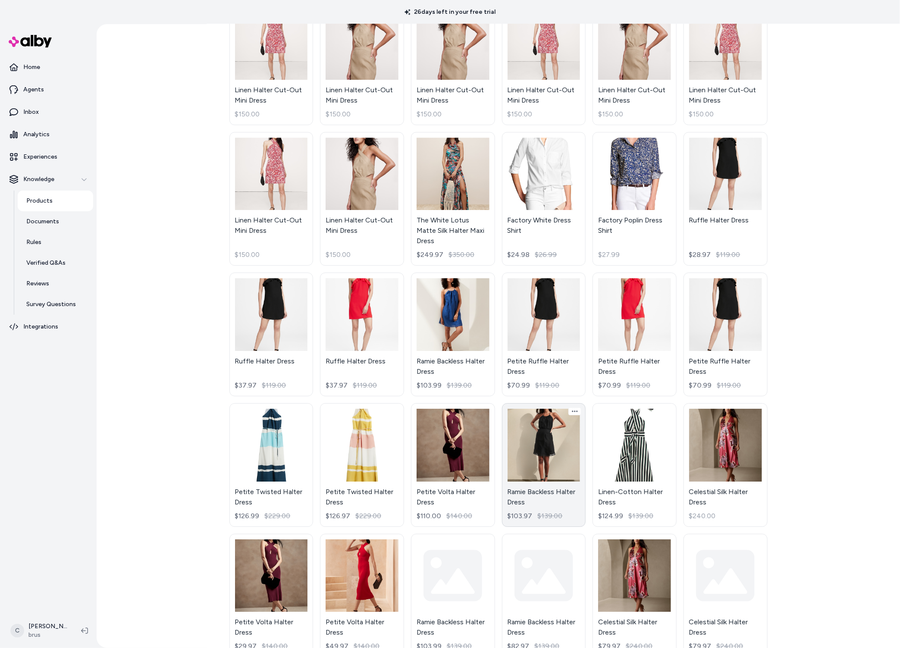
click at [562, 449] on link "Ramie Backless Halter Dress $103.97 $139.00" at bounding box center [544, 465] width 84 height 124
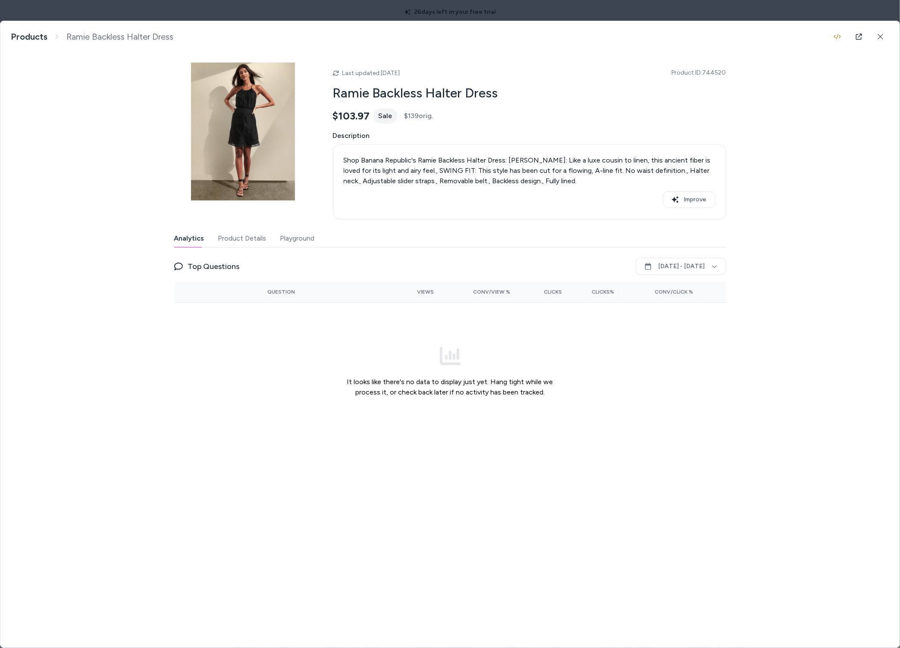
click at [223, 236] on button "Product Details" at bounding box center [242, 238] width 48 height 17
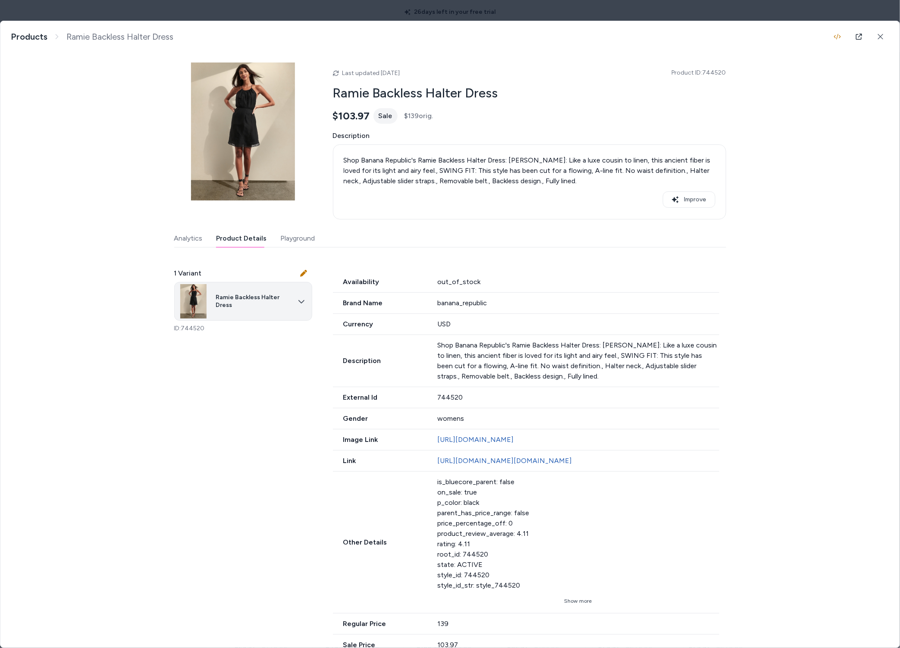
click at [228, 306] on body "**********" at bounding box center [450, 324] width 900 height 648
click at [274, 416] on div at bounding box center [450, 324] width 900 height 648
click at [878, 38] on icon at bounding box center [881, 37] width 6 height 6
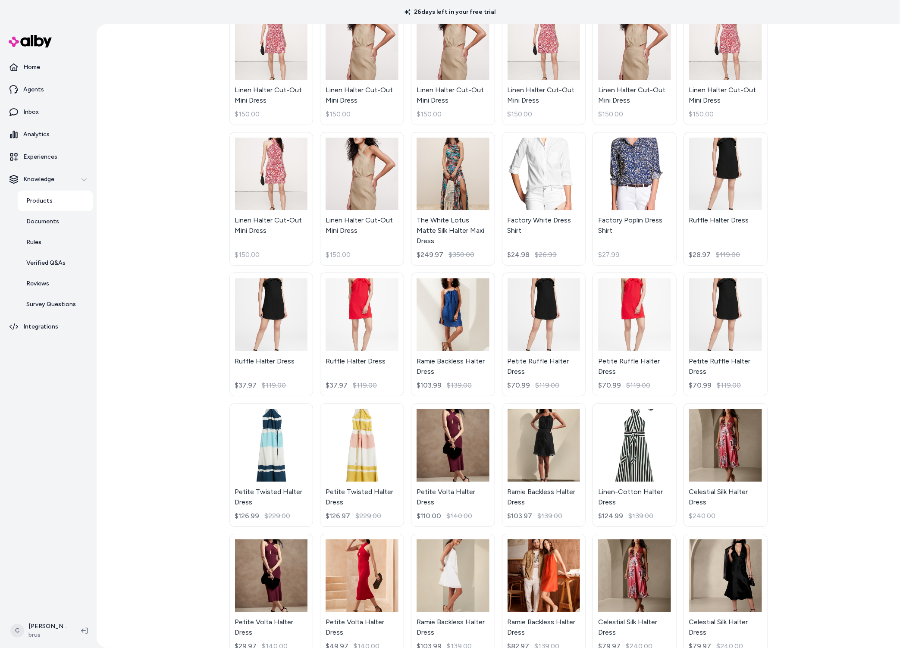
scroll to position [1659, 0]
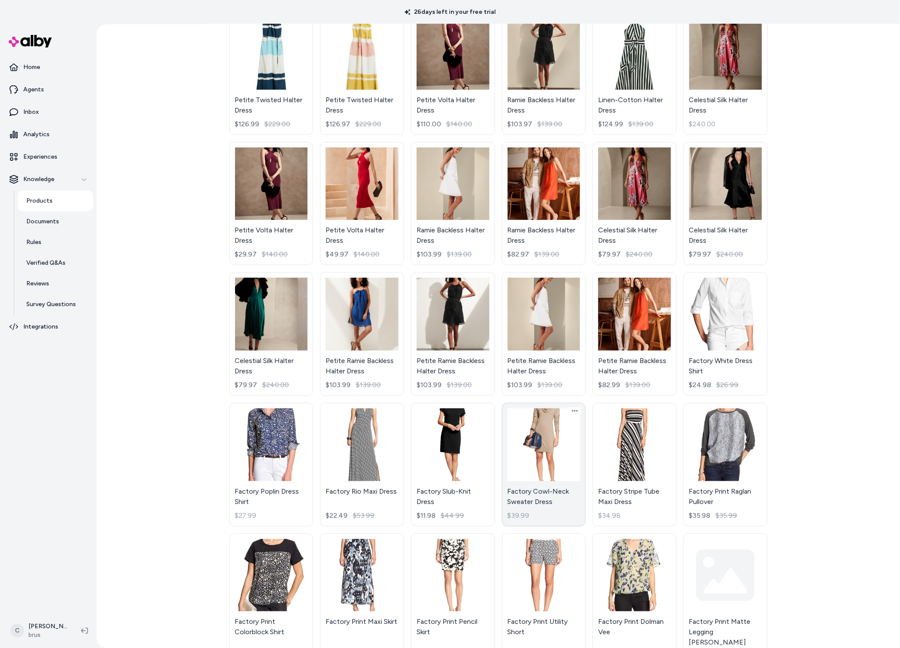
click at [520, 454] on link "Factory Cowl-Neck Sweater Dress $39.99" at bounding box center [544, 465] width 84 height 124
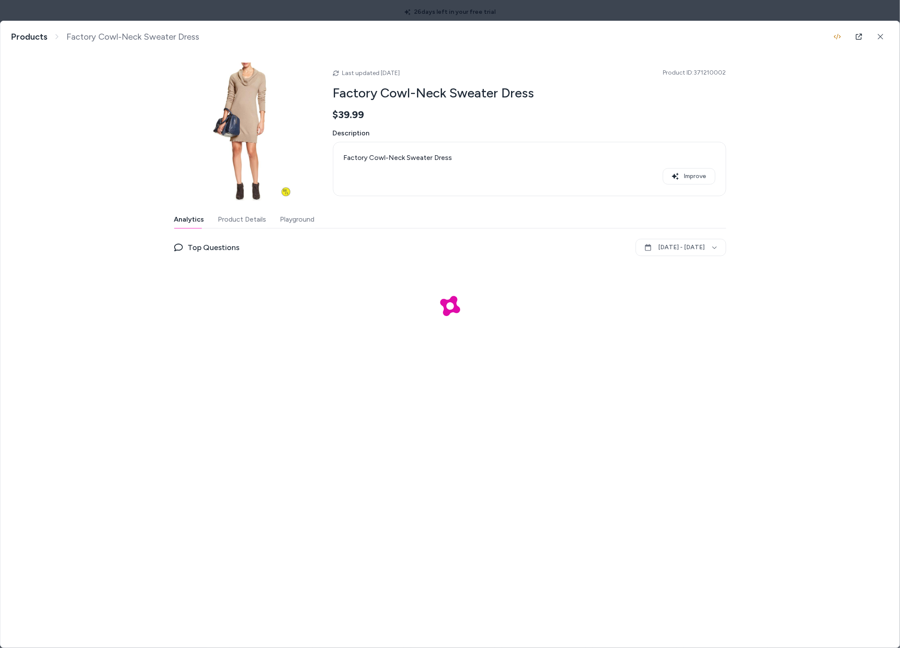
click at [253, 223] on button "Product Details" at bounding box center [242, 219] width 48 height 17
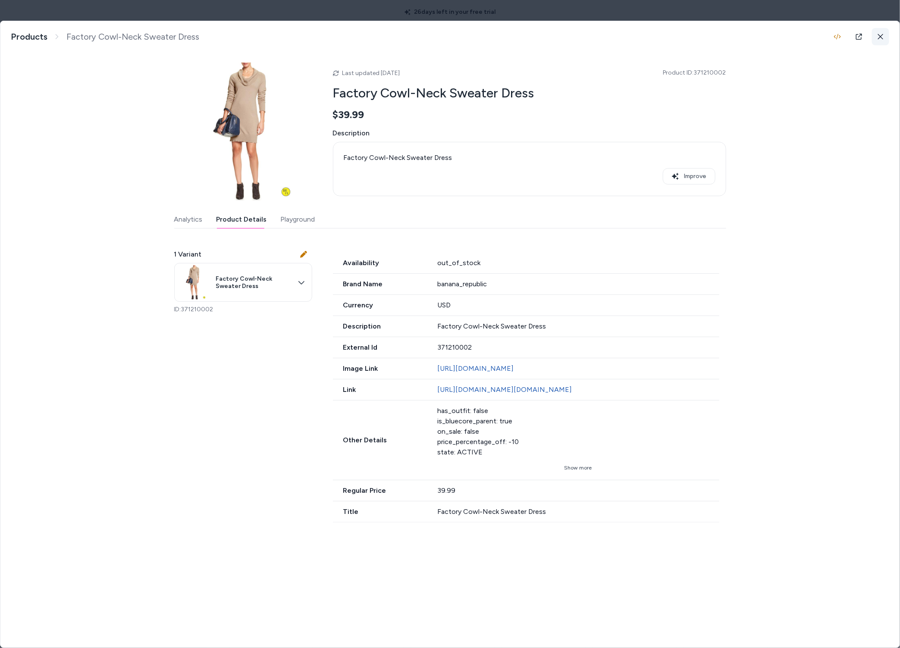
click at [880, 35] on icon at bounding box center [881, 37] width 6 height 6
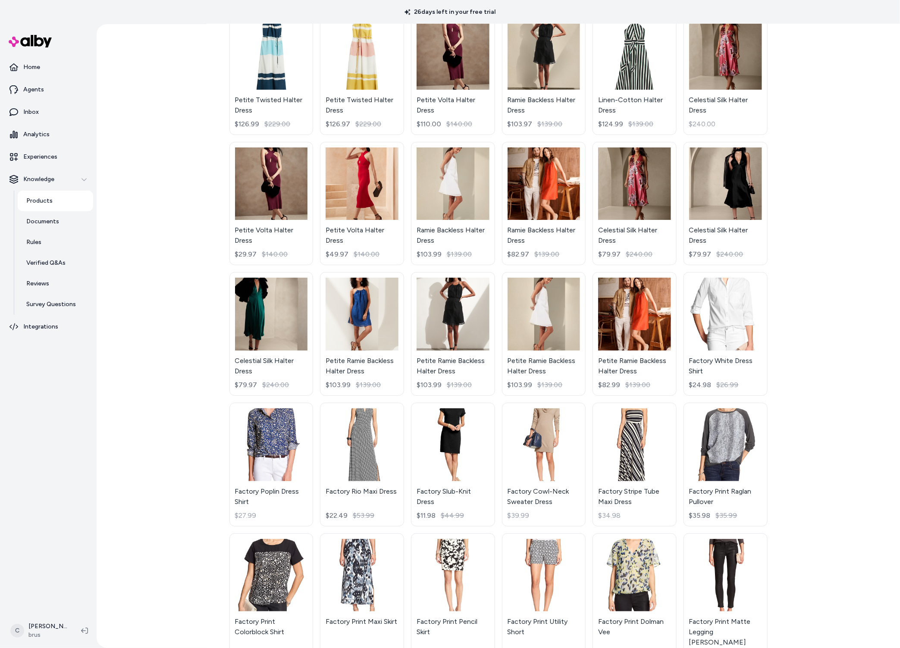
scroll to position [2050, 0]
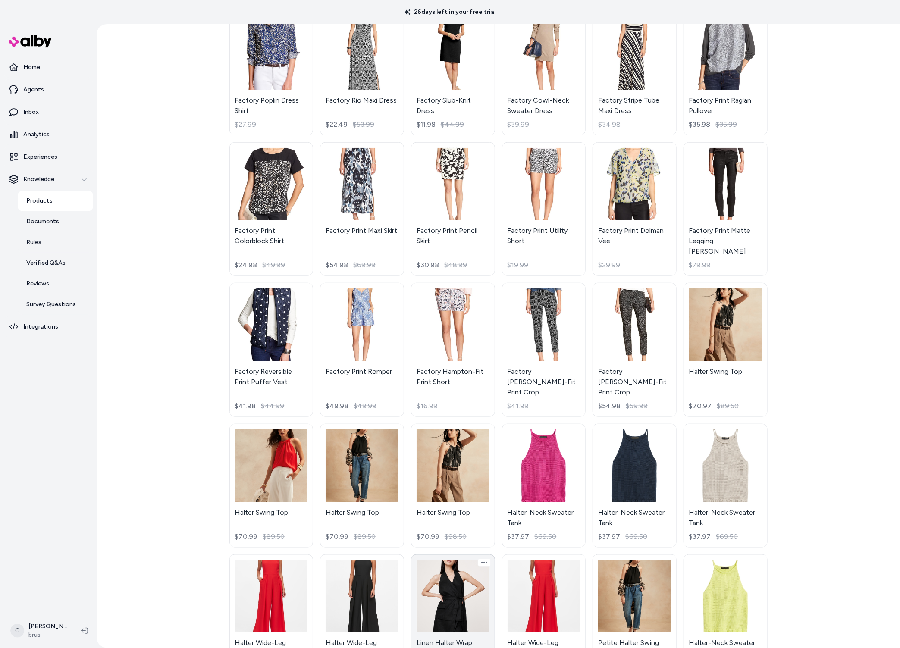
click at [446, 588] on link "Linen Halter Wrap Tunic $109.99 $140.00" at bounding box center [453, 617] width 84 height 124
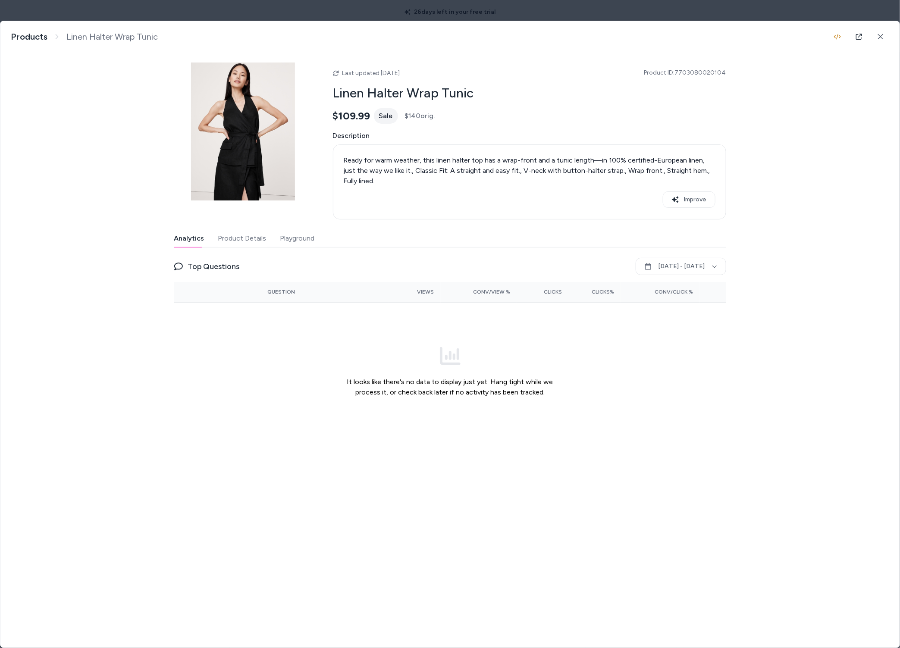
click at [581, 19] on div at bounding box center [450, 324] width 900 height 648
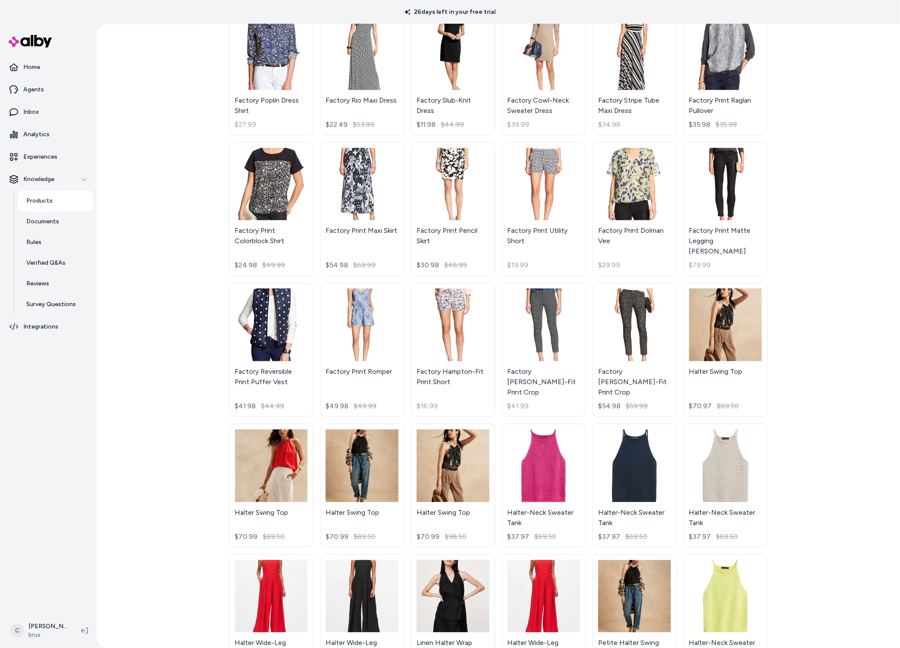
scroll to position [2050, 0]
click at [46, 638] on html "**********" at bounding box center [450, 324] width 900 height 648
click at [66, 512] on div "Shortcuts ⌘K" at bounding box center [57, 507] width 96 height 21
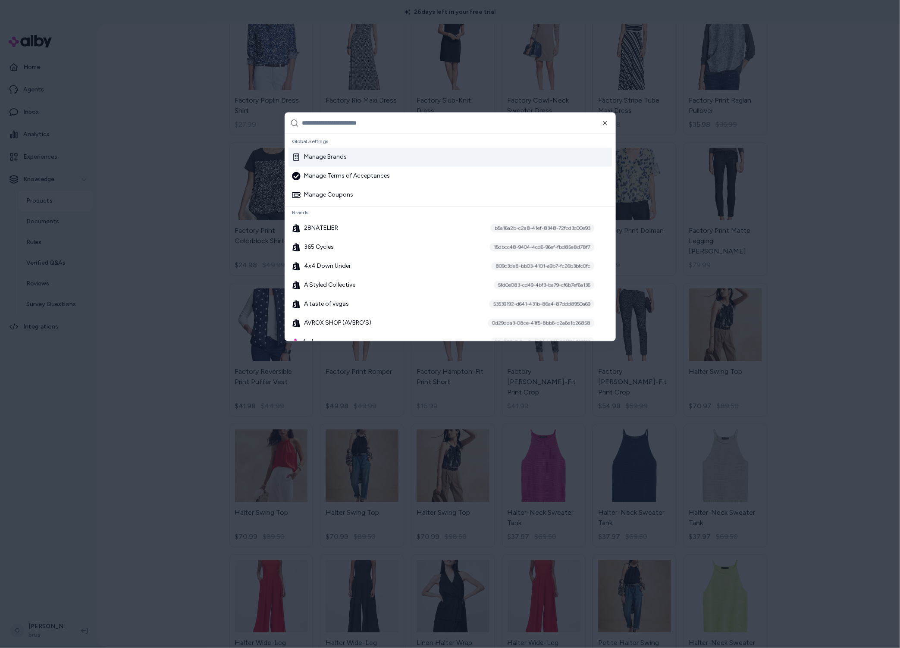
click at [141, 258] on div at bounding box center [450, 324] width 900 height 648
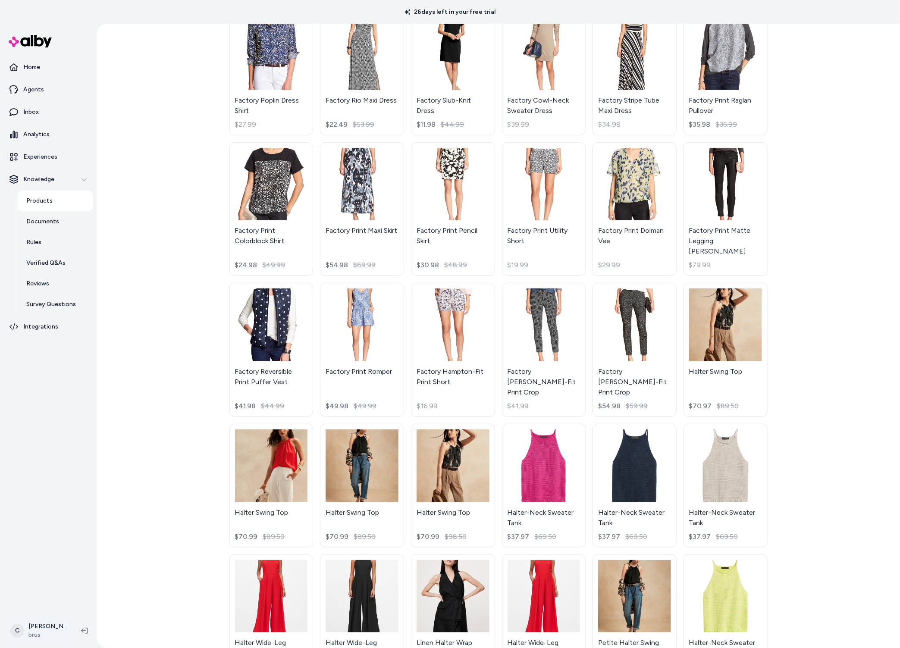
click at [49, 635] on html "**********" at bounding box center [450, 324] width 900 height 648
click at [55, 504] on span "Shortcuts" at bounding box center [46, 507] width 29 height 9
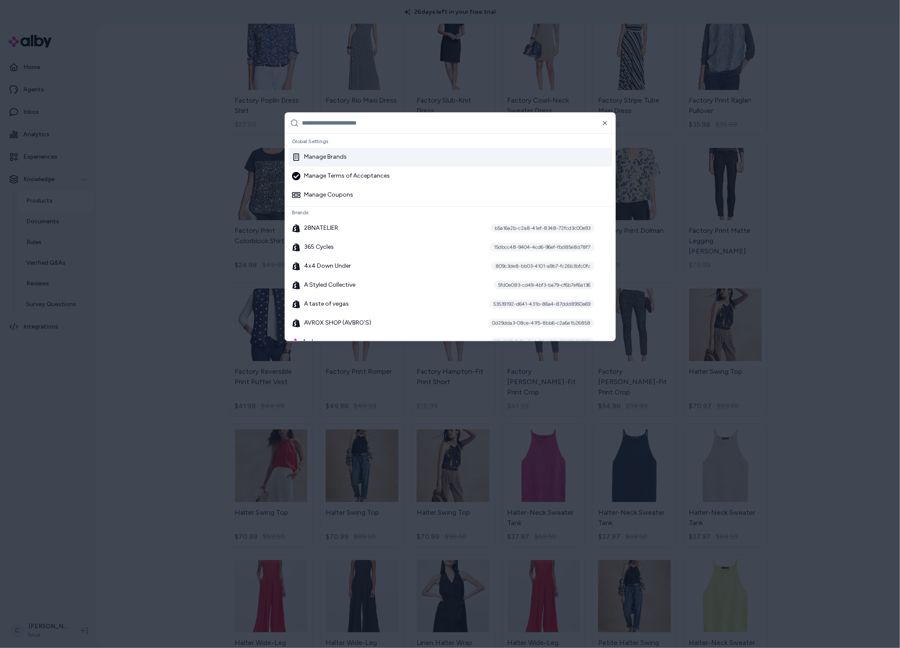
click at [125, 383] on div at bounding box center [450, 324] width 900 height 648
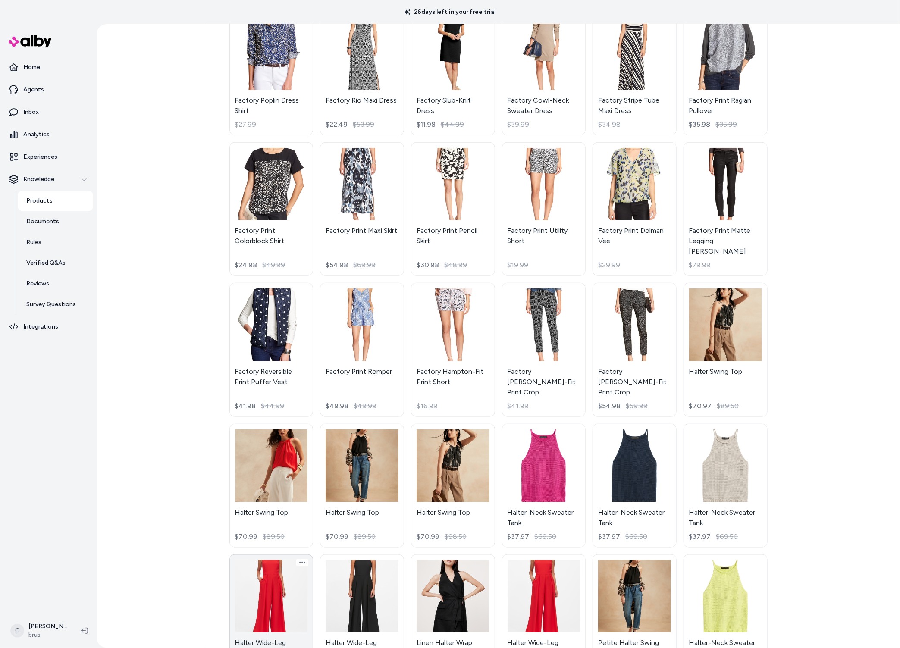
click at [259, 613] on link "Halter Wide-Leg Jumpsuit $149.00" at bounding box center [271, 617] width 84 height 124
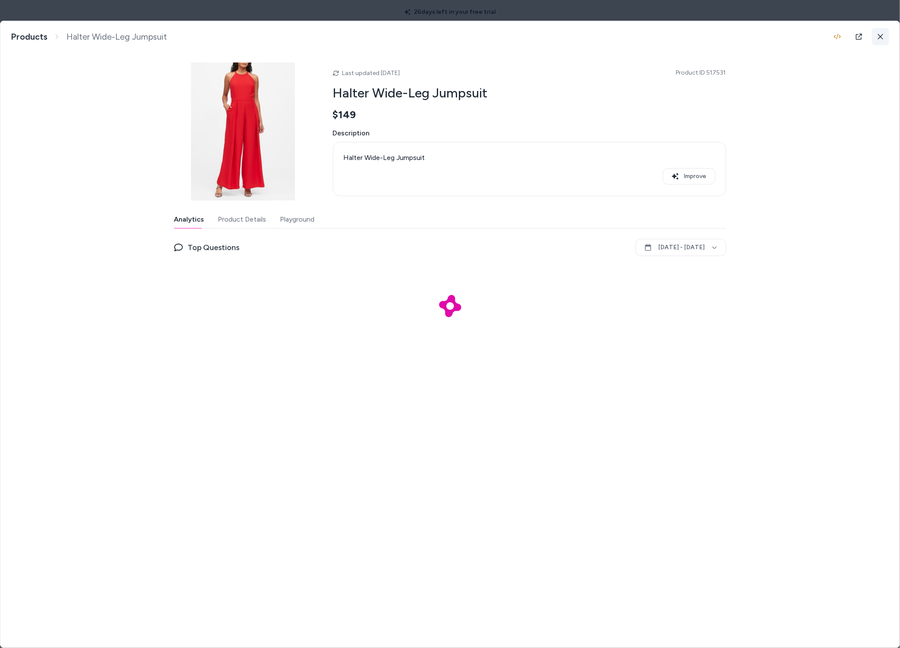
click at [883, 34] on icon at bounding box center [881, 37] width 6 height 6
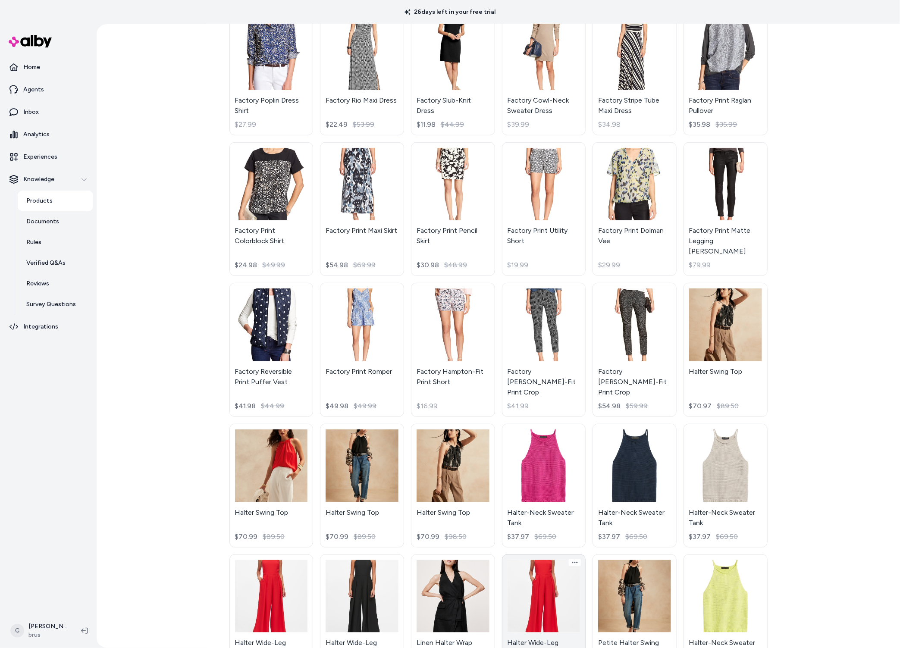
click at [512, 581] on link "Halter Wide-Leg Jumpsuit $112.97 $149.00" at bounding box center [544, 617] width 84 height 124
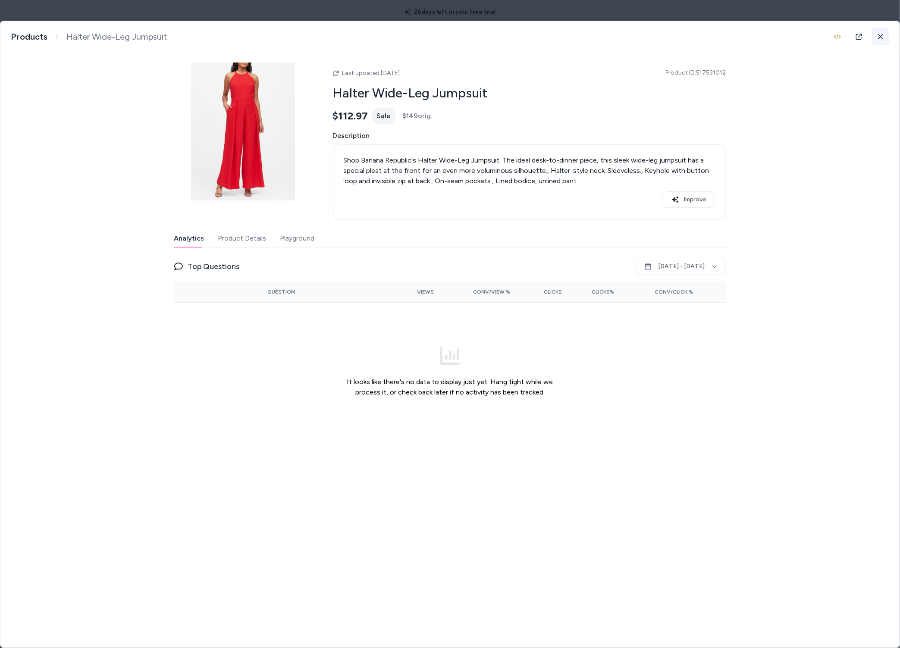
click at [883, 36] on icon at bounding box center [881, 37] width 6 height 6
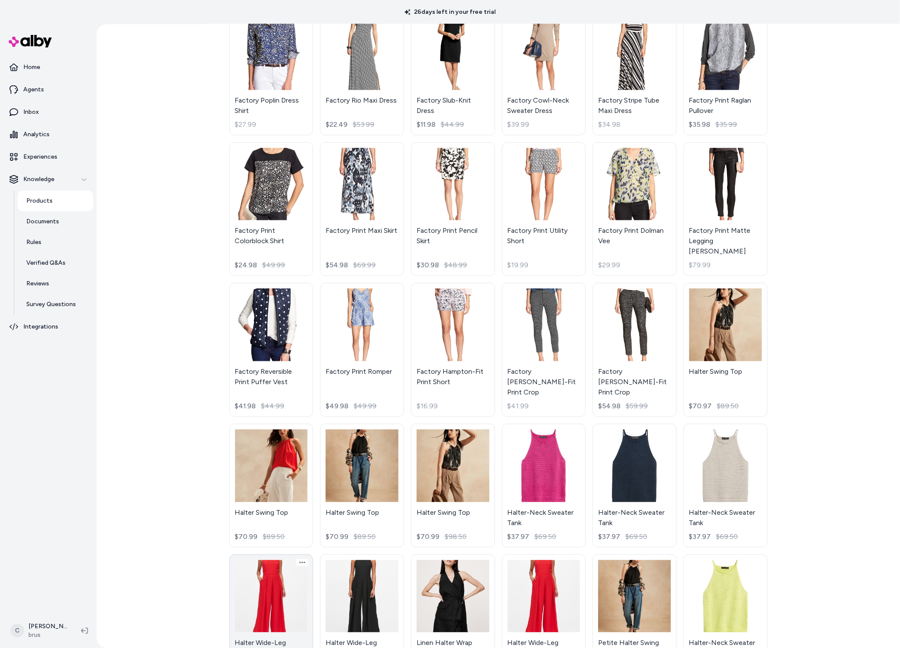
click at [270, 607] on link "Halter Wide-Leg Jumpsuit $149.00" at bounding box center [271, 617] width 84 height 124
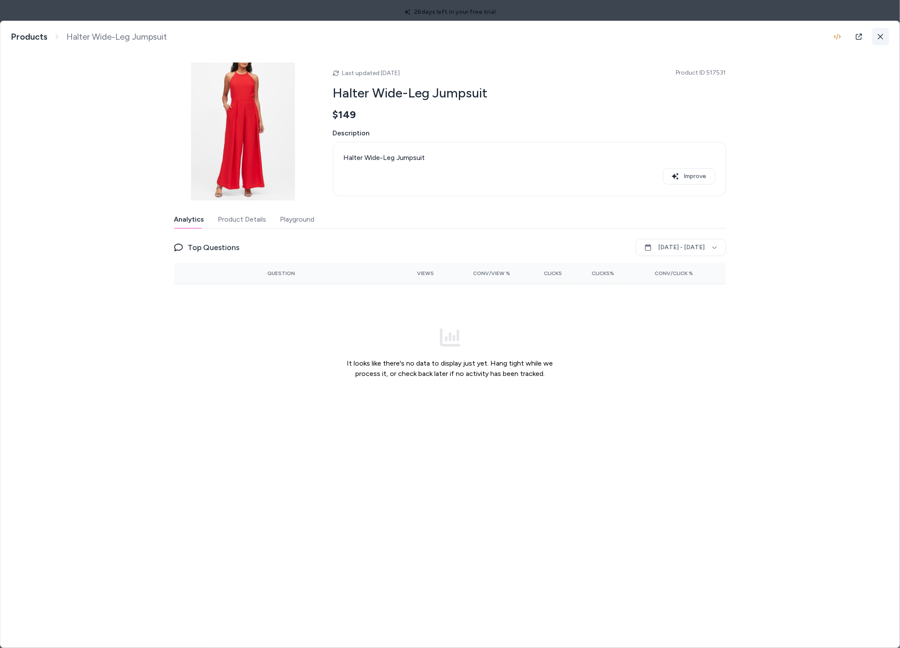
click at [878, 35] on icon at bounding box center [881, 37] width 6 height 6
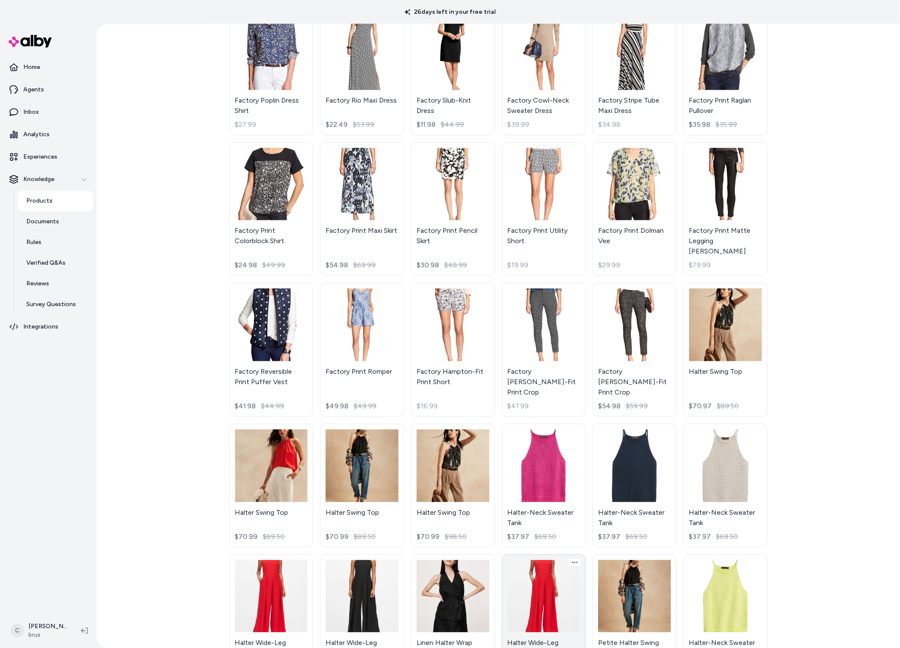
click at [528, 591] on link "Halter Wide-Leg Jumpsuit $112.97 $149.00" at bounding box center [544, 617] width 84 height 124
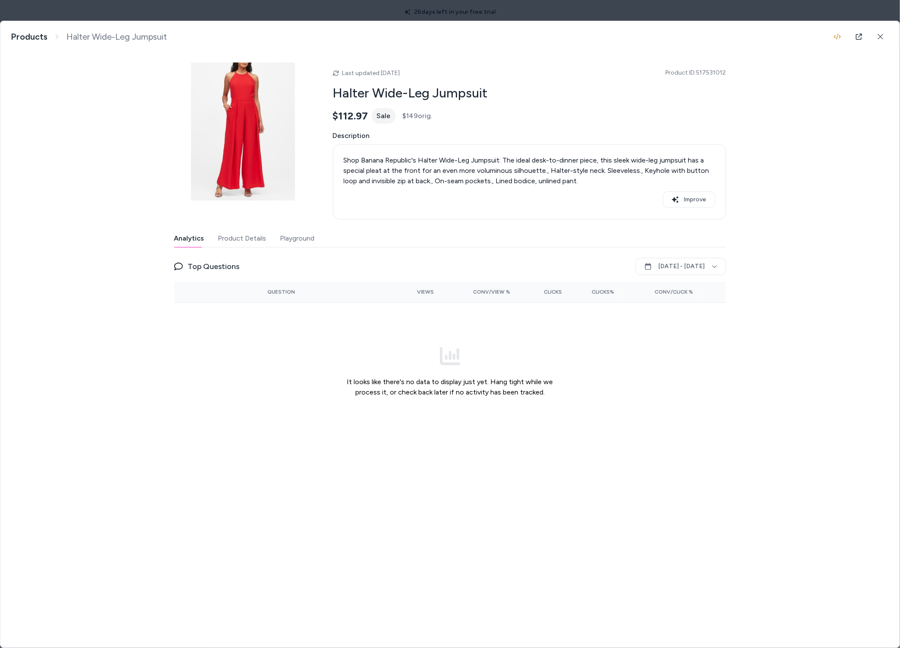
click at [249, 244] on button "Product Details" at bounding box center [242, 238] width 48 height 17
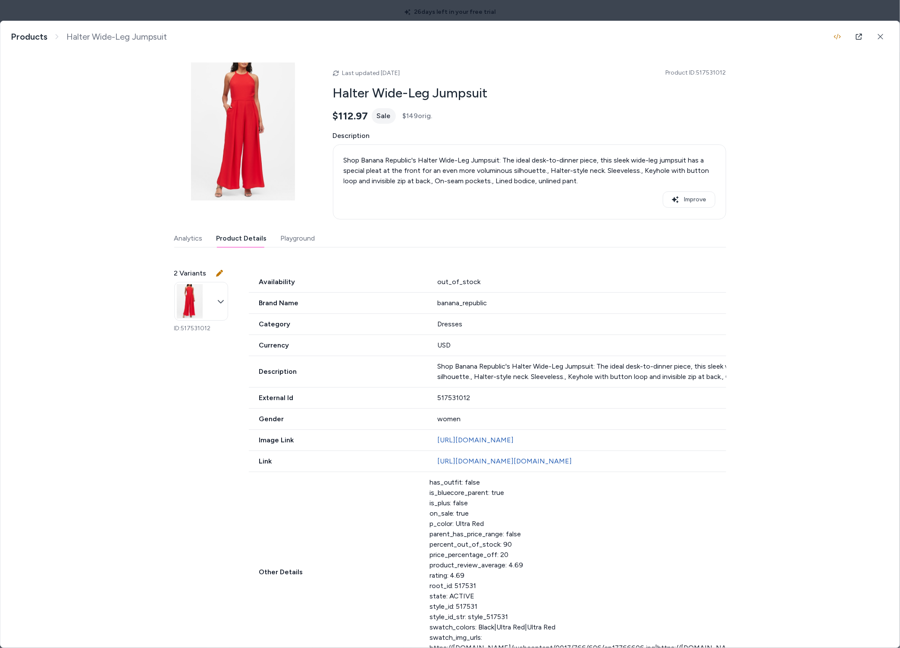
scroll to position [109, 0]
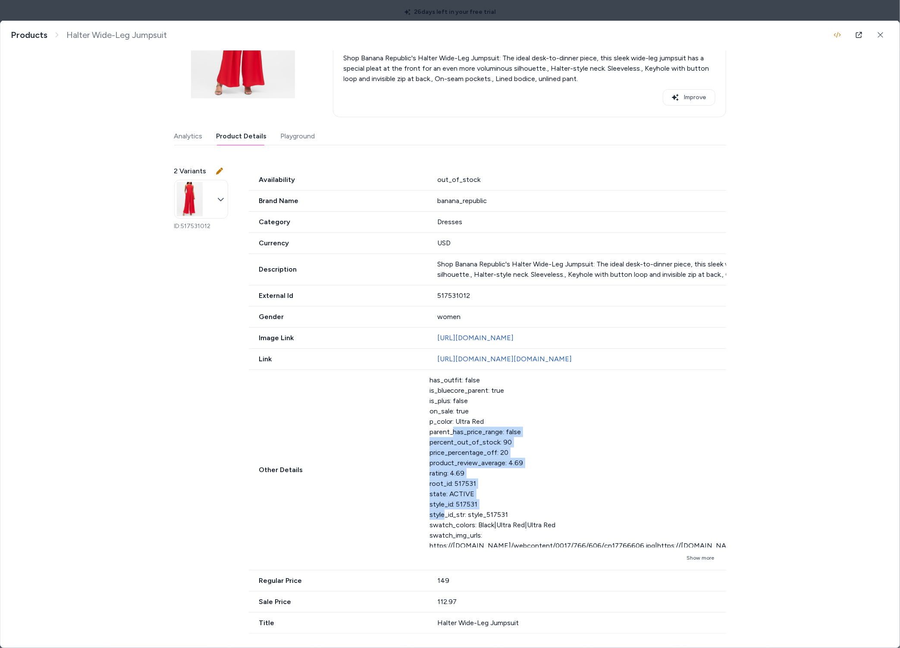
drag, startPoint x: 490, startPoint y: 456, endPoint x: 483, endPoint y: 506, distance: 50.1
click at [483, 506] on div "has_outfit: false is_bluecore_parent: true is_plus: false on_sale: true p_color…" at bounding box center [701, 461] width 543 height 173
drag, startPoint x: 483, startPoint y: 506, endPoint x: 553, endPoint y: 538, distance: 76.8
click at [484, 506] on div "has_outfit: false is_bluecore_parent: true is_plus: false on_sale: true p_color…" at bounding box center [701, 461] width 543 height 173
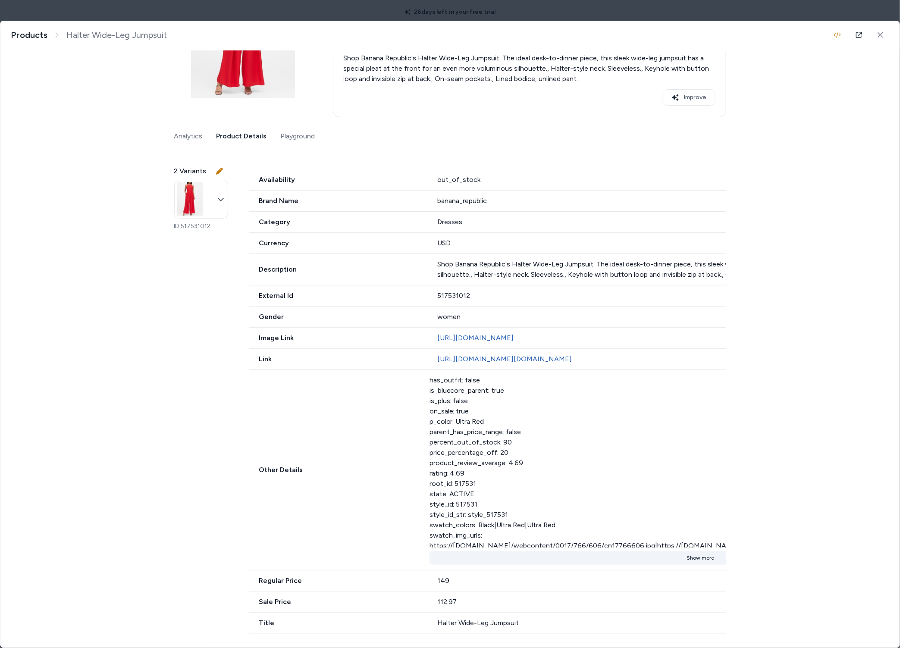
click at [495, 551] on button "Show more" at bounding box center [701, 558] width 543 height 14
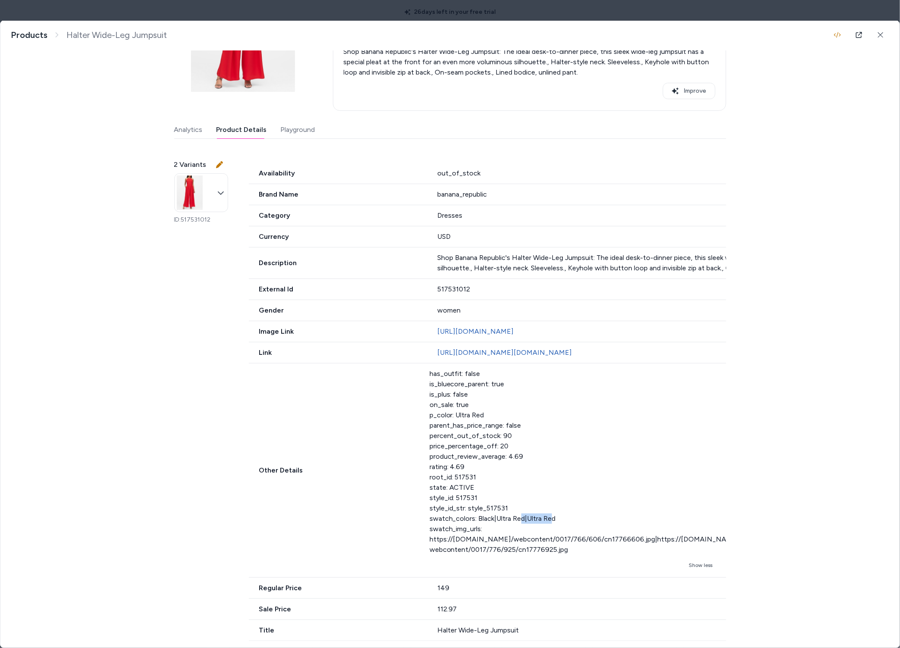
drag, startPoint x: 583, startPoint y: 521, endPoint x: 560, endPoint y: 516, distance: 23.7
click at [560, 516] on div "has_outfit: false is_bluecore_parent: true is_plus: false on_sale: true p_color…" at bounding box center [701, 462] width 543 height 186
drag, startPoint x: 499, startPoint y: 388, endPoint x: 497, endPoint y: 439, distance: 50.5
click at [497, 439] on div "has_outfit: false is_bluecore_parent: true is_plus: false on_sale: true p_color…" at bounding box center [701, 462] width 543 height 186
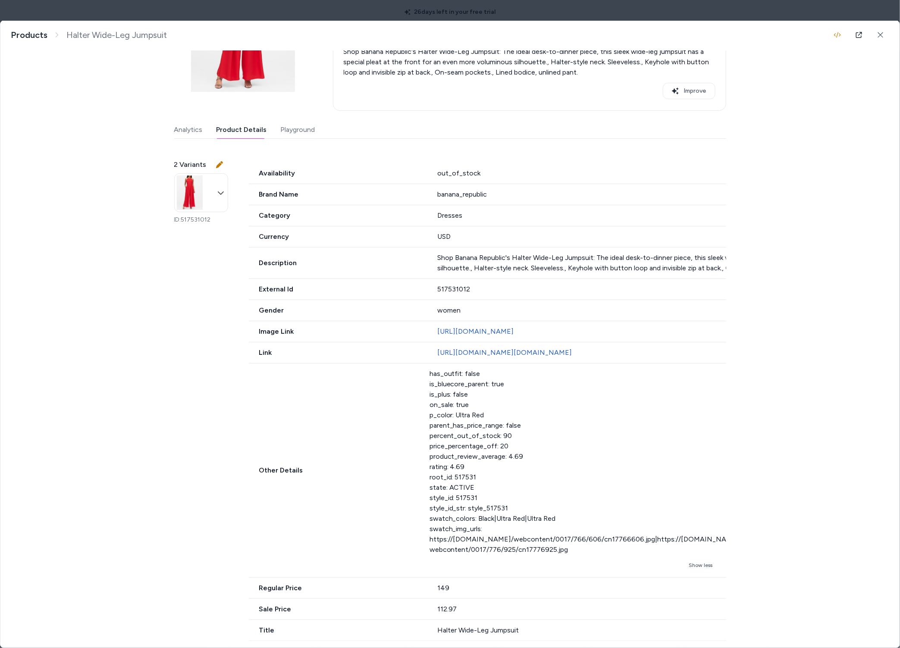
click at [497, 439] on div "has_outfit: false is_bluecore_parent: true is_plus: false on_sale: true p_color…" at bounding box center [701, 462] width 543 height 186
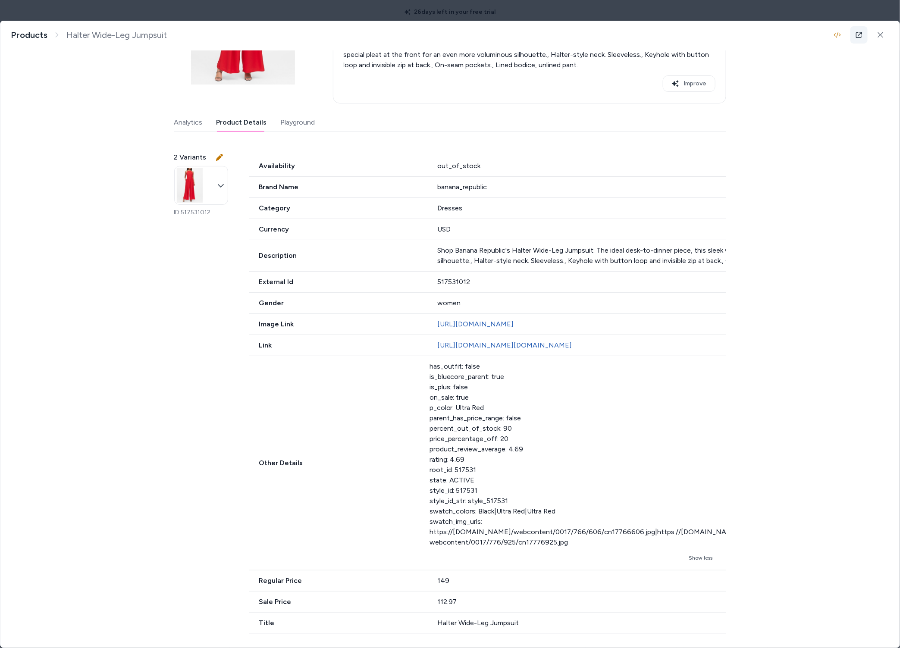
click at [856, 34] on icon at bounding box center [859, 34] width 7 height 7
drag, startPoint x: 531, startPoint y: 159, endPoint x: 472, endPoint y: 154, distance: 59.7
click at [478, 161] on div "out_of_stock" at bounding box center [704, 166] width 534 height 10
click at [472, 156] on div "Availability out_of_stock" at bounding box center [610, 166] width 723 height 21
click at [878, 35] on button at bounding box center [880, 34] width 17 height 17
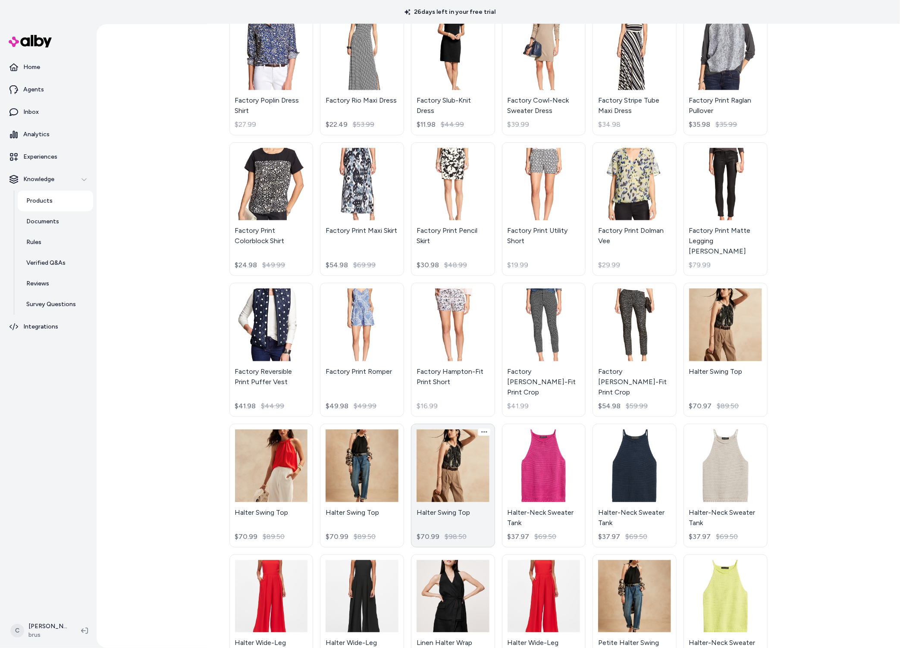
click at [452, 453] on link "Halter Swing Top $70.99 $98.50" at bounding box center [453, 486] width 84 height 124
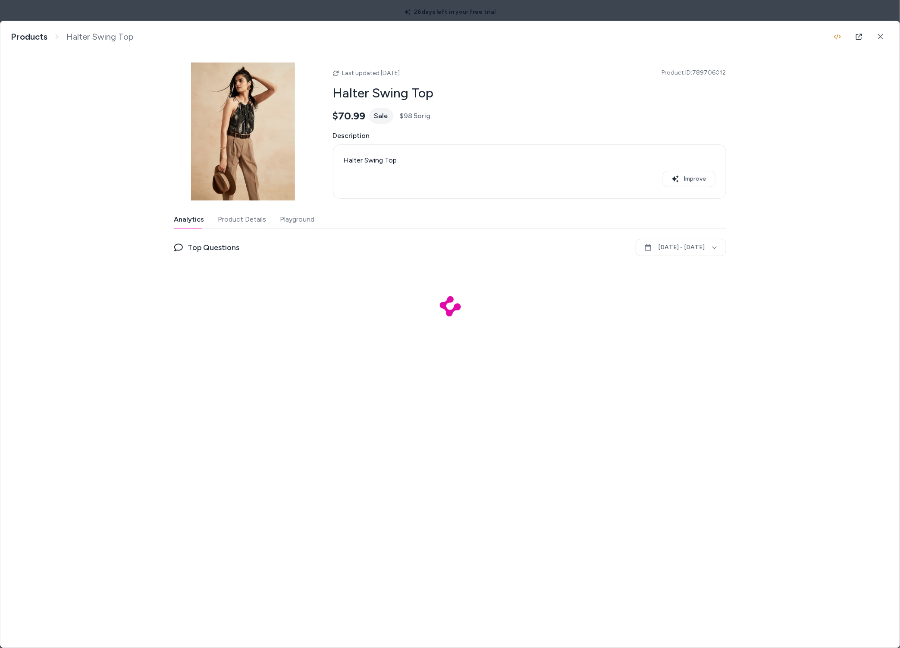
click at [253, 224] on button "Product Details" at bounding box center [242, 219] width 48 height 17
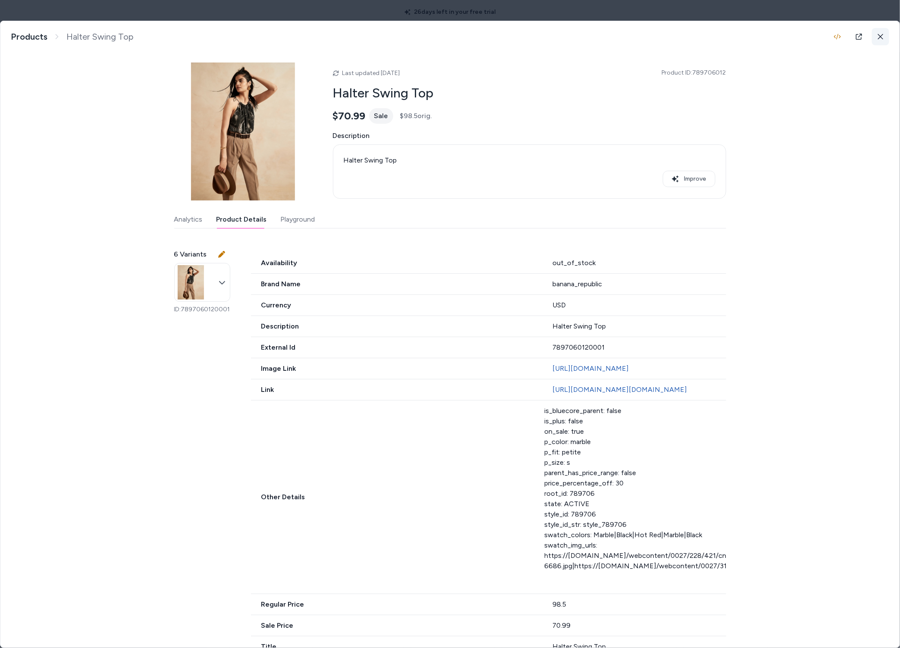
click at [872, 40] on button at bounding box center [880, 36] width 17 height 17
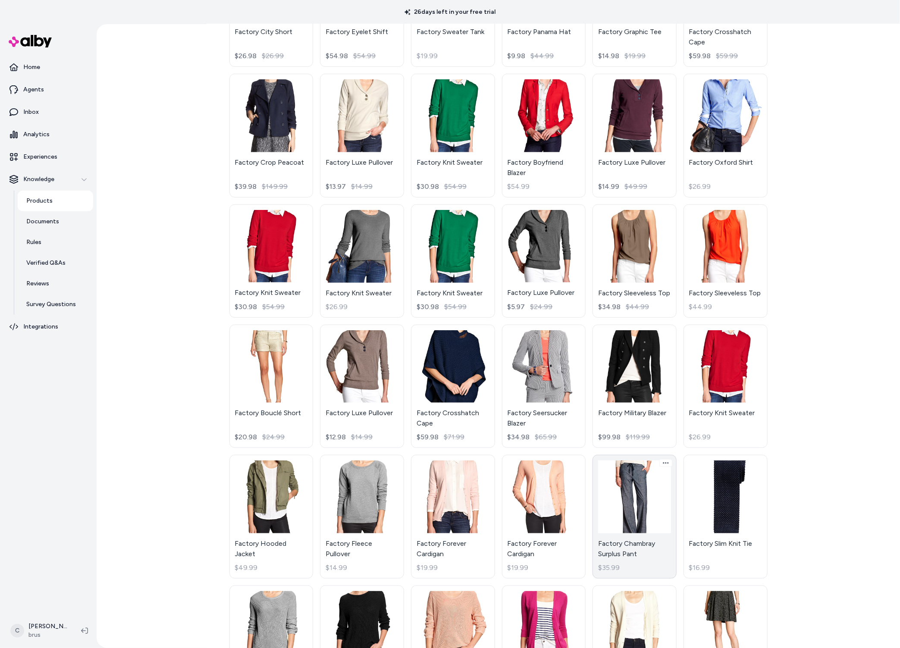
scroll to position [5646, 0]
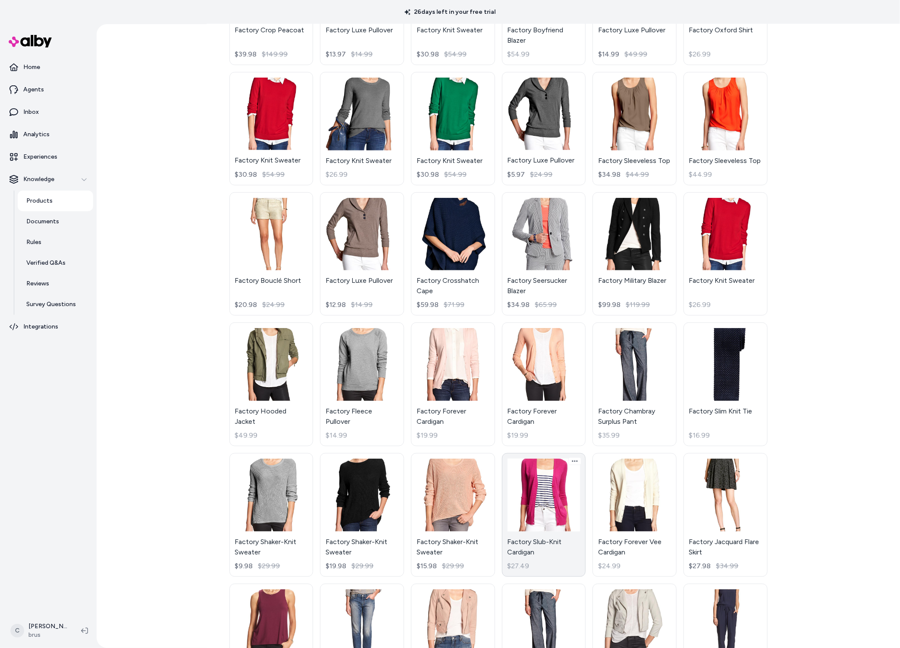
click at [533, 453] on link "Factory Slub-Knit Cardigan $27.49" at bounding box center [544, 515] width 84 height 124
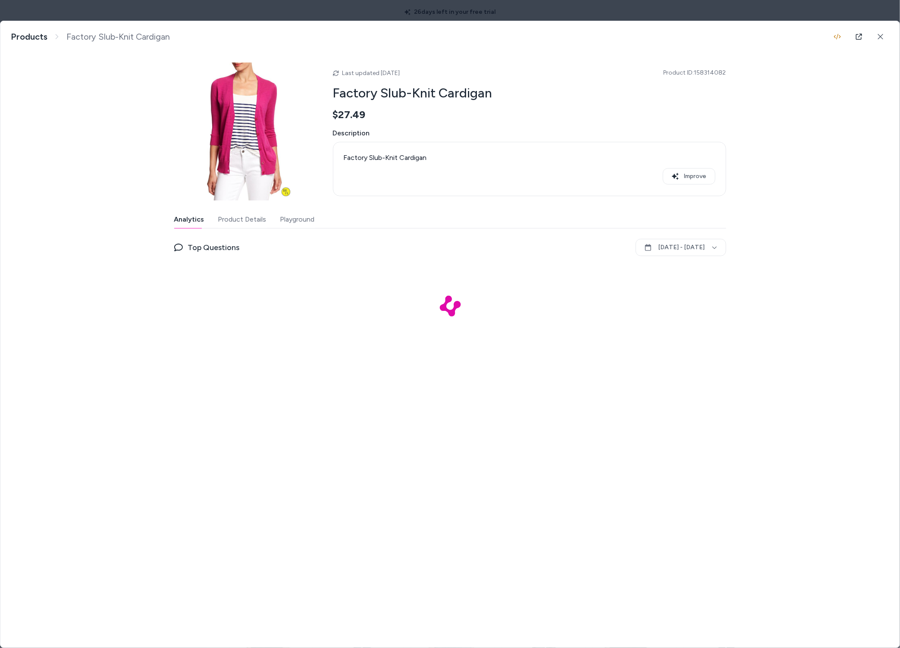
click at [238, 219] on button "Product Details" at bounding box center [242, 219] width 48 height 17
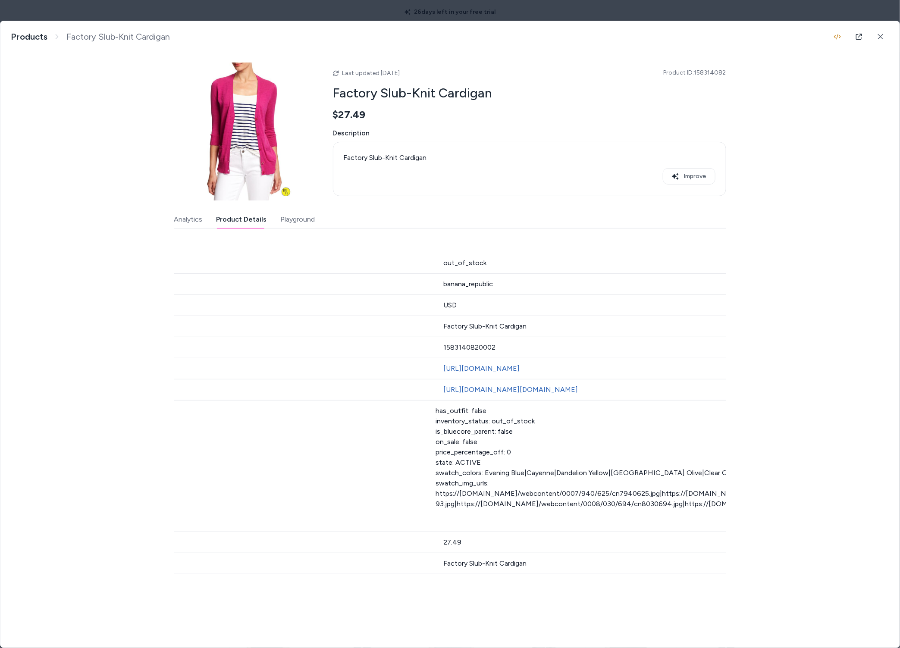
scroll to position [0, 529]
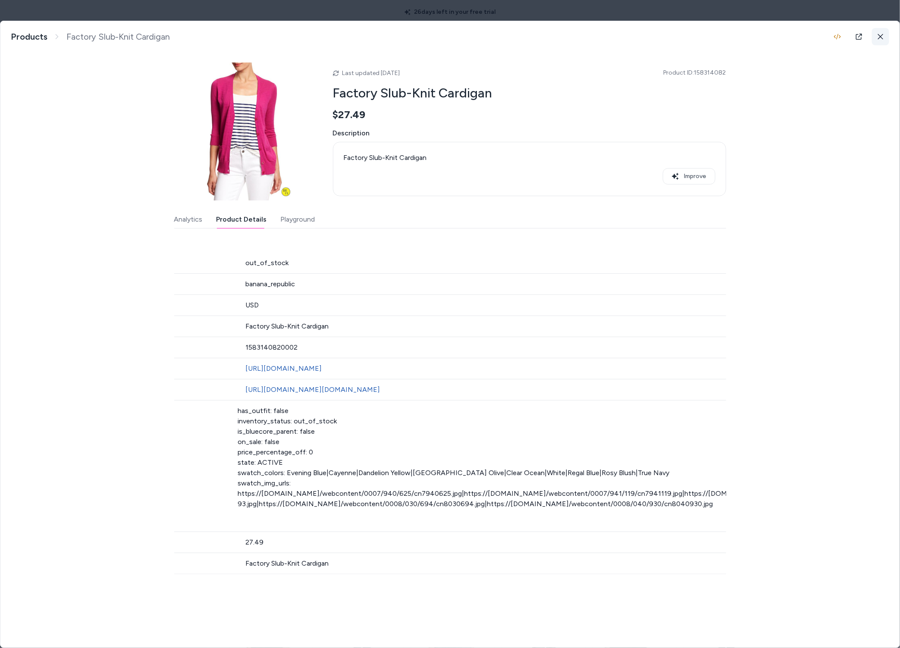
click at [876, 38] on button at bounding box center [880, 36] width 17 height 17
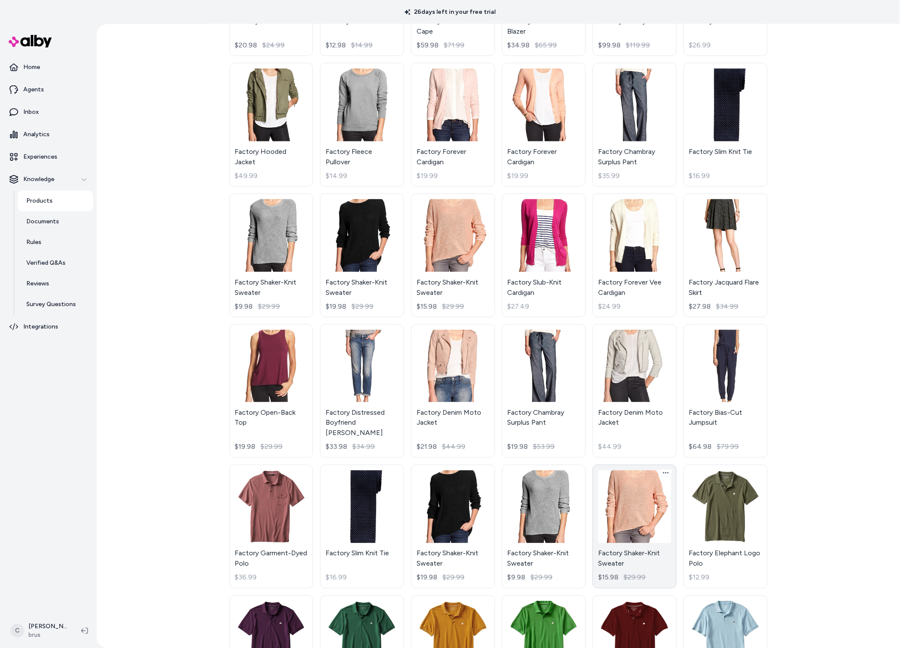
click at [640, 465] on link "Factory Shaker-Knit Sweater $15.98 $29.99" at bounding box center [635, 527] width 84 height 124
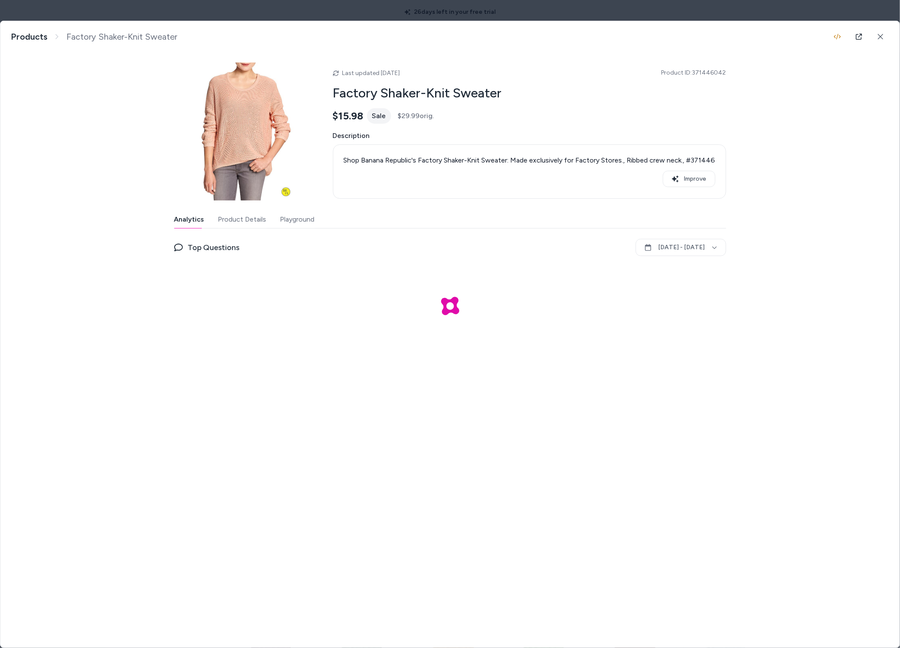
drag, startPoint x: 238, startPoint y: 204, endPoint x: 245, endPoint y: 213, distance: 10.8
click at [238, 204] on div "Last updated Sep 04, 2025 Product ID: 371446042 Factory Shaker-Knit Sweater $15…" at bounding box center [450, 200] width 552 height 297
click at [245, 219] on button "Product Details" at bounding box center [242, 219] width 48 height 17
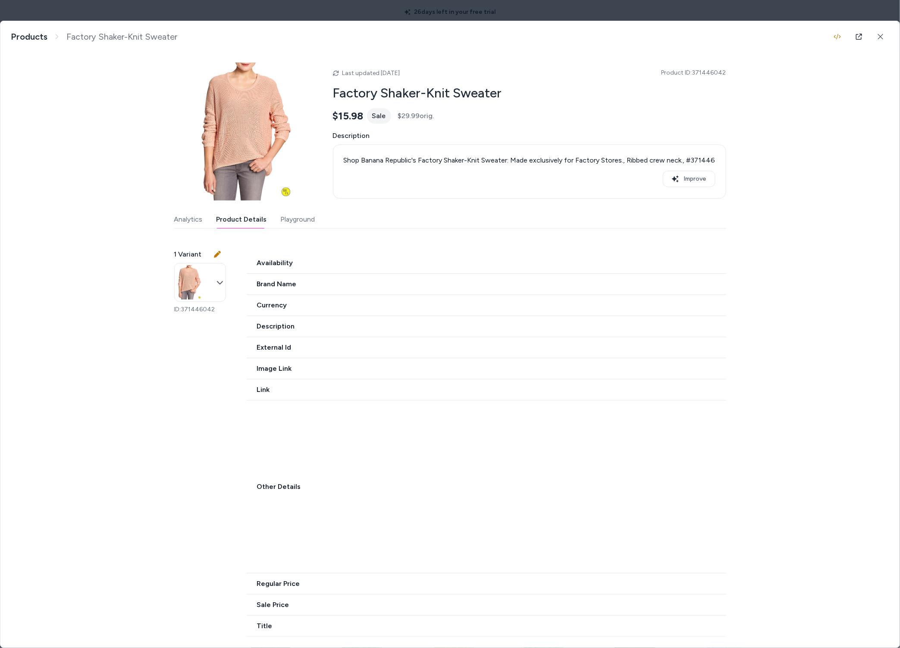
scroll to position [9, 0]
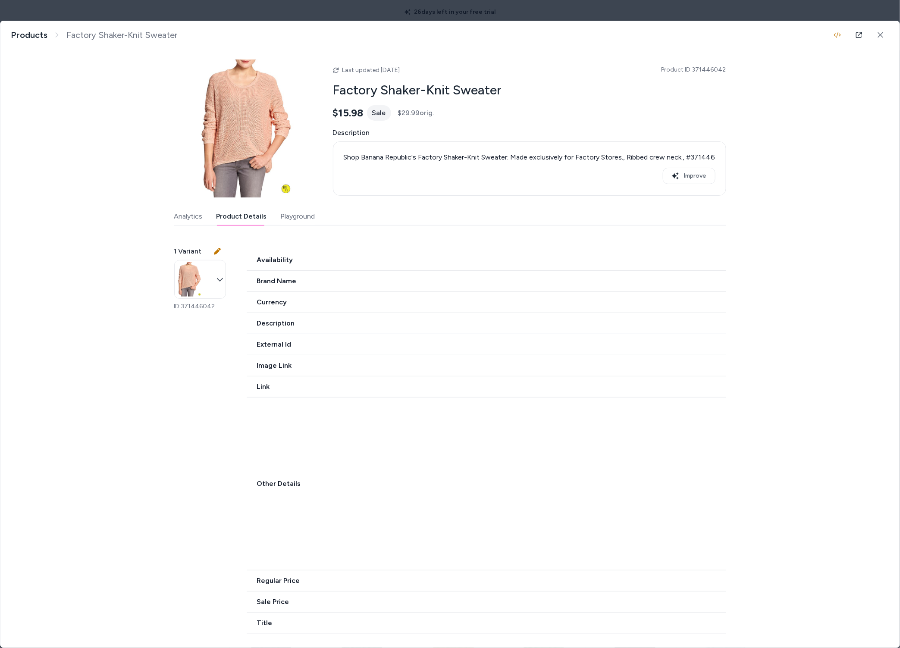
click at [263, 636] on div "Factory Shaker-Knit Sweater Shop Banana Republic's Factory Shaker-Knit Sweater:…" at bounding box center [449, 334] width 899 height 627
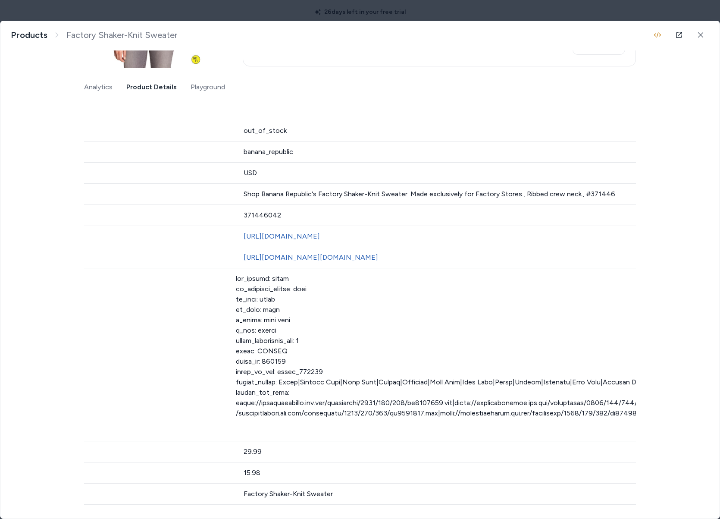
scroll to position [0, 0]
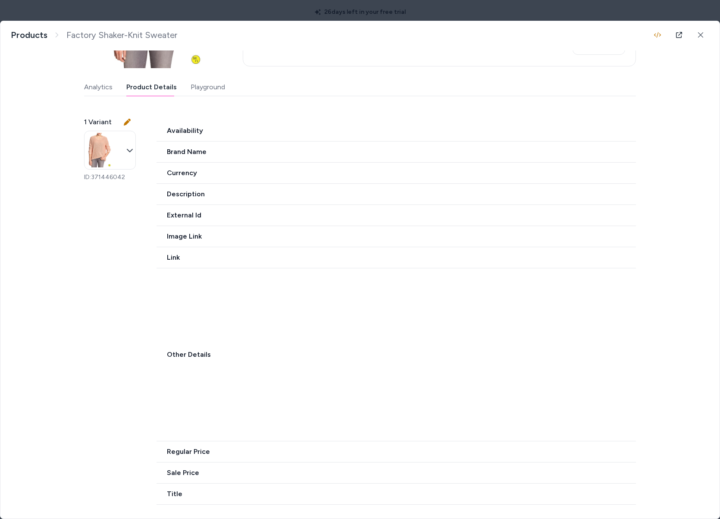
click at [701, 25] on div "Factory Shaker-Knit Sweater Shop Banana Republic's Factory Shaker-Knit Sweater:…" at bounding box center [360, 34] width 720 height 31
click at [702, 33] on button at bounding box center [700, 34] width 17 height 17
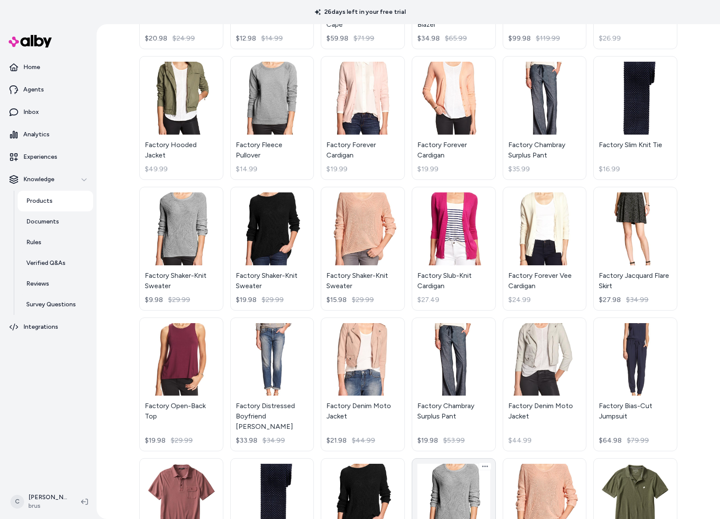
click at [464, 458] on link "Factory Shaker-Knit Sweater $9.98 $29.99" at bounding box center [454, 520] width 84 height 124
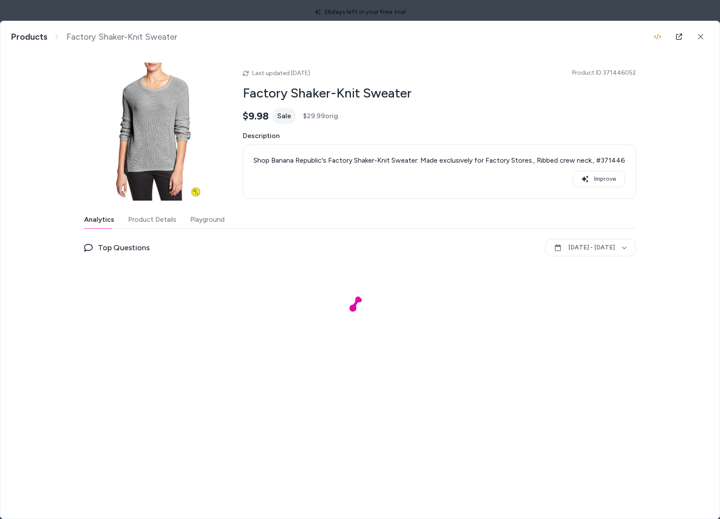
click at [166, 216] on button "Product Details" at bounding box center [152, 219] width 48 height 17
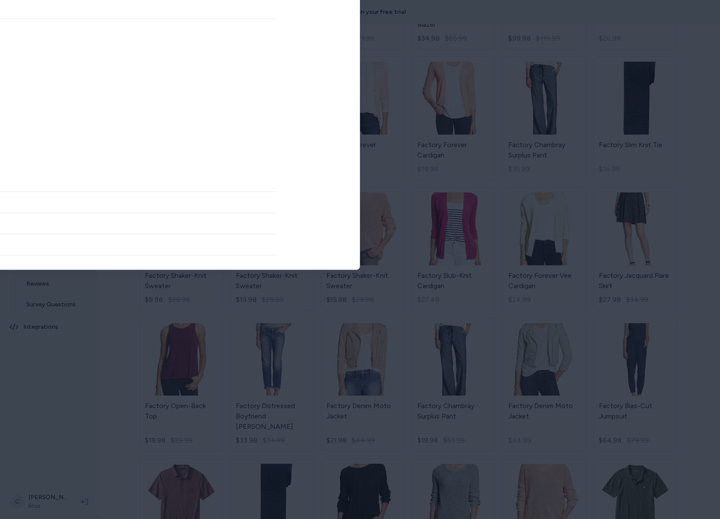
click at [146, 5] on body "**********" at bounding box center [360, 259] width 720 height 519
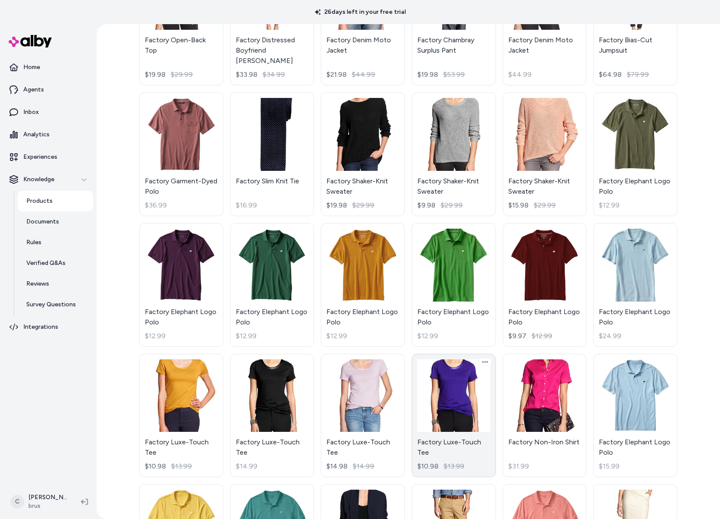
scroll to position [6556, 0]
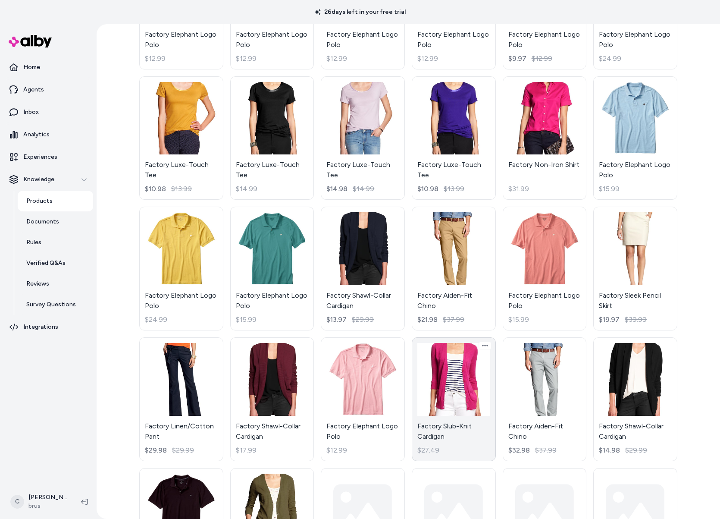
click at [459, 337] on link "Factory Slub-Knit Cardigan $27.49" at bounding box center [454, 399] width 84 height 124
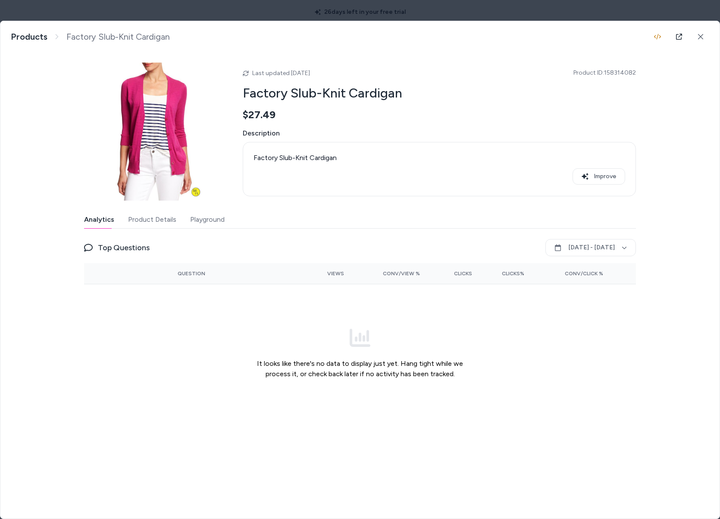
click at [157, 221] on button "Product Details" at bounding box center [152, 219] width 48 height 17
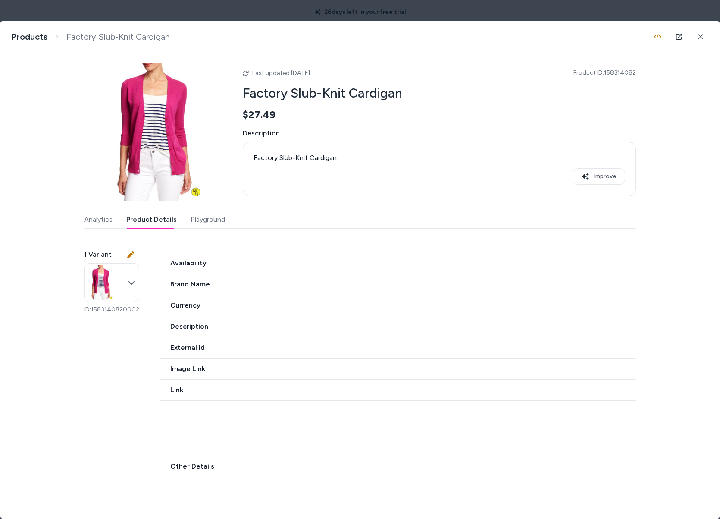
click at [212, 226] on button "Playground" at bounding box center [208, 219] width 35 height 17
click at [156, 224] on button "Product Details" at bounding box center [151, 219] width 50 height 17
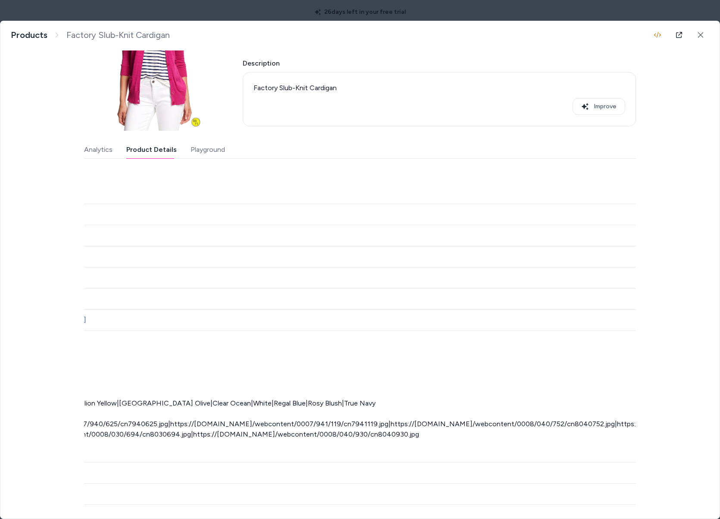
scroll to position [0, 420]
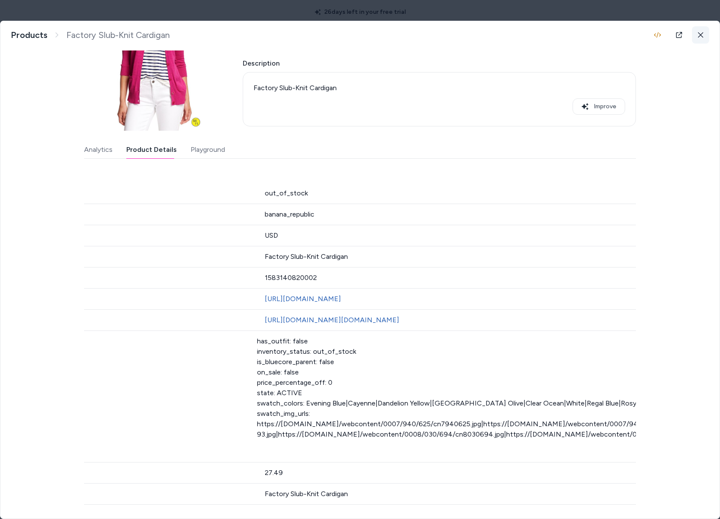
click at [698, 36] on icon at bounding box center [700, 34] width 5 height 5
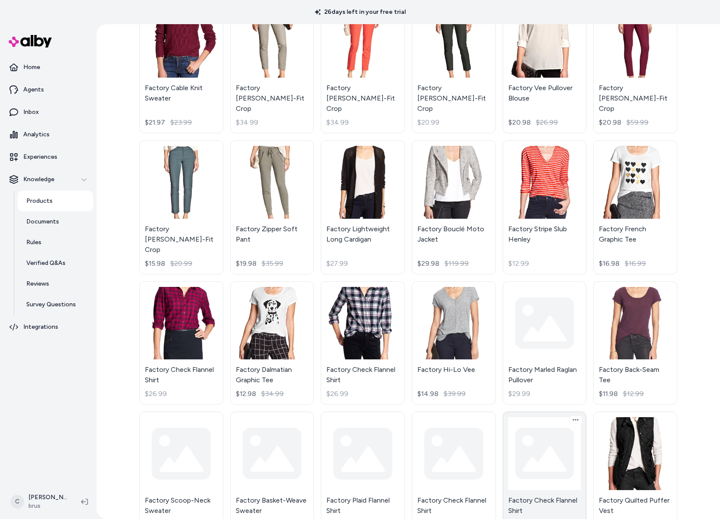
scroll to position [7341, 0]
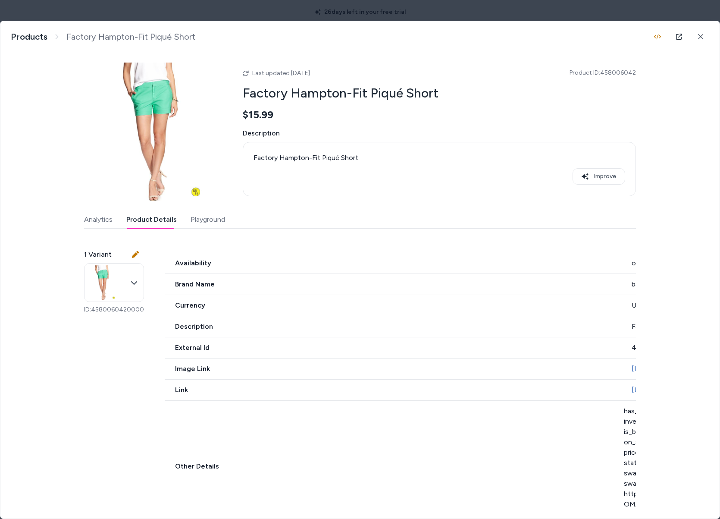
click at [157, 215] on button "Product Details" at bounding box center [151, 219] width 50 height 17
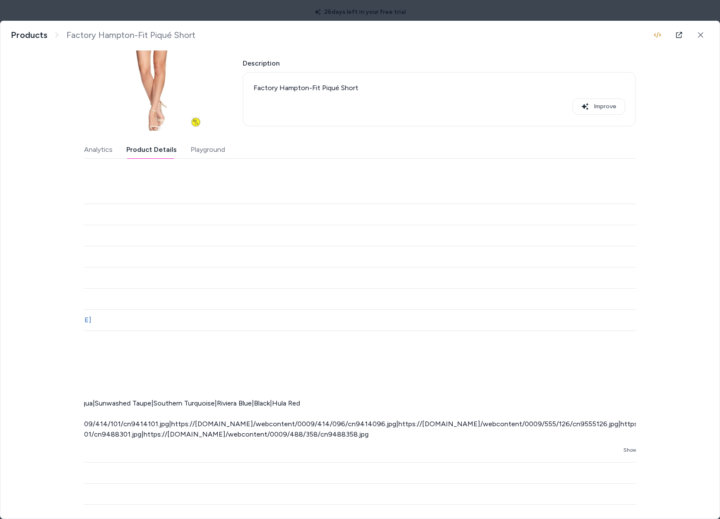
scroll to position [0, 458]
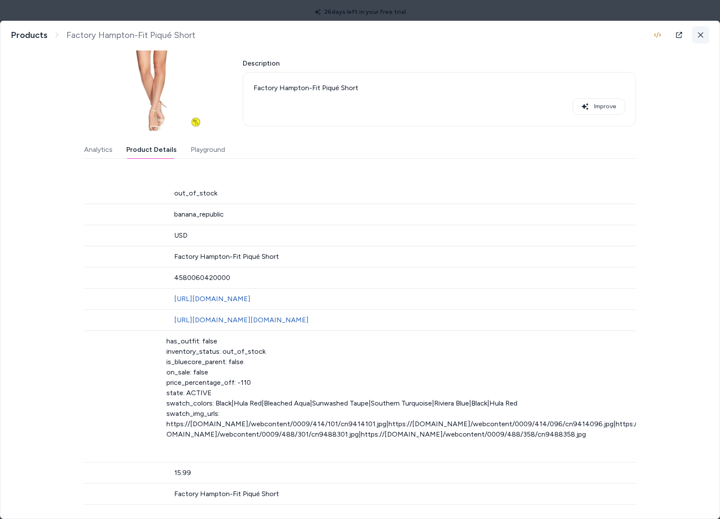
drag, startPoint x: 709, startPoint y: 29, endPoint x: 701, endPoint y: 33, distance: 9.3
click at [709, 30] on div "Factory Hampton-Fit Piqué Short Factory Hampton-Fit Piqué Short Products Factor…" at bounding box center [360, 34] width 720 height 31
click at [701, 33] on button at bounding box center [700, 34] width 17 height 17
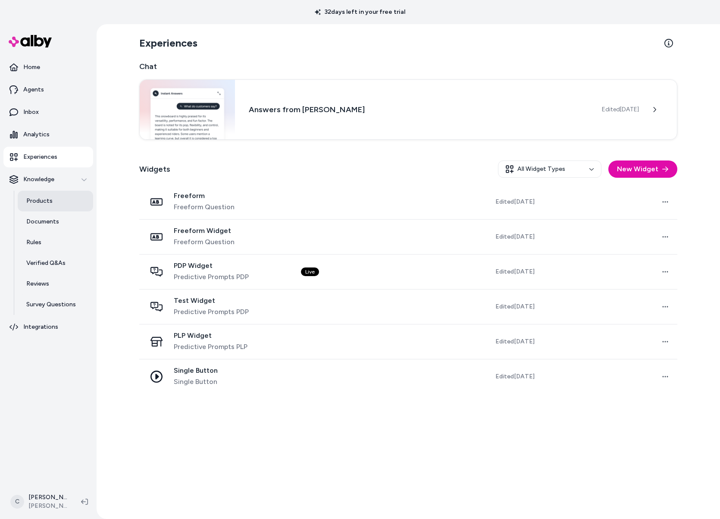
click at [53, 192] on link "Products" at bounding box center [55, 201] width 75 height 21
click at [71, 206] on link "Products" at bounding box center [55, 201] width 75 height 21
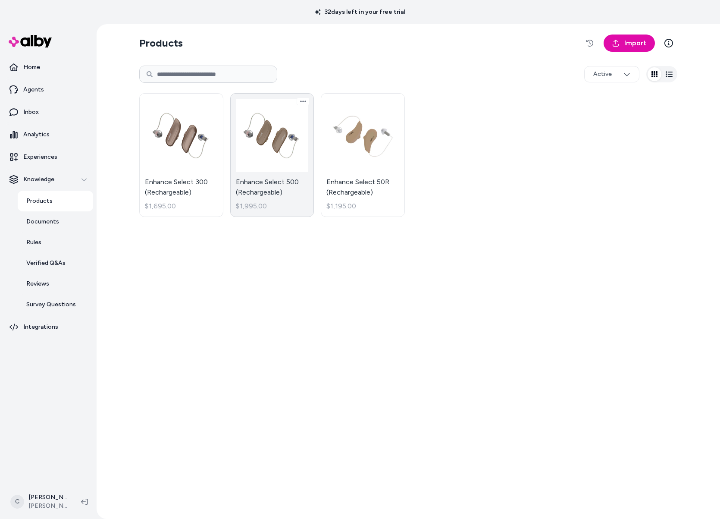
click at [266, 144] on link "Enhance Select 500 (Rechargeable) $1,995.00" at bounding box center [272, 155] width 84 height 124
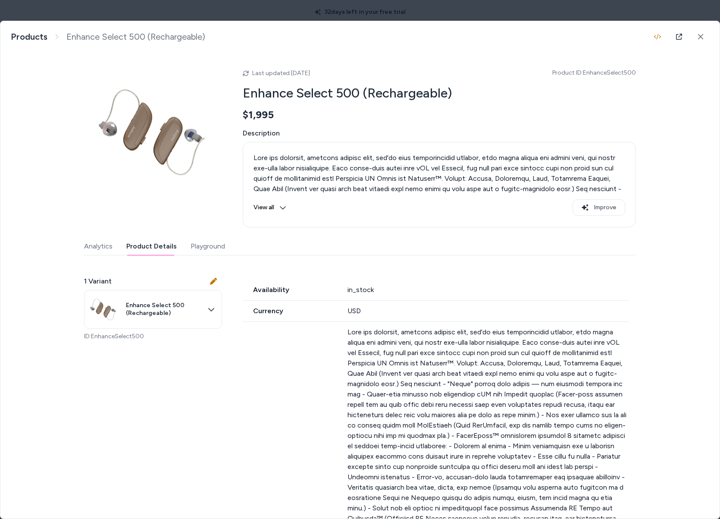
click at [161, 241] on button "Product Details" at bounding box center [151, 246] width 50 height 17
click at [198, 255] on div "Analytics Product Details Playground" at bounding box center [360, 247] width 552 height 18
drag, startPoint x: 158, startPoint y: 242, endPoint x: 167, endPoint y: 246, distance: 10.4
click at [158, 242] on button "Product Details" at bounding box center [151, 246] width 50 height 17
drag, startPoint x: 194, startPoint y: 250, endPoint x: 204, endPoint y: 258, distance: 12.5
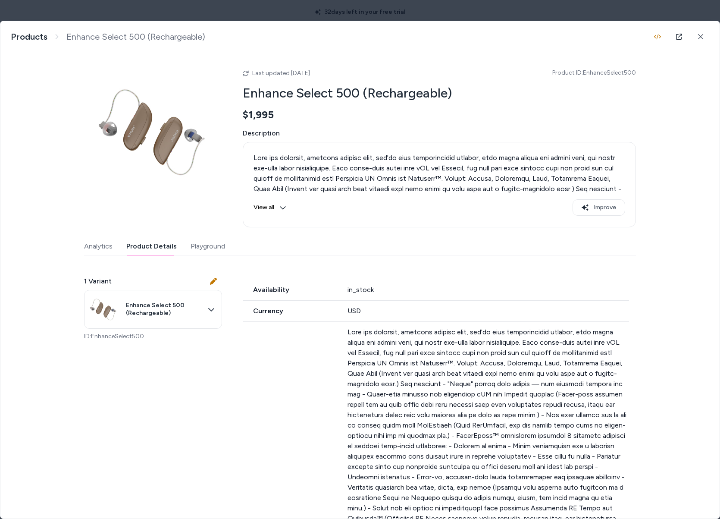
click at [194, 250] on button "Playground" at bounding box center [208, 246] width 35 height 17
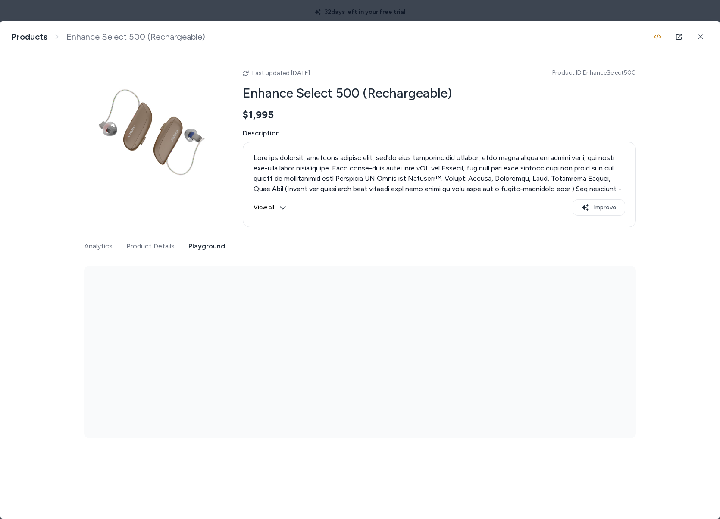
click at [141, 242] on button "Product Details" at bounding box center [150, 246] width 48 height 17
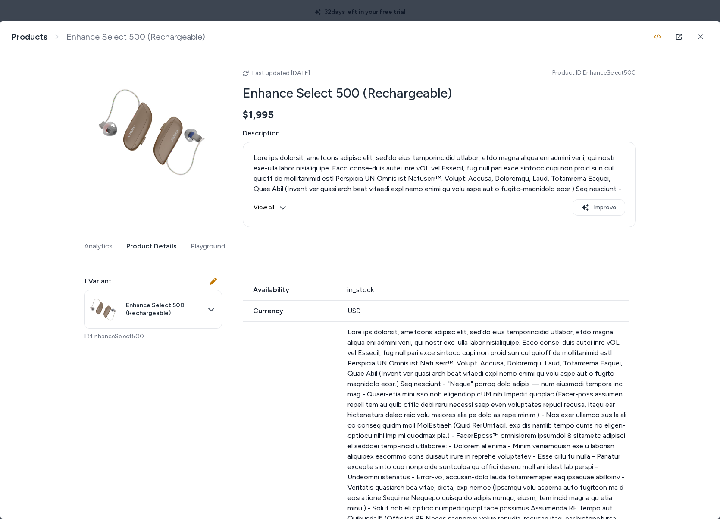
click at [210, 245] on button "Playground" at bounding box center [208, 246] width 35 height 17
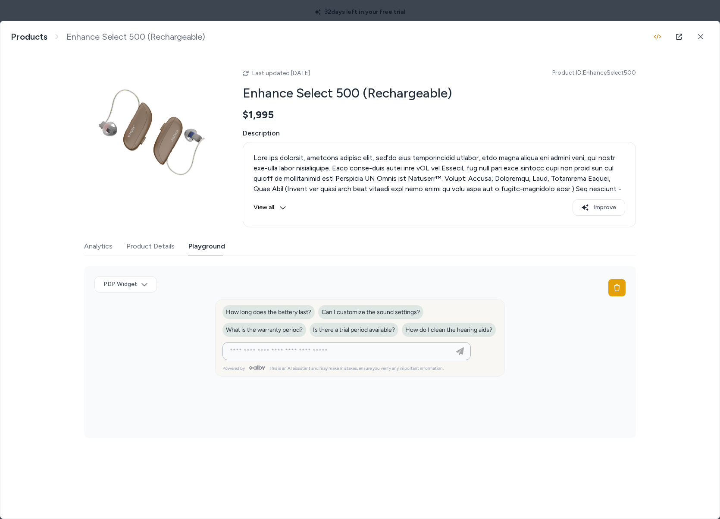
click at [267, 356] on input at bounding box center [338, 351] width 227 height 10
type input "*"
type input "**********"
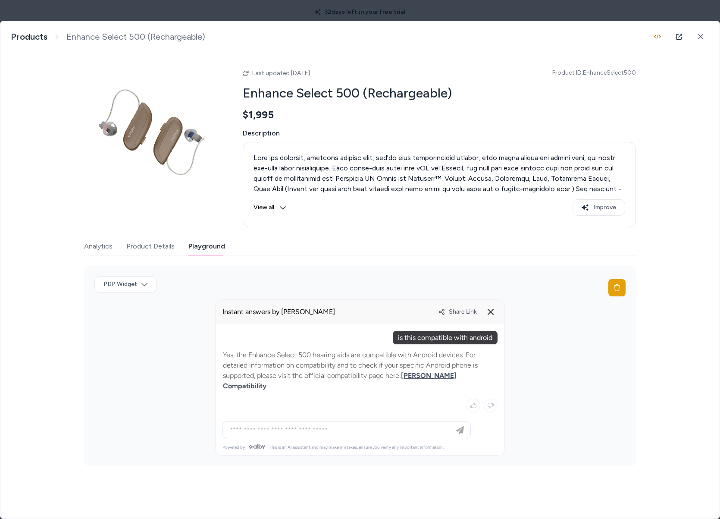
click at [397, 368] on p "Yes, the Enhance Select 500 hearing aids are compatible with Android devices. F…" at bounding box center [360, 370] width 274 height 41
click at [371, 367] on p "Yes, the Enhance Select 500 hearing aids are compatible with Android devices. F…" at bounding box center [360, 370] width 274 height 41
drag, startPoint x: 326, startPoint y: 371, endPoint x: 287, endPoint y: 373, distance: 38.4
click at [292, 372] on p "Yes, the Enhance Select 500 hearing aids are compatible with Android devices. F…" at bounding box center [360, 370] width 274 height 41
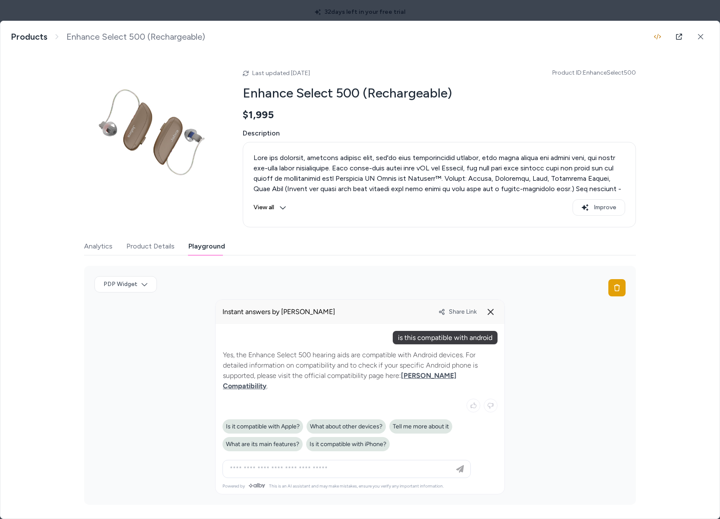
drag, startPoint x: 292, startPoint y: 372, endPoint x: 248, endPoint y: 372, distance: 44.0
click at [248, 372] on p "Yes, the Enhance Select 500 hearing aids are compatible with Android devices. F…" at bounding box center [360, 370] width 274 height 41
click at [259, 367] on p "Yes, the Enhance Select 500 hearing aids are compatible with Android devices. F…" at bounding box center [360, 370] width 274 height 41
drag, startPoint x: 320, startPoint y: 358, endPoint x: 328, endPoint y: 374, distance: 17.8
click at [328, 374] on p "Yes, the Enhance Select 500 hearing aids are compatible with Android devices. F…" at bounding box center [360, 370] width 274 height 41
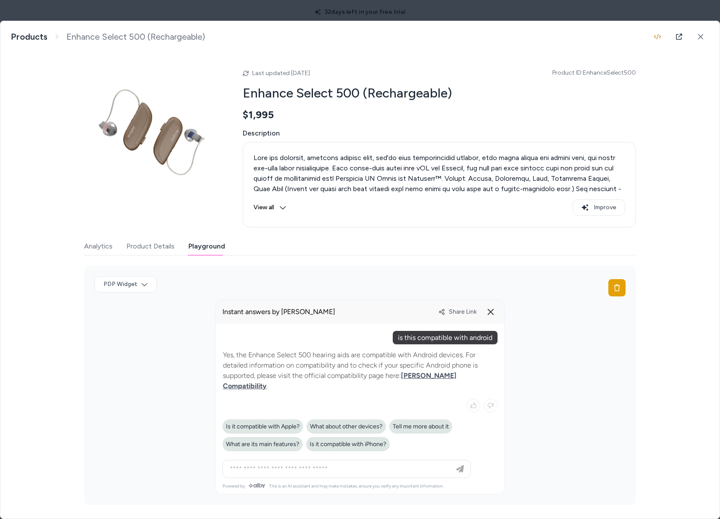
click at [330, 373] on p "Yes, the Enhance Select 500 hearing aids are compatible with Android devices. F…" at bounding box center [360, 370] width 274 height 41
click at [487, 308] on icon at bounding box center [491, 312] width 10 height 10
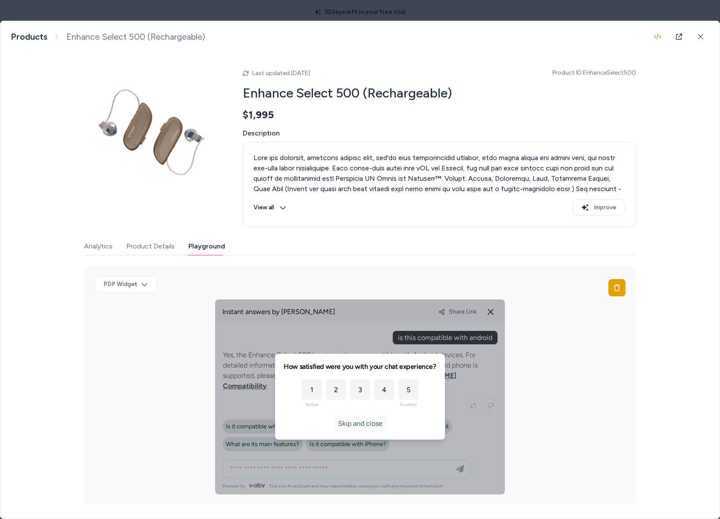
click at [359, 416] on button "Skip and close" at bounding box center [360, 423] width 55 height 15
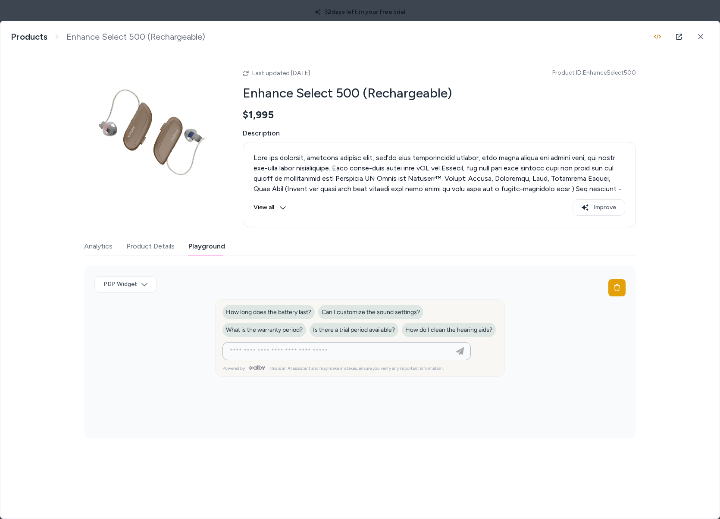
click at [312, 356] on input at bounding box center [338, 351] width 227 height 10
paste input "**********"
type input "**********"
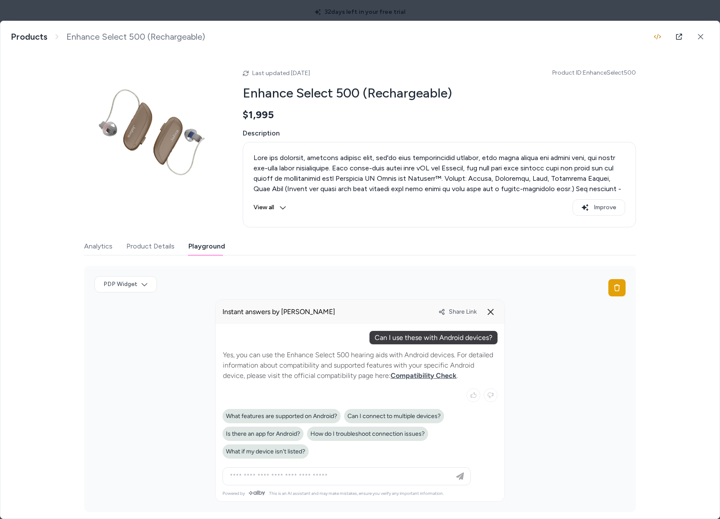
drag, startPoint x: 466, startPoint y: 365, endPoint x: 388, endPoint y: 374, distance: 78.6
click at [388, 374] on p "Yes, you can use the Enhance Select 500 hearing aids with Android devices. For …" at bounding box center [360, 365] width 274 height 31
drag, startPoint x: 336, startPoint y: 370, endPoint x: 332, endPoint y: 376, distance: 7.1
click at [333, 371] on p "Yes, you can use the Enhance Select 500 hearing aids with Android devices. For …" at bounding box center [360, 365] width 274 height 31
click at [488, 317] on button at bounding box center [491, 312] width 14 height 14
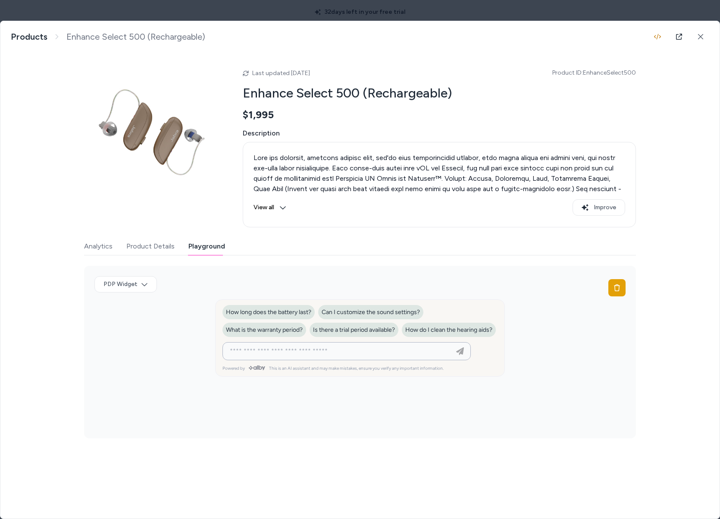
click at [300, 356] on input at bounding box center [338, 351] width 227 height 10
click at [357, 356] on input at bounding box center [338, 351] width 227 height 10
type input "**********"
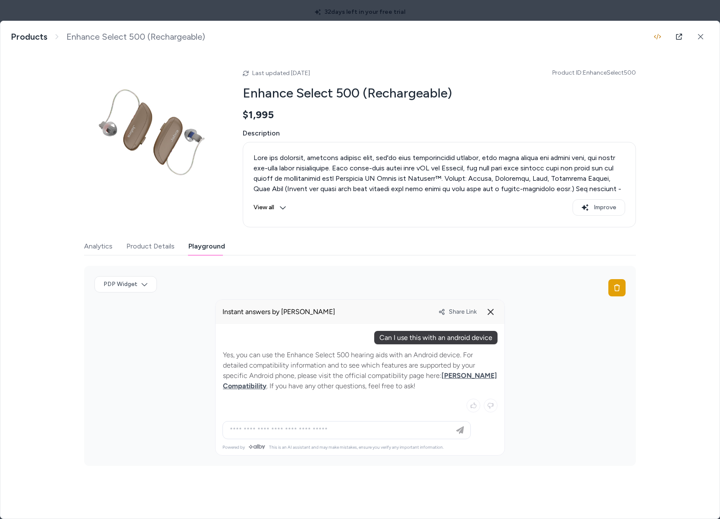
drag, startPoint x: 391, startPoint y: 349, endPoint x: 377, endPoint y: 349, distance: 13.8
click at [381, 347] on div "Yes, you can use the Enhance Select 500 hearing aids with an Android device. Fo…" at bounding box center [360, 380] width 275 height 73
drag, startPoint x: 377, startPoint y: 349, endPoint x: 389, endPoint y: 374, distance: 27.2
click at [388, 370] on p "Yes, you can use the Enhance Select 500 hearing aids with an Android device. Fo…" at bounding box center [360, 370] width 274 height 41
click at [390, 375] on p "Yes, you can use the Enhance Select 500 hearing aids with an Android device. Fo…" at bounding box center [360, 370] width 274 height 41
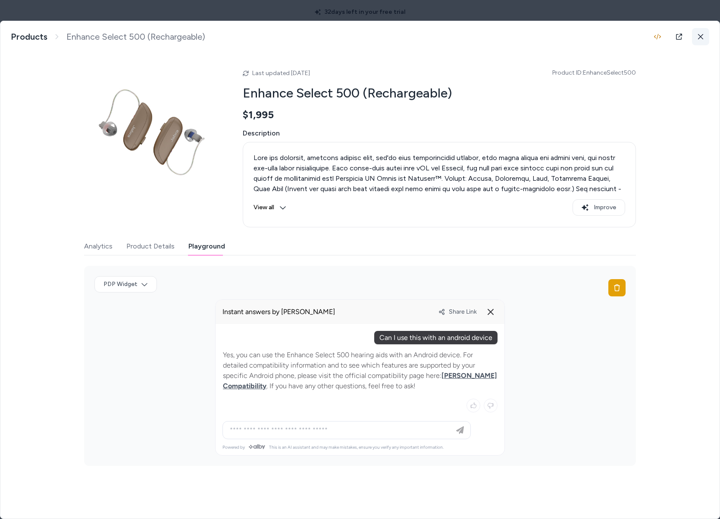
click at [693, 42] on button at bounding box center [700, 36] width 17 height 17
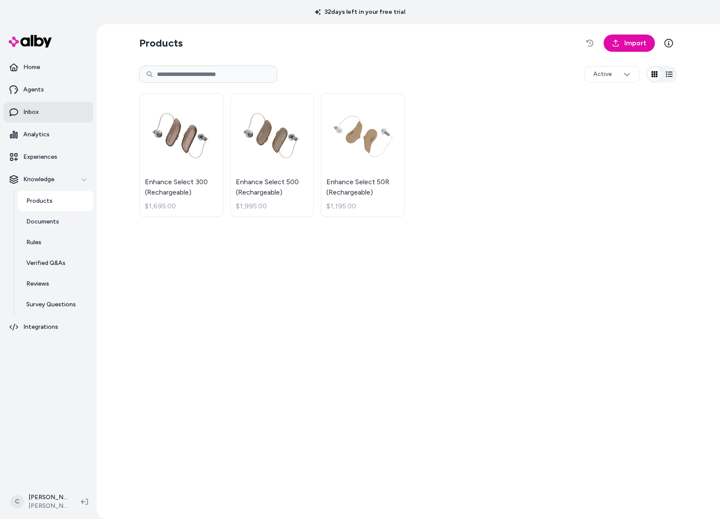
click at [48, 103] on link "Inbox" at bounding box center [48, 112] width 90 height 21
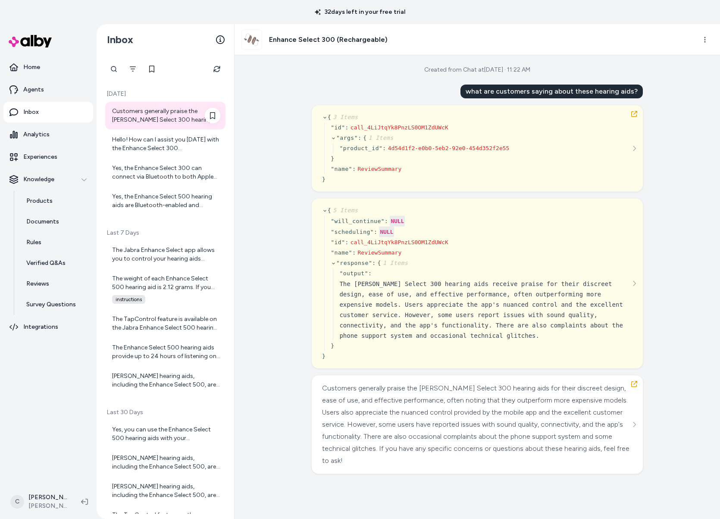
click at [176, 118] on div "Customers generally praise the Jabra Enhance Select 300 hearing aids for their …" at bounding box center [166, 115] width 108 height 17
click at [168, 154] on div "Hello! How can I assist you today with the Enhance Select 300 (Rechargeable) he…" at bounding box center [165, 144] width 120 height 28
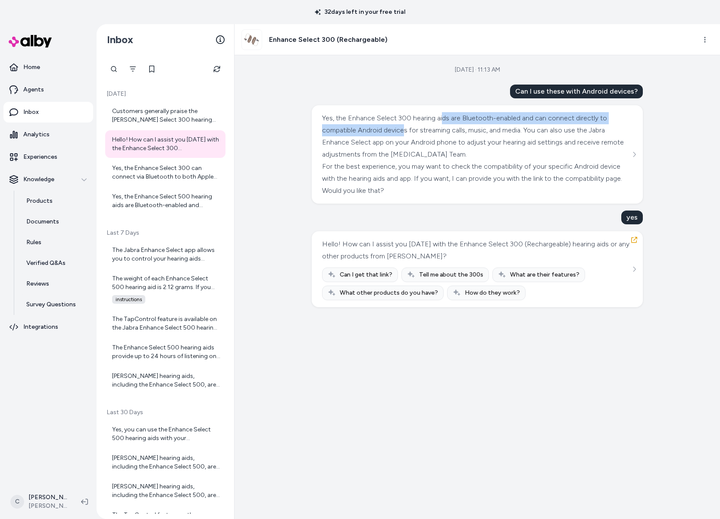
drag, startPoint x: 417, startPoint y: 124, endPoint x: 403, endPoint y: 148, distance: 28.4
click at [402, 138] on div "Yes, the Enhance Select 300 hearing aids are Bluetooth-enabled and can connect …" at bounding box center [476, 136] width 308 height 48
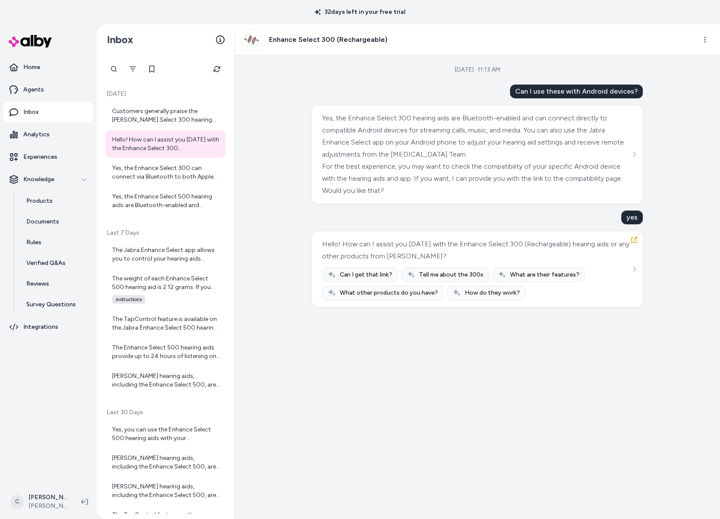
click at [416, 160] on div "Yes, the Enhance Select 300 hearing aids are Bluetooth-enabled and can connect …" at bounding box center [476, 154] width 308 height 85
click at [635, 152] on icon "See more" at bounding box center [635, 154] width 6 height 6
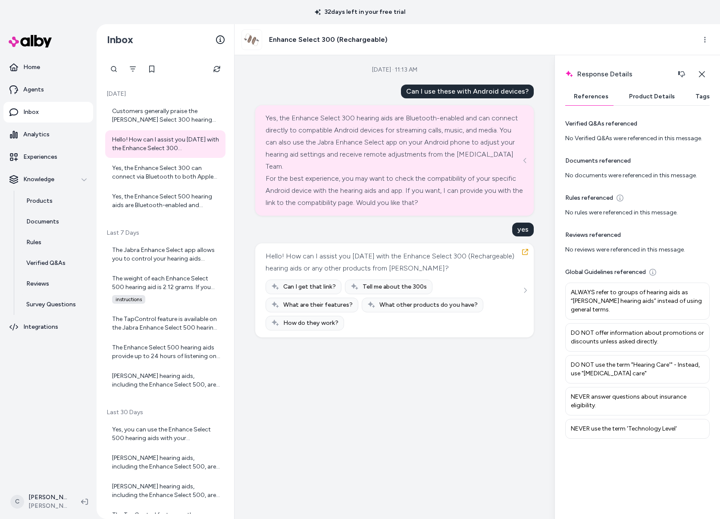
click at [484, 223] on div "Can I use these with Android devices? Yes, the Enhance Select 300 hearing aids …" at bounding box center [394, 211] width 279 height 253
drag, startPoint x: 610, startPoint y: 305, endPoint x: 592, endPoint y: 292, distance: 21.7
click at [606, 299] on p "ALWAYS refer to groups of hearing aids as “Jabra Enhance hearing aids” instead …" at bounding box center [637, 301] width 133 height 26
click at [594, 297] on p "ALWAYS refer to groups of hearing aids as “Jabra Enhance hearing aids” instead …" at bounding box center [637, 301] width 133 height 26
click at [637, 94] on button "Product Details" at bounding box center [652, 96] width 63 height 17
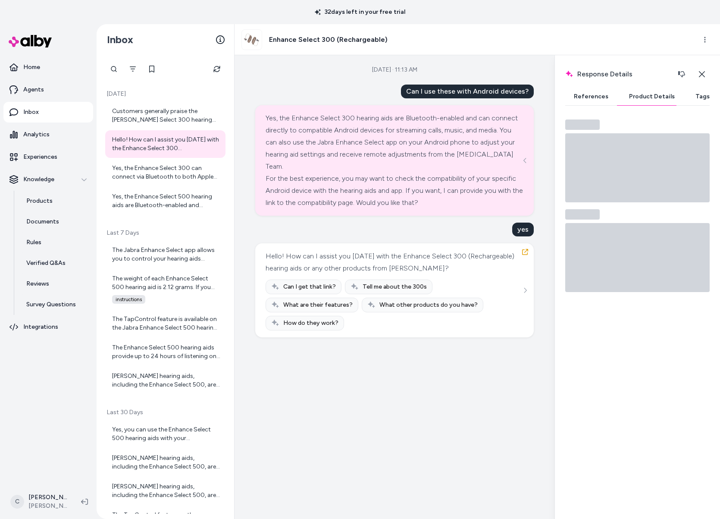
click at [701, 93] on button "Tags" at bounding box center [702, 96] width 31 height 17
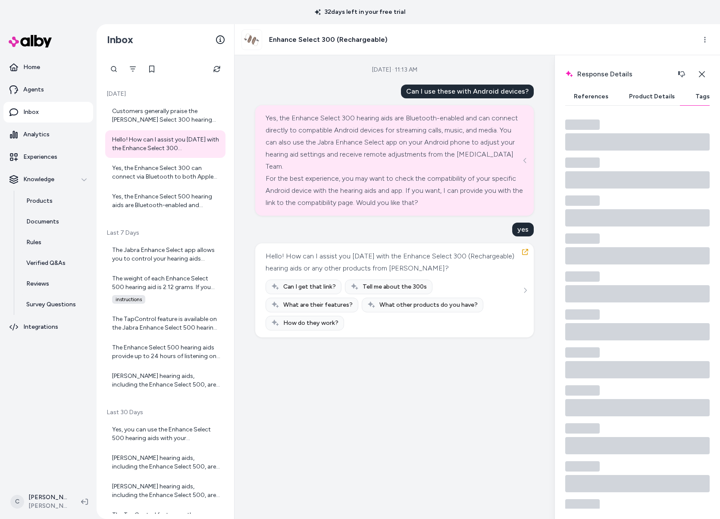
click at [648, 97] on button "Product Details" at bounding box center [652, 96] width 63 height 17
click at [593, 100] on button "References" at bounding box center [592, 96] width 52 height 17
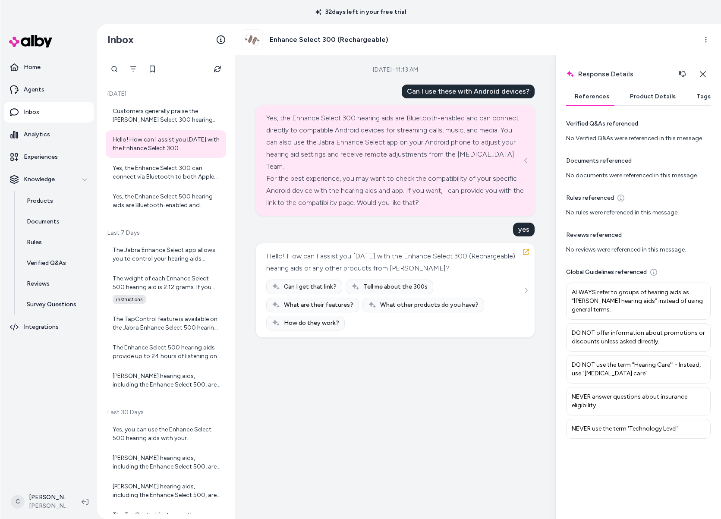
scroll to position [3, 0]
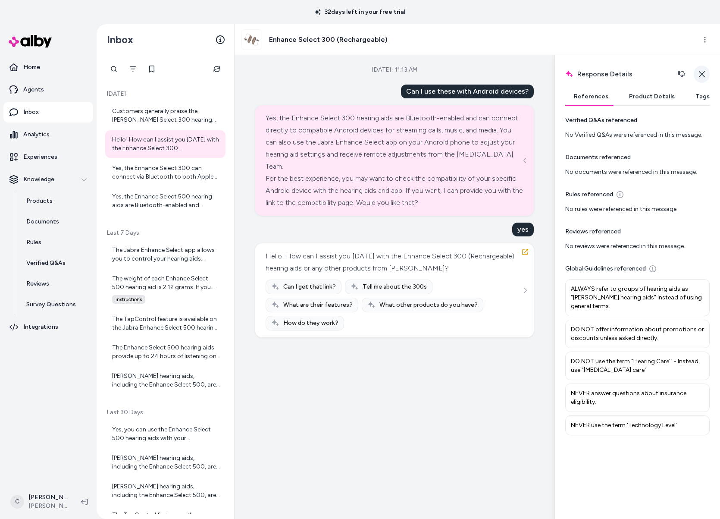
click at [703, 72] on icon "button" at bounding box center [702, 74] width 6 height 6
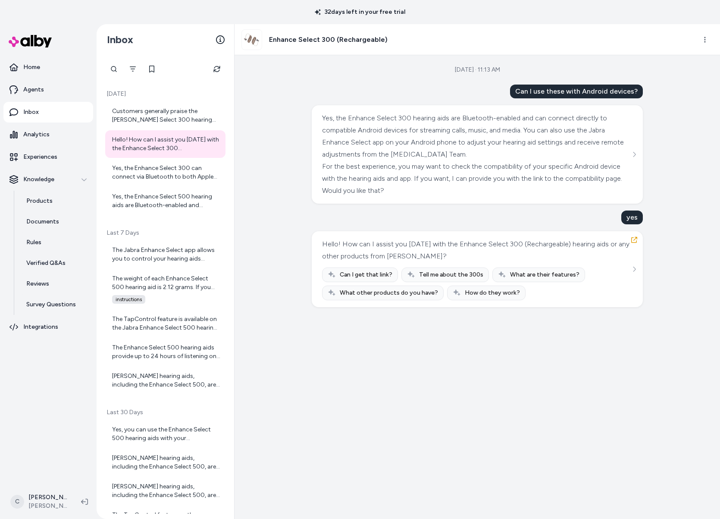
drag, startPoint x: 504, startPoint y: 213, endPoint x: 544, endPoint y: 236, distance: 46.2
click at [504, 212] on div "Can I use these with Android devices? Yes, the Enhance Select 300 hearing aids …" at bounding box center [477, 196] width 331 height 223
drag, startPoint x: 498, startPoint y: 233, endPoint x: 388, endPoint y: 233, distance: 110.0
click at [408, 232] on div "Hello! How can I assist you today with the Enhance Select 300 (Rechargeable) he…" at bounding box center [477, 269] width 331 height 76
drag, startPoint x: 388, startPoint y: 233, endPoint x: 402, endPoint y: 258, distance: 28.0
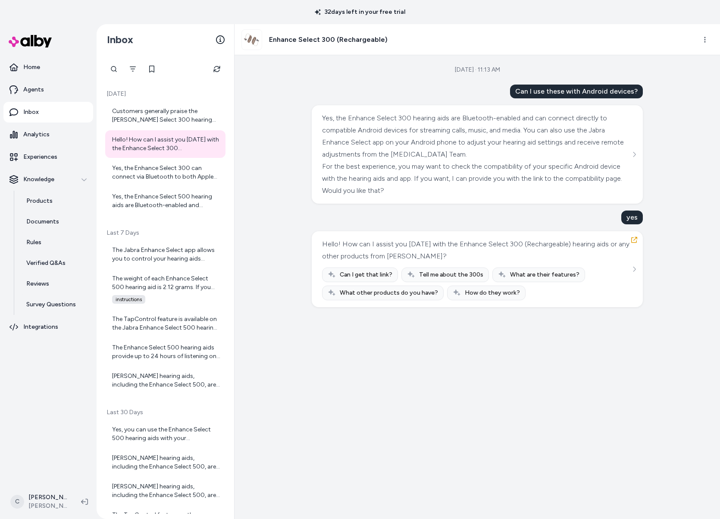
click at [396, 252] on div "Hello! How can I assist you today with the Enhance Select 300 (Rechargeable) he…" at bounding box center [477, 269] width 331 height 76
click at [384, 248] on div "Hello! How can I assist you today with the Enhance Select 300 (Rechargeable) he…" at bounding box center [476, 250] width 308 height 24
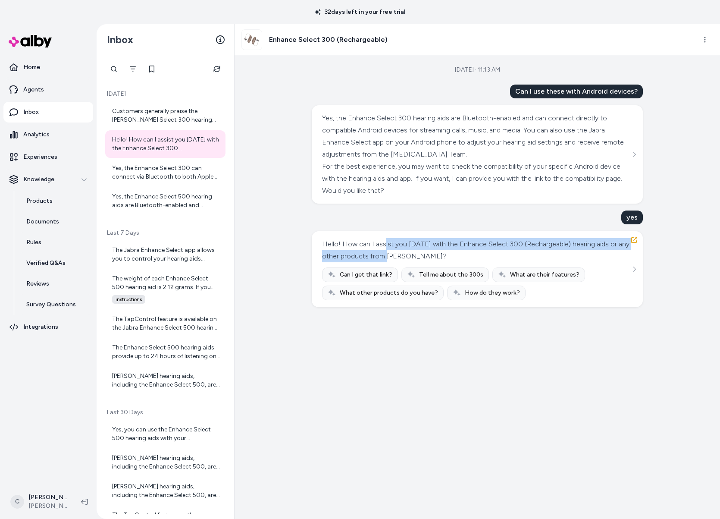
click at [384, 248] on div "Hello! How can I assist you today with the Enhance Select 300 (Rechargeable) he…" at bounding box center [476, 250] width 308 height 24
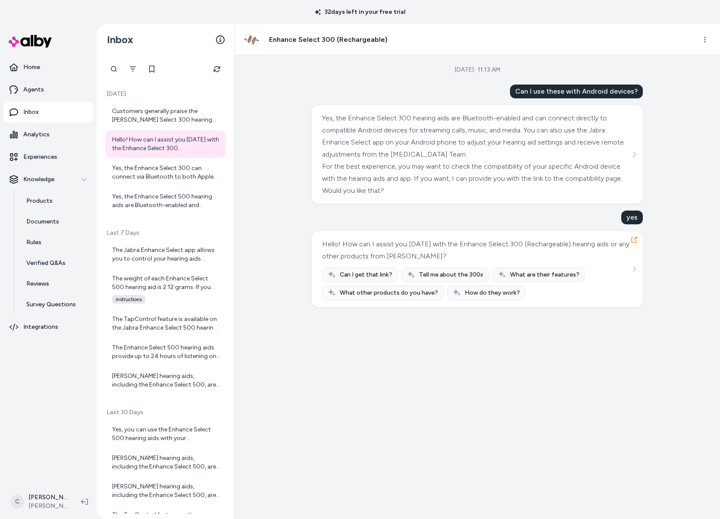
click at [674, 67] on div "Sep 04, 2025 · 11:13 AM Can I use these with Android devices? Yes, the Enhance …" at bounding box center [478, 287] width 486 height 464
drag, startPoint x: 404, startPoint y: 90, endPoint x: 422, endPoint y: 94, distance: 19.0
click at [404, 90] on div "Can I use these with Android devices? Yes, the Enhance Select 300 hearing aids …" at bounding box center [477, 196] width 331 height 223
click at [426, 347] on div "Sep 04, 2025 · 11:13 AM Can I use these with Android devices? Yes, the Enhance …" at bounding box center [478, 287] width 486 height 464
click at [179, 156] on div "Hello! How can I assist you today with the Enhance Select 300 (Rechargeable) he…" at bounding box center [165, 144] width 120 height 28
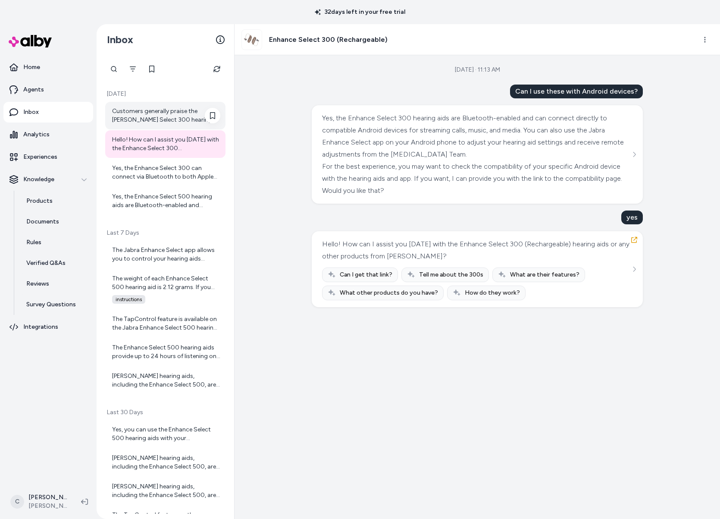
click at [173, 112] on div "Customers generally praise the Jabra Enhance Select 300 hearing aids for their …" at bounding box center [166, 115] width 108 height 17
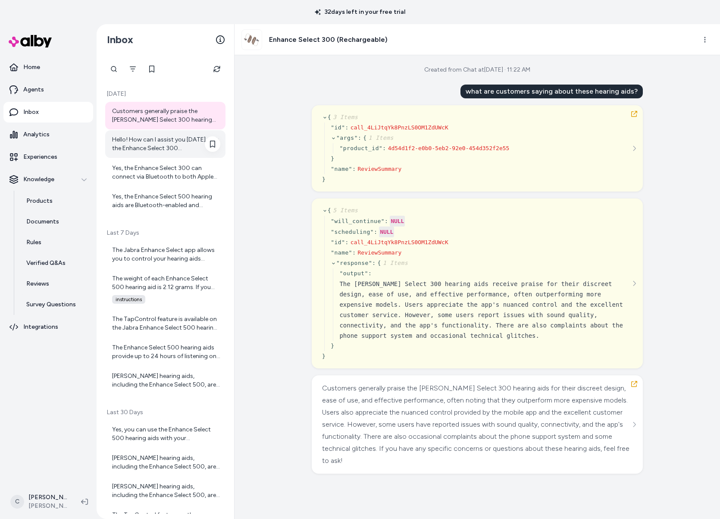
click at [154, 134] on div "Hello! How can I assist you today with the Enhance Select 300 (Rechargeable) he…" at bounding box center [165, 144] width 120 height 28
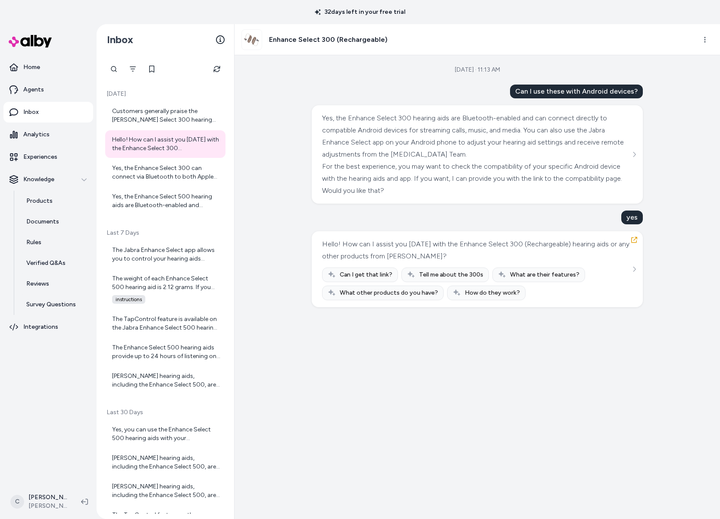
click at [640, 153] on div "Yes, the Enhance Select 300 hearing aids are Bluetooth-enabled and can connect …" at bounding box center [477, 154] width 331 height 98
click at [635, 154] on icon "See more" at bounding box center [635, 154] width 6 height 6
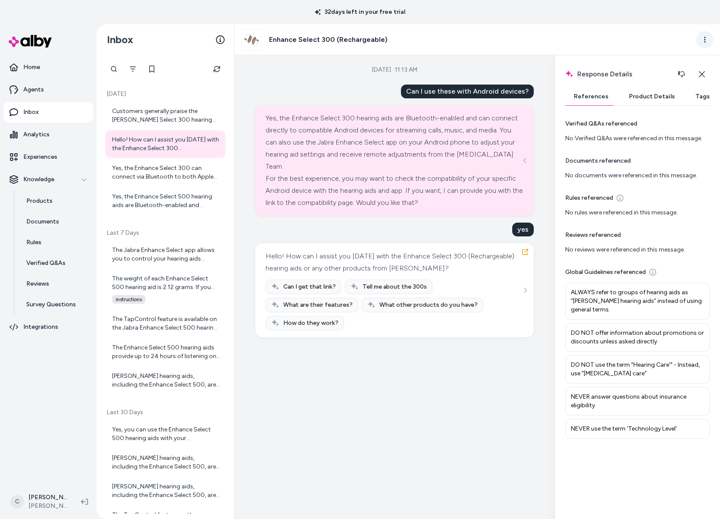
click at [704, 40] on html "32 days left in your free trial Home Agents Inbox Analytics Experiences Knowled…" at bounding box center [360, 259] width 720 height 519
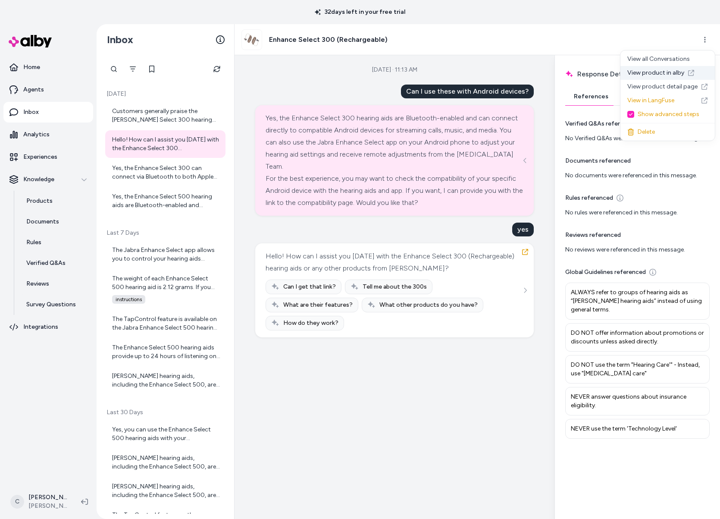
click at [678, 66] on link "View product in alby" at bounding box center [668, 73] width 94 height 14
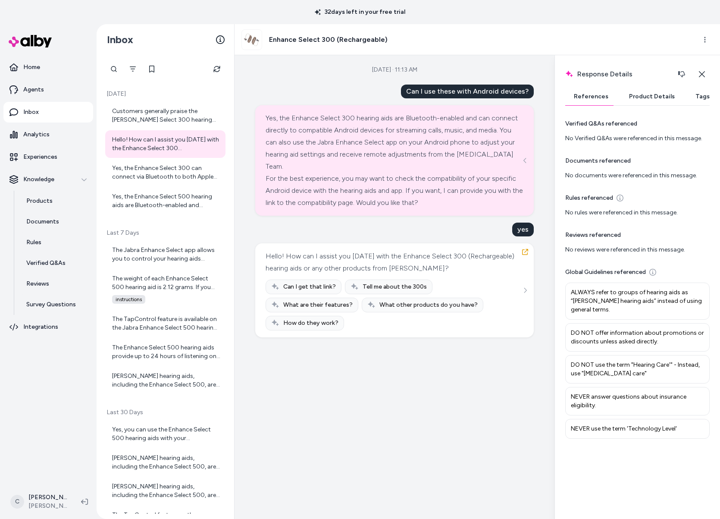
click at [450, 88] on div "Can I use these with Android devices?" at bounding box center [467, 92] width 133 height 14
copy div "Can I use these with Android devices?"
click at [704, 84] on div "Response Details Response details and product details for the selected message.…" at bounding box center [638, 287] width 166 height 464
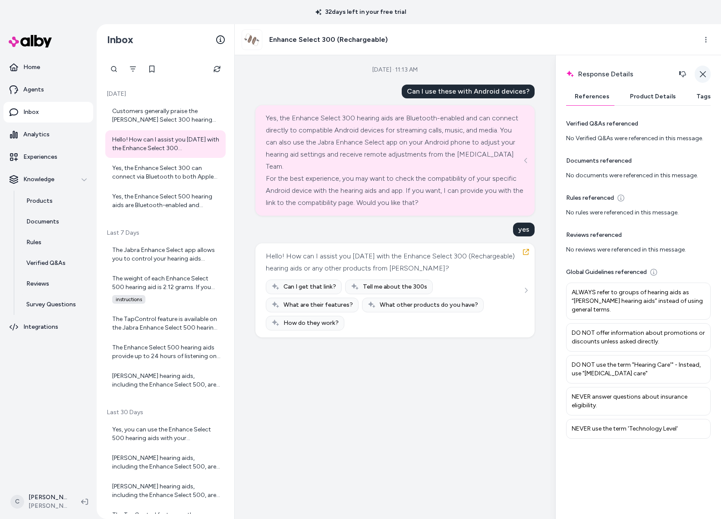
click at [703, 71] on icon "button" at bounding box center [702, 74] width 7 height 7
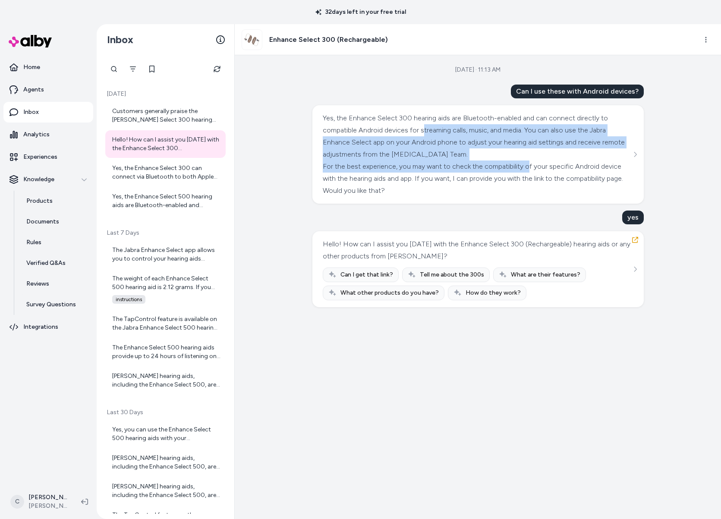
drag, startPoint x: 526, startPoint y: 166, endPoint x: 422, endPoint y: 126, distance: 110.9
click at [422, 126] on div "Yes, the Enhance Select 300 hearing aids are Bluetooth-enabled and can connect …" at bounding box center [477, 154] width 308 height 85
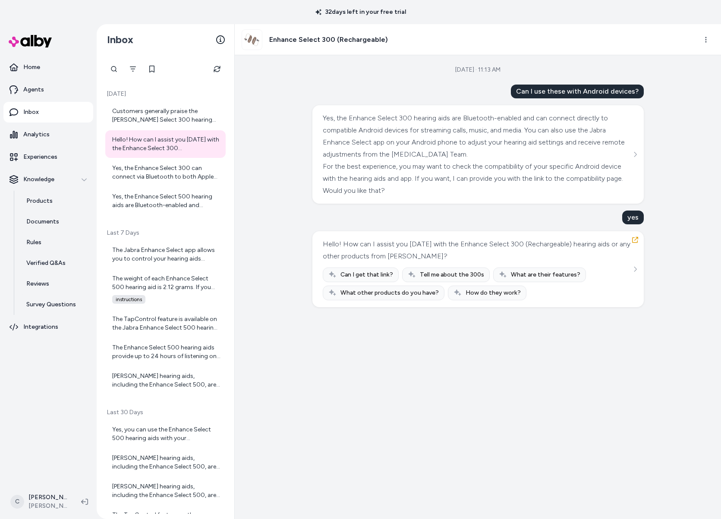
click at [263, 339] on div "Sep 04, 2025 · 11:13 AM Can I use these with Android devices? Yes, the Enhance …" at bounding box center [478, 287] width 486 height 464
click at [136, 63] on button "Filter" at bounding box center [132, 68] width 17 height 17
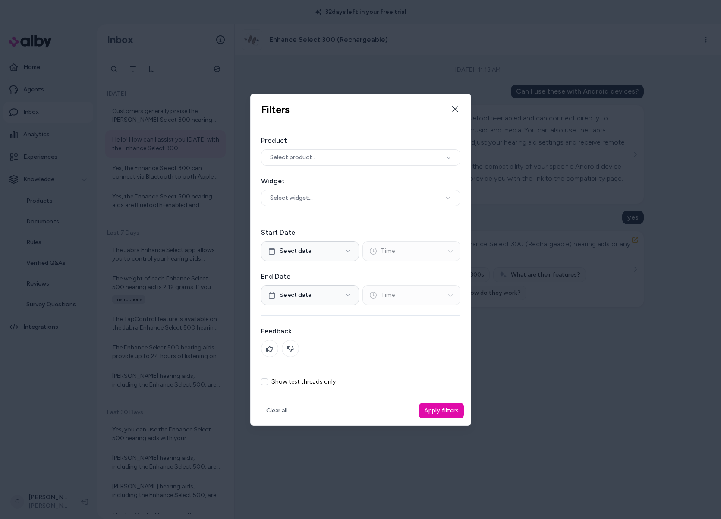
click at [266, 379] on button "Show test threads only" at bounding box center [264, 381] width 7 height 7
click at [435, 409] on button "Apply filters" at bounding box center [441, 411] width 45 height 16
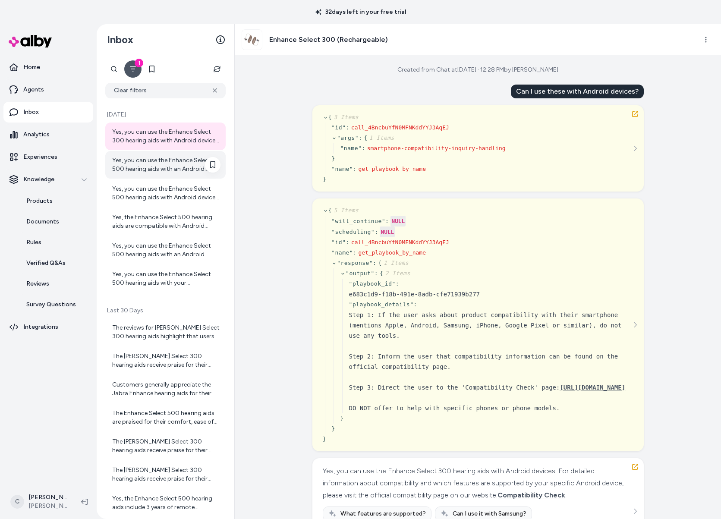
click at [155, 163] on div "Yes, you can use the Enhance Select 500 hearing aids with an Android device. Fo…" at bounding box center [166, 164] width 108 height 17
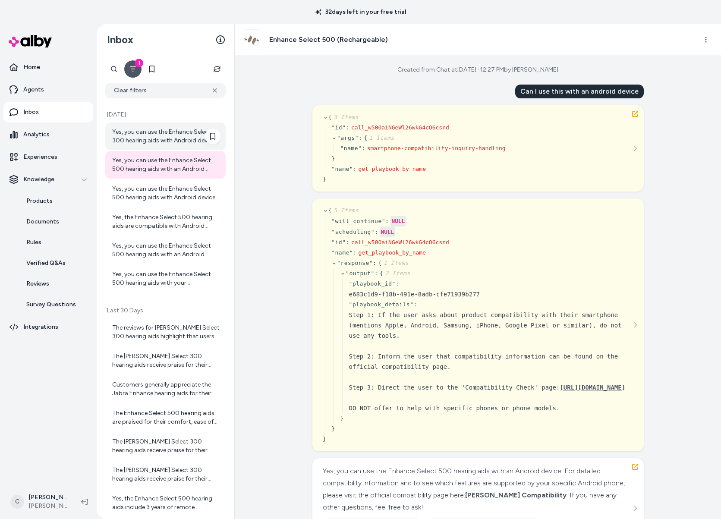
click at [162, 141] on div "Yes, you can use the Enhance Select 300 hearing aids with Android devices. For …" at bounding box center [166, 136] width 108 height 17
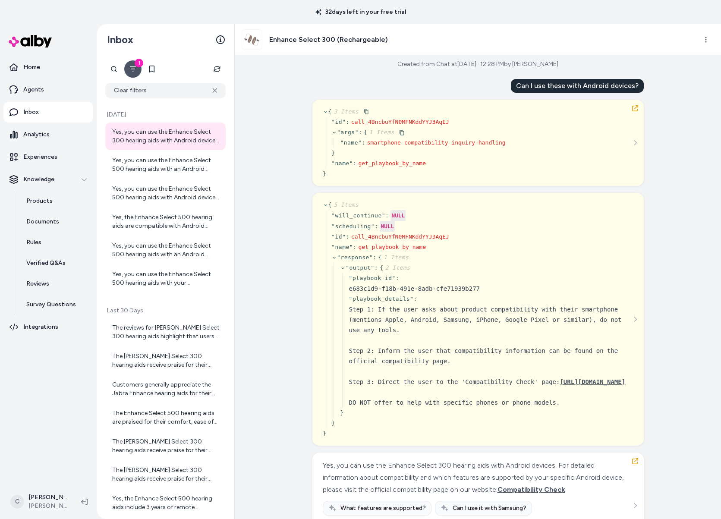
scroll to position [48, 0]
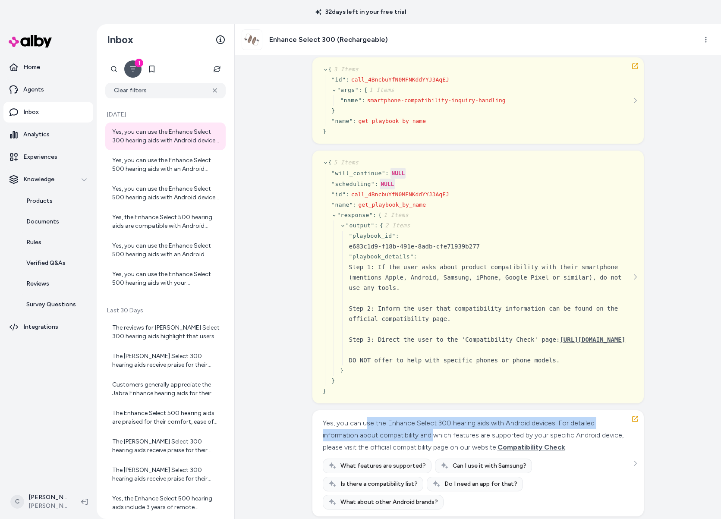
drag, startPoint x: 400, startPoint y: 445, endPoint x: 432, endPoint y: 448, distance: 32.1
click at [432, 448] on div "Yes, you can use the Enhance Select 300 hearing aids with Android devices. For …" at bounding box center [477, 435] width 308 height 36
click at [432, 447] on div "Yes, you can use the Enhance Select 300 hearing aids with Android devices. For …" at bounding box center [477, 435] width 308 height 36
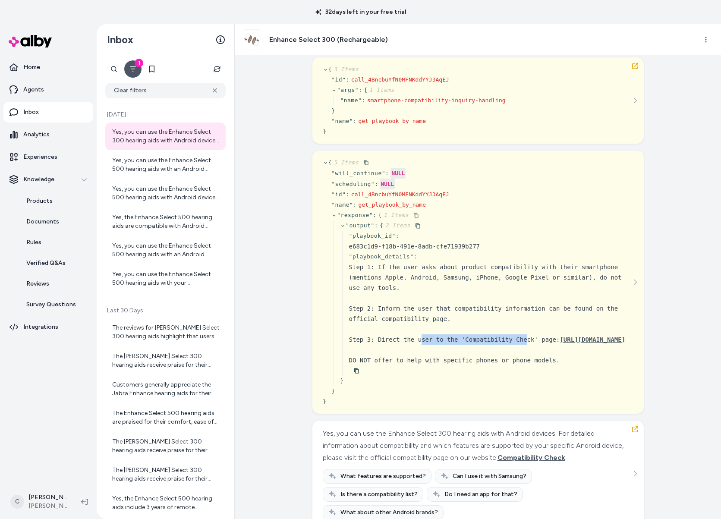
drag, startPoint x: 462, startPoint y: 336, endPoint x: 417, endPoint y: 338, distance: 45.3
click at [418, 336] on div "Step 1: If the user asks about product compatibility with their smartphone (men…" at bounding box center [491, 314] width 284 height 104
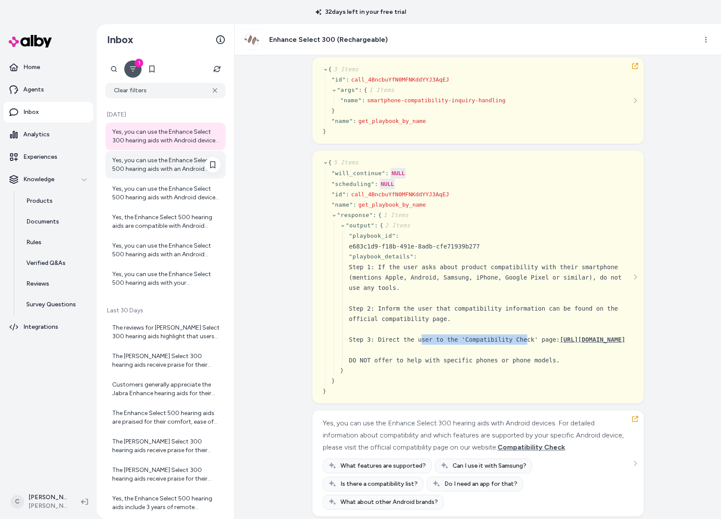
click at [159, 155] on div "Yes, you can use the Enhance Select 500 hearing aids with an Android device. Fo…" at bounding box center [165, 165] width 120 height 28
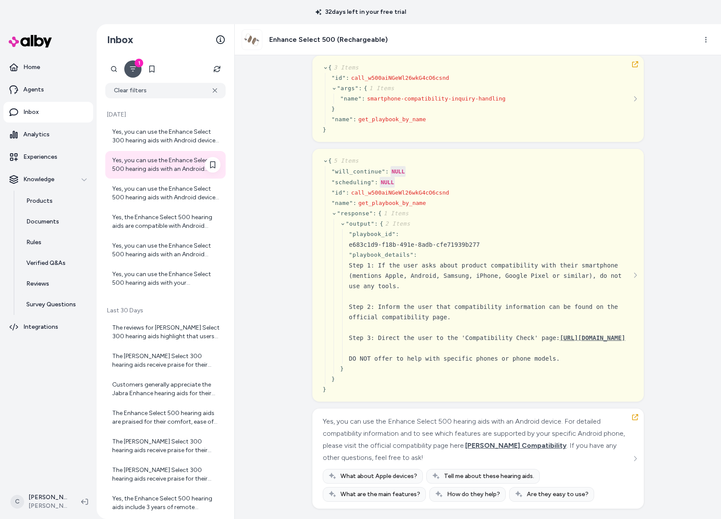
scroll to position [60, 0]
click at [160, 198] on div "Yes, you can use the Enhance Select 500 hearing aids with Android devices. For …" at bounding box center [166, 193] width 108 height 17
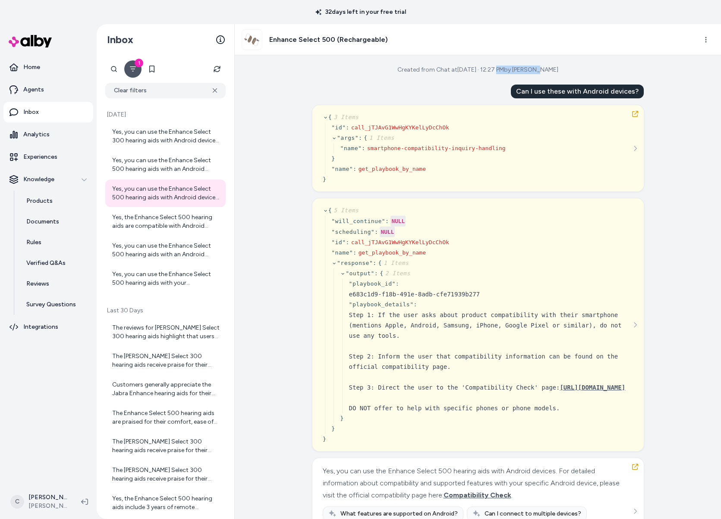
drag, startPoint x: 565, startPoint y: 71, endPoint x: 491, endPoint y: 60, distance: 74.5
click at [498, 69] on div "Created from Chat at Sep 04, 2025 · 12:27 PM by Chris P Can I use these with An…" at bounding box center [478, 287] width 486 height 464
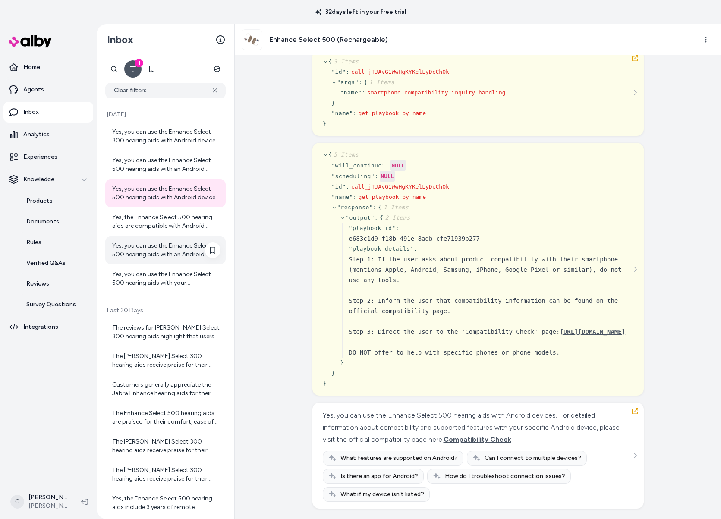
scroll to position [66, 0]
click at [153, 220] on div "Yes, the Enhance Select 500 hearing aids are compatible with Android devices. F…" at bounding box center [166, 221] width 108 height 17
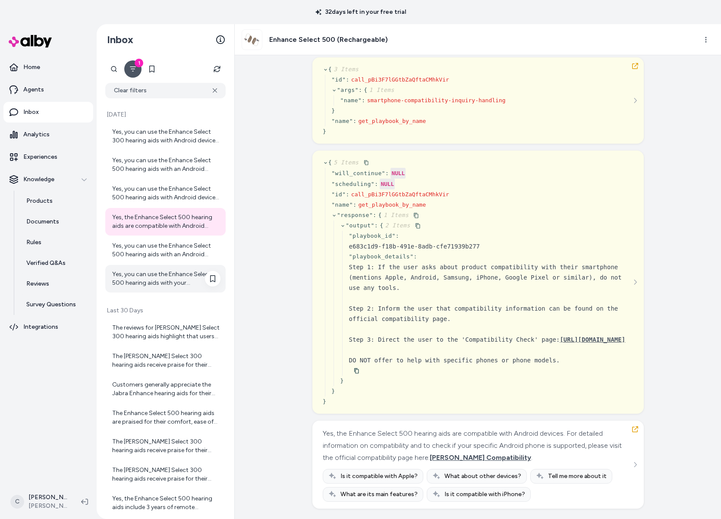
scroll to position [48, 0]
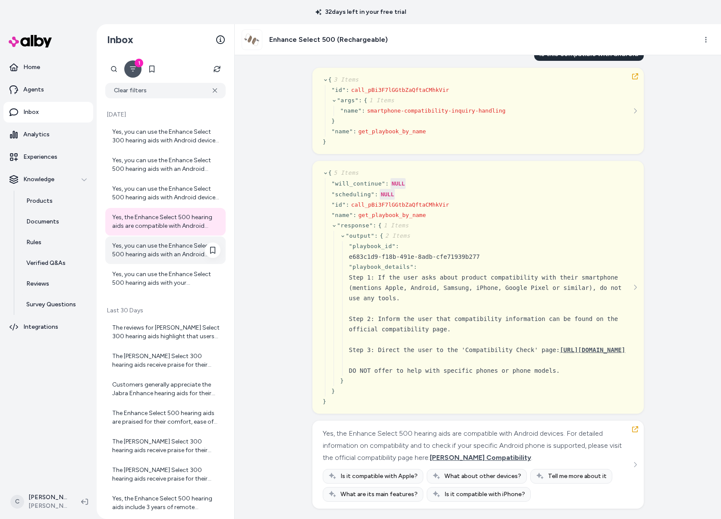
click at [163, 251] on div "Yes, you can use the Enhance Select 500 hearing aids with an Android device. Fo…" at bounding box center [166, 250] width 108 height 17
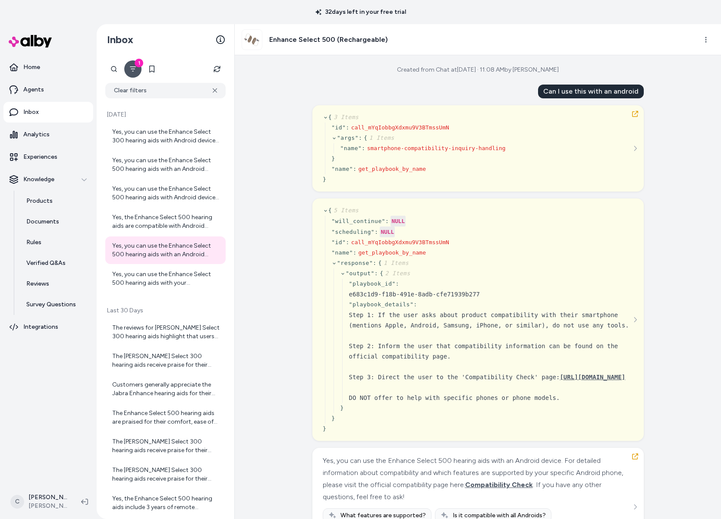
click at [127, 68] on button "1" at bounding box center [132, 68] width 17 height 17
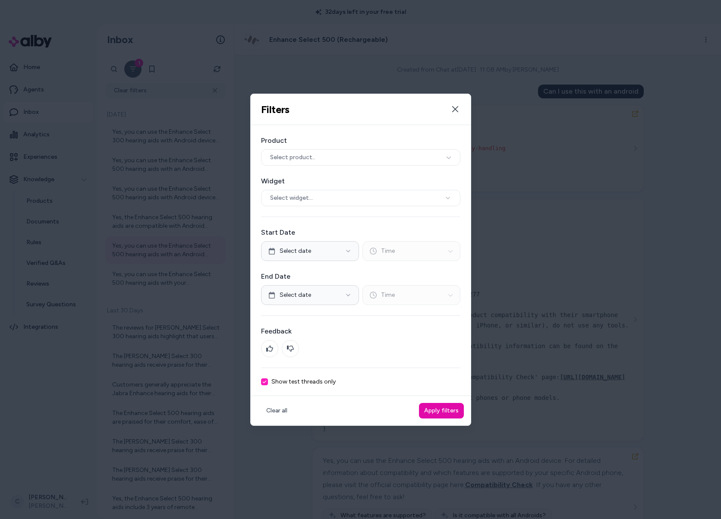
drag, startPoint x: 267, startPoint y: 381, endPoint x: 309, endPoint y: 388, distance: 42.8
click at [268, 380] on div "Show test threads only" at bounding box center [360, 381] width 199 height 7
click at [265, 379] on button "Show test threads only" at bounding box center [264, 381] width 7 height 7
click at [442, 409] on button "Apply filters" at bounding box center [441, 411] width 45 height 16
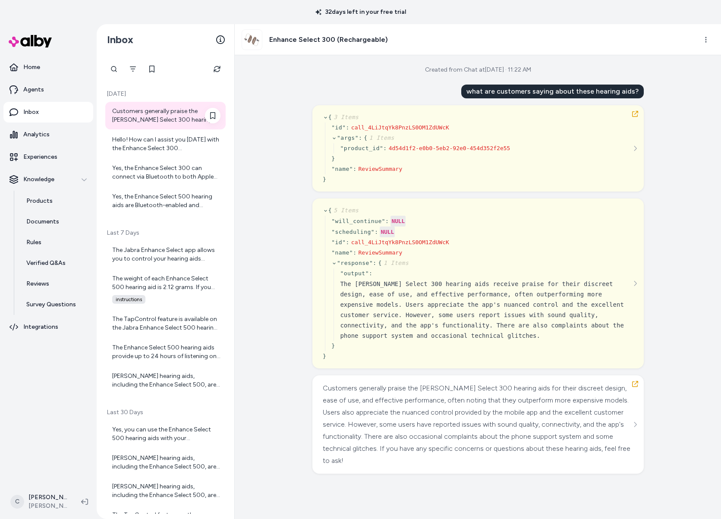
click at [163, 124] on div "Customers generally praise the Jabra Enhance Select 300 hearing aids for their …" at bounding box center [165, 116] width 120 height 28
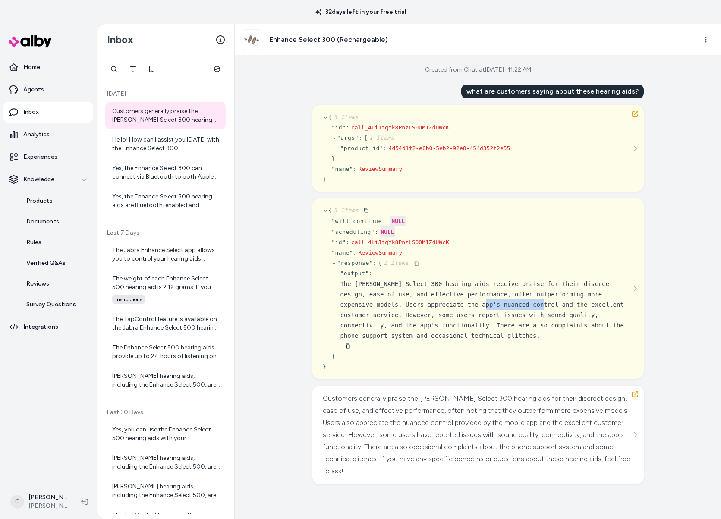
drag, startPoint x: 536, startPoint y: 308, endPoint x: 472, endPoint y: 298, distance: 64.1
click at [472, 298] on div "The Jabra Enhance Select 300 hearing aids receive praise for their discreet des…" at bounding box center [486, 310] width 293 height 62
click at [486, 306] on div "The Jabra Enhance Select 300 hearing aids receive praise for their discreet des…" at bounding box center [486, 310] width 293 height 62
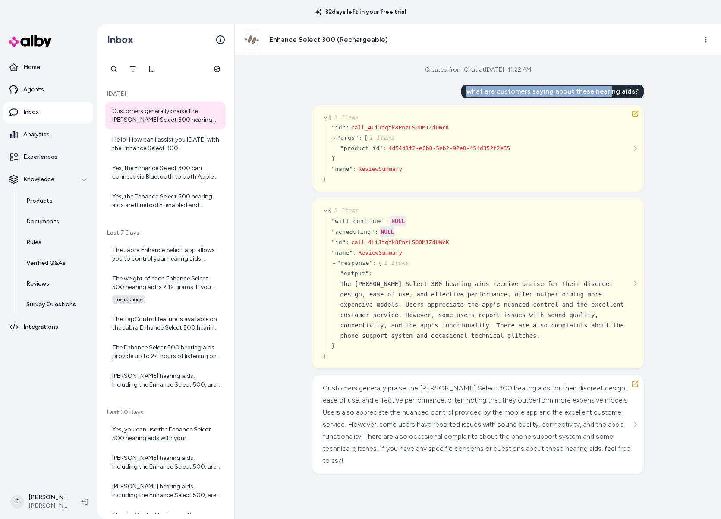
drag, startPoint x: 614, startPoint y: 91, endPoint x: 525, endPoint y: 85, distance: 89.1
click at [525, 85] on div "what are customers saying about these hearing aids?" at bounding box center [552, 92] width 182 height 14
drag, startPoint x: 525, startPoint y: 85, endPoint x: 215, endPoint y: 105, distance: 310.8
click at [519, 87] on div "what are customers saying about these hearing aids?" at bounding box center [552, 92] width 182 height 14
drag, startPoint x: 168, startPoint y: 152, endPoint x: 250, endPoint y: 190, distance: 90.1
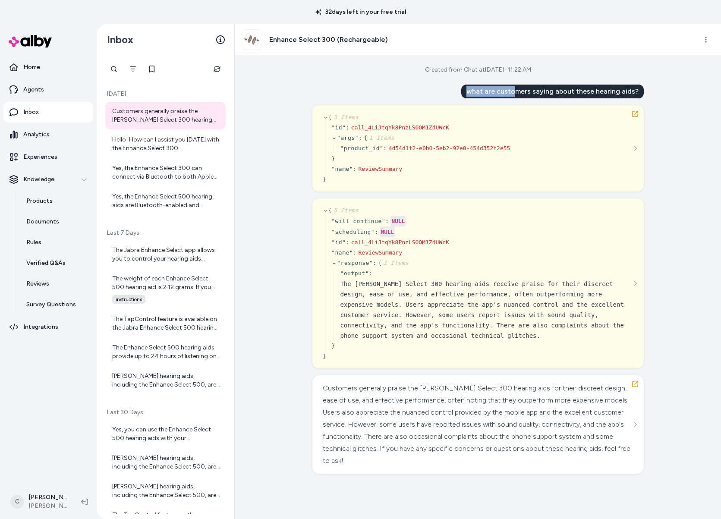
click at [168, 152] on div "Hello! How can I assist you today with the Enhance Select 300 (Rechargeable) he…" at bounding box center [166, 143] width 108 height 17
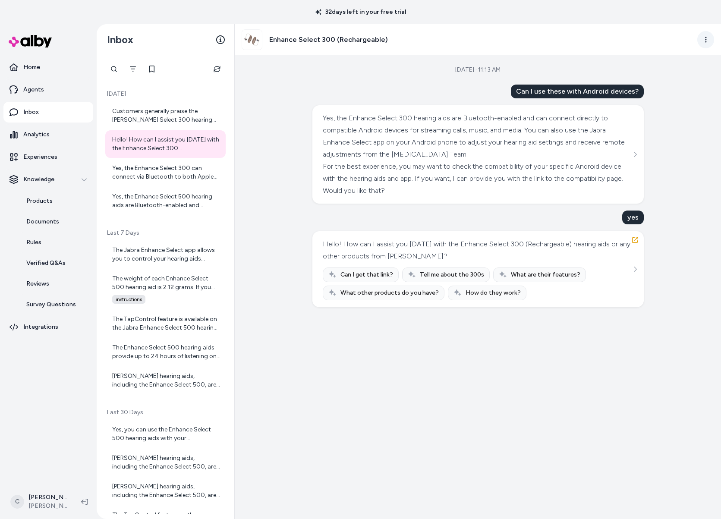
click at [702, 42] on html "32 days left in your free trial Home Agents Inbox Analytics Experiences Knowled…" at bounding box center [360, 259] width 721 height 519
click at [446, 92] on html "32 days left in your free trial Home Agents Inbox Analytics Experiences Knowled…" at bounding box center [360, 259] width 721 height 519
drag, startPoint x: 522, startPoint y: 84, endPoint x: 369, endPoint y: 78, distance: 153.3
click at [369, 78] on div "Sep 04, 2025 · 11:13 AM Can I use these with Android devices? Yes, the Enhance …" at bounding box center [478, 287] width 486 height 464
click at [430, 95] on div "Can I use these with Android devices? Yes, the Enhance Select 300 hearing aids …" at bounding box center [477, 196] width 331 height 223
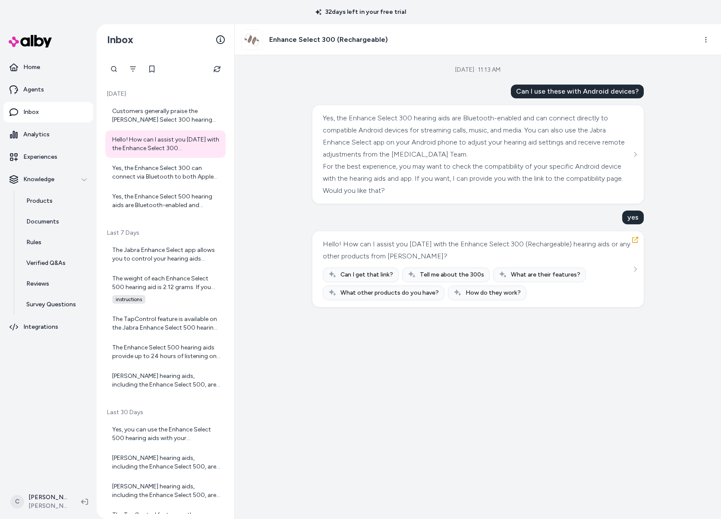
click at [363, 273] on span "Can I get that link?" at bounding box center [366, 274] width 53 height 9
click at [371, 273] on span "Can I get that link?" at bounding box center [366, 274] width 53 height 9
drag, startPoint x: 391, startPoint y: 265, endPoint x: 426, endPoint y: 276, distance: 37.1
click at [392, 264] on div "Hello! How can I assist you today with the Enhance Select 300 (Rechargeable) he…" at bounding box center [478, 269] width 311 height 62
click at [676, 438] on div "Sep 04, 2025 · 11:13 AM Can I use these with Android devices? Yes, the Enhance …" at bounding box center [478, 287] width 486 height 464
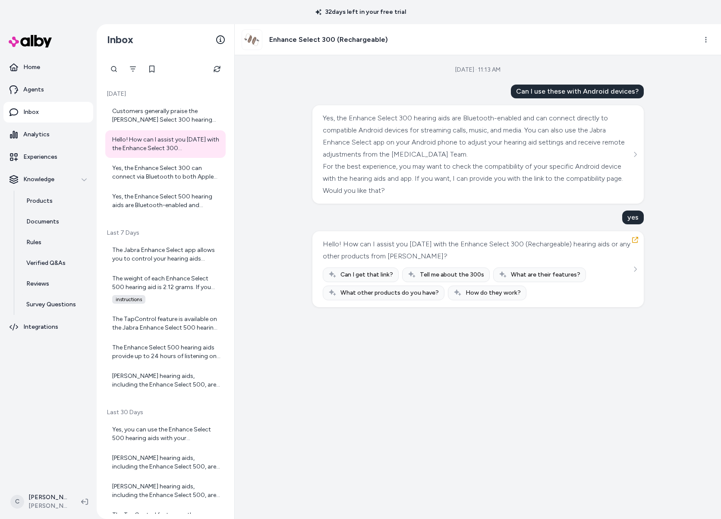
drag, startPoint x: 523, startPoint y: 377, endPoint x: 527, endPoint y: 388, distance: 12.0
click at [523, 377] on div "Sep 04, 2025 · 11:13 AM Can I use these with Android devices? Yes, the Enhance …" at bounding box center [478, 287] width 486 height 464
drag, startPoint x: 349, startPoint y: 430, endPoint x: 366, endPoint y: 439, distance: 19.3
click at [349, 431] on div "Sep 04, 2025 · 11:13 AM Can I use these with Android devices? Yes, the Enhance …" at bounding box center [478, 287] width 486 height 464
drag, startPoint x: 375, startPoint y: 409, endPoint x: 393, endPoint y: 368, distance: 45.4
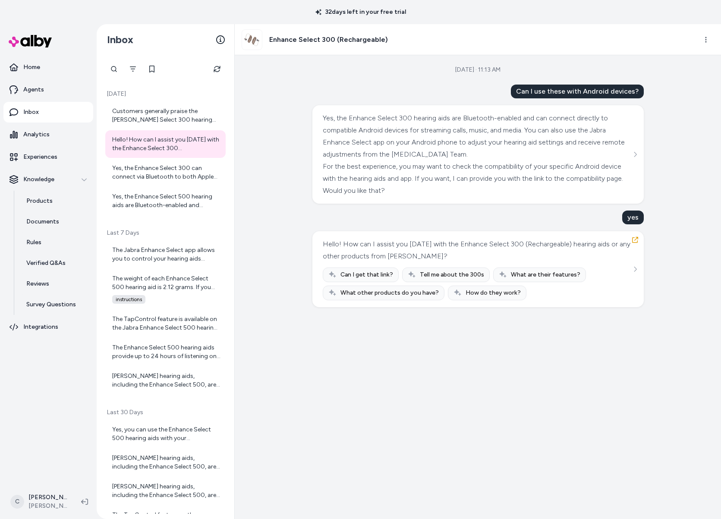
click at [384, 397] on div "Sep 04, 2025 · 11:13 AM Can I use these with Android devices? Yes, the Enhance …" at bounding box center [478, 287] width 486 height 464
drag, startPoint x: 454, startPoint y: 382, endPoint x: 450, endPoint y: 385, distance: 5.6
click at [453, 383] on div "Sep 04, 2025 · 11:13 AM Can I use these with Android devices? Yes, the Enhance …" at bounding box center [478, 287] width 486 height 464
click at [48, 497] on html "32 days left in your free trial Home Agents Inbox Analytics Experiences Knowled…" at bounding box center [360, 259] width 721 height 519
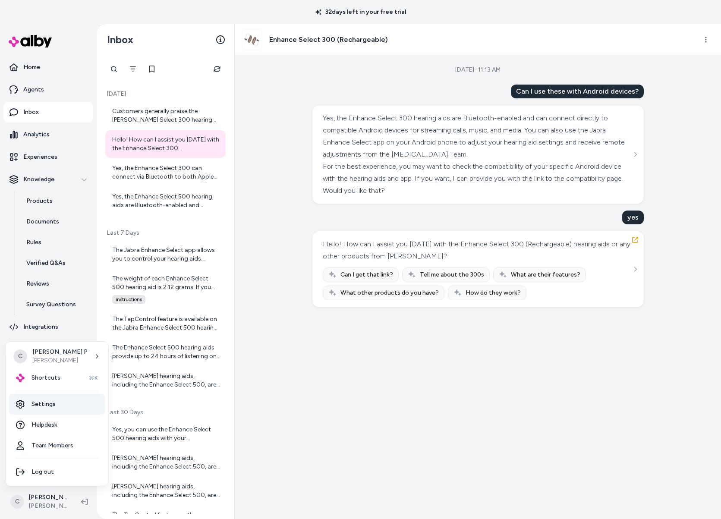
click at [44, 394] on link "Settings" at bounding box center [57, 404] width 96 height 21
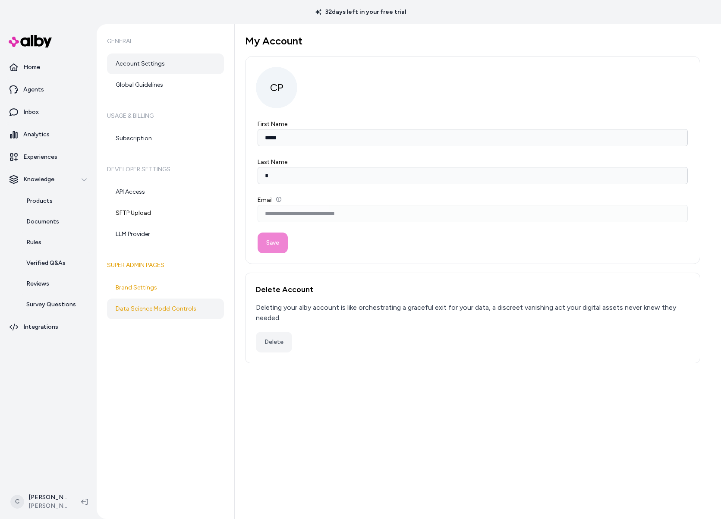
click at [142, 307] on link "Data Science Model Controls" at bounding box center [165, 309] width 117 height 21
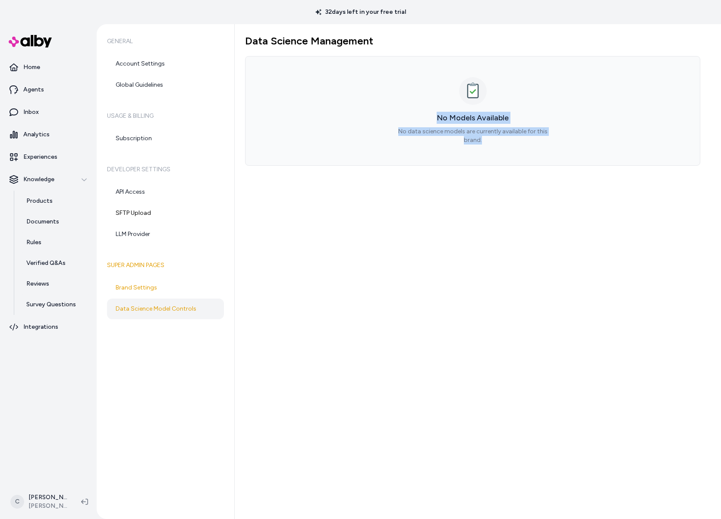
drag, startPoint x: 519, startPoint y: 94, endPoint x: 553, endPoint y: 127, distance: 47.9
click at [531, 141] on div "No Models Available No data science models are currently available for this bra…" at bounding box center [472, 111] width 455 height 110
click at [553, 131] on p "No data science models are currently available for this brand." at bounding box center [473, 135] width 166 height 17
drag, startPoint x: 503, startPoint y: 127, endPoint x: 434, endPoint y: 118, distance: 70.0
click at [434, 118] on div "No Models Available No data science models are currently available for this bra…" at bounding box center [472, 111] width 455 height 110
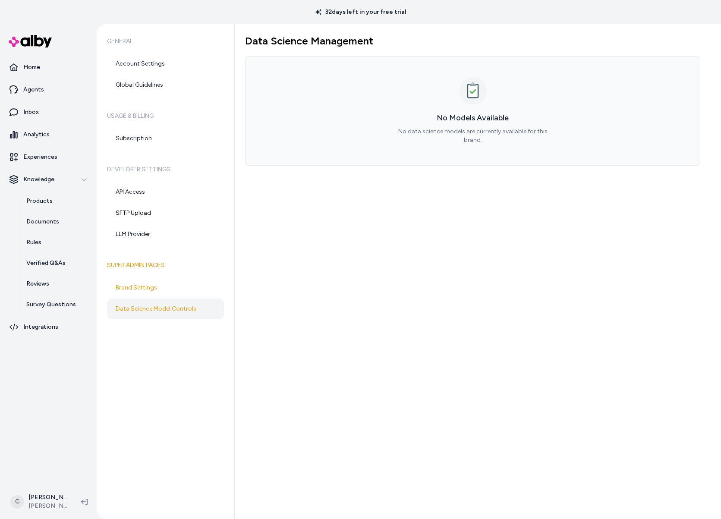
click at [486, 130] on p "No data science models are currently available for this brand." at bounding box center [473, 135] width 166 height 17
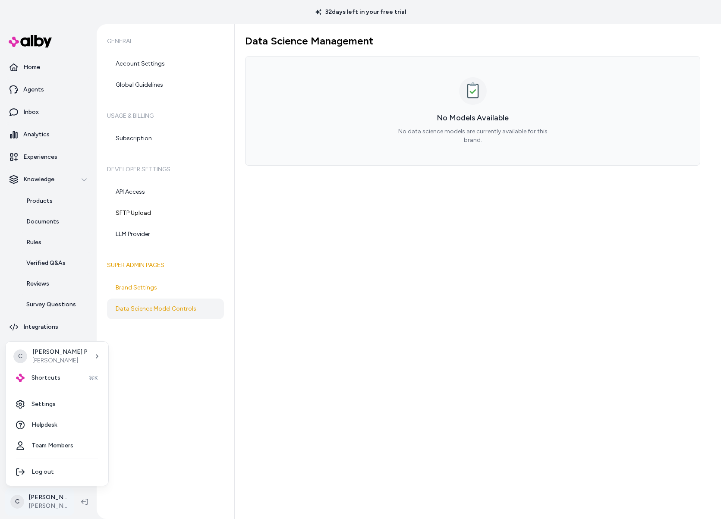
click at [43, 513] on html "32 days left in your free trial Home Agents Inbox Analytics Experiences Knowled…" at bounding box center [360, 259] width 721 height 519
click at [48, 374] on span "Shortcuts" at bounding box center [45, 378] width 29 height 9
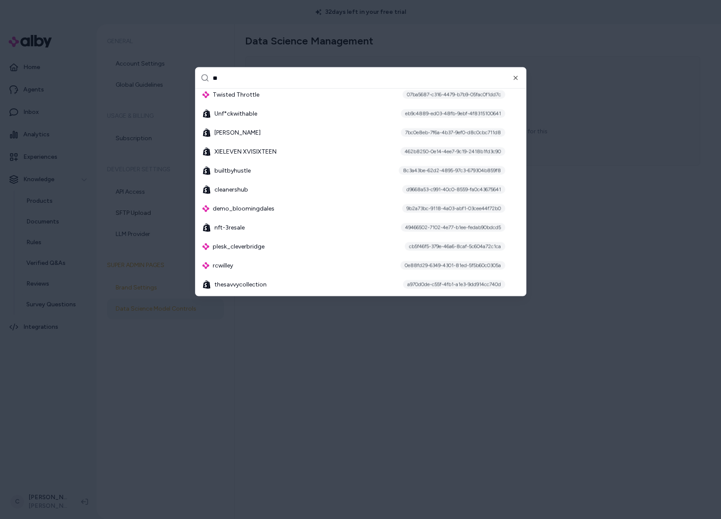
type input "*"
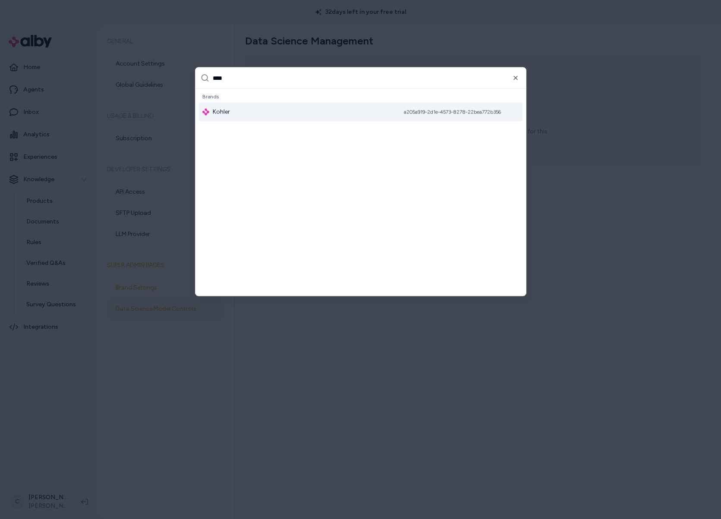
type input "****"
click at [245, 121] on div "Kohler a205a919-2d1e-4573-8278-22bea772b356" at bounding box center [361, 112] width 324 height 19
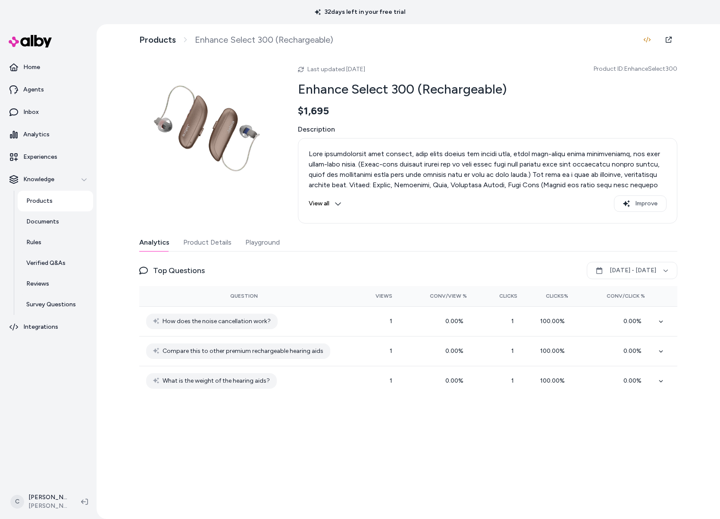
click at [280, 242] on div "Analytics Product Details Playground" at bounding box center [408, 243] width 538 height 18
click at [267, 242] on button "Playground" at bounding box center [262, 242] width 35 height 17
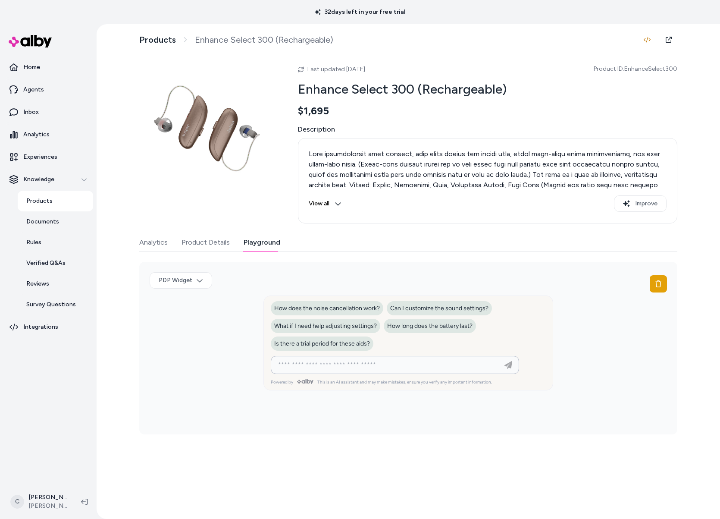
click at [323, 367] on input at bounding box center [386, 365] width 227 height 10
paste input "**********"
type input "**********"
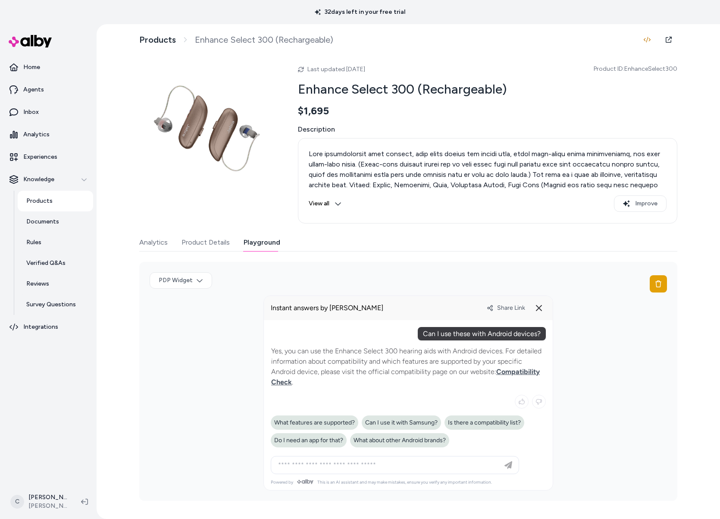
drag, startPoint x: 358, startPoint y: 365, endPoint x: 335, endPoint y: 362, distance: 23.5
click at [335, 362] on p "Yes, you can use the Enhance Select 300 hearing aids with Android devices. For …" at bounding box center [408, 366] width 274 height 41
click at [332, 359] on p "Yes, you can use the Enhance Select 300 hearing aids with Android devices. For …" at bounding box center [408, 366] width 274 height 41
click at [39, 498] on html "32 days left in your free trial Home Agents Inbox Analytics Experiences Knowled…" at bounding box center [360, 259] width 720 height 519
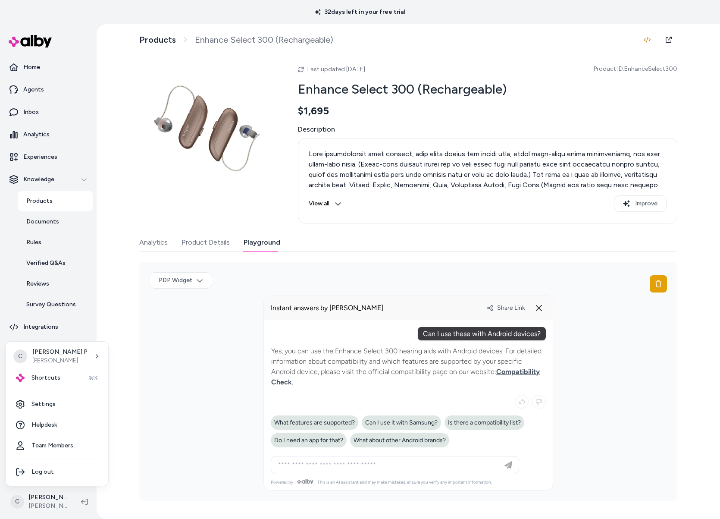
click at [431, 272] on html "32 days left in your free trial Home Agents Inbox Analytics Experiences Knowled…" at bounding box center [360, 259] width 720 height 519
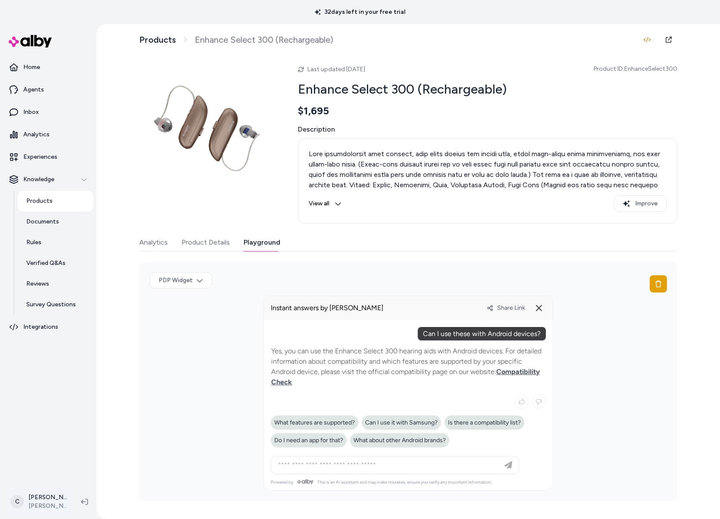
click at [45, 497] on html "32 days left in your free trial Home Agents Inbox Analytics Experiences Knowled…" at bounding box center [360, 259] width 720 height 519
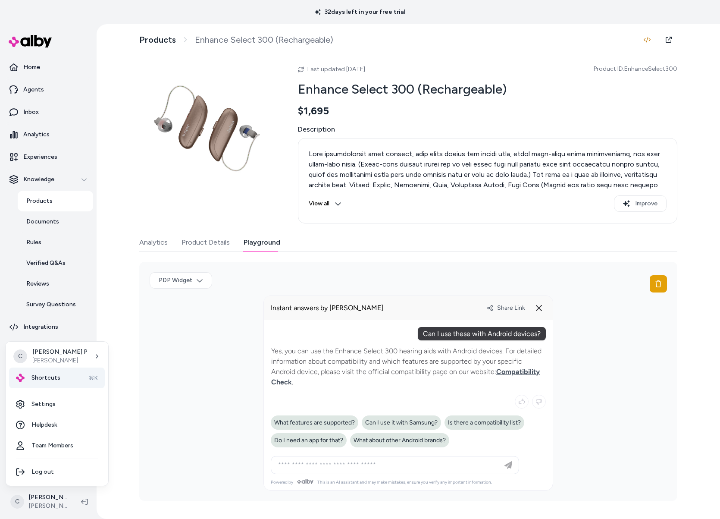
click at [70, 376] on div "Shortcuts ⌘K" at bounding box center [57, 378] width 96 height 21
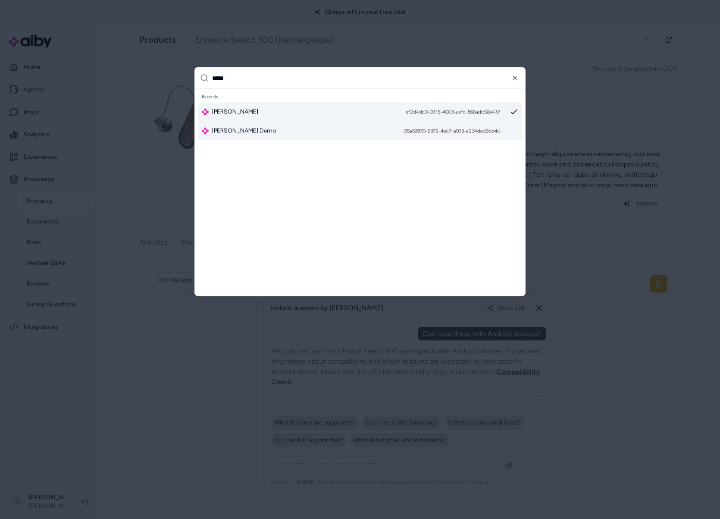
type input "*****"
click at [233, 116] on div "[PERSON_NAME] ef2d4dc0-0315-4003-aefc-566adb56e437" at bounding box center [360, 112] width 324 height 19
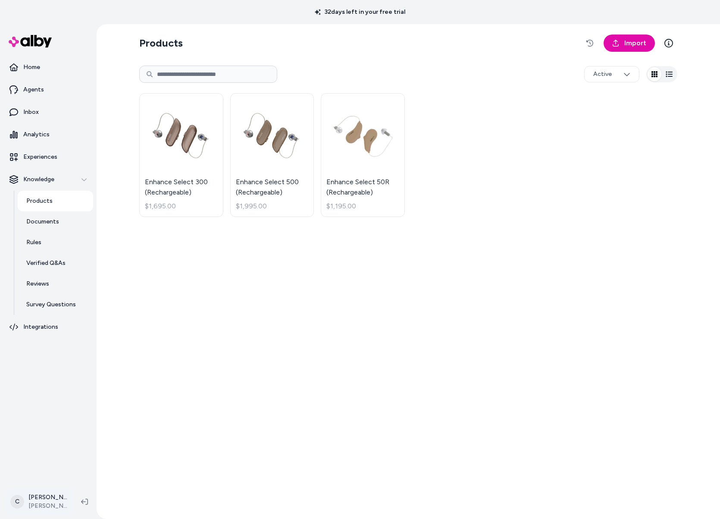
click at [47, 504] on html "32 days left in your free trial Home Agents Inbox Analytics Experiences Knowled…" at bounding box center [360, 259] width 720 height 519
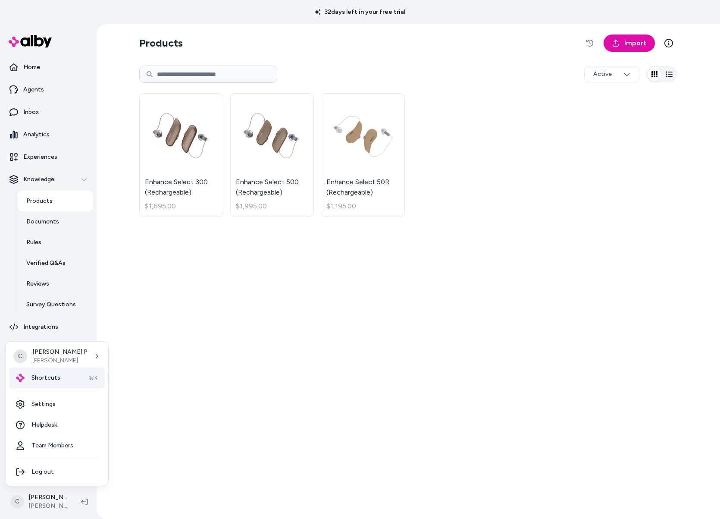
click at [48, 386] on div "Shortcuts ⌘K" at bounding box center [57, 378] width 96 height 21
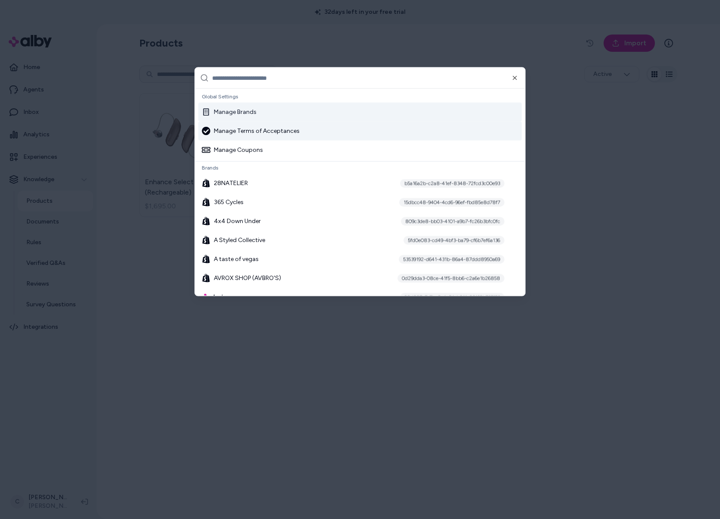
drag, startPoint x: 233, startPoint y: 115, endPoint x: 219, endPoint y: 138, distance: 26.7
click at [233, 114] on div "Manage Brands" at bounding box center [229, 112] width 55 height 9
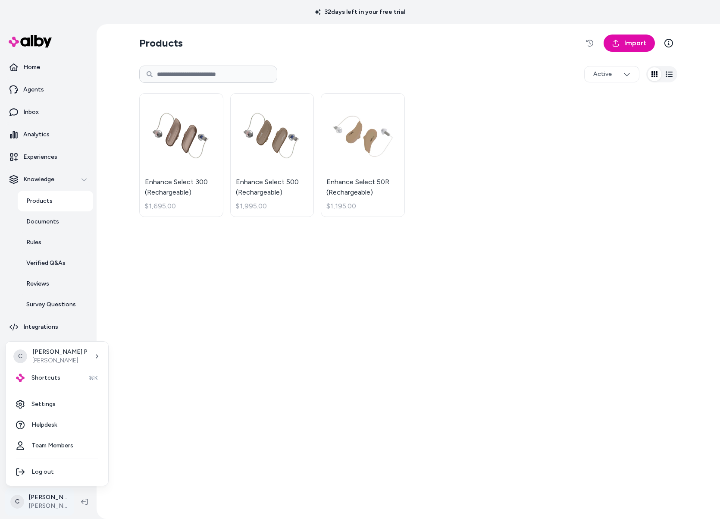
click at [50, 494] on html "32 days left in your free trial Home Agents Inbox Analytics Experiences Knowled…" at bounding box center [360, 259] width 720 height 519
click at [63, 384] on div "Shortcuts ⌘K" at bounding box center [57, 378] width 96 height 21
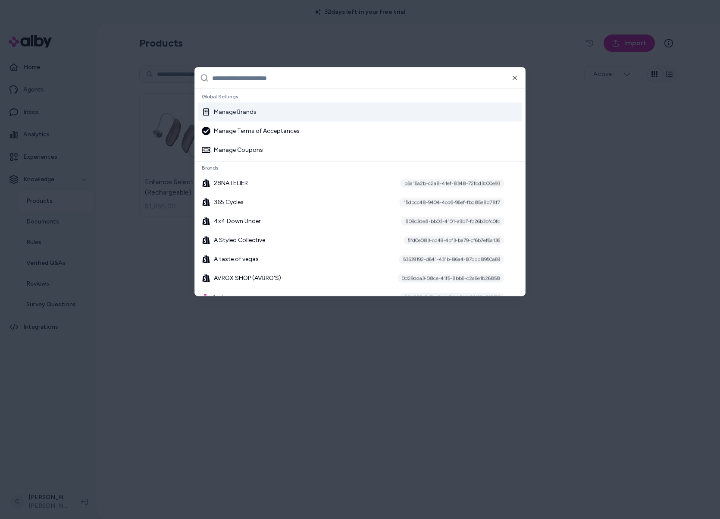
click at [227, 110] on div "Manage Brands" at bounding box center [229, 112] width 55 height 9
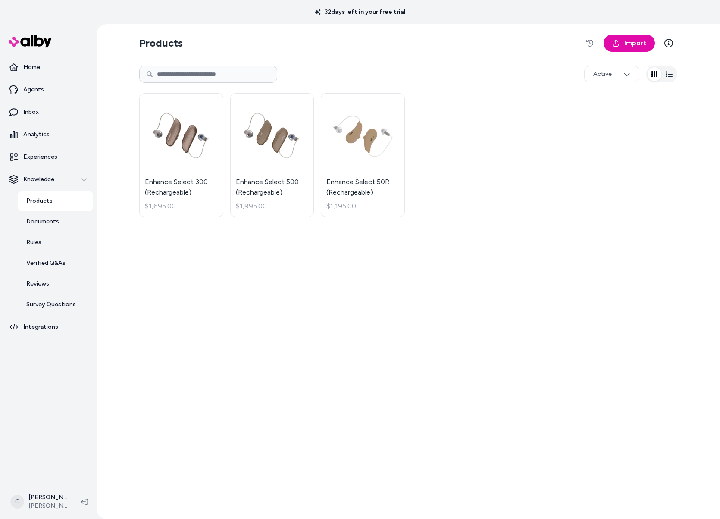
click at [326, 51] on section "Products Import" at bounding box center [408, 43] width 538 height 24
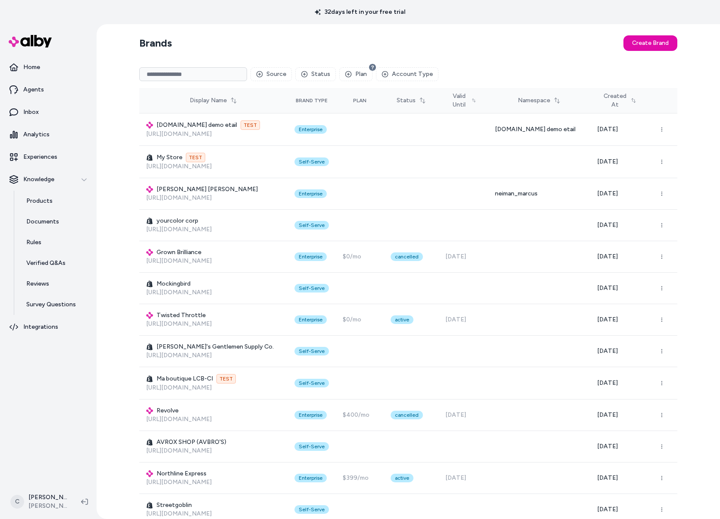
click at [215, 72] on input at bounding box center [193, 74] width 108 height 14
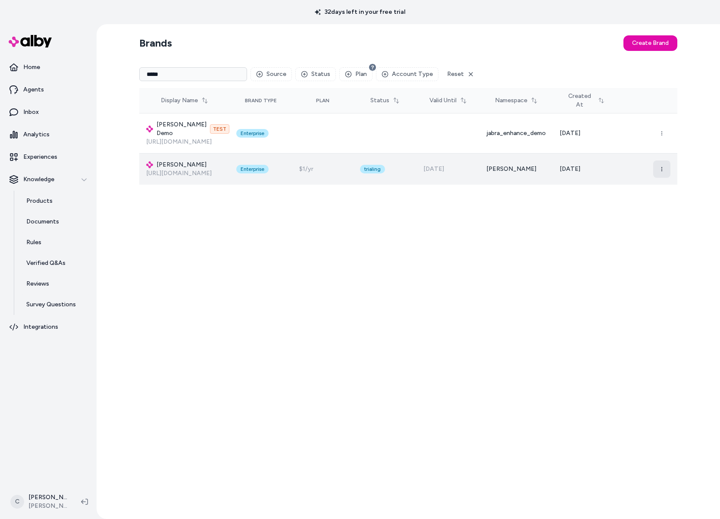
type input "*****"
click at [664, 166] on button "button" at bounding box center [662, 168] width 17 height 17
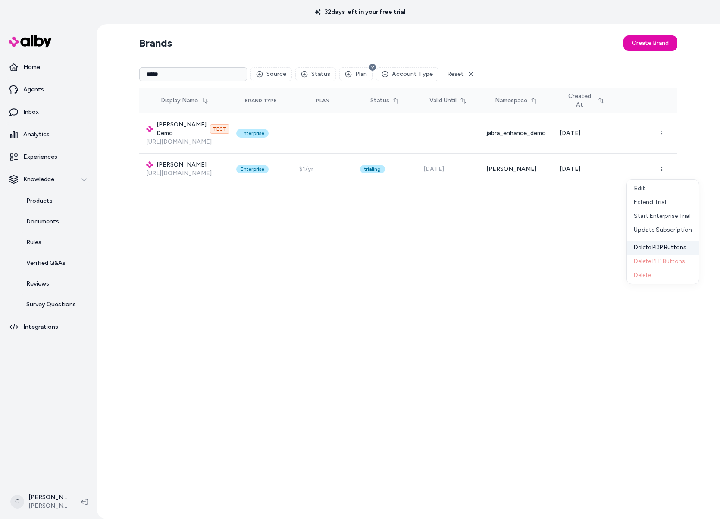
click at [670, 247] on div "Delete PDP Buttons" at bounding box center [663, 248] width 72 height 14
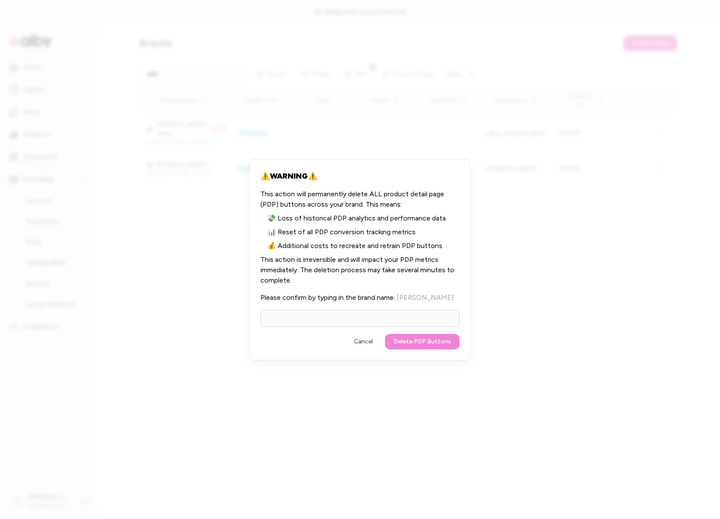
click at [410, 318] on input at bounding box center [360, 318] width 199 height 17
type input "**********"
click at [385, 334] on button "Delete PDP Buttons" at bounding box center [422, 342] width 75 height 16
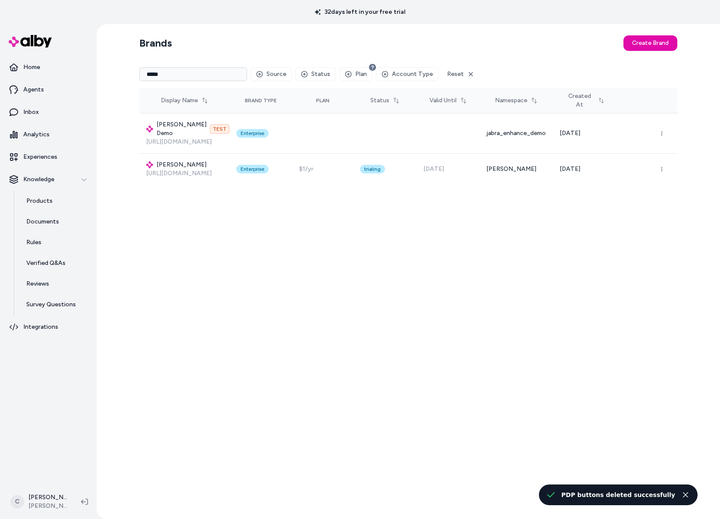
click at [412, 417] on div "Brands Create Brand ***** Source Status Plan Account Type Reset Display Name Br…" at bounding box center [408, 271] width 552 height 495
click at [54, 496] on html "32 days left in your free trial Home Agents Inbox Analytics Experiences Knowled…" at bounding box center [360, 259] width 721 height 519
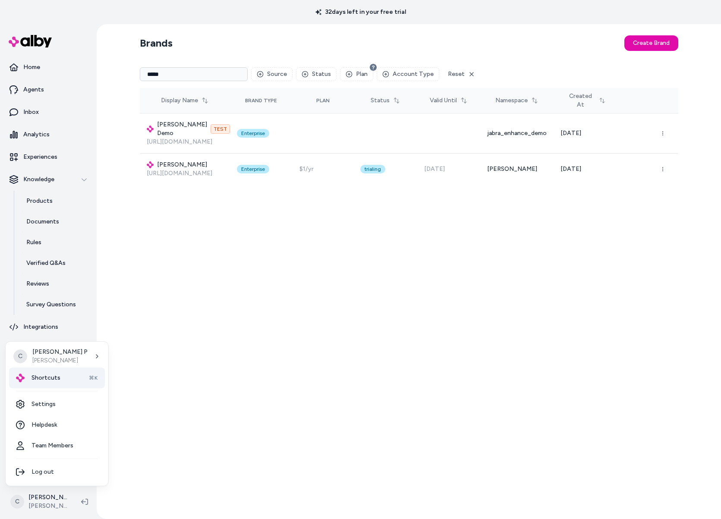
click at [65, 383] on div "Shortcuts ⌘K" at bounding box center [57, 378] width 96 height 21
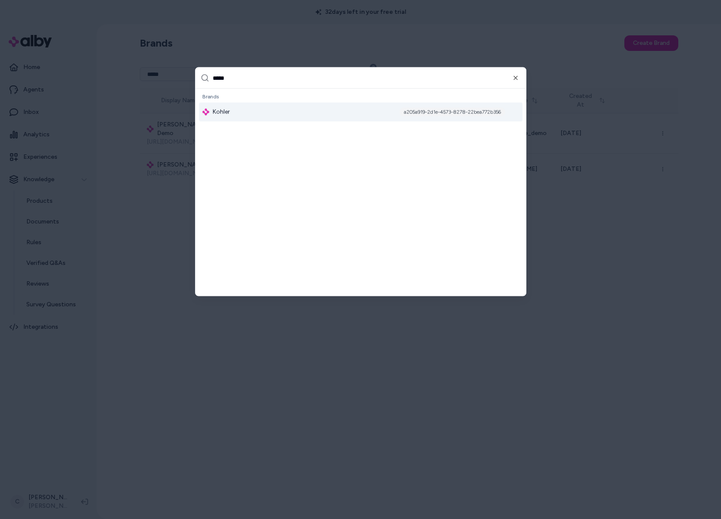
type input "******"
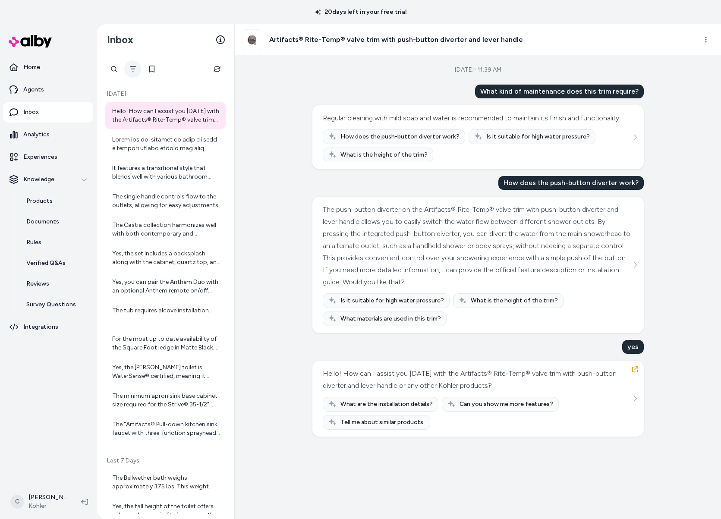
click at [129, 74] on button "Filter" at bounding box center [132, 68] width 17 height 17
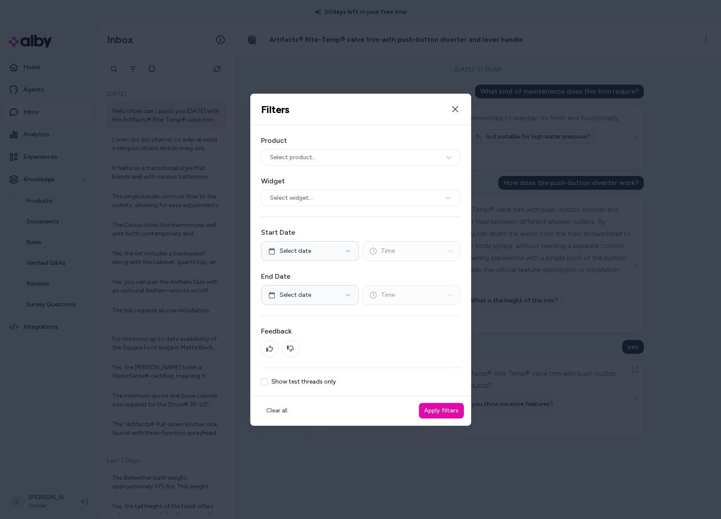
drag, startPoint x: 267, startPoint y: 381, endPoint x: 395, endPoint y: 404, distance: 129.7
click at [267, 381] on button "Show test threads only" at bounding box center [264, 381] width 7 height 7
click at [443, 413] on button "Apply filters" at bounding box center [441, 411] width 45 height 16
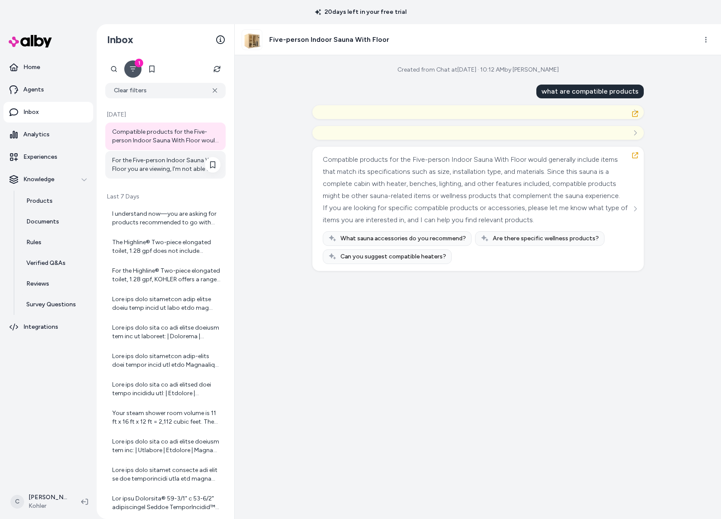
drag, startPoint x: 169, startPoint y: 145, endPoint x: 198, endPoint y: 154, distance: 30.6
click at [169, 144] on div "Compatible products for the Five-person Indoor Sauna With Floor would generally…" at bounding box center [166, 136] width 108 height 17
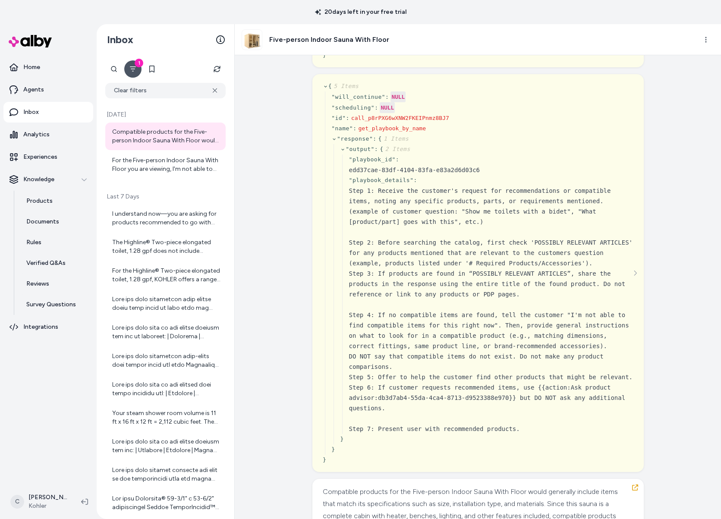
scroll to position [231, 0]
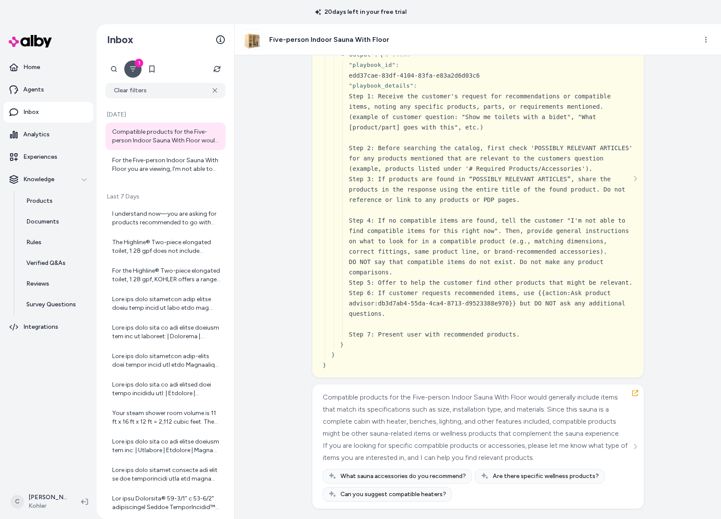
click at [632, 443] on icon "See more" at bounding box center [635, 446] width 6 height 6
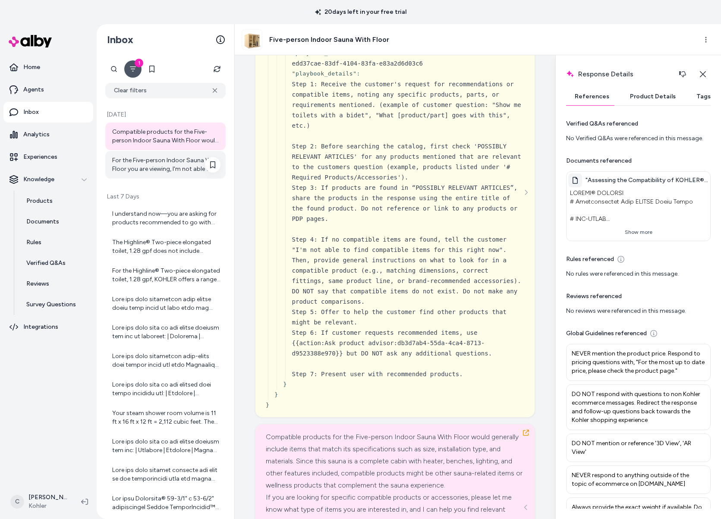
click at [157, 157] on div "For the Five-person Indoor Sauna With Floor you are viewing, I'm not able to fi…" at bounding box center [166, 164] width 108 height 17
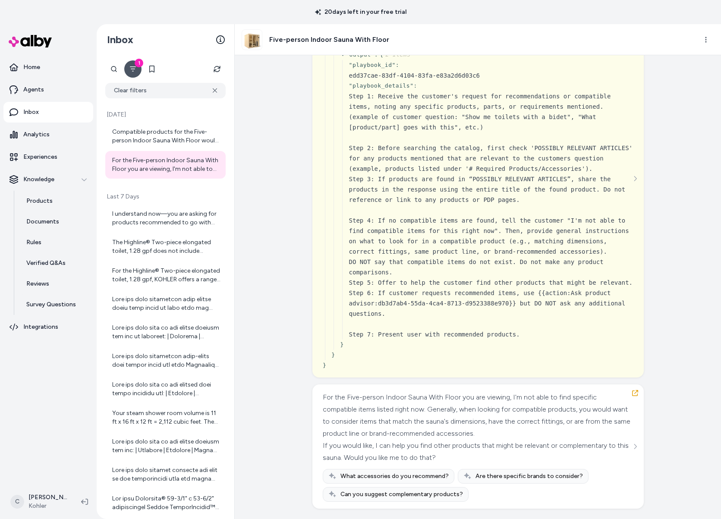
scroll to position [219, 0]
click at [631, 442] on button "See more" at bounding box center [635, 446] width 10 height 10
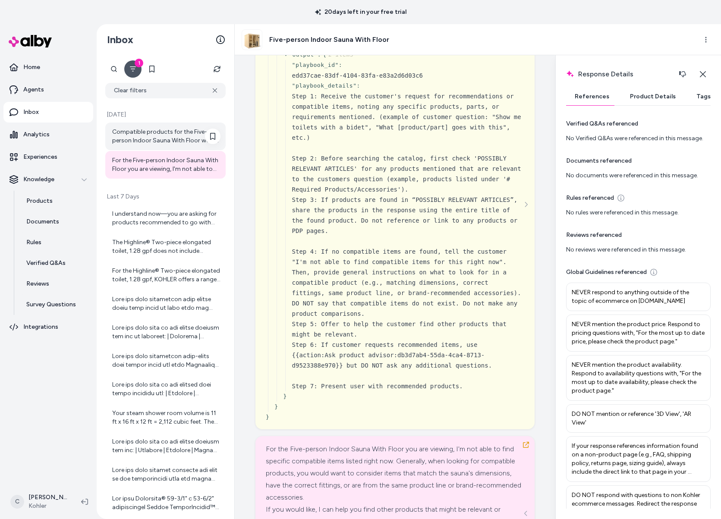
click at [159, 140] on div "Compatible products for the Five-person Indoor Sauna With Floor would generally…" at bounding box center [166, 136] width 108 height 17
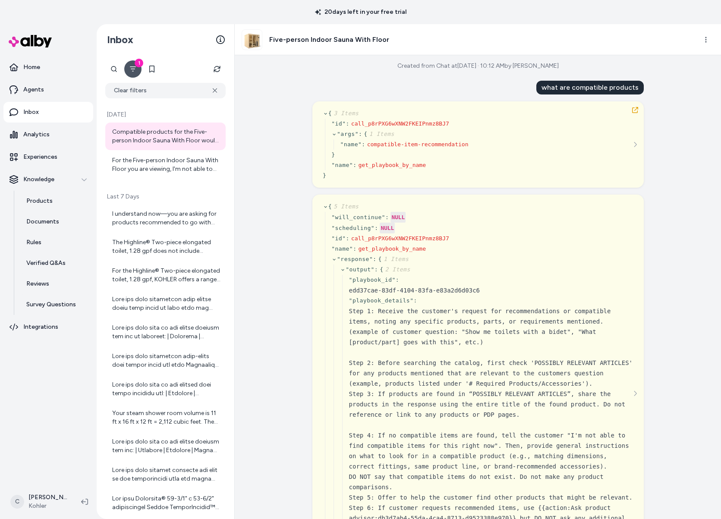
scroll to position [231, 0]
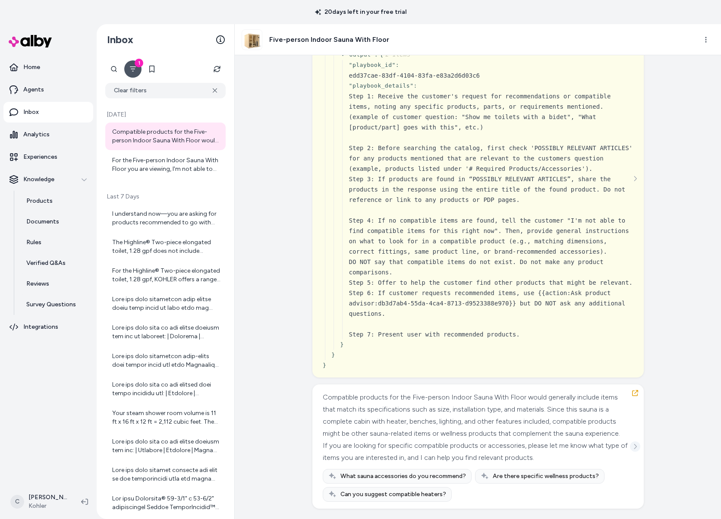
click at [633, 443] on icon "See more" at bounding box center [635, 446] width 6 height 6
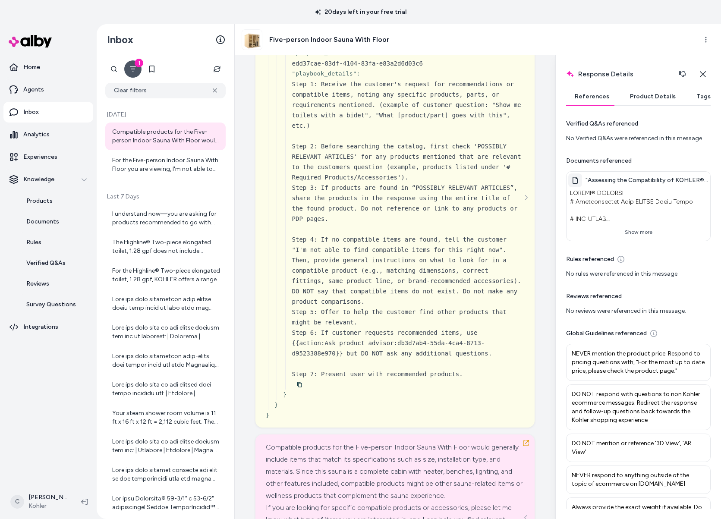
scroll to position [323, 0]
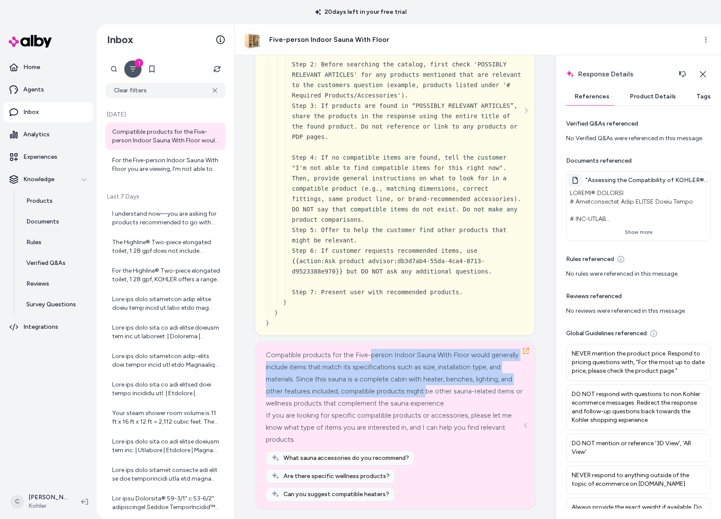
drag, startPoint x: 371, startPoint y: 357, endPoint x: 421, endPoint y: 383, distance: 56.1
click at [423, 389] on div "Compatible products for the Five-person Indoor Sauna With Floor would generally…" at bounding box center [395, 379] width 258 height 60
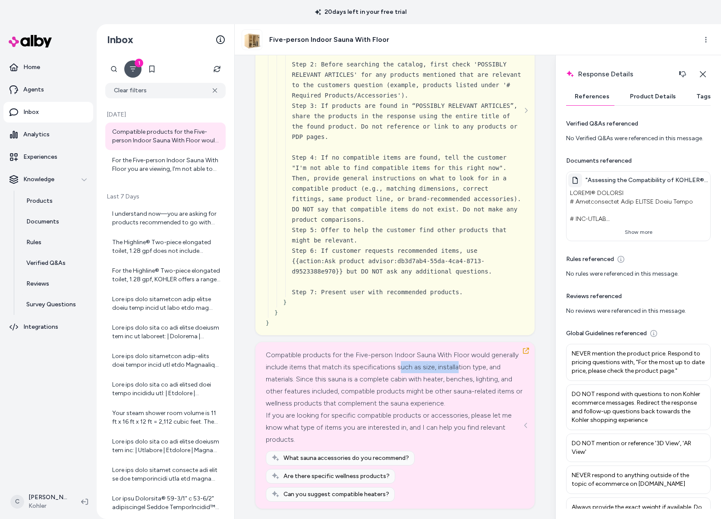
drag, startPoint x: 416, startPoint y: 364, endPoint x: 428, endPoint y: 371, distance: 13.9
click at [387, 365] on div "Compatible products for the Five-person Indoor Sauna With Floor would generally…" at bounding box center [395, 379] width 258 height 60
drag, startPoint x: 418, startPoint y: 369, endPoint x: 442, endPoint y: 370, distance: 23.3
click at [370, 367] on div "Compatible products for the Five-person Indoor Sauna With Floor would generally…" at bounding box center [395, 379] width 258 height 60
drag, startPoint x: 406, startPoint y: 365, endPoint x: 412, endPoint y: 359, distance: 8.5
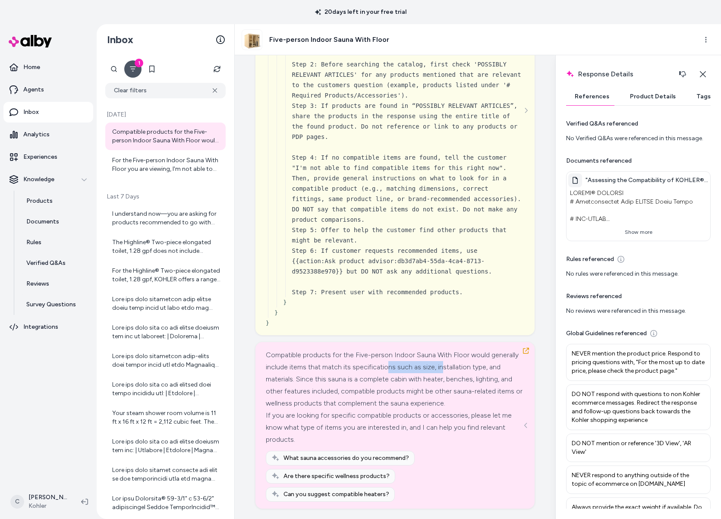
click at [408, 371] on div "Compatible products for the Five-person Indoor Sauna With Floor would generally…" at bounding box center [395, 379] width 258 height 60
drag, startPoint x: 412, startPoint y: 359, endPoint x: 409, endPoint y: 332, distance: 27.7
click at [344, 352] on div "Compatible products for the Five-person Indoor Sauna With Floor would generally…" at bounding box center [395, 379] width 258 height 60
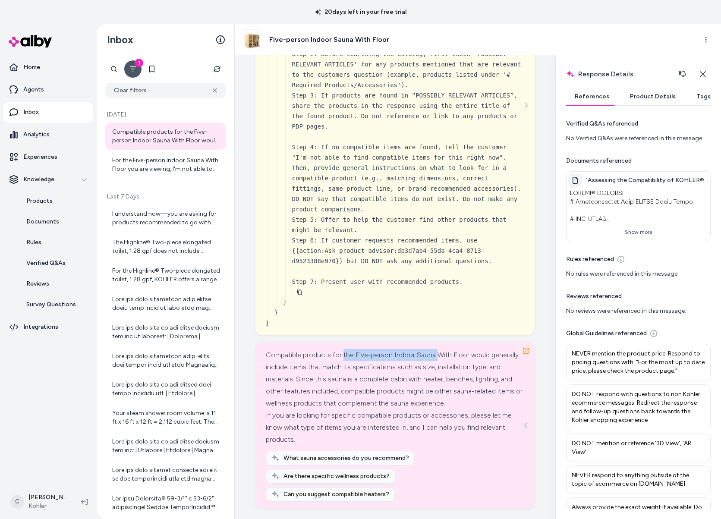
scroll to position [154, 0]
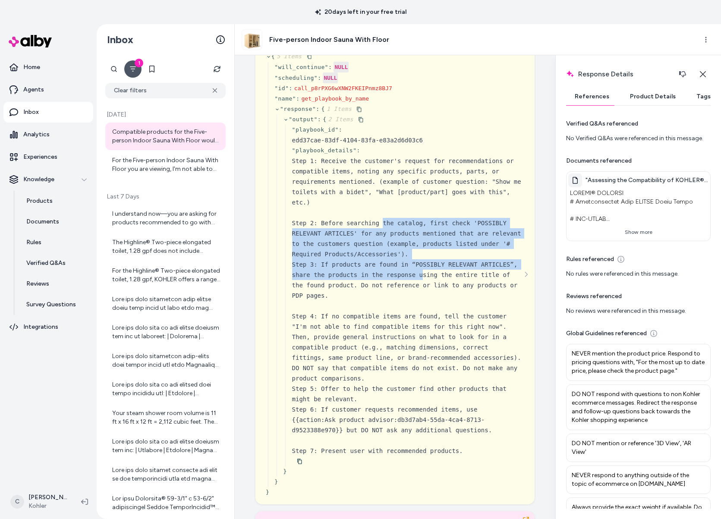
drag, startPoint x: 405, startPoint y: 255, endPoint x: 424, endPoint y: 272, distance: 25.3
click at [424, 273] on div "Step 1: Receive the customer's request for recommendations or compatible items,…" at bounding box center [408, 306] width 232 height 300
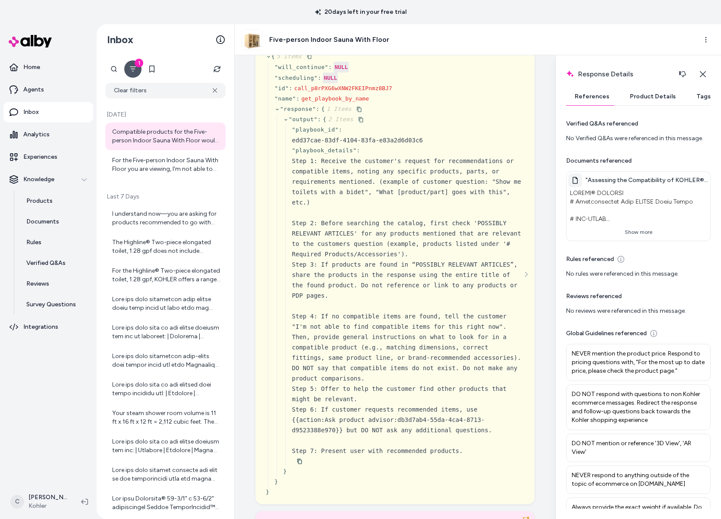
click at [370, 246] on div "Step 1: Receive the customer's request for recommendations or compatible items,…" at bounding box center [408, 306] width 232 height 300
click at [396, 229] on div "Step 1: Receive the customer's request for recommendations or compatible items,…" at bounding box center [408, 208] width 232 height 104
drag, startPoint x: 426, startPoint y: 239, endPoint x: 404, endPoint y: 245, distance: 22.7
click at [425, 238] on div "Step 1: Receive the customer's request for recommendations or compatible items,…" at bounding box center [408, 208] width 232 height 104
drag, startPoint x: 404, startPoint y: 245, endPoint x: 453, endPoint y: 262, distance: 51.9
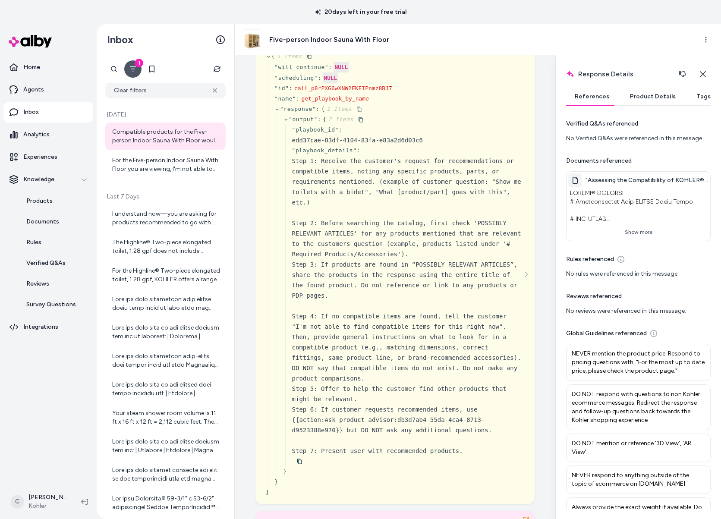
click at [408, 246] on div "Step 1: Receive the customer's request for recommendations or compatible items,…" at bounding box center [408, 208] width 232 height 104
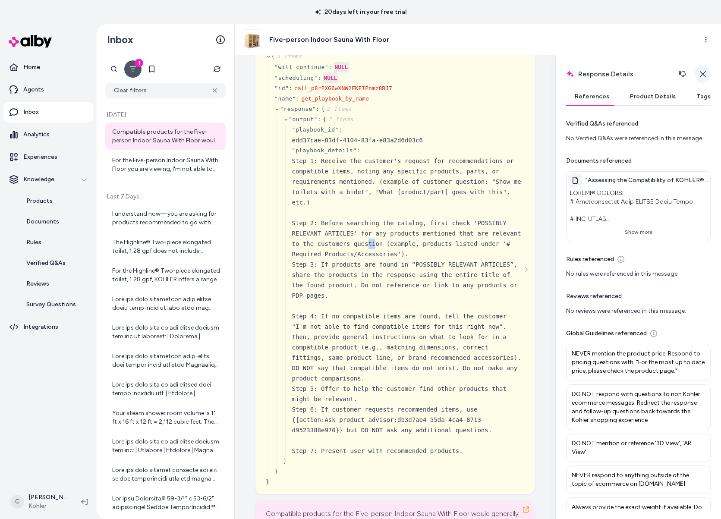
click at [698, 80] on button "Close" at bounding box center [703, 74] width 16 height 17
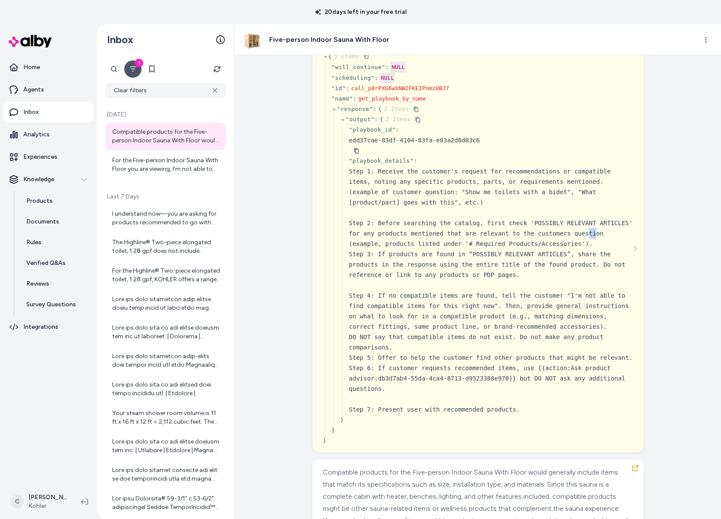
scroll to position [0, 0]
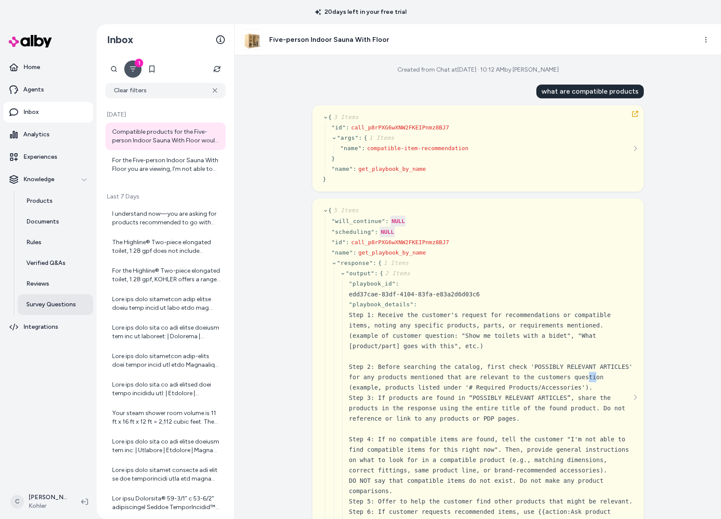
click at [52, 304] on p "Survey Questions" at bounding box center [51, 304] width 50 height 9
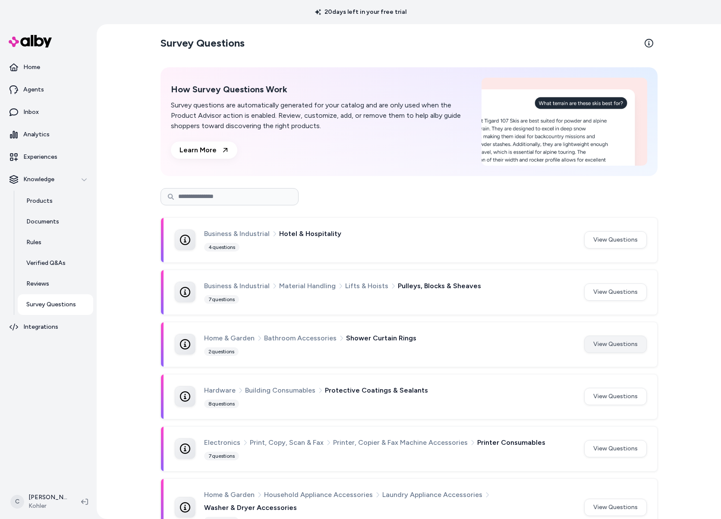
click at [621, 340] on button "View Questions" at bounding box center [615, 344] width 63 height 17
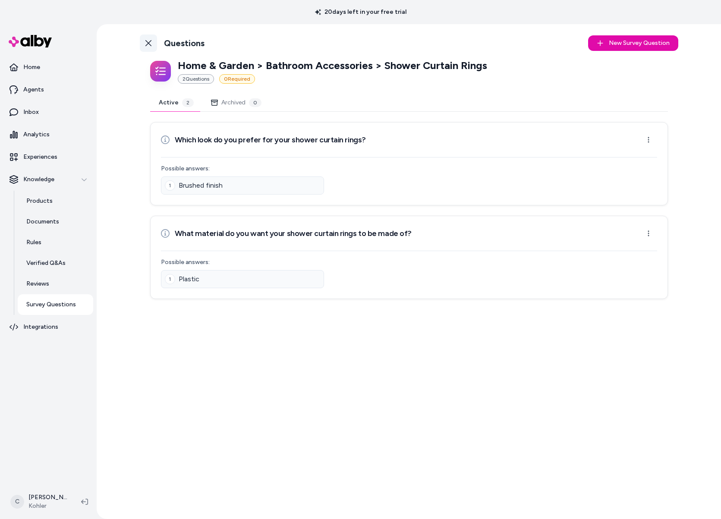
click at [146, 45] on icon at bounding box center [148, 43] width 7 height 7
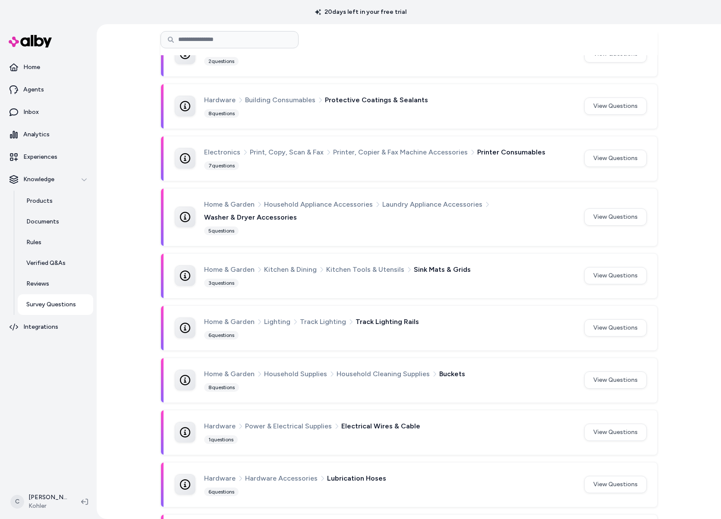
scroll to position [119, 0]
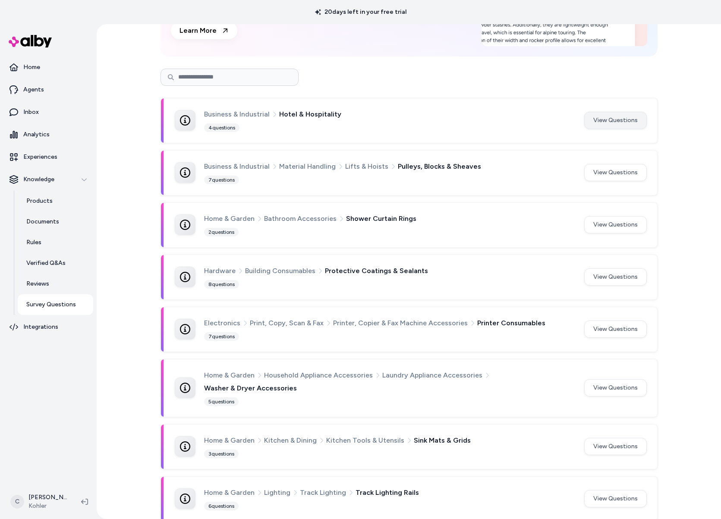
click at [606, 120] on button "View Questions" at bounding box center [615, 120] width 63 height 17
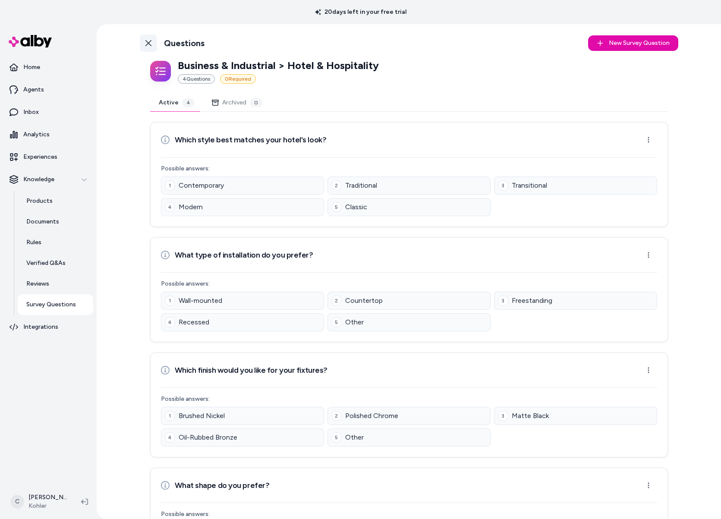
click at [145, 41] on icon at bounding box center [148, 43] width 6 height 6
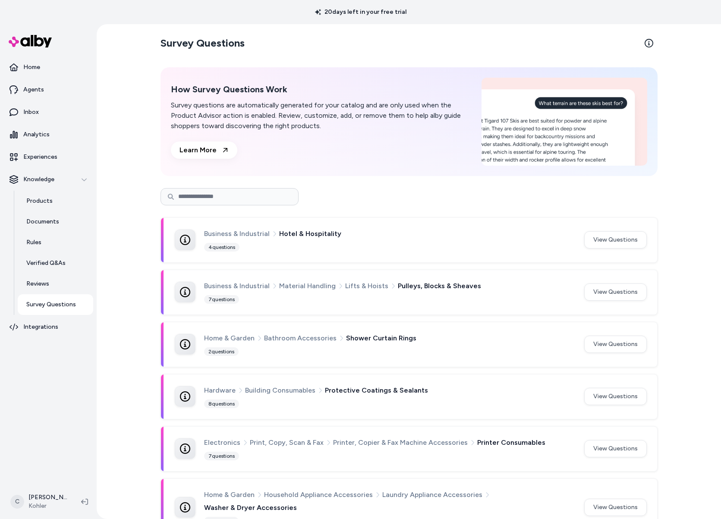
scroll to position [41, 0]
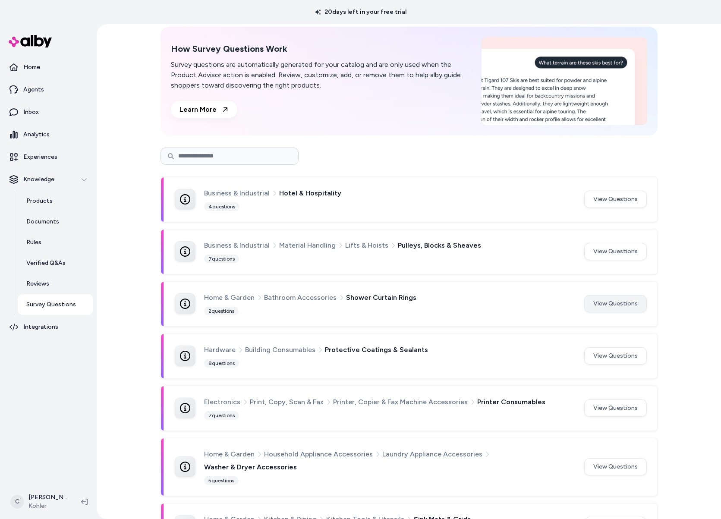
click at [600, 308] on button "View Questions" at bounding box center [615, 303] width 63 height 17
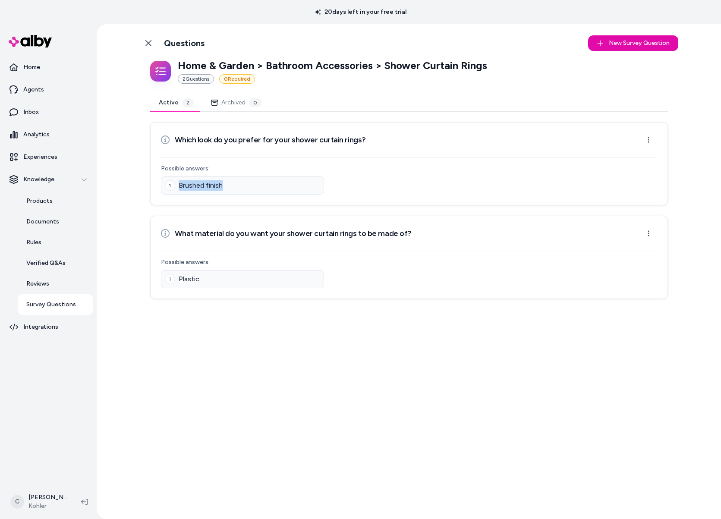
drag, startPoint x: 169, startPoint y: 192, endPoint x: 146, endPoint y: 189, distance: 23.5
click at [146, 189] on div "Home & Garden > Bathroom Accessories > Shower Curtain Rings 2 Question s 0 Requ…" at bounding box center [409, 179] width 538 height 240
click at [143, 206] on div "Home & Garden > Bathroom Accessories > Shower Curtain Rings 2 Question s 0 Requ…" at bounding box center [409, 179] width 538 height 240
click at [144, 42] on link "Back to Categories" at bounding box center [148, 43] width 17 height 17
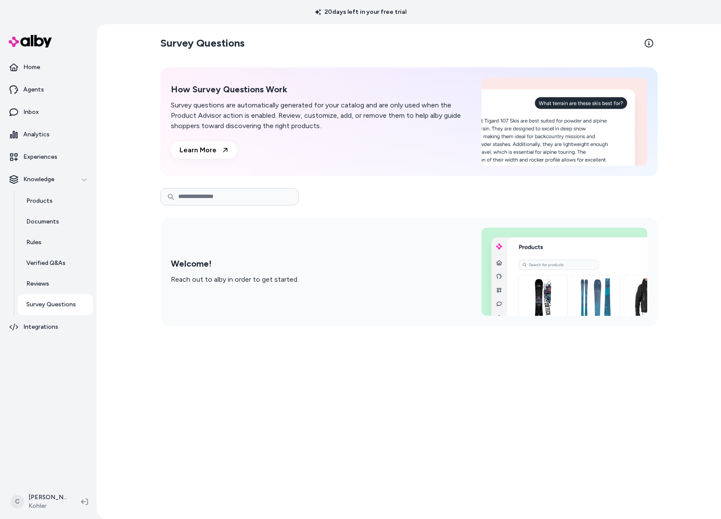
click at [149, 169] on div "Survey Questions How Survey Questions Work Survey questions are automatically g…" at bounding box center [409, 271] width 552 height 495
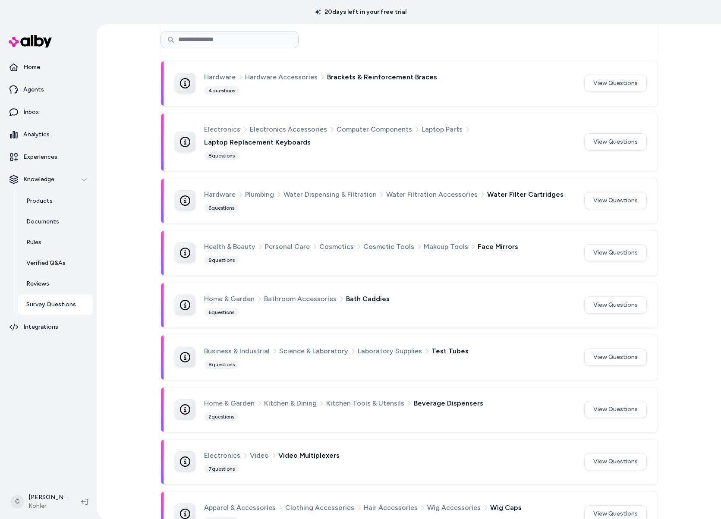
scroll to position [527, 0]
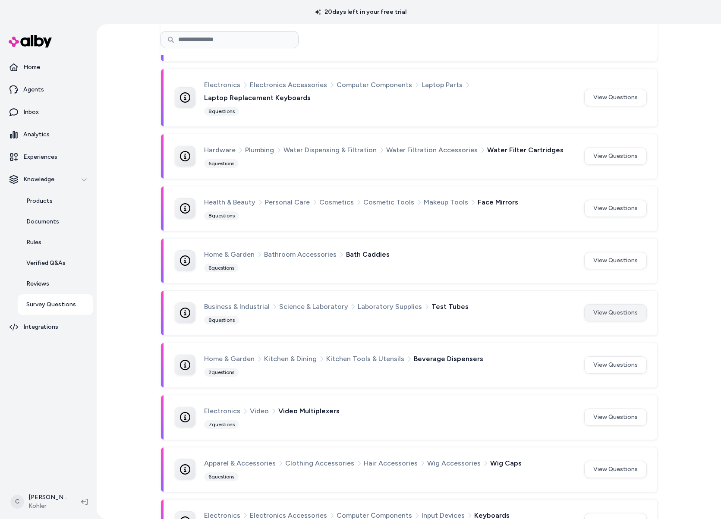
click at [627, 304] on button "View Questions" at bounding box center [615, 312] width 63 height 17
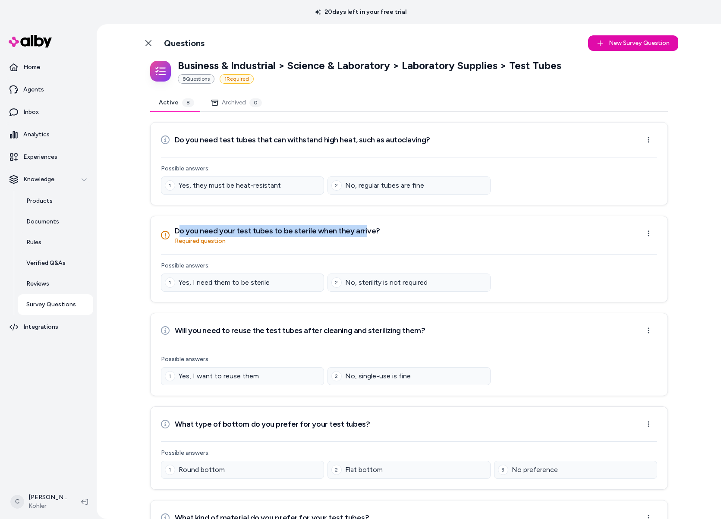
drag, startPoint x: 357, startPoint y: 234, endPoint x: 176, endPoint y: 231, distance: 181.2
click at [176, 231] on h3 "Do you need your test tubes to be sterile when they arrive?" at bounding box center [277, 231] width 205 height 12
click at [170, 228] on div "Do you need your test tubes to be sterile when they arrive? Required question" at bounding box center [270, 235] width 219 height 21
click at [150, 39] on link "Back to Categories" at bounding box center [148, 43] width 17 height 17
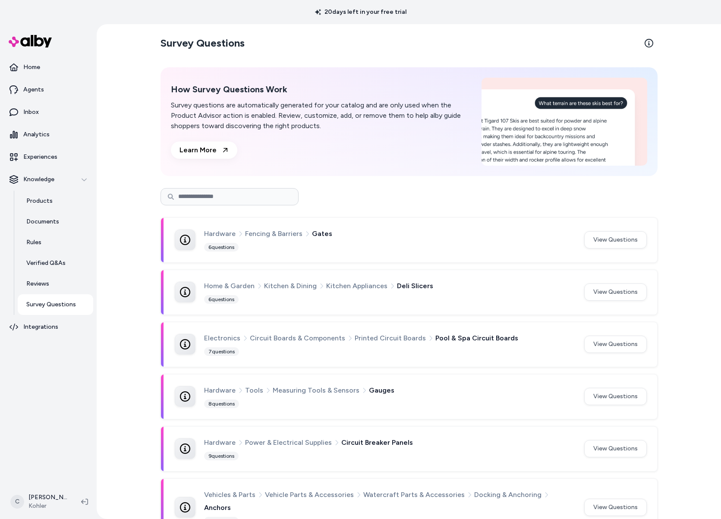
click at [334, 197] on div at bounding box center [408, 196] width 497 height 17
click at [100, 397] on div "Survey Questions How Survey Questions Work Survey questions are automatically g…" at bounding box center [409, 271] width 624 height 495
click at [43, 207] on link "Products" at bounding box center [55, 201] width 75 height 21
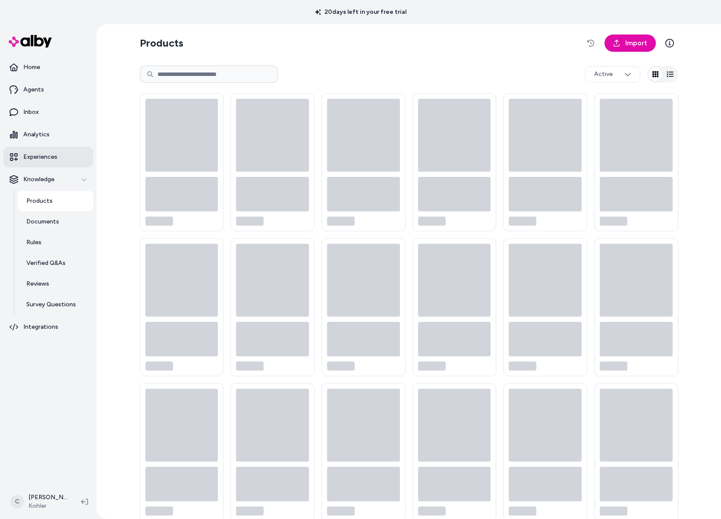
click at [50, 156] on p "Experiences" at bounding box center [40, 157] width 34 height 9
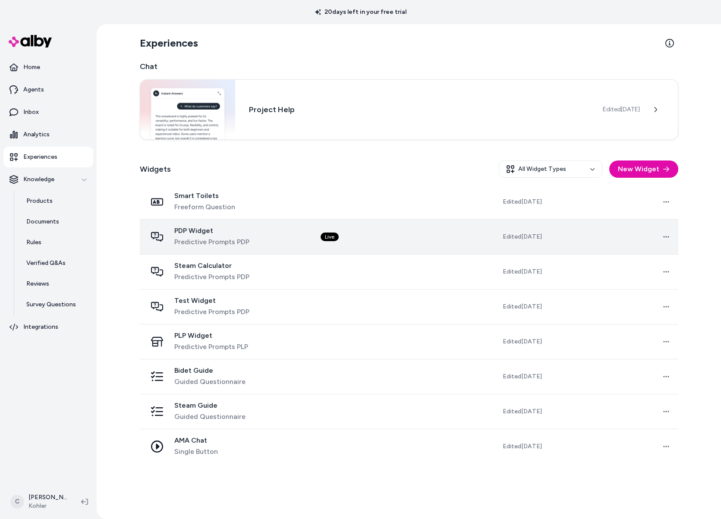
click at [307, 242] on div "PDP Widget Predictive Prompts PDP" at bounding box center [227, 236] width 160 height 21
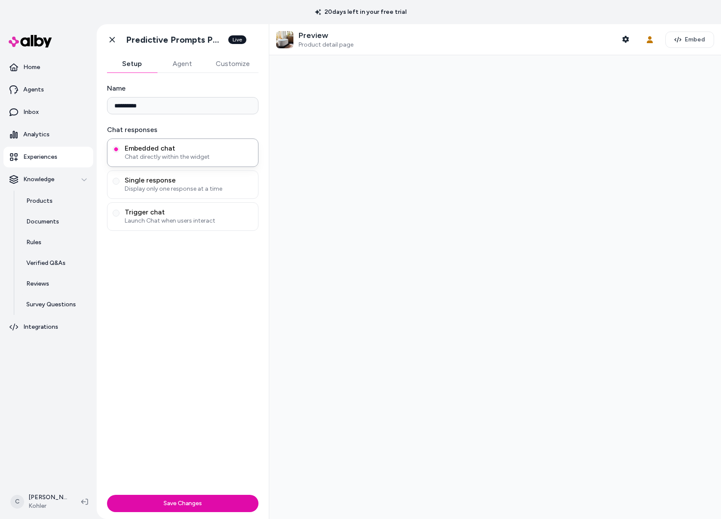
click at [190, 68] on button "Agent" at bounding box center [182, 63] width 50 height 17
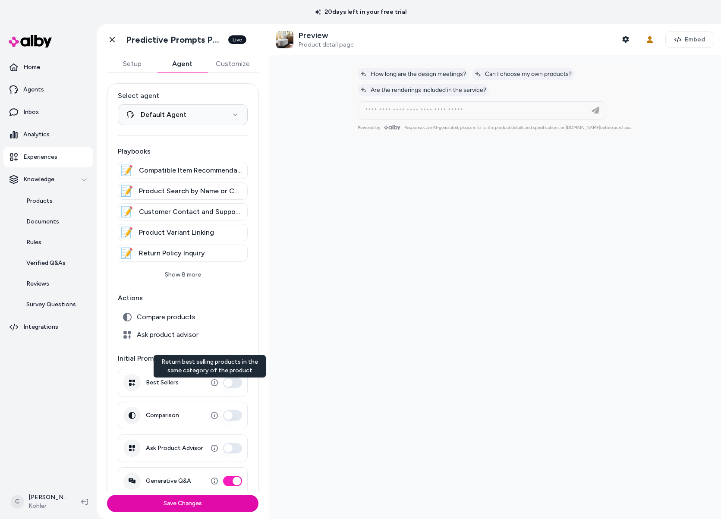
scroll to position [13, 0]
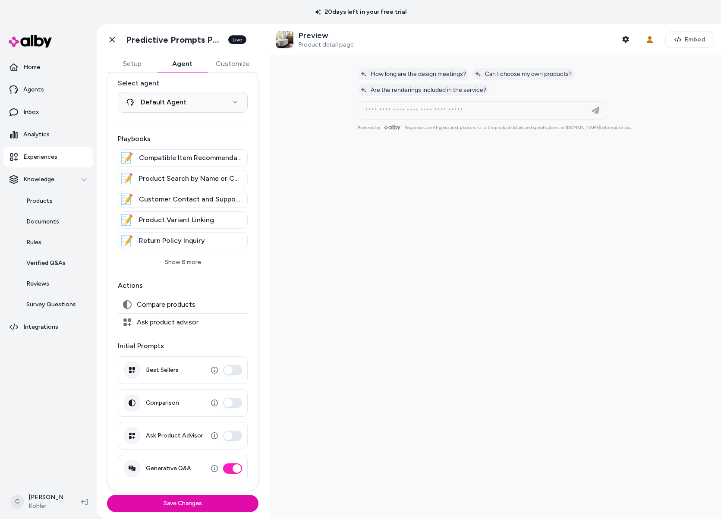
click at [227, 436] on button "Ask Product Advisor" at bounding box center [232, 436] width 19 height 10
click at [228, 436] on button "Ask Product Advisor" at bounding box center [232, 436] width 19 height 10
click at [228, 401] on button "Comparison" at bounding box center [232, 403] width 19 height 10
click at [229, 375] on div "Best Sellers" at bounding box center [183, 370] width 130 height 28
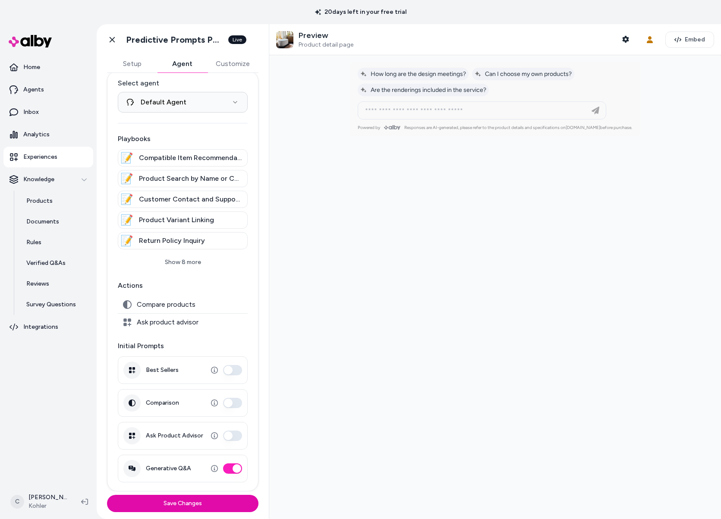
click at [229, 372] on button "Best Sellers" at bounding box center [232, 370] width 19 height 10
click at [233, 405] on button "Comparison" at bounding box center [232, 403] width 19 height 10
click at [231, 406] on button "Comparison" at bounding box center [232, 403] width 19 height 10
drag, startPoint x: 197, startPoint y: 303, endPoint x: 133, endPoint y: 295, distance: 64.4
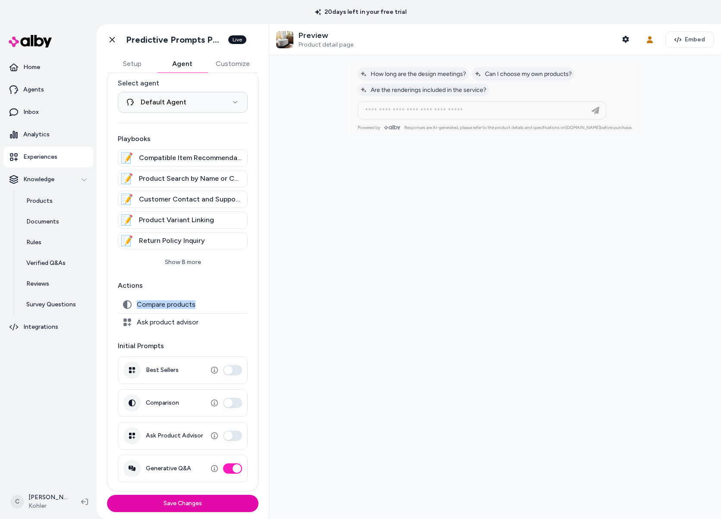
click at [132, 293] on div "Actions Compare products Ask product advisor" at bounding box center [183, 305] width 130 height 50
drag, startPoint x: 134, startPoint y: 295, endPoint x: 138, endPoint y: 305, distance: 10.8
click at [135, 297] on div "Actions Compare products Ask product advisor" at bounding box center [183, 305] width 130 height 50
click at [229, 402] on button "Comparison" at bounding box center [232, 403] width 19 height 10
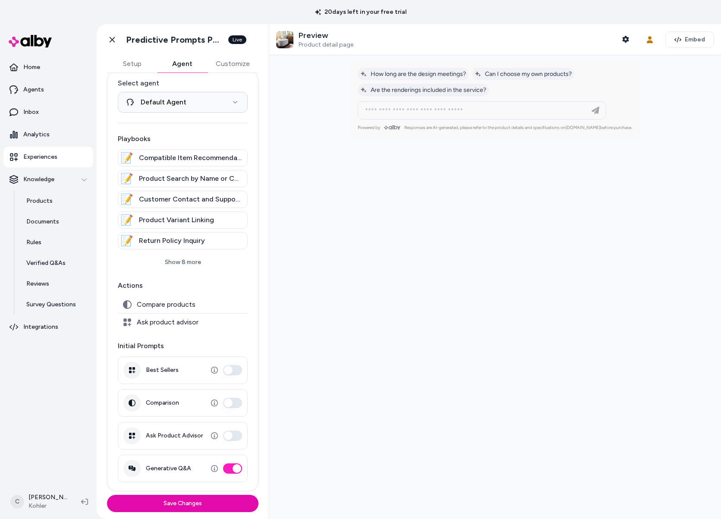
click at [269, 377] on div at bounding box center [495, 287] width 452 height 464
click at [268, 379] on div "**********" at bounding box center [409, 271] width 624 height 495
drag, startPoint x: 176, startPoint y: 368, endPoint x: 136, endPoint y: 366, distance: 40.6
click at [136, 366] on div "Best Sellers" at bounding box center [183, 370] width 130 height 28
click at [211, 370] on icon "button" at bounding box center [214, 370] width 7 height 7
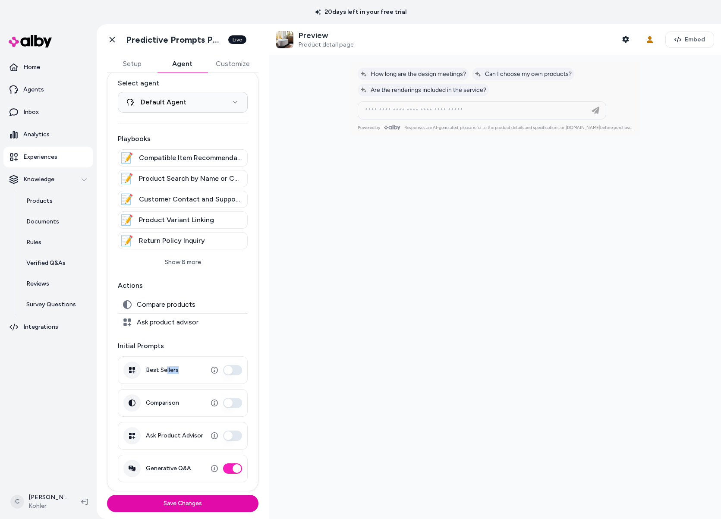
drag, startPoint x: 170, startPoint y: 374, endPoint x: 165, endPoint y: 372, distance: 4.5
click at [165, 372] on div "Best Sellers" at bounding box center [183, 370] width 130 height 28
click at [167, 373] on label "Best Sellers" at bounding box center [162, 370] width 33 height 8
click at [223, 373] on button "Best Sellers" at bounding box center [232, 370] width 19 height 10
click at [157, 368] on label "Best Sellers" at bounding box center [162, 370] width 33 height 8
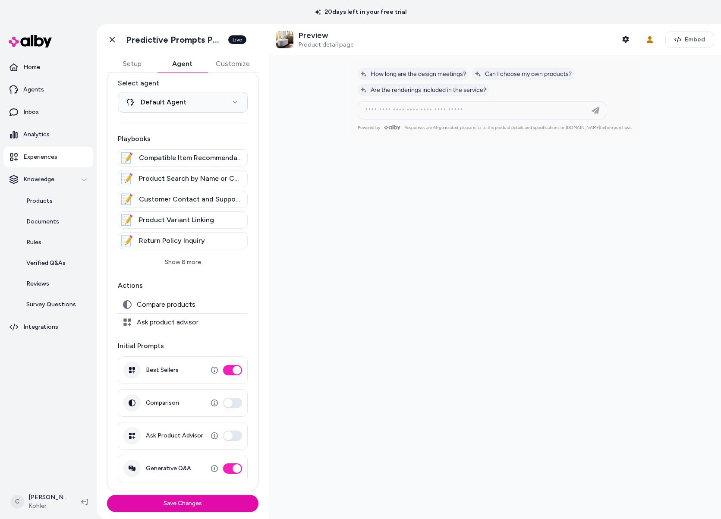
click at [223, 368] on button "Best Sellers" at bounding box center [232, 370] width 19 height 10
click at [157, 369] on label "Best Sellers" at bounding box center [162, 370] width 33 height 8
click at [223, 369] on button "Best Sellers" at bounding box center [232, 370] width 19 height 10
click at [157, 369] on label "Best Sellers" at bounding box center [162, 370] width 33 height 8
click at [223, 369] on button "Best Sellers" at bounding box center [232, 370] width 19 height 10
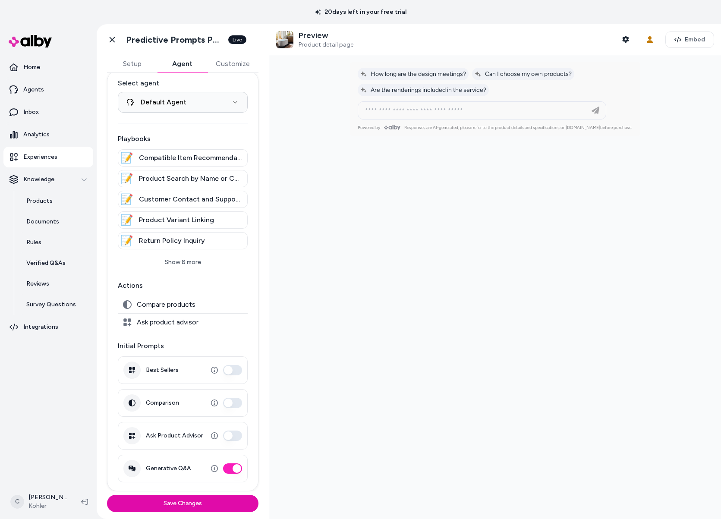
click at [208, 342] on p "Initial Prompts" at bounding box center [183, 346] width 130 height 10
click at [176, 260] on button "Show 8 more" at bounding box center [183, 263] width 130 height 16
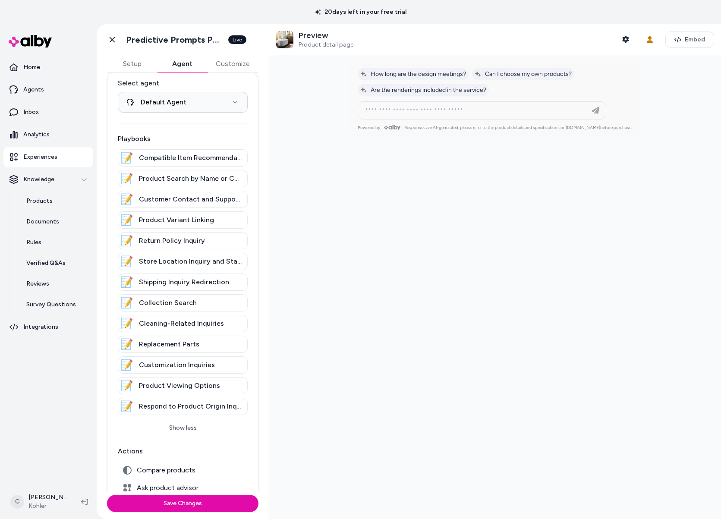
scroll to position [24, 0]
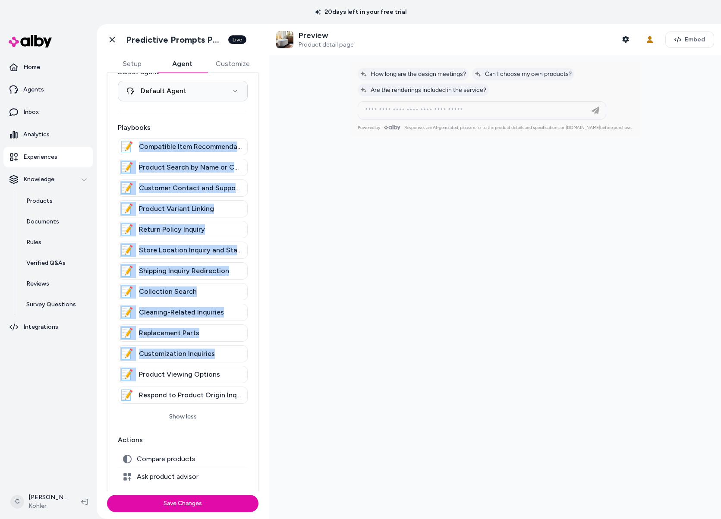
drag, startPoint x: 182, startPoint y: 220, endPoint x: 180, endPoint y: 368, distance: 148.0
click at [180, 368] on div "Playbooks 📝 Compatible Item Recommendation 📝 Product Search by Name or Category…" at bounding box center [183, 274] width 130 height 302
click at [180, 368] on div "📝 Product Viewing Options" at bounding box center [183, 374] width 130 height 17
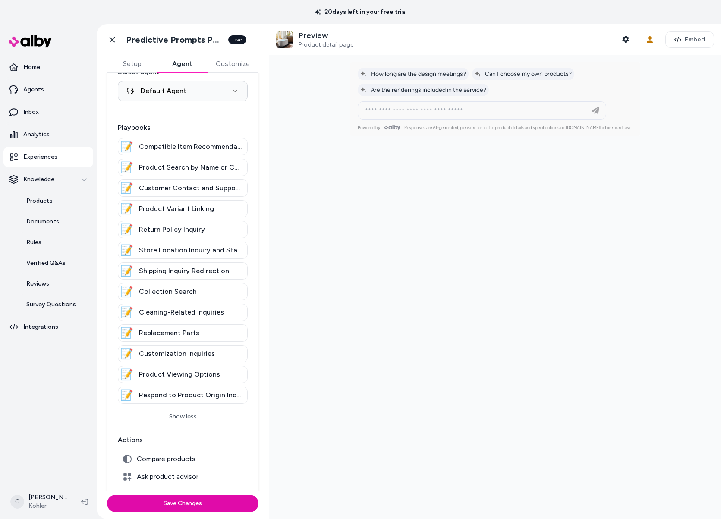
drag, startPoint x: 202, startPoint y: 402, endPoint x: 212, endPoint y: 394, distance: 12.9
click at [202, 402] on div "📝 Respond to Product Origin Inquiry ([GEOGRAPHIC_DATA] Only)" at bounding box center [183, 395] width 130 height 17
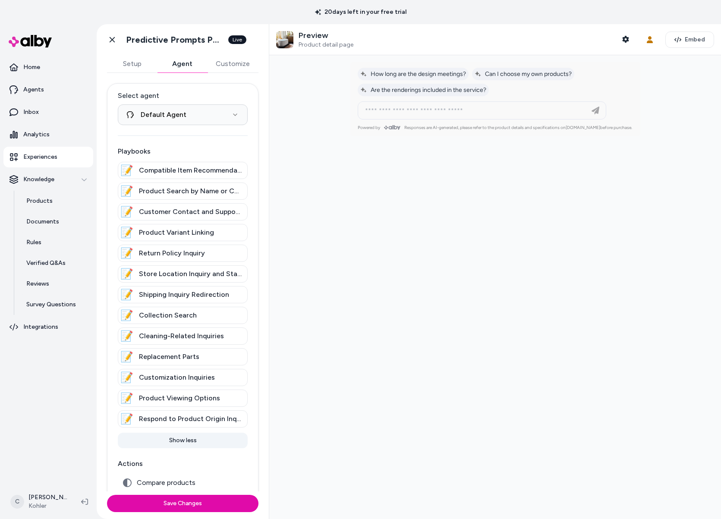
click at [195, 440] on button "Show less" at bounding box center [183, 441] width 130 height 16
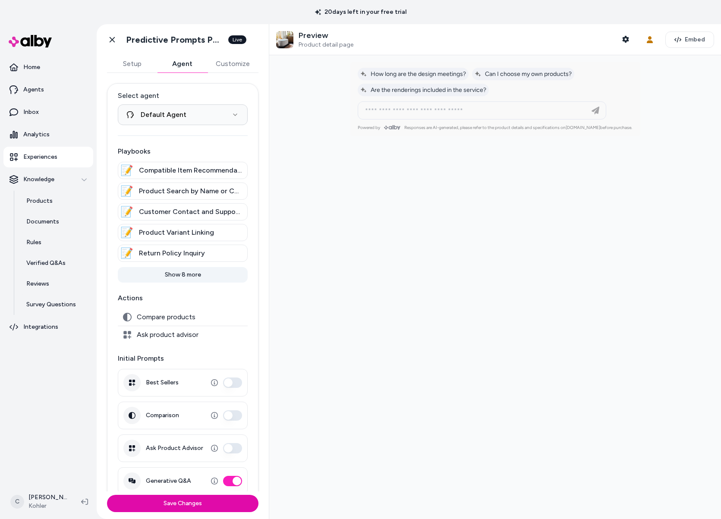
click at [184, 277] on button "Show 8 more" at bounding box center [183, 275] width 130 height 16
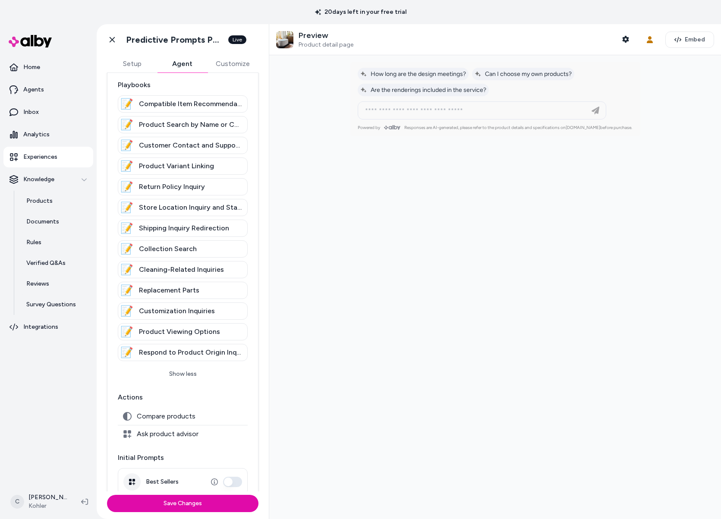
scroll to position [88, 0]
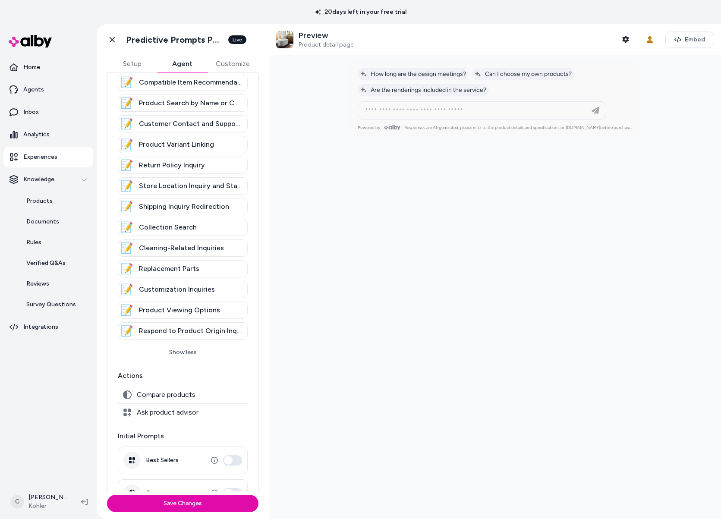
drag, startPoint x: 220, startPoint y: 389, endPoint x: 226, endPoint y: 390, distance: 5.8
click at [220, 389] on div "Compare products" at bounding box center [183, 394] width 130 height 17
click at [185, 400] on div "Compare products" at bounding box center [183, 394] width 130 height 17
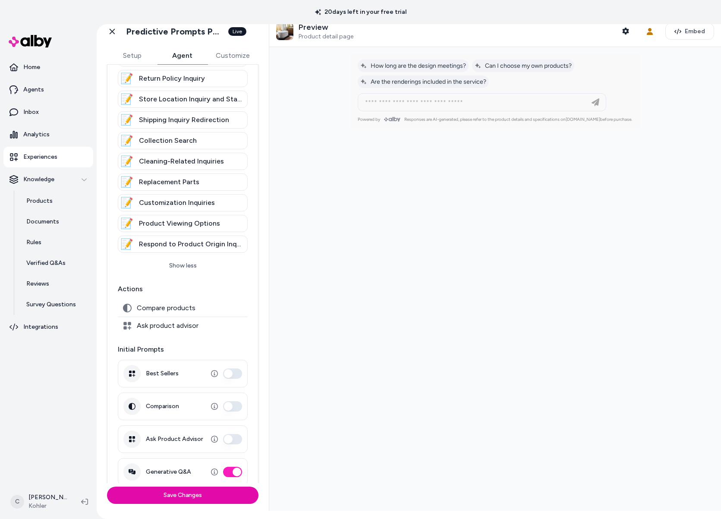
scroll to position [178, 0]
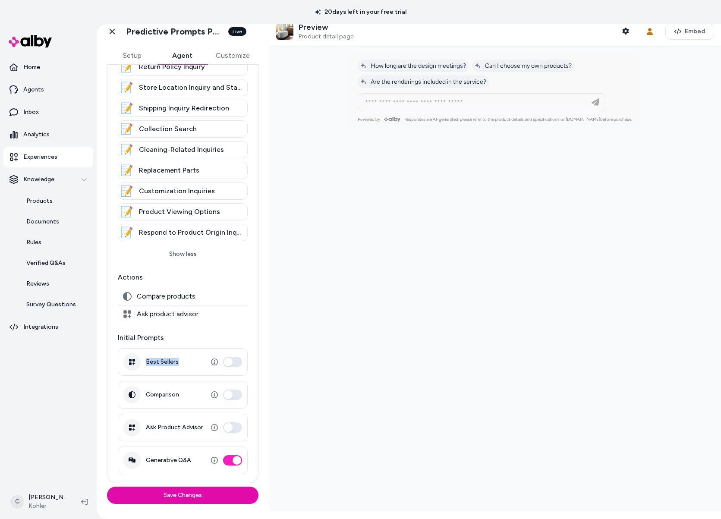
drag, startPoint x: 180, startPoint y: 361, endPoint x: 144, endPoint y: 359, distance: 35.9
click at [144, 359] on div "Best Sellers" at bounding box center [183, 362] width 130 height 28
click at [148, 359] on label "Best Sellers" at bounding box center [162, 362] width 33 height 8
click at [223, 359] on button "Best Sellers" at bounding box center [232, 362] width 19 height 10
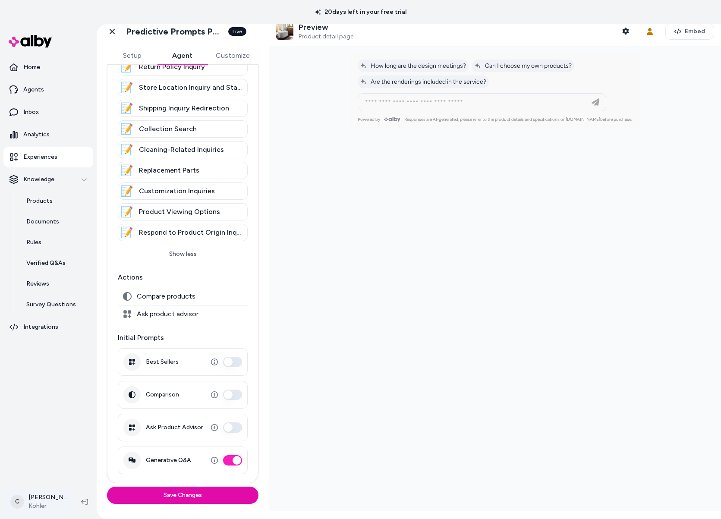
click at [42, 500] on html "**********" at bounding box center [360, 259] width 721 height 519
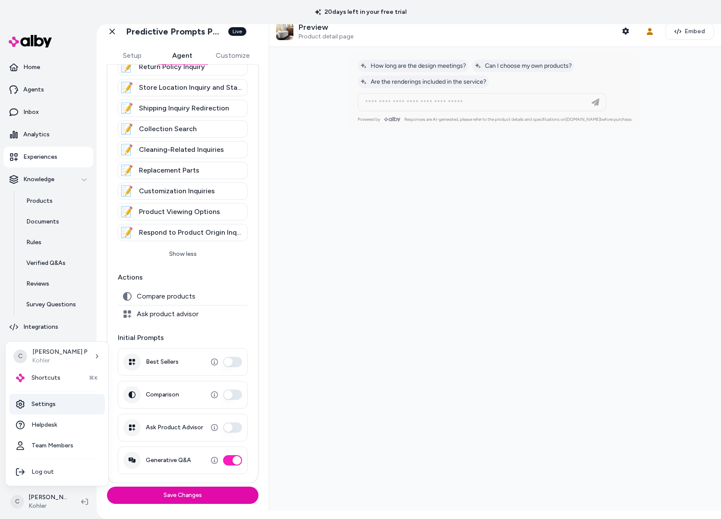
click at [42, 403] on link "Settings" at bounding box center [57, 404] width 96 height 21
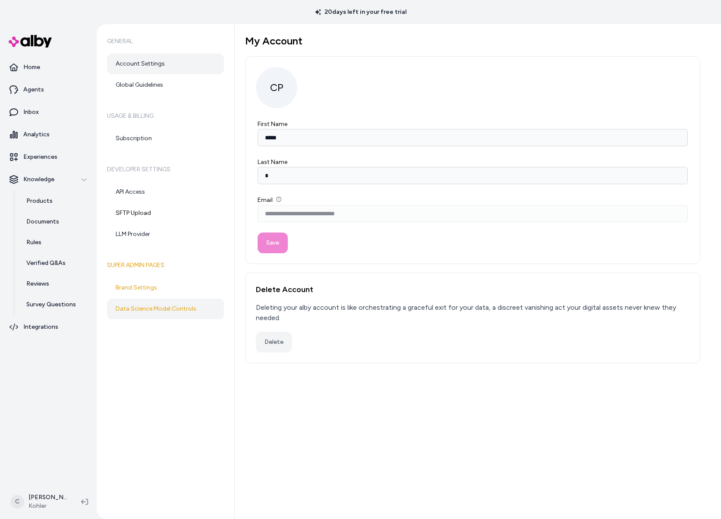
click at [160, 307] on link "Data Science Model Controls" at bounding box center [165, 309] width 117 height 21
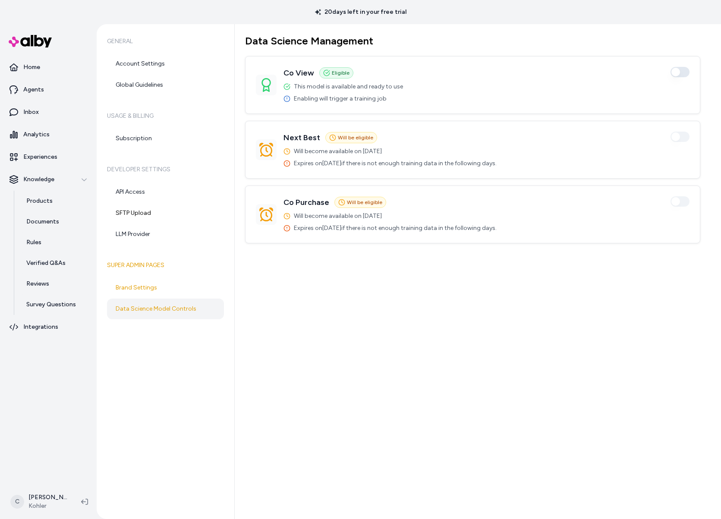
drag, startPoint x: 296, startPoint y: 148, endPoint x: 384, endPoint y: 154, distance: 87.8
click at [382, 154] on span "Will become available on [DATE]" at bounding box center [338, 151] width 88 height 9
drag, startPoint x: 377, startPoint y: 170, endPoint x: 481, endPoint y: 163, distance: 103.3
click at [481, 163] on span "Expires on [DATE] if there is not enough training data in the following days." at bounding box center [395, 163] width 203 height 9
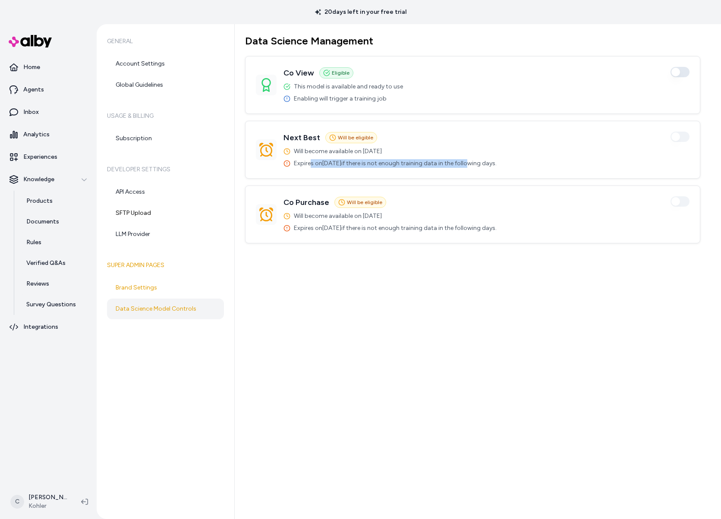
click at [481, 163] on span "Expires on [DATE] if there is not enough training data in the following days." at bounding box center [395, 163] width 203 height 9
drag, startPoint x: 311, startPoint y: 100, endPoint x: 362, endPoint y: 103, distance: 51.0
click at [360, 103] on div "Co View Eligible Enabled This model is available and ready to use Enabling will…" at bounding box center [472, 85] width 454 height 57
click at [360, 101] on span "Enabling will trigger a training job" at bounding box center [340, 98] width 93 height 9
click at [352, 203] on span "Will be eligible" at bounding box center [364, 202] width 35 height 7
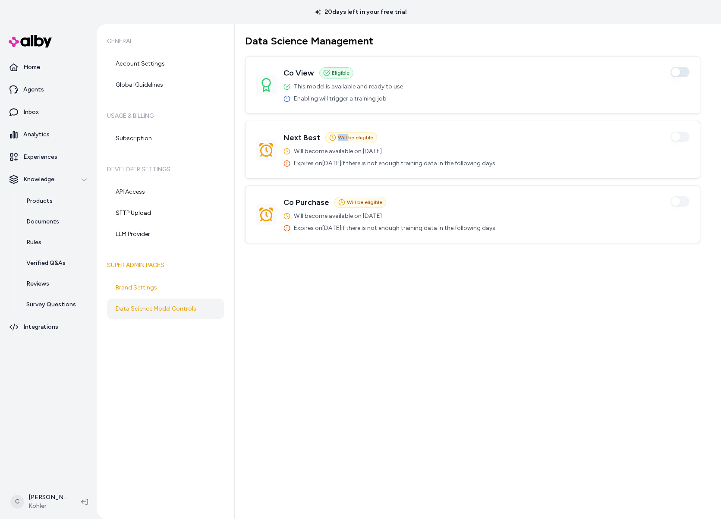
drag, startPoint x: 346, startPoint y: 138, endPoint x: 370, endPoint y: 149, distance: 25.7
click at [339, 141] on div "Will be eligible" at bounding box center [351, 137] width 52 height 11
drag, startPoint x: 326, startPoint y: 156, endPoint x: 510, endPoint y: 162, distance: 184.3
click at [497, 162] on div "Will become available on [DATE] Expires on [DATE] if there is not enough traini…" at bounding box center [389, 157] width 213 height 21
drag, startPoint x: 495, startPoint y: 167, endPoint x: 273, endPoint y: 170, distance: 221.7
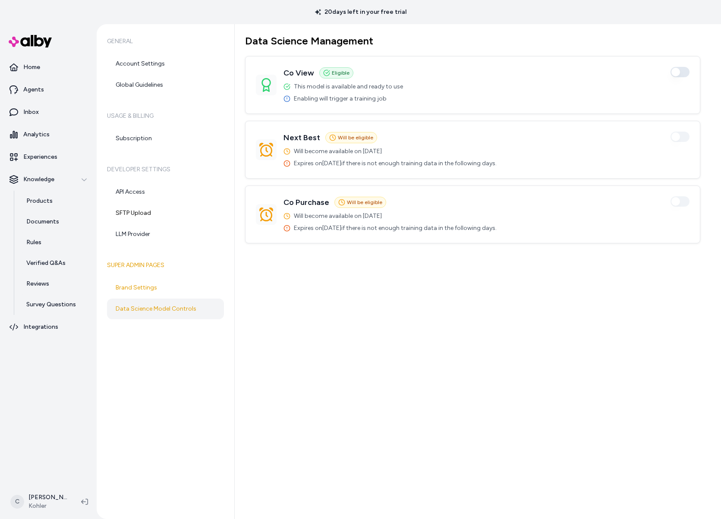
click at [273, 170] on div "Next Best Will be eligible Enabled Will become available on [DATE] Expires on […" at bounding box center [472, 149] width 454 height 57
drag, startPoint x: 330, startPoint y: 170, endPoint x: 402, endPoint y: 170, distance: 72.9
click at [402, 170] on div "Next Best Will be eligible Enabled Will become available on [DATE] Expires on […" at bounding box center [472, 149] width 454 height 57
drag, startPoint x: 341, startPoint y: 162, endPoint x: 313, endPoint y: 164, distance: 27.7
click at [313, 164] on span "Expires on [DATE] if there is not enough training data in the following days." at bounding box center [395, 163] width 203 height 9
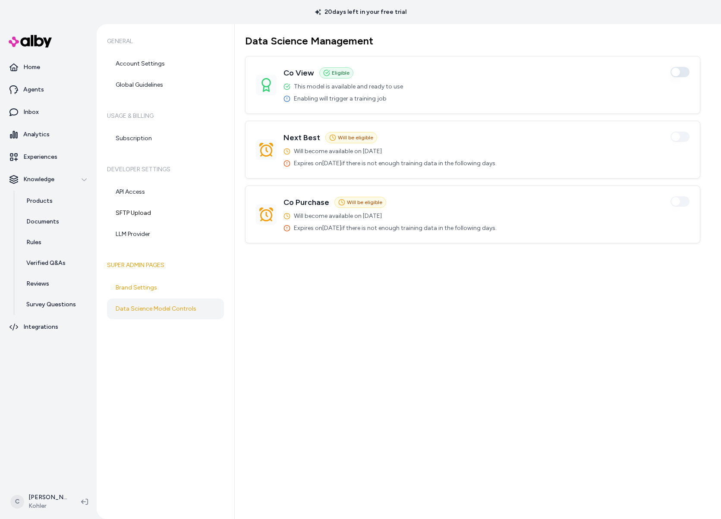
click at [401, 283] on div "Data Science Management Co View Eligible Enabled This model is available and re…" at bounding box center [478, 271] width 486 height 495
click at [49, 150] on link "Experiences" at bounding box center [48, 157] width 90 height 21
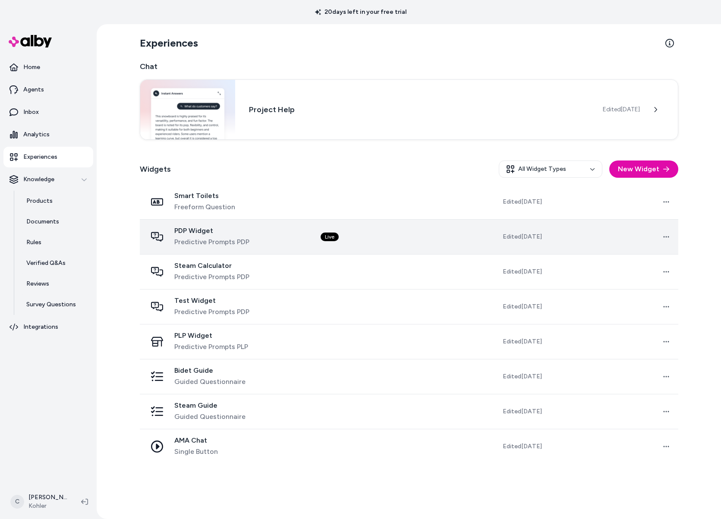
click at [286, 236] on div "PDP Widget Predictive Prompts PDP" at bounding box center [227, 236] width 160 height 21
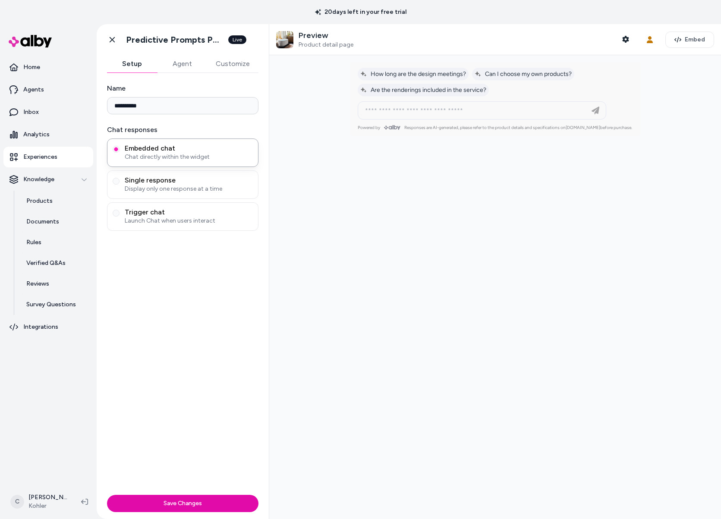
click at [188, 66] on button "Agent" at bounding box center [182, 63] width 50 height 17
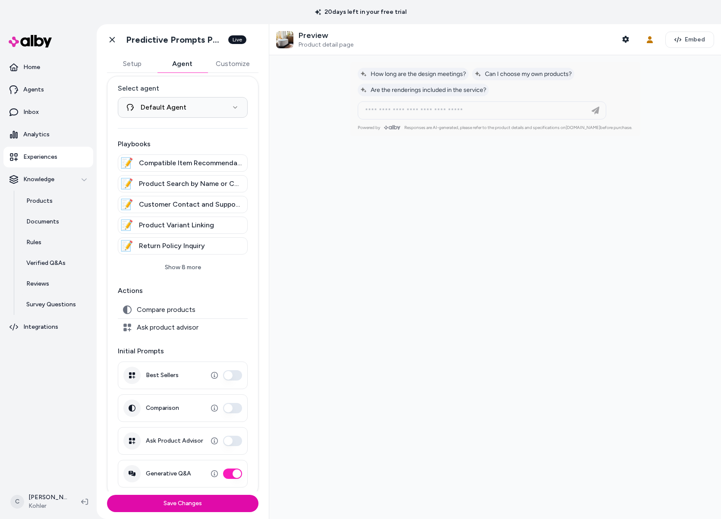
scroll to position [13, 0]
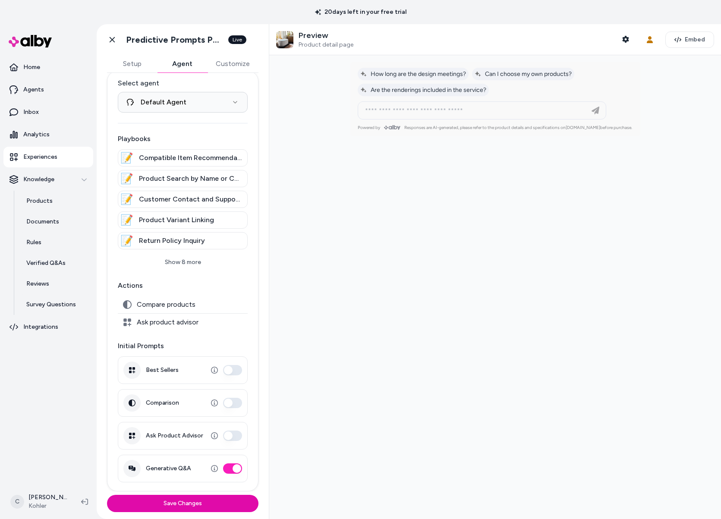
drag, startPoint x: 591, startPoint y: 310, endPoint x: 597, endPoint y: 346, distance: 36.7
click at [588, 314] on div at bounding box center [495, 287] width 452 height 464
click at [48, 430] on nav "Home Agents Inbox Analytics Experiences Knowledge Products Documents Rules Veri…" at bounding box center [48, 270] width 90 height 426
click at [82, 200] on link "Products" at bounding box center [55, 201] width 75 height 21
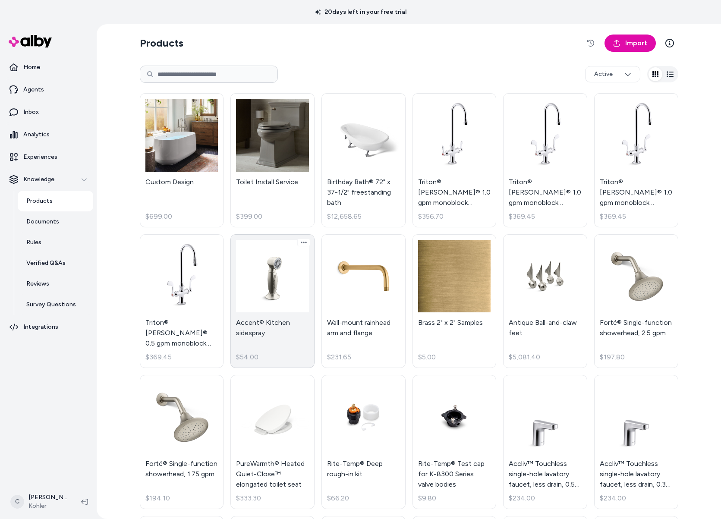
drag, startPoint x: 260, startPoint y: 323, endPoint x: 267, endPoint y: 325, distance: 7.4
click at [260, 323] on link "Accent® Kitchen sidespray $54.00" at bounding box center [272, 301] width 84 height 134
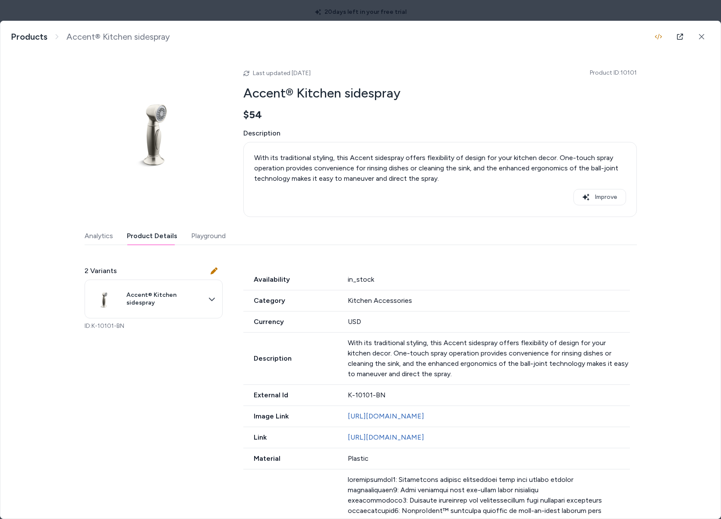
click at [149, 237] on button "Product Details" at bounding box center [152, 235] width 50 height 17
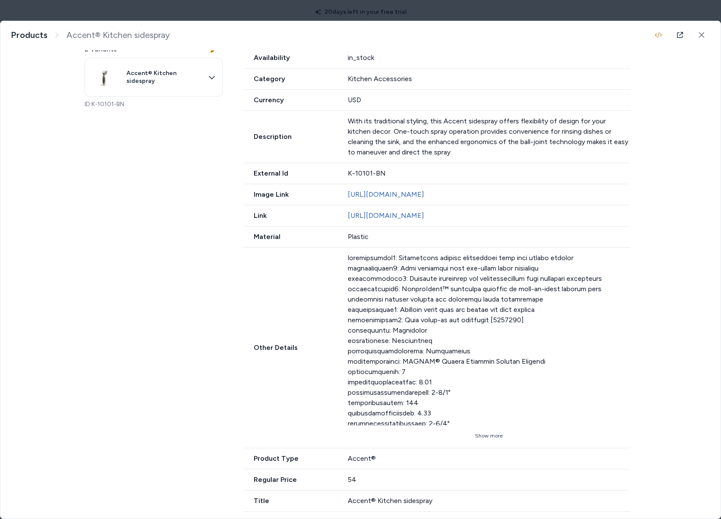
scroll to position [229, 0]
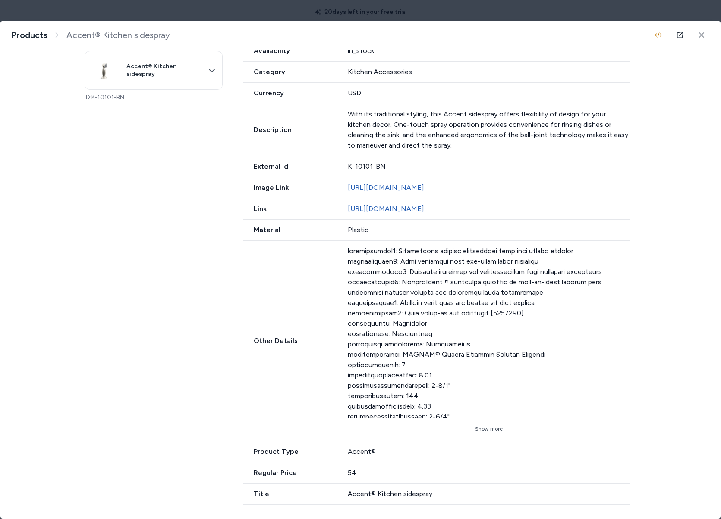
drag, startPoint x: 322, startPoint y: 361, endPoint x: 242, endPoint y: 349, distance: 81.5
click at [243, 349] on div "Other Details Show more" at bounding box center [436, 341] width 387 height 201
drag, startPoint x: 322, startPoint y: 346, endPoint x: 271, endPoint y: 343, distance: 51.5
click at [243, 342] on div "Other Details Show more" at bounding box center [436, 341] width 387 height 201
drag, startPoint x: 279, startPoint y: 492, endPoint x: 245, endPoint y: 490, distance: 33.3
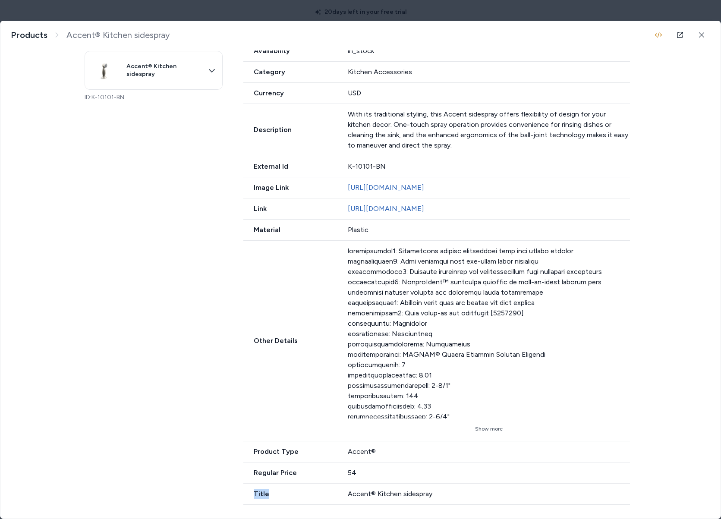
click at [237, 489] on div "2 Variants Accent® Kitchen sidespray ID: K-10101-BN Availability in_stock Categ…" at bounding box center [361, 266] width 552 height 478
drag, startPoint x: 427, startPoint y: 370, endPoint x: 374, endPoint y: 370, distance: 52.6
click at [375, 371] on div at bounding box center [489, 332] width 282 height 173
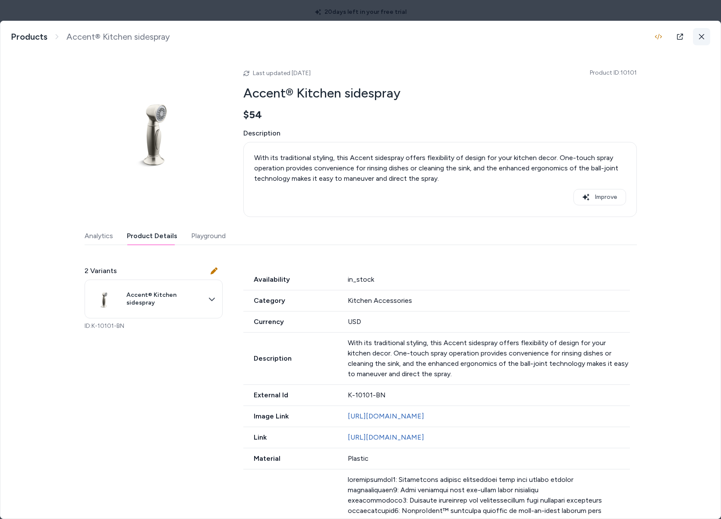
click at [699, 35] on icon at bounding box center [701, 36] width 5 height 5
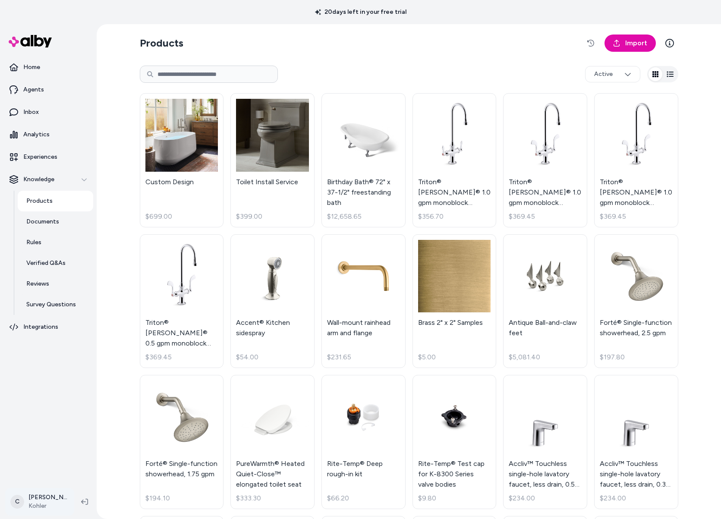
click at [38, 495] on html "20 days left in your free trial Home Agents Inbox Analytics Experiences Knowled…" at bounding box center [360, 259] width 721 height 519
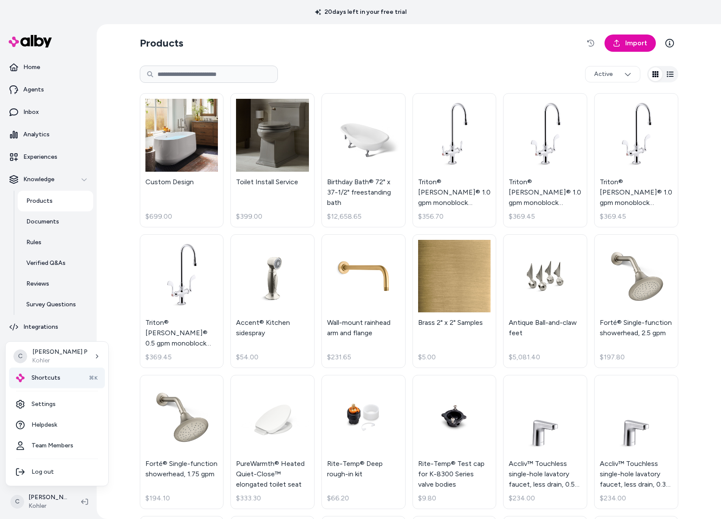
click at [60, 372] on div "Shortcuts ⌘K" at bounding box center [57, 378] width 96 height 21
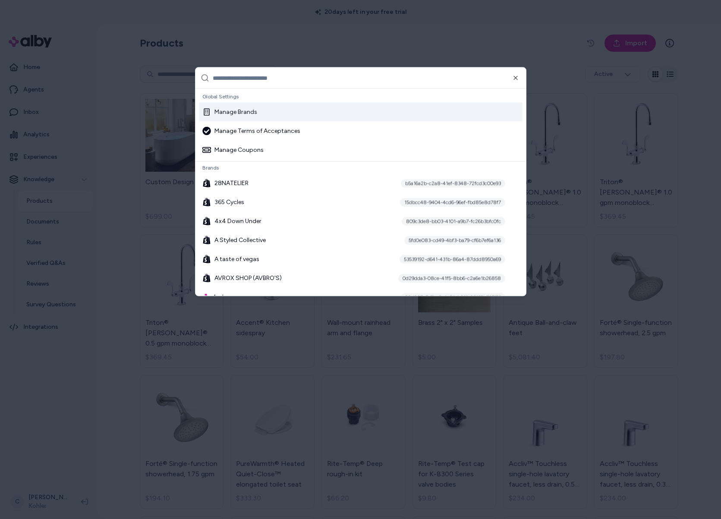
click at [54, 501] on div at bounding box center [360, 259] width 721 height 519
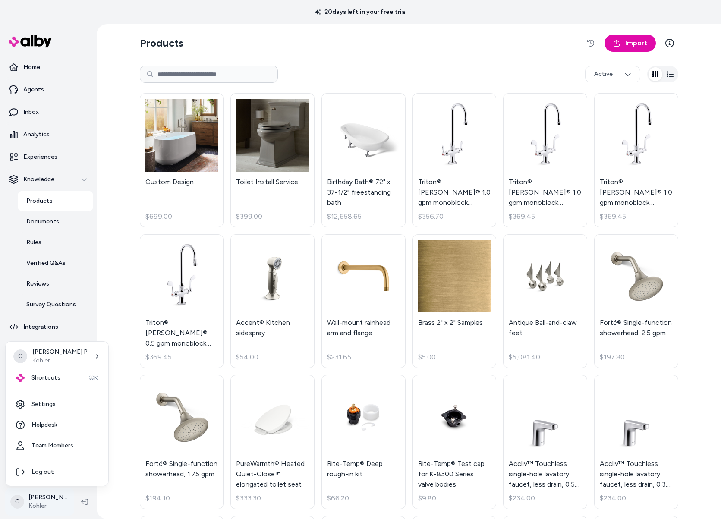
click at [40, 507] on html "20 days left in your free trial Home Agents Inbox Analytics Experiences Knowled…" at bounding box center [360, 259] width 721 height 519
click at [63, 372] on div "Shortcuts ⌘K" at bounding box center [57, 378] width 96 height 21
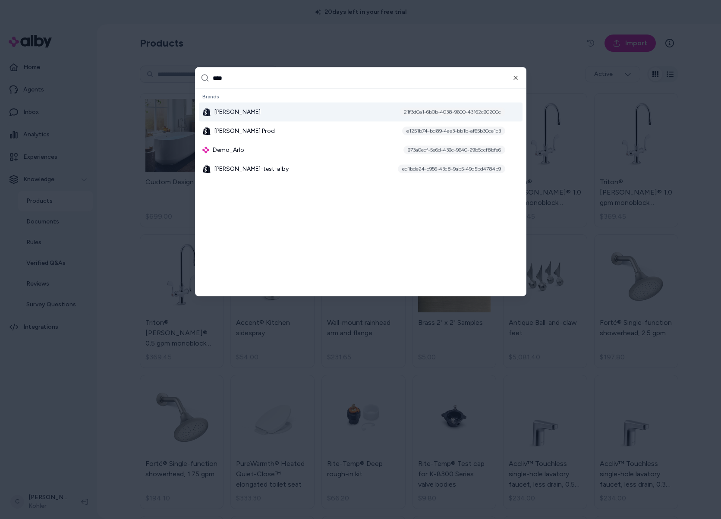
type input "****"
click at [252, 120] on div "[PERSON_NAME] Dev 21f3d0a1-6b0b-4038-9600-43162c90200c" at bounding box center [361, 112] width 324 height 19
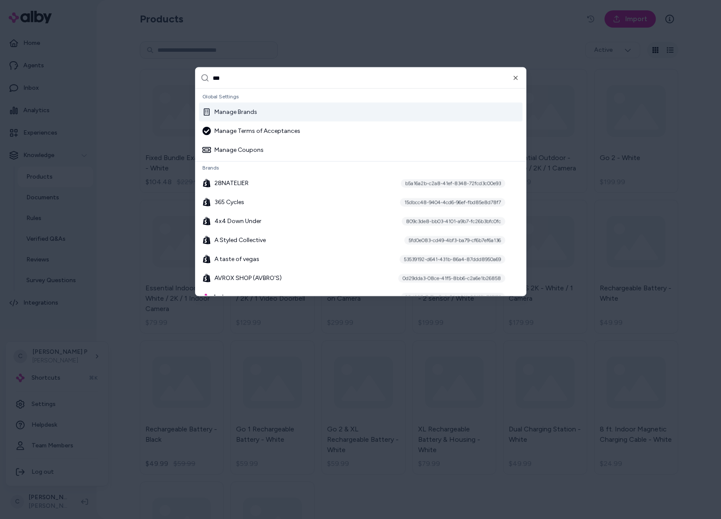
type input "****"
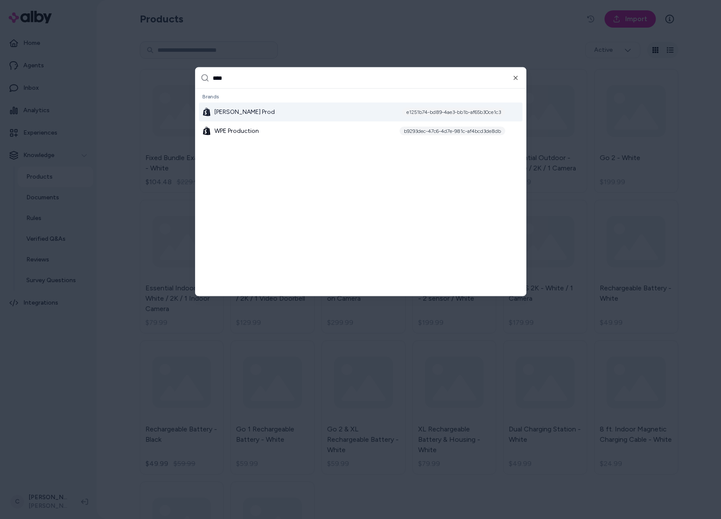
type input "****"
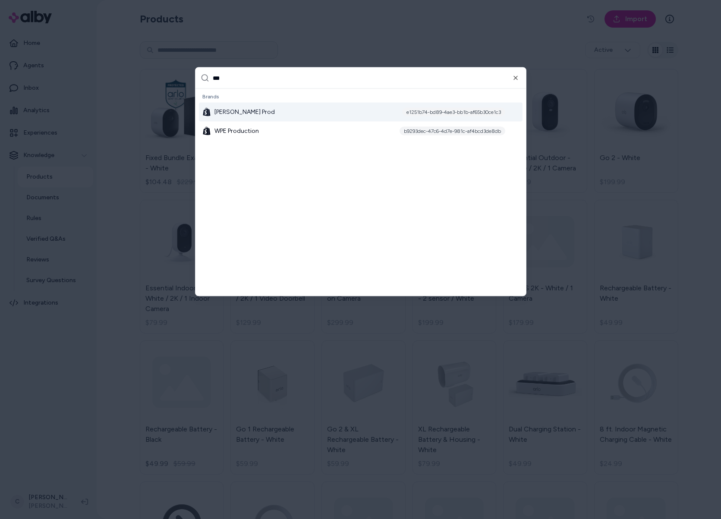
type input "*"
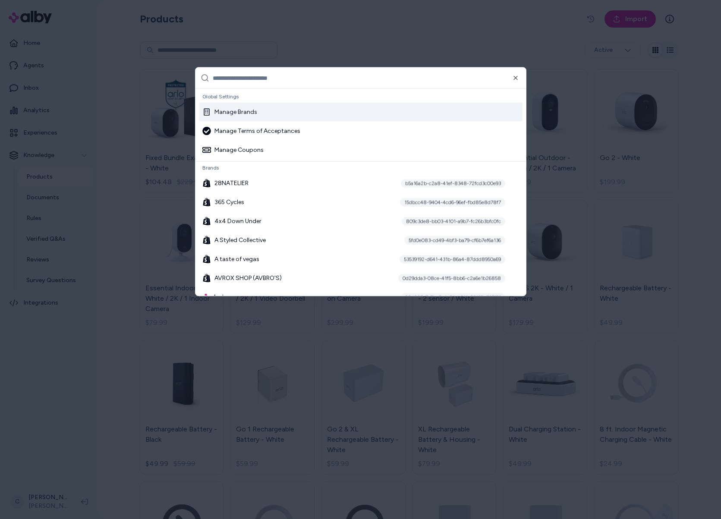
drag, startPoint x: 188, startPoint y: 88, endPoint x: 211, endPoint y: 77, distance: 25.9
click at [208, 82] on div at bounding box center [360, 78] width 330 height 21
click at [211, 77] on div at bounding box center [360, 78] width 330 height 21
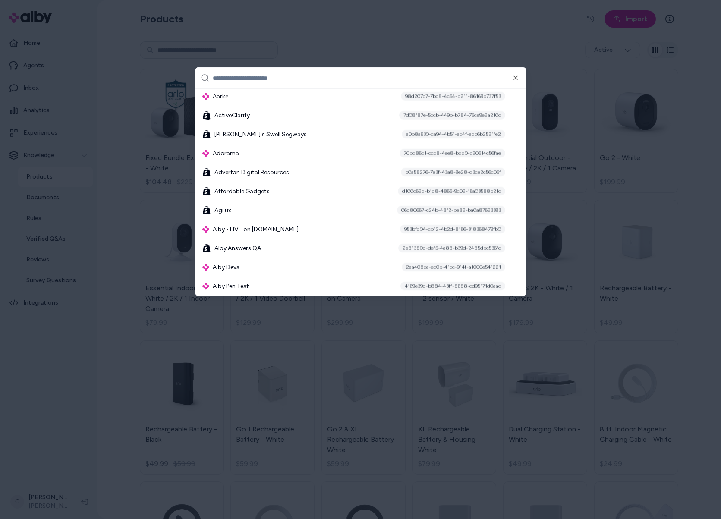
click at [225, 78] on input "text" at bounding box center [367, 78] width 308 height 21
click at [226, 78] on input "text" at bounding box center [367, 78] width 308 height 21
click at [241, 78] on input "text" at bounding box center [367, 78] width 308 height 21
click at [251, 79] on input "text" at bounding box center [367, 78] width 308 height 21
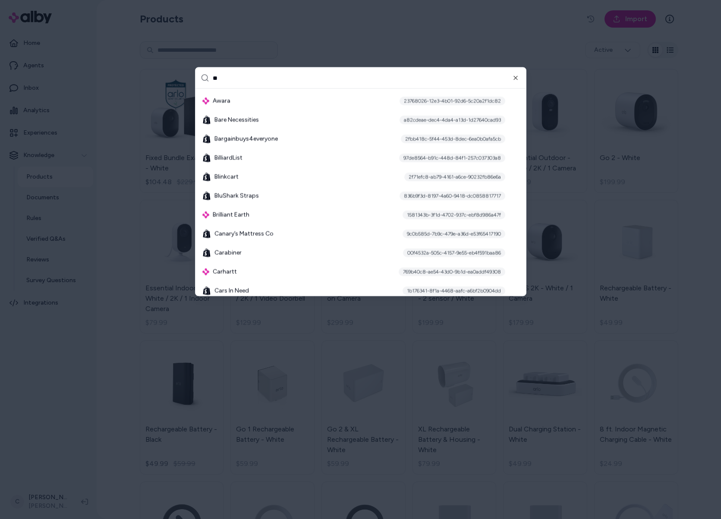
scroll to position [0, 0]
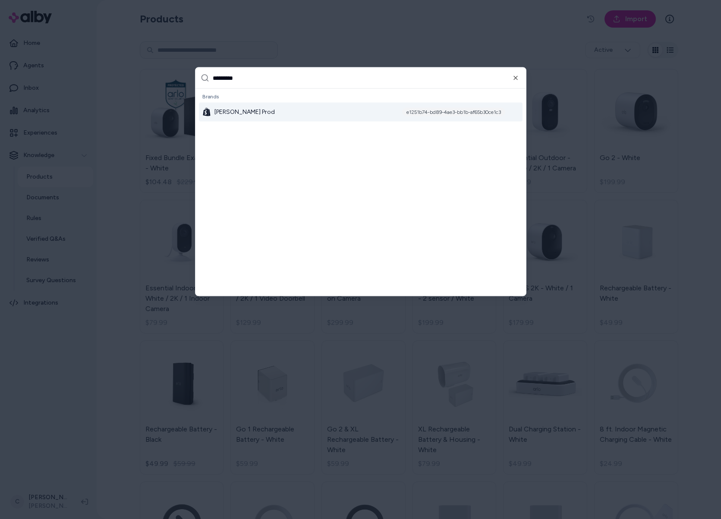
type input "*********"
click at [245, 105] on div "Arlo Prod e1251b74-bd89-4ae3-bb1b-af65b30ce1c3" at bounding box center [361, 112] width 324 height 19
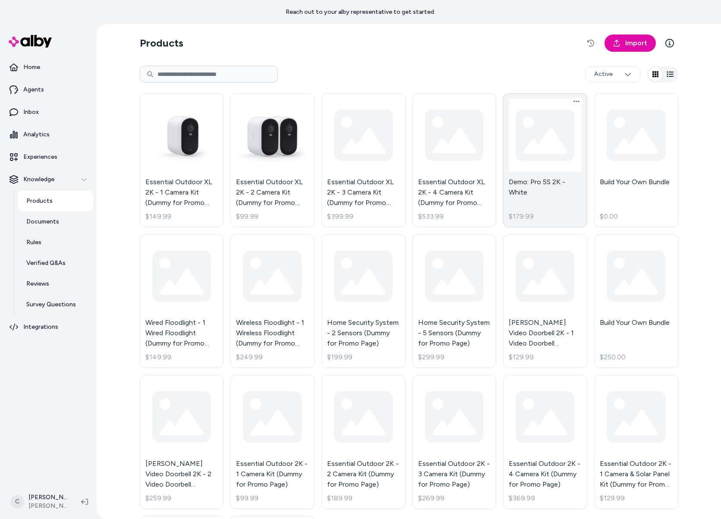
click at [538, 186] on link "Demo: Pro 5S 2K - White $179.99" at bounding box center [545, 160] width 84 height 134
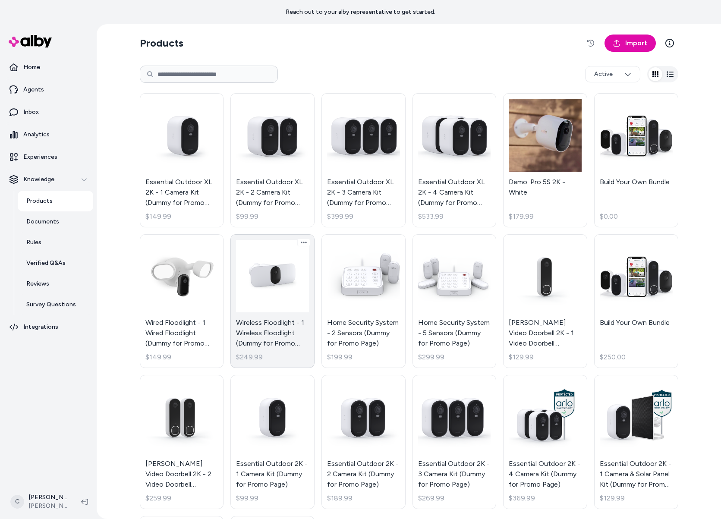
click at [610, 188] on link "Build Your Own Bundle $0.00" at bounding box center [636, 160] width 84 height 134
click at [251, 335] on link "Wireless Floodlight - 1 Wireless Floodlight (Dummy for Promo Page) - White $249…" at bounding box center [272, 301] width 84 height 134
click at [286, 334] on link "Wireless Floodlight - 1 Wireless Floodlight (Dummy for Promo Page) - White $249…" at bounding box center [272, 301] width 84 height 134
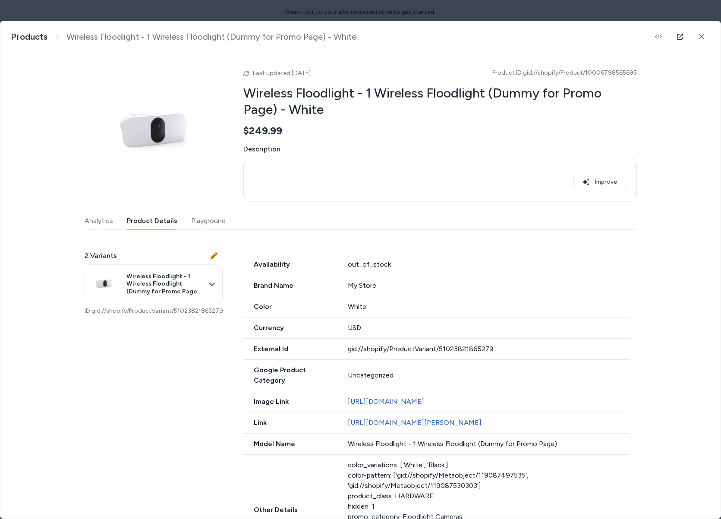
click at [159, 218] on button "Product Details" at bounding box center [152, 220] width 50 height 17
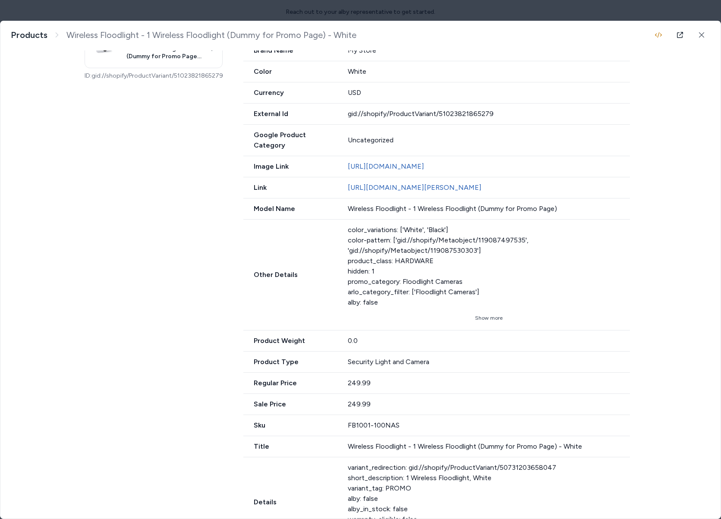
scroll to position [278, 0]
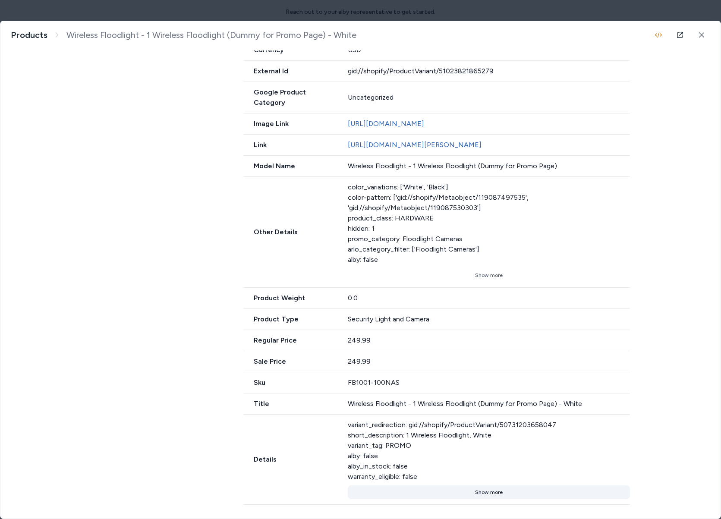
click at [480, 493] on button "Show more" at bounding box center [489, 492] width 282 height 14
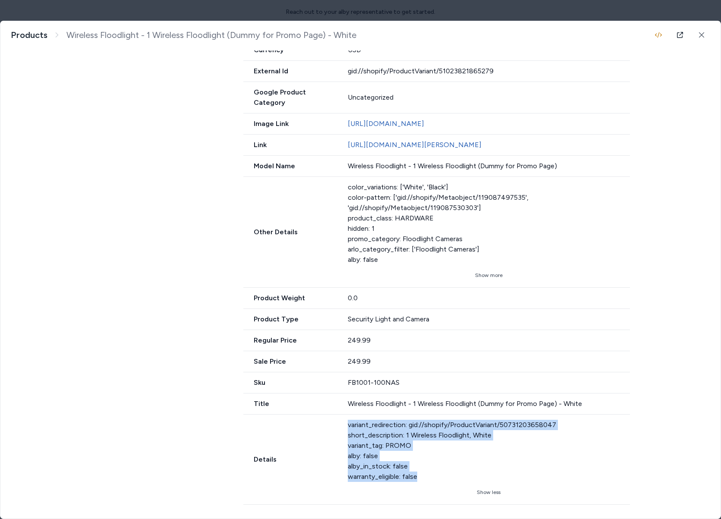
drag, startPoint x: 338, startPoint y: 463, endPoint x: 336, endPoint y: 425, distance: 38.0
click at [336, 425] on div "Details variant_redirection: gid://shopify/ProductVariant/50731203658047 short_…" at bounding box center [436, 460] width 387 height 90
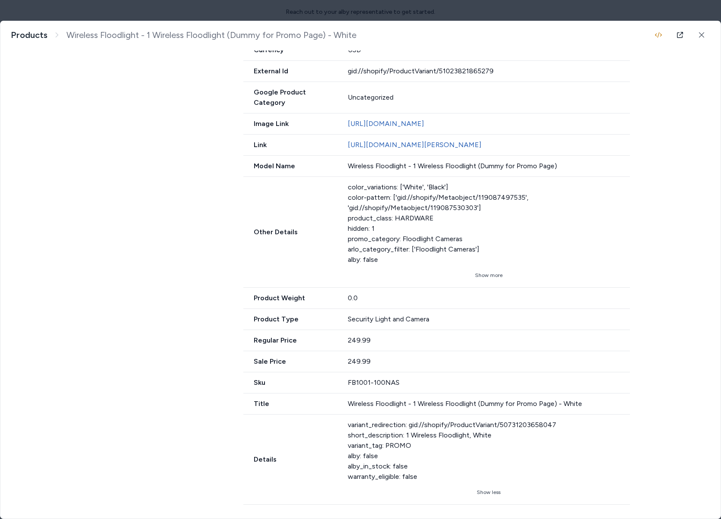
click at [409, 458] on div "variant_redirection: gid://shopify/ProductVariant/50731203658047 short_descript…" at bounding box center [489, 451] width 282 height 62
drag, startPoint x: 377, startPoint y: 464, endPoint x: 343, endPoint y: 468, distance: 33.6
click at [343, 467] on div "Details variant_redirection: gid://shopify/ProductVariant/50731203658047 short_…" at bounding box center [436, 460] width 387 height 90
drag, startPoint x: 470, startPoint y: 243, endPoint x: 340, endPoint y: 239, distance: 130.4
click at [340, 239] on div "Other Details color_variations: ['White', 'Black'] color-pattern: ['gid://shopi…" at bounding box center [436, 232] width 387 height 111
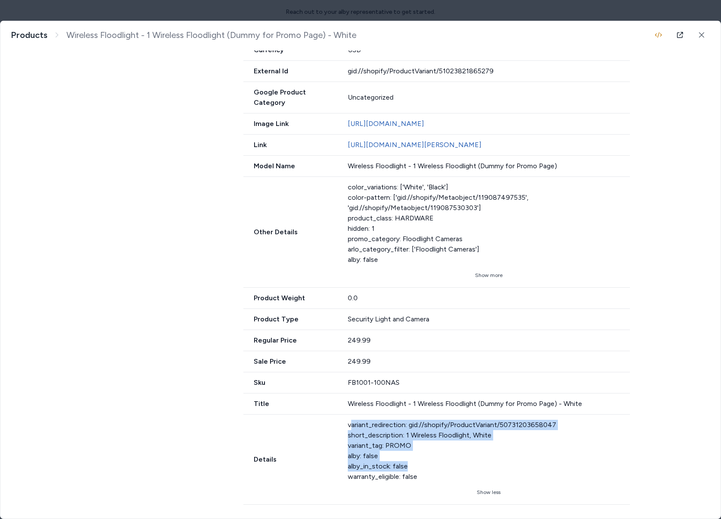
drag, startPoint x: 348, startPoint y: 424, endPoint x: 404, endPoint y: 469, distance: 71.8
click at [404, 469] on div "variant_redirection: gid://shopify/ProductVariant/50731203658047 short_descript…" at bounding box center [489, 451] width 282 height 62
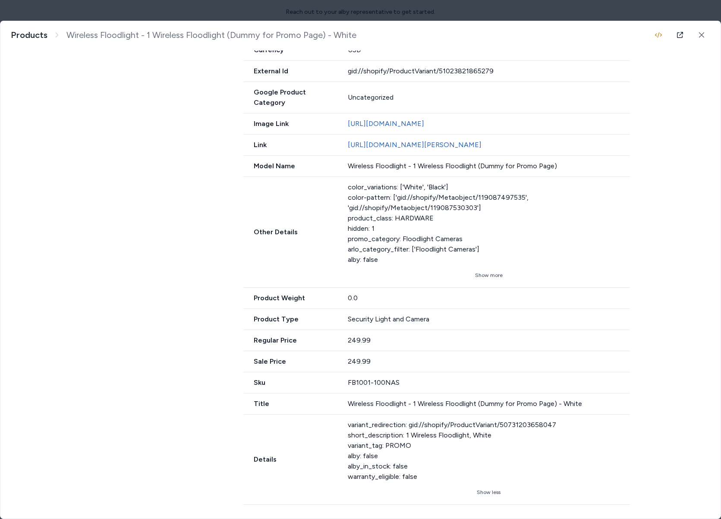
click at [386, 443] on div "variant_redirection: gid://shopify/ProductVariant/50731203658047 short_descript…" at bounding box center [489, 451] width 282 height 62
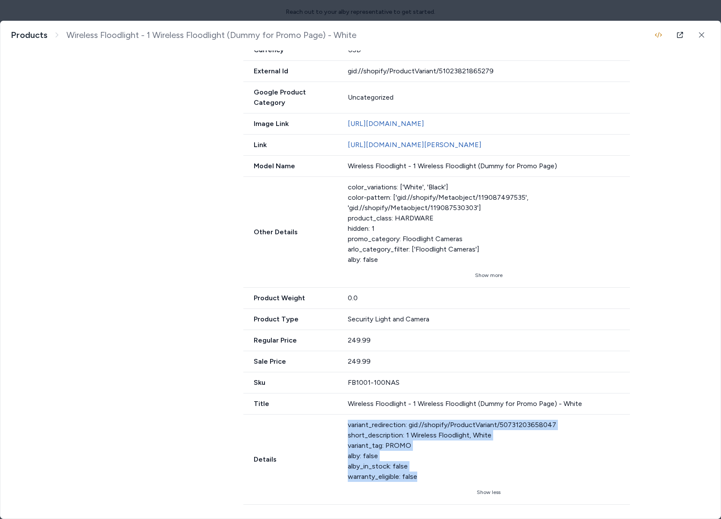
drag, startPoint x: 424, startPoint y: 477, endPoint x: 340, endPoint y: 424, distance: 99.0
click at [340, 424] on div "Details variant_redirection: gid://shopify/ProductVariant/50731203658047 short_…" at bounding box center [436, 460] width 387 height 90
drag, startPoint x: 431, startPoint y: 485, endPoint x: 426, endPoint y: 479, distance: 7.7
click at [425, 479] on div "variant_redirection: gid://shopify/ProductVariant/50731203658047 short_descript…" at bounding box center [489, 459] width 282 height 79
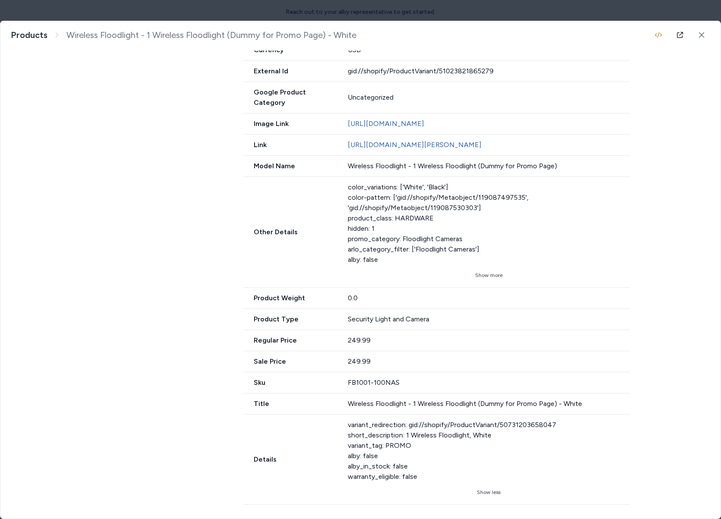
click at [392, 459] on div "variant_redirection: gid://shopify/ProductVariant/50731203658047 short_descript…" at bounding box center [489, 451] width 282 height 62
click at [491, 494] on button "Show less" at bounding box center [489, 492] width 282 height 14
drag, startPoint x: 422, startPoint y: 475, endPoint x: 354, endPoint y: 448, distance: 73.1
click at [354, 448] on div "variant_redirection: gid://shopify/ProductVariant/50731203658047 short_descript…" at bounding box center [489, 451] width 282 height 62
click at [434, 457] on div "variant_redirection: gid://shopify/ProductVariant/50731203658047 short_descript…" at bounding box center [489, 451] width 282 height 62
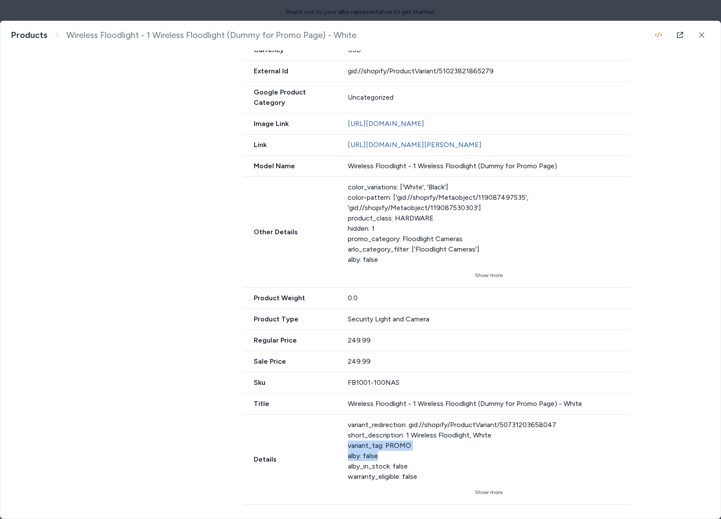
drag, startPoint x: 421, startPoint y: 452, endPoint x: 345, endPoint y: 441, distance: 76.7
click at [341, 442] on div "Details variant_redirection: gid://shopify/ProductVariant/50731203658047 short_…" at bounding box center [436, 460] width 387 height 90
drag, startPoint x: 288, startPoint y: 463, endPoint x: 285, endPoint y: 449, distance: 14.6
click at [237, 454] on div "2 Variants Wireless Floodlight - 1 Wireless Floodlight (Dummy for Promo Page) -…" at bounding box center [361, 233] width 552 height 542
drag, startPoint x: 412, startPoint y: 465, endPoint x: 370, endPoint y: 459, distance: 41.9
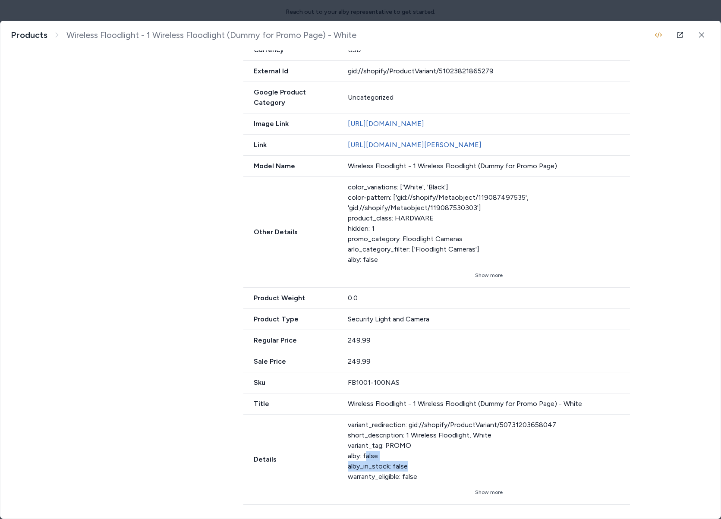
click at [363, 459] on div "variant_redirection: gid://shopify/ProductVariant/50731203658047 short_descript…" at bounding box center [489, 451] width 282 height 62
click at [410, 471] on div "variant_redirection: gid://shopify/ProductVariant/50731203658047 short_descript…" at bounding box center [489, 451] width 282 height 62
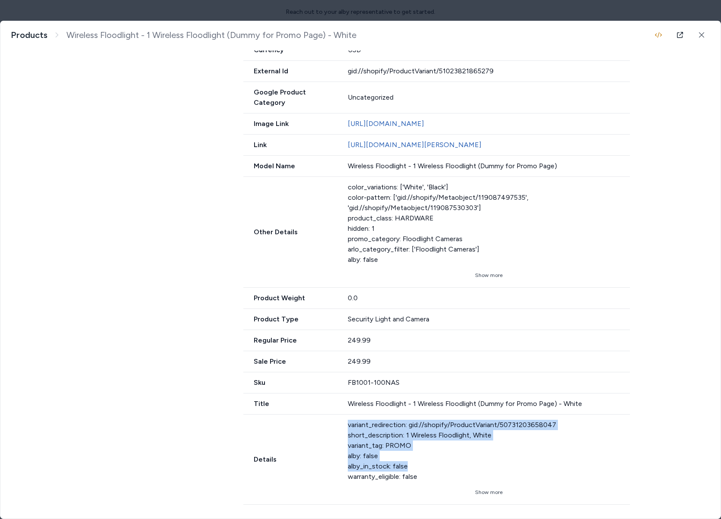
drag, startPoint x: 402, startPoint y: 462, endPoint x: 387, endPoint y: 447, distance: 20.8
click at [315, 460] on div "Details variant_redirection: gid://shopify/ProductVariant/50731203658047 short_…" at bounding box center [436, 460] width 387 height 90
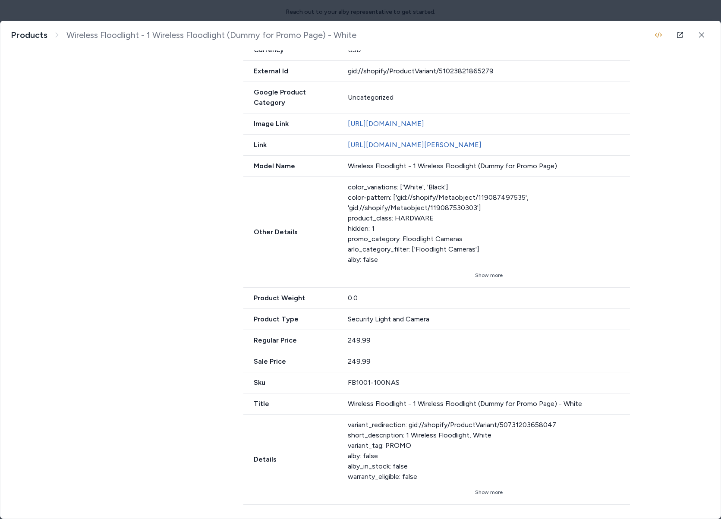
drag, startPoint x: 390, startPoint y: 446, endPoint x: 429, endPoint y: 433, distance: 41.5
click at [390, 447] on div "variant_redirection: gid://shopify/ProductVariant/50731203658047 short_descript…" at bounding box center [489, 451] width 282 height 62
drag, startPoint x: 431, startPoint y: 470, endPoint x: 348, endPoint y: 455, distance: 84.1
click at [348, 455] on div "variant_redirection: gid://shopify/ProductVariant/50731203658047 short_descript…" at bounding box center [489, 451] width 282 height 62
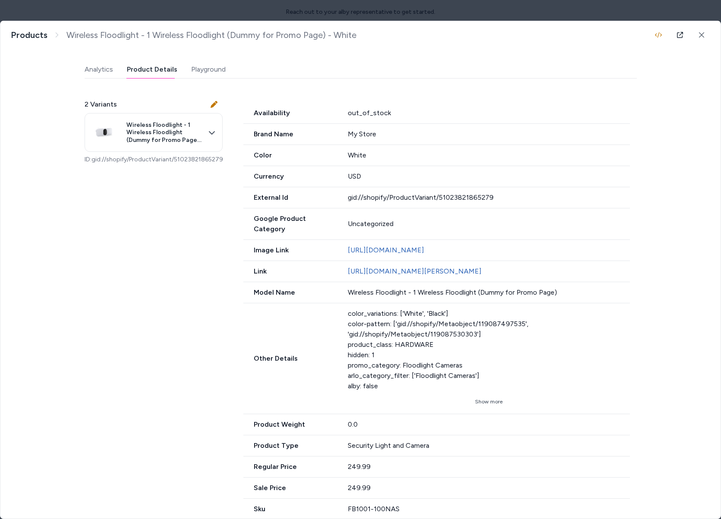
scroll to position [44, 0]
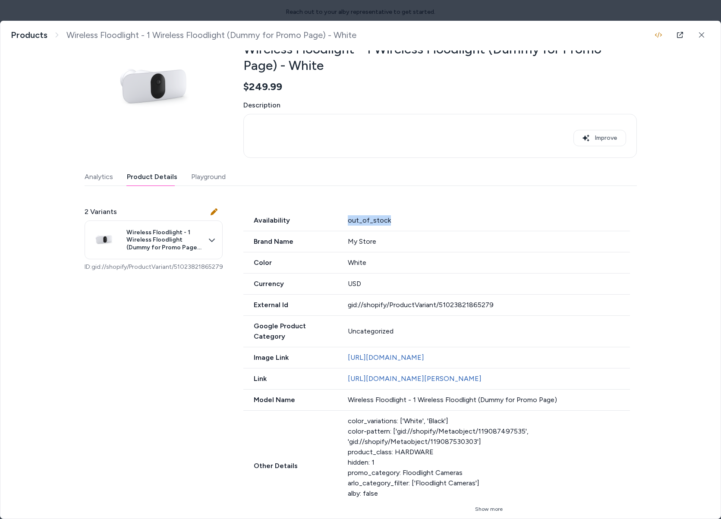
drag, startPoint x: 331, startPoint y: 227, endPoint x: 357, endPoint y: 225, distance: 26.4
click at [330, 227] on div "Availability out_of_stock" at bounding box center [436, 220] width 387 height 21
click at [361, 223] on div "out_of_stock" at bounding box center [489, 220] width 282 height 10
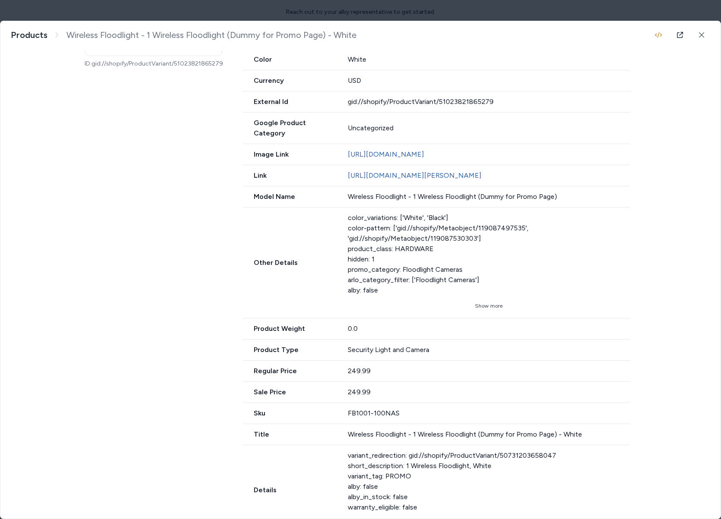
scroll to position [278, 0]
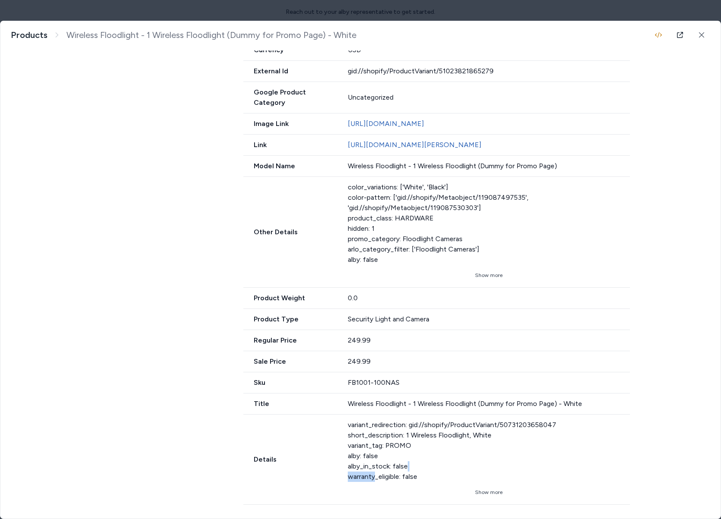
drag, startPoint x: 433, startPoint y: 470, endPoint x: 378, endPoint y: 472, distance: 54.4
click at [373, 472] on div "variant_redirection: gid://shopify/ProductVariant/50731203658047 short_descript…" at bounding box center [489, 451] width 282 height 62
drag, startPoint x: 378, startPoint y: 472, endPoint x: 388, endPoint y: 471, distance: 9.5
click at [378, 472] on div "variant_redirection: gid://shopify/ProductVariant/50731203658047 short_descript…" at bounding box center [489, 451] width 282 height 62
drag, startPoint x: 426, startPoint y: 477, endPoint x: 355, endPoint y: 441, distance: 78.7
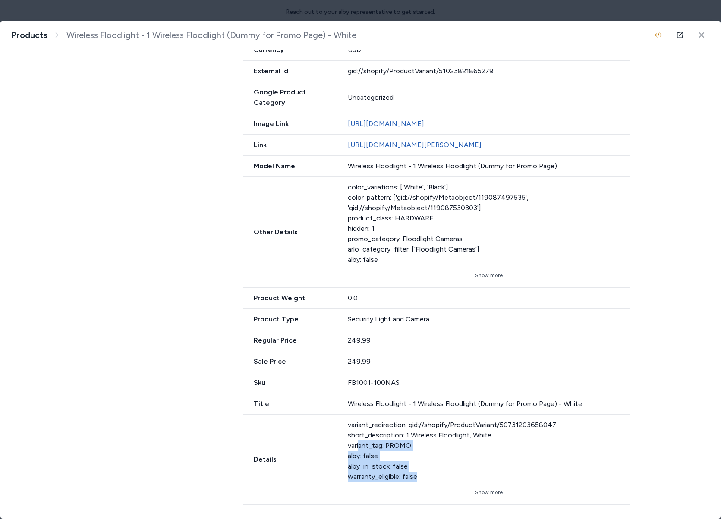
click at [355, 441] on div "variant_redirection: gid://shopify/ProductVariant/50731203658047 short_descript…" at bounding box center [489, 451] width 282 height 62
click at [354, 440] on div "variant_redirection: gid://shopify/ProductVariant/50731203658047 short_descript…" at bounding box center [489, 451] width 282 height 62
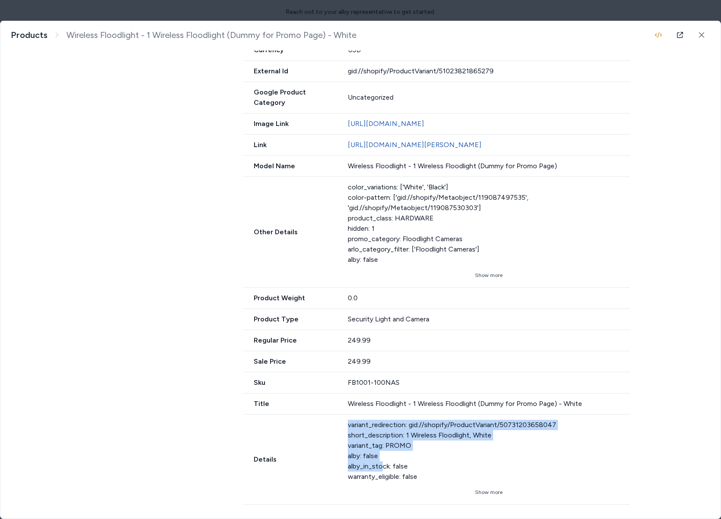
drag, startPoint x: 340, startPoint y: 419, endPoint x: 378, endPoint y: 465, distance: 59.8
click at [378, 465] on div "Details variant_redirection: gid://shopify/ProductVariant/50731203658047 short_…" at bounding box center [436, 460] width 387 height 90
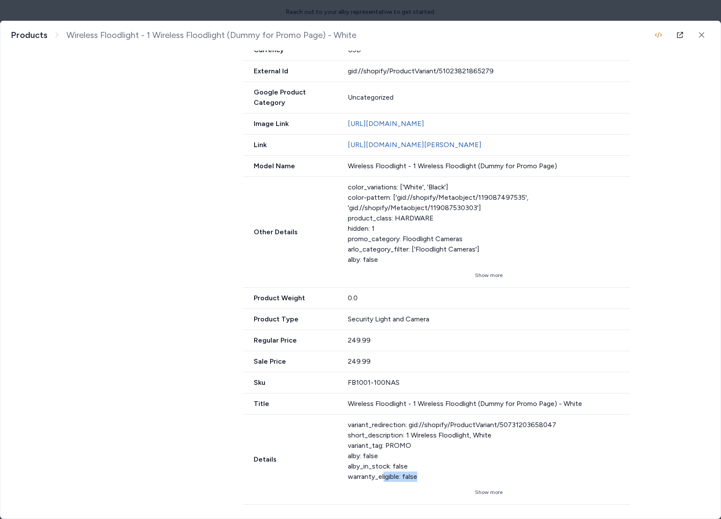
drag, startPoint x: 426, startPoint y: 480, endPoint x: 380, endPoint y: 475, distance: 46.0
click at [380, 475] on div "variant_redirection: gid://shopify/ProductVariant/50731203658047 short_descript…" at bounding box center [489, 451] width 282 height 62
click at [386, 477] on div "variant_redirection: gid://shopify/ProductVariant/50731203658047 short_descript…" at bounding box center [489, 451] width 282 height 62
click at [356, 450] on div "variant_redirection: gid://shopify/ProductVariant/50731203658047 short_descript…" at bounding box center [489, 451] width 282 height 62
click at [380, 464] on div "variant_redirection: gid://shopify/ProductVariant/50731203658047 short_descript…" at bounding box center [489, 451] width 282 height 62
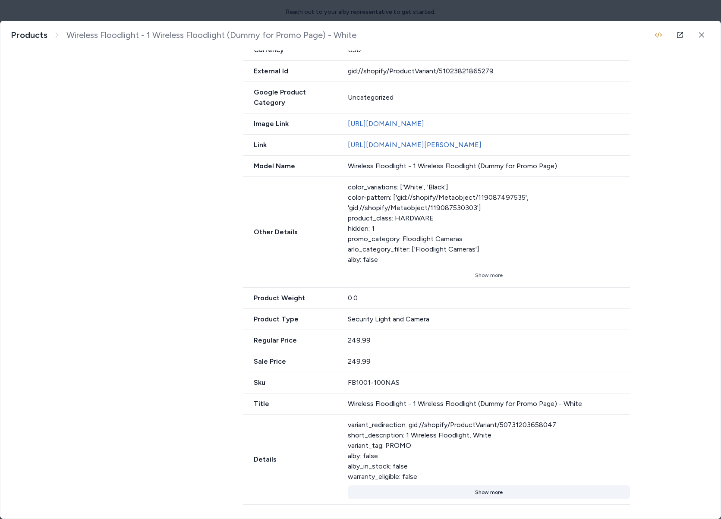
click at [497, 490] on button "Show more" at bounding box center [489, 492] width 282 height 14
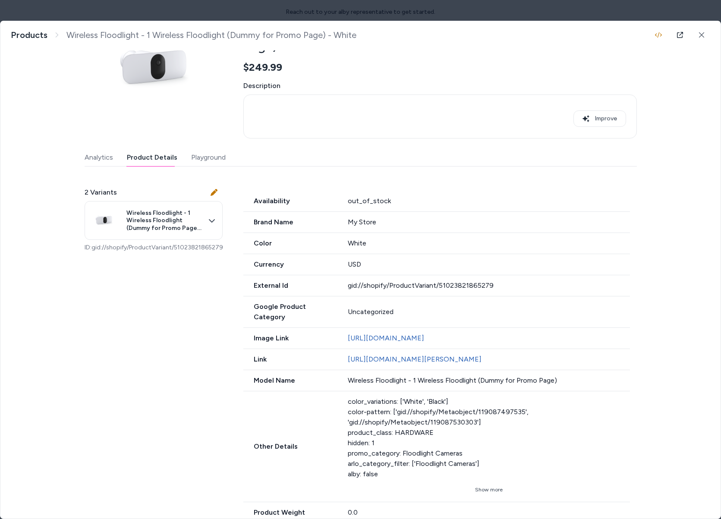
scroll to position [19, 0]
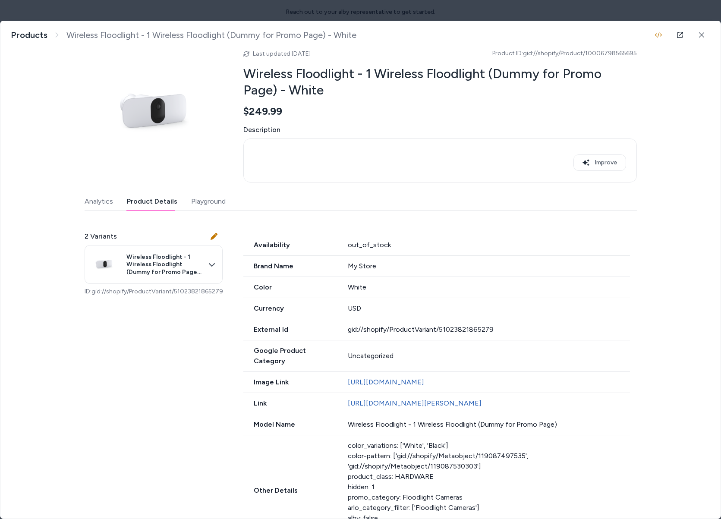
click at [177, 436] on div "2 Variants Wireless Floodlight - 1 Wireless Floodlight (Dummy for Promo Page) -…" at bounding box center [361, 492] width 552 height 542
click at [699, 31] on button at bounding box center [701, 34] width 17 height 17
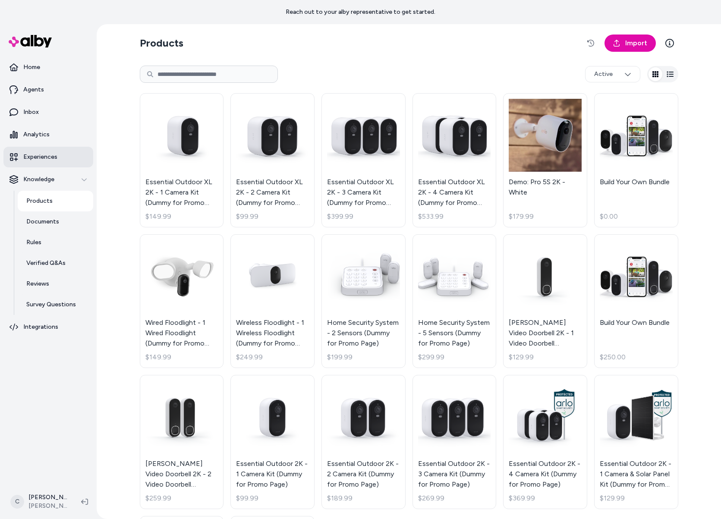
click at [53, 159] on p "Experiences" at bounding box center [40, 157] width 34 height 9
click at [55, 158] on p "Experiences" at bounding box center [40, 157] width 34 height 9
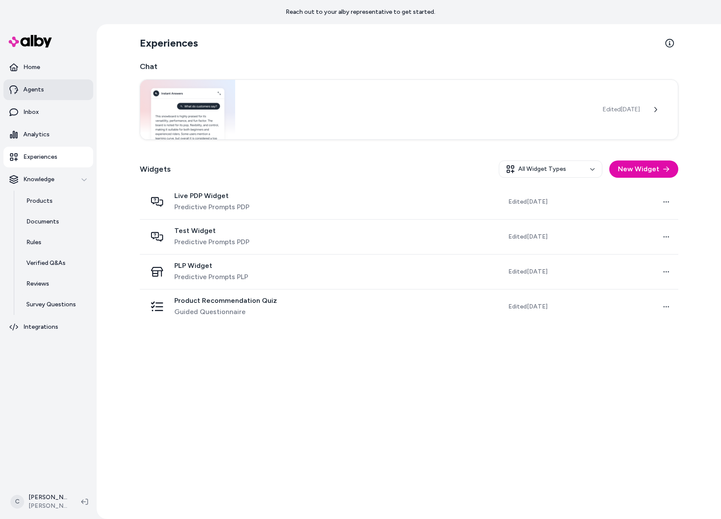
click at [39, 87] on p "Agents" at bounding box center [33, 89] width 21 height 9
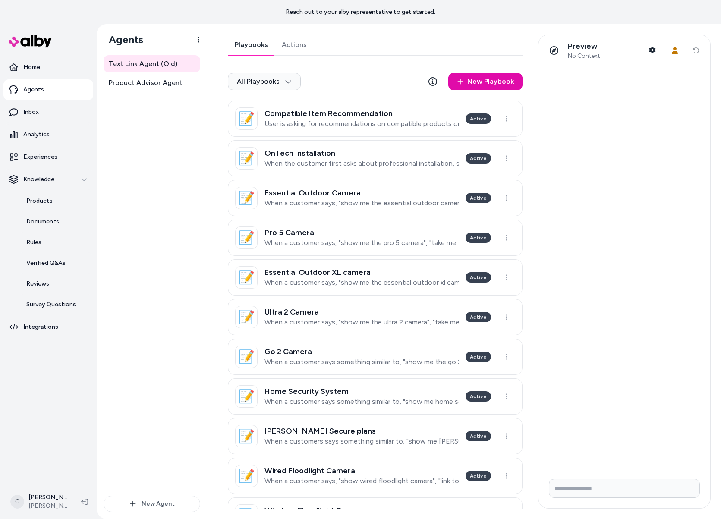
click at [295, 49] on link "Actions" at bounding box center [294, 45] width 39 height 21
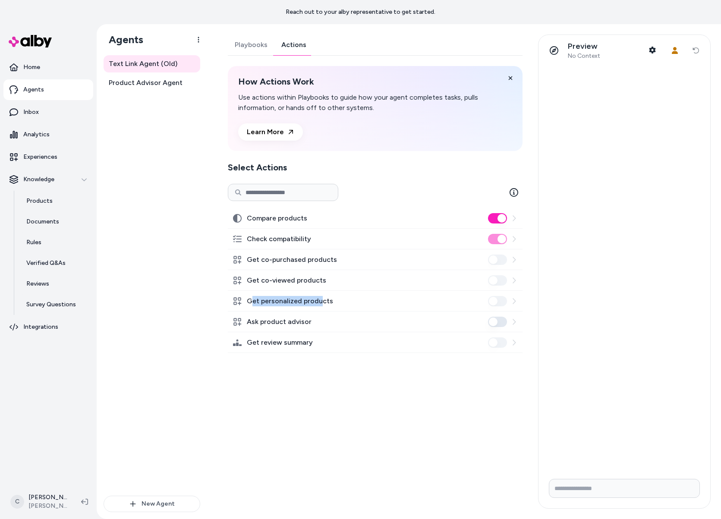
drag, startPoint x: 310, startPoint y: 299, endPoint x: 250, endPoint y: 305, distance: 60.6
click at [250, 305] on label "Get personalized products" at bounding box center [290, 301] width 86 height 10
click at [302, 296] on label "Get personalized products" at bounding box center [290, 301] width 86 height 10
drag, startPoint x: 272, startPoint y: 303, endPoint x: 244, endPoint y: 303, distance: 28.5
click at [242, 302] on div "Get personalized products" at bounding box center [375, 301] width 295 height 21
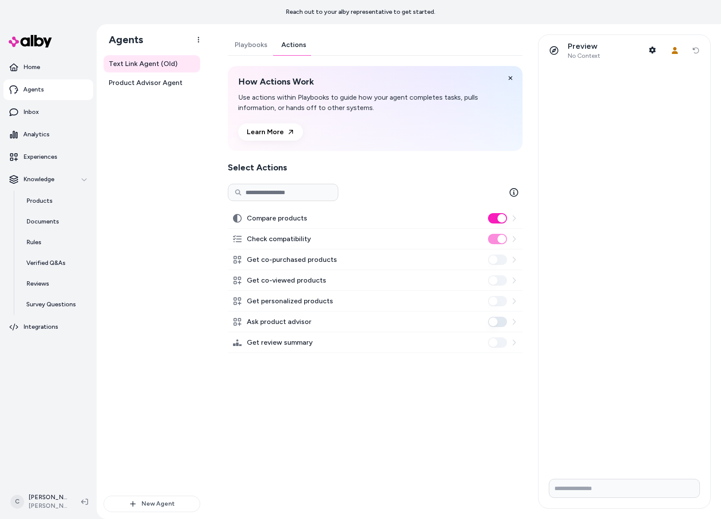
click at [278, 302] on label "Get personalized products" at bounding box center [290, 301] width 86 height 10
click at [283, 300] on label "Get personalized products" at bounding box center [290, 301] width 86 height 10
drag, startPoint x: 283, startPoint y: 300, endPoint x: 314, endPoint y: 302, distance: 30.7
click at [283, 301] on label "Get personalized products" at bounding box center [290, 301] width 86 height 10
drag, startPoint x: 292, startPoint y: 301, endPoint x: 243, endPoint y: 304, distance: 48.4
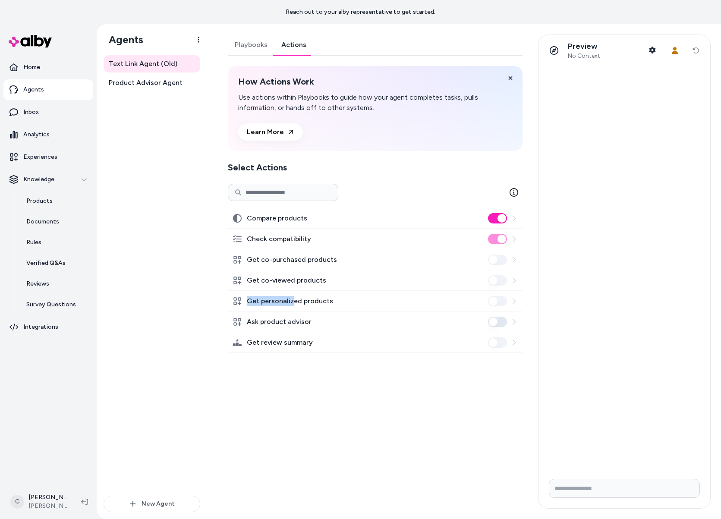
click at [243, 304] on div "Get personalized products" at bounding box center [283, 301] width 100 height 10
drag, startPoint x: 292, startPoint y: 298, endPoint x: 260, endPoint y: 300, distance: 32.4
click at [260, 300] on label "Get personalized products" at bounding box center [290, 301] width 86 height 10
drag, startPoint x: 306, startPoint y: 280, endPoint x: 257, endPoint y: 275, distance: 49.0
click at [239, 272] on div "Get co-viewed products" at bounding box center [375, 280] width 295 height 21
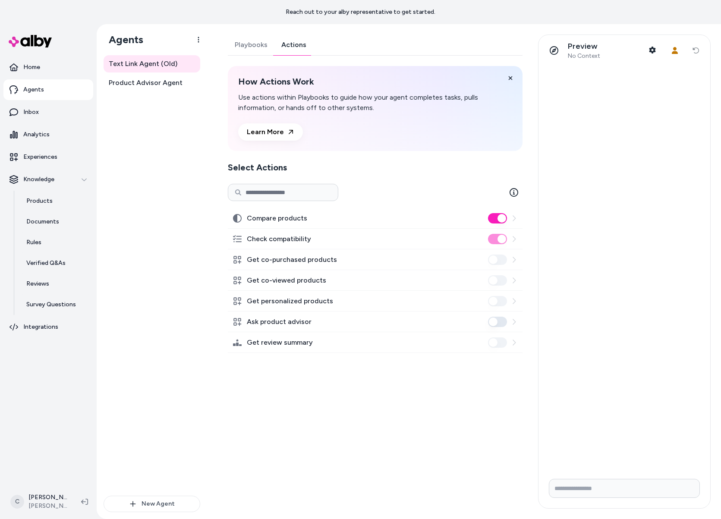
drag, startPoint x: 311, startPoint y: 257, endPoint x: 314, endPoint y: 261, distance: 5.4
click at [311, 256] on label "Get co-purchased products" at bounding box center [292, 260] width 90 height 10
drag, startPoint x: 320, startPoint y: 261, endPoint x: 130, endPoint y: 275, distance: 189.9
click at [130, 275] on div "Agents Text Link Agent (Old) Product Advisor Agent New Agent Text Link Agent (O…" at bounding box center [409, 271] width 624 height 495
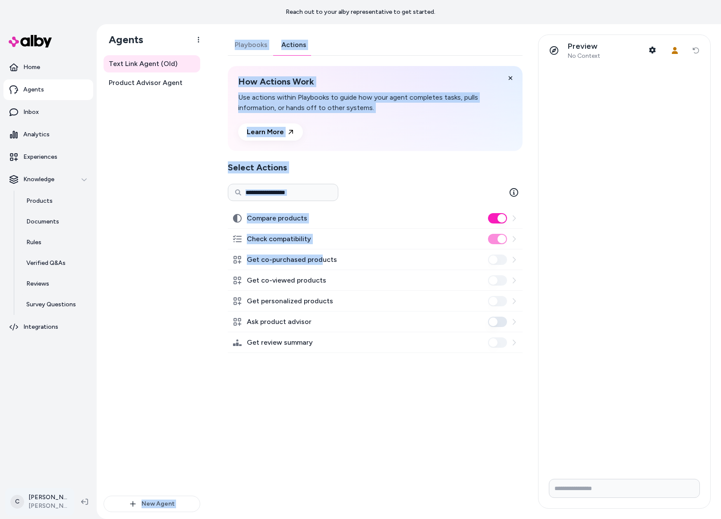
click at [38, 501] on html "Reach out to your alby representative to get started. Home Agents Inbox Analyti…" at bounding box center [360, 259] width 721 height 519
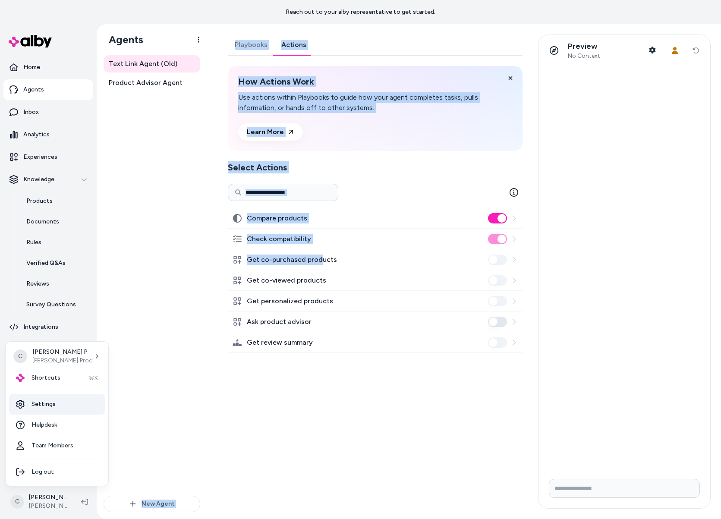
click at [41, 406] on link "Settings" at bounding box center [57, 404] width 96 height 21
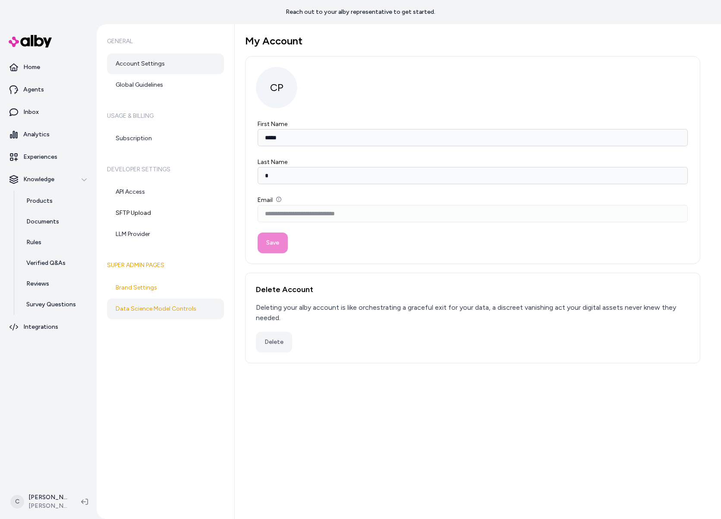
click at [152, 306] on link "Data Science Model Controls" at bounding box center [165, 309] width 117 height 21
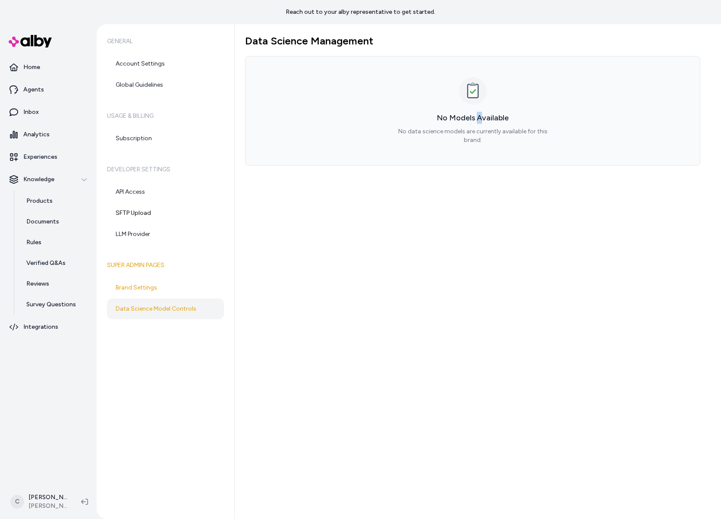
click at [479, 116] on h3 "No Models Available" at bounding box center [472, 118] width 454 height 12
drag, startPoint x: 491, startPoint y: 119, endPoint x: 430, endPoint y: 113, distance: 61.6
click at [430, 113] on h3 "No Models Available" at bounding box center [472, 118] width 454 height 12
click at [443, 116] on h3 "No Models Available" at bounding box center [472, 118] width 454 height 12
click at [379, 270] on div "Data Science Management No Models Available No data science models are currentl…" at bounding box center [478, 271] width 486 height 495
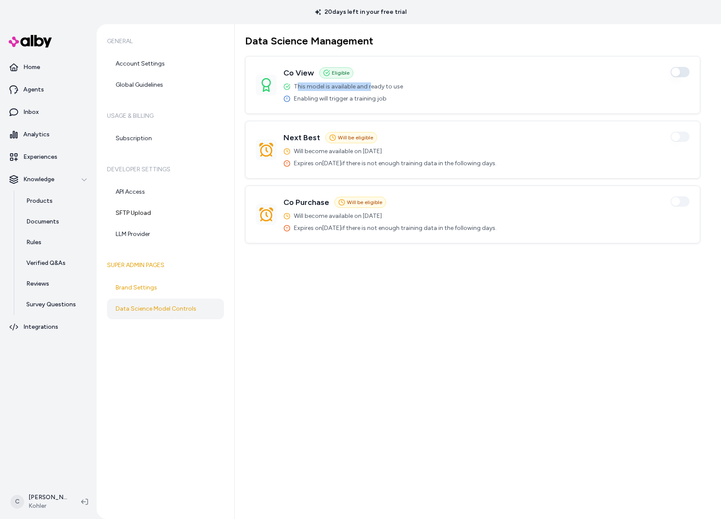
drag, startPoint x: 295, startPoint y: 86, endPoint x: 407, endPoint y: 85, distance: 111.7
click at [387, 88] on span "This model is available and ready to use" at bounding box center [348, 86] width 109 height 9
drag, startPoint x: 404, startPoint y: 86, endPoint x: 318, endPoint y: 80, distance: 86.0
click at [323, 81] on div "Co View Eligible Enabled This model is available and ready to use Enabling will…" at bounding box center [473, 85] width 434 height 36
click at [327, 98] on span "Enabling will trigger a training job" at bounding box center [340, 98] width 93 height 9
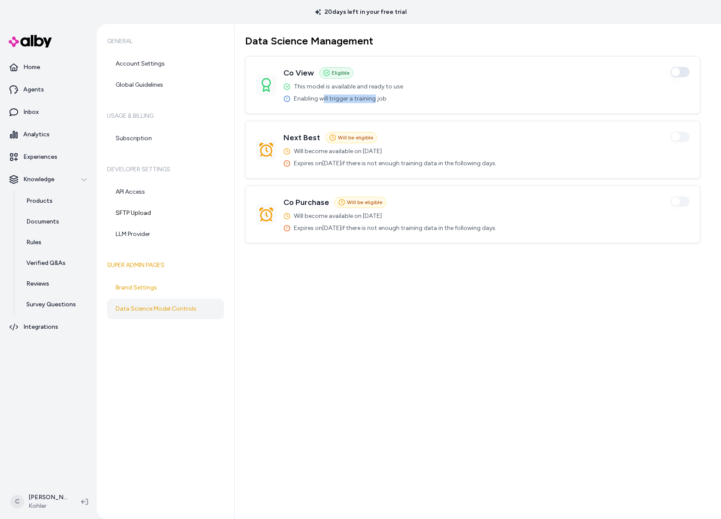
drag, startPoint x: 374, startPoint y: 100, endPoint x: 322, endPoint y: 98, distance: 52.2
click at [322, 98] on span "Enabling will trigger a training job" at bounding box center [340, 98] width 93 height 9
drag, startPoint x: 431, startPoint y: 160, endPoint x: 427, endPoint y: 159, distance: 4.4
click at [427, 159] on div "Next Best Will be eligible Enabled Will become available on [DATE] Expires on […" at bounding box center [472, 149] width 454 height 57
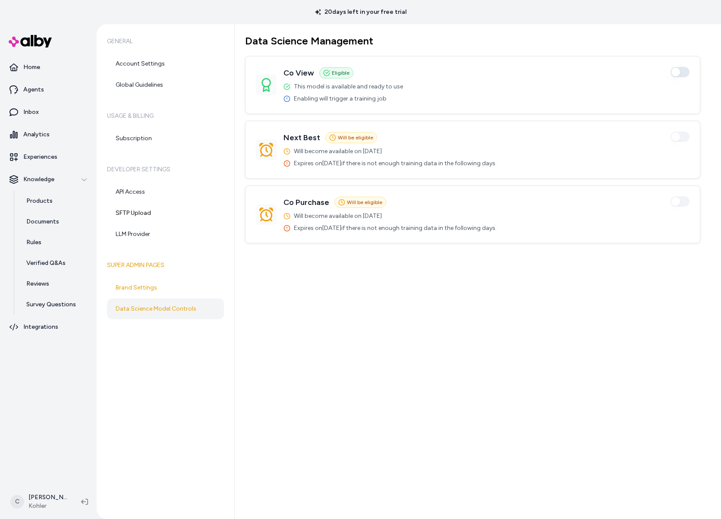
drag, startPoint x: 422, startPoint y: 157, endPoint x: 402, endPoint y: 157, distance: 19.4
click at [402, 157] on div "Will become available on [DATE] Expires on [DATE] if there is not enough traini…" at bounding box center [389, 157] width 213 height 21
drag, startPoint x: 333, startPoint y: 153, endPoint x: 340, endPoint y: 158, distance: 9.2
click at [340, 158] on div "Will become available on [DATE] Expires on [DATE] if there is not enough traini…" at bounding box center [389, 157] width 213 height 21
drag, startPoint x: 341, startPoint y: 159, endPoint x: 346, endPoint y: 163, distance: 7.1
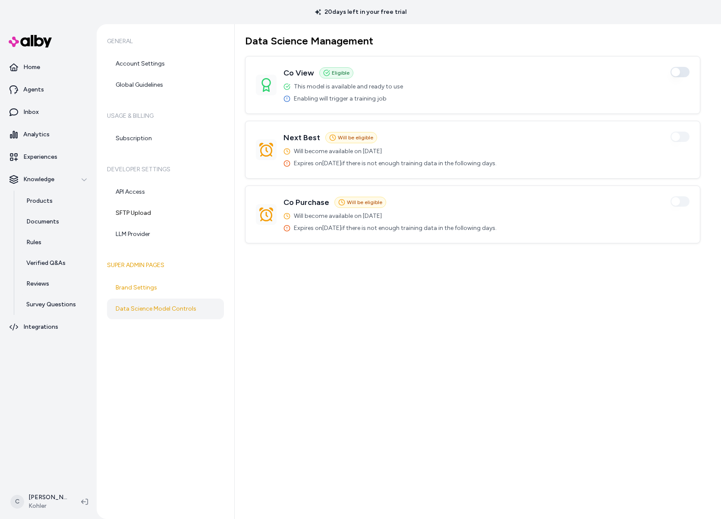
click at [344, 162] on span "Expires on [DATE] if there is not enough training data in the following days." at bounding box center [395, 163] width 203 height 9
drag, startPoint x: 350, startPoint y: 164, endPoint x: 408, endPoint y: 165, distance: 57.8
click at [408, 165] on span "Expires on [DATE] if there is not enough training data in the following days." at bounding box center [395, 163] width 203 height 9
drag, startPoint x: 444, startPoint y: 165, endPoint x: 392, endPoint y: 162, distance: 52.3
click at [392, 162] on span "Expires on [DATE] if there is not enough training data in the following days." at bounding box center [395, 163] width 203 height 9
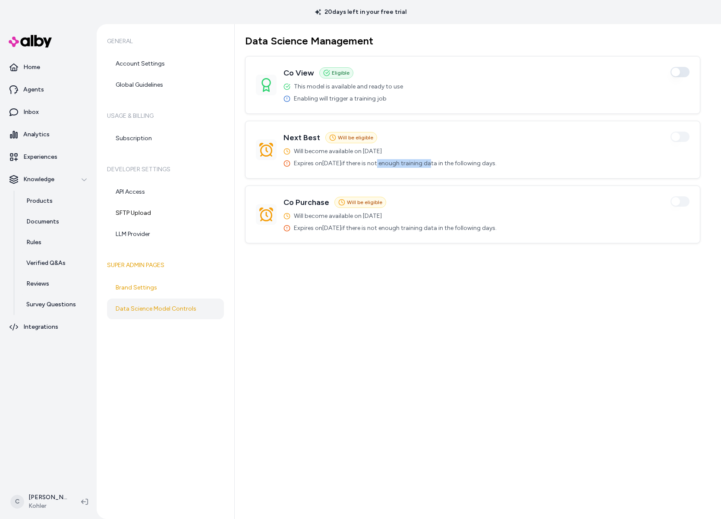
click at [392, 162] on span "Expires on [DATE] if there is not enough training data in the following days." at bounding box center [395, 163] width 203 height 9
click at [416, 300] on div "Data Science Management Co View Eligible Enabled This model is available and re…" at bounding box center [478, 271] width 486 height 495
drag, startPoint x: 462, startPoint y: 389, endPoint x: 458, endPoint y: 384, distance: 6.5
click at [458, 384] on div "Data Science Management Co View Eligible Enabled This model is available and re…" at bounding box center [478, 271] width 486 height 495
drag, startPoint x: 379, startPoint y: 206, endPoint x: 349, endPoint y: 199, distance: 30.6
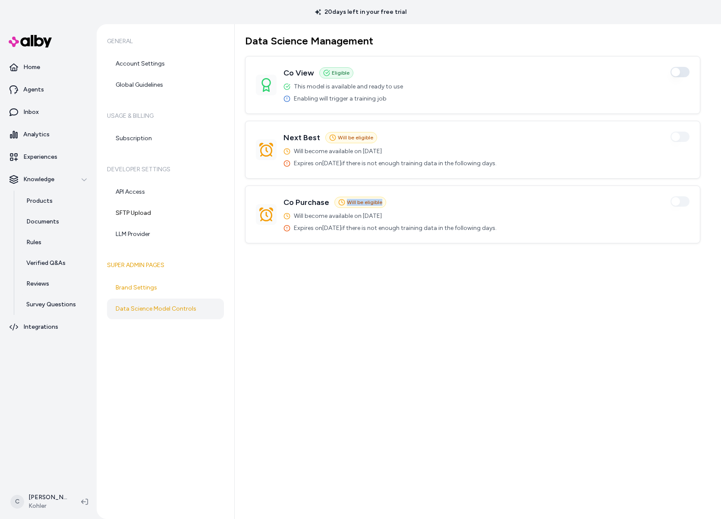
click at [337, 204] on div "Will be eligible" at bounding box center [360, 202] width 52 height 11
drag, startPoint x: 374, startPoint y: 141, endPoint x: 327, endPoint y: 134, distance: 47.5
click at [326, 134] on div "Next Best Will be eligible Enabled" at bounding box center [389, 138] width 213 height 12
drag, startPoint x: 336, startPoint y: 69, endPoint x: 311, endPoint y: 62, distance: 25.7
click at [311, 62] on div "Co View Eligible Enabled This model is available and ready to use Enabling will…" at bounding box center [472, 85] width 454 height 57
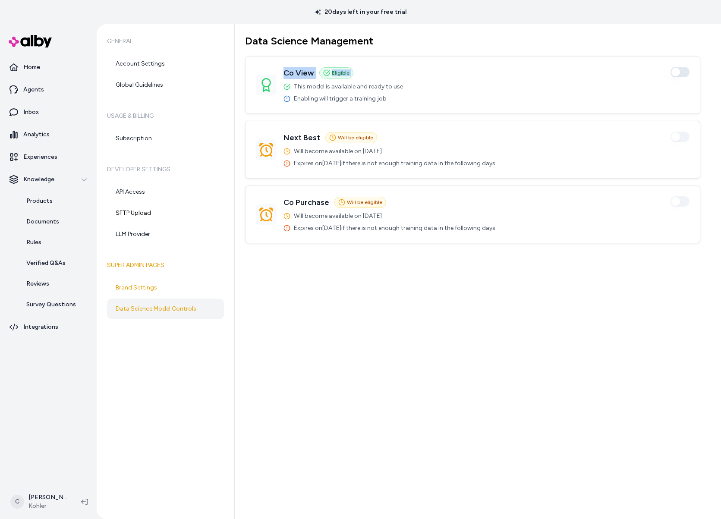
click at [339, 73] on span "Eligible" at bounding box center [341, 72] width 18 height 7
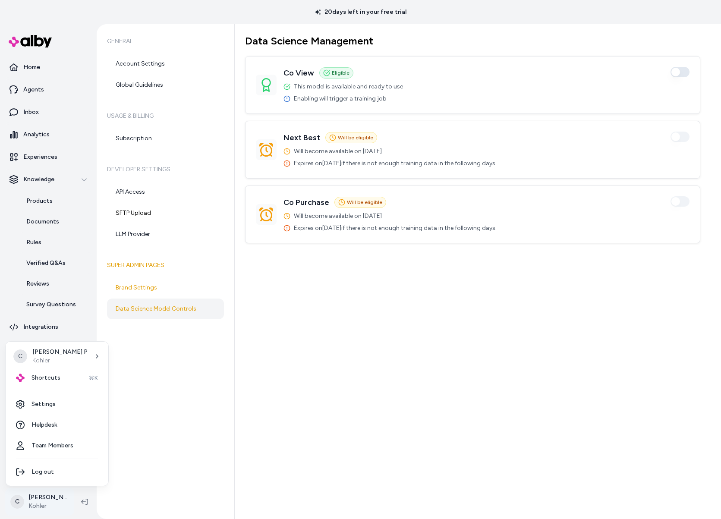
click at [48, 496] on html "20 days left in your free trial Home Agents Inbox Analytics Experiences Knowled…" at bounding box center [360, 259] width 721 height 519
click at [47, 395] on link "Settings" at bounding box center [57, 404] width 96 height 21
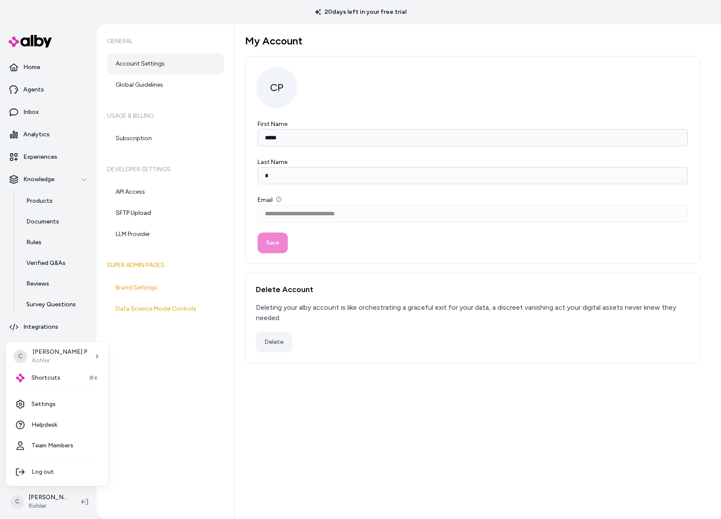
click at [47, 494] on html "**********" at bounding box center [360, 259] width 721 height 519
click at [48, 378] on span "Shortcuts" at bounding box center [45, 378] width 29 height 9
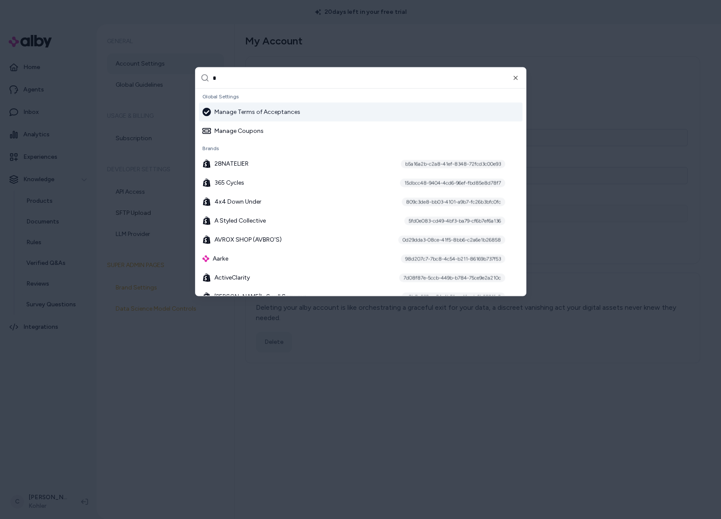
click at [250, 79] on input "*" at bounding box center [367, 78] width 308 height 21
click at [248, 78] on input "*" at bounding box center [367, 78] width 308 height 21
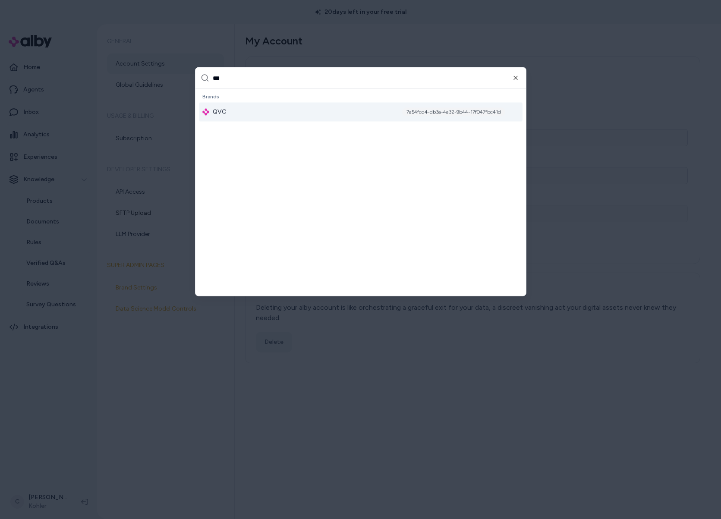
type input "***"
click at [278, 113] on div "QVC 7a54fcd4-db3a-4a32-9b44-17f047fbc41d" at bounding box center [361, 112] width 324 height 19
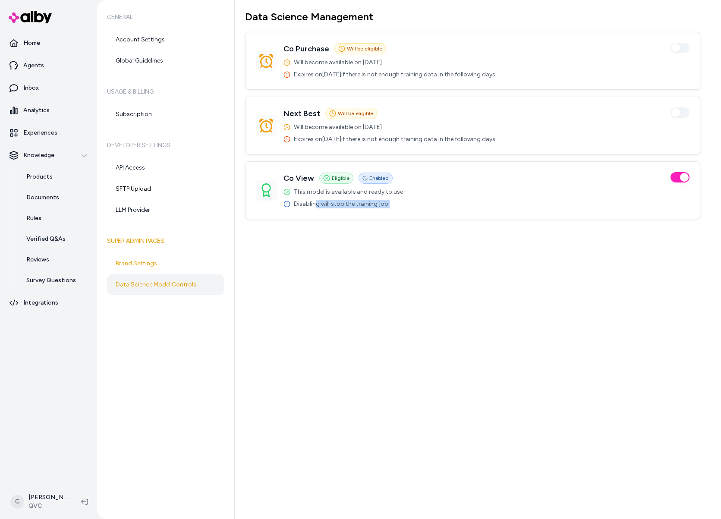
drag, startPoint x: 370, startPoint y: 208, endPoint x: 314, endPoint y: 200, distance: 57.1
click at [314, 200] on div "Co View Eligible Enabled This model is available and ready to use Disabling wil…" at bounding box center [472, 190] width 454 height 57
click at [305, 193] on span "This model is available and ready to use" at bounding box center [348, 192] width 109 height 9
drag, startPoint x: 313, startPoint y: 191, endPoint x: 388, endPoint y: 194, distance: 75.1
click at [388, 194] on span "This model is available and ready to use" at bounding box center [348, 192] width 109 height 9
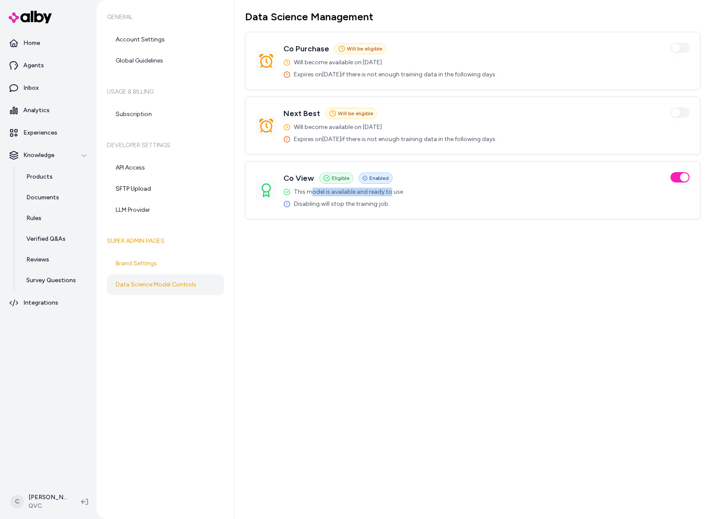
click at [388, 194] on span "This model is available and ready to use" at bounding box center [348, 192] width 109 height 9
drag, startPoint x: 311, startPoint y: 146, endPoint x: 356, endPoint y: 146, distance: 44.4
click at [354, 146] on div "Next Best Will be eligible Enabled Will become available on [DATE] Expires on […" at bounding box center [472, 125] width 454 height 57
click at [357, 146] on div "Next Best Will be eligible Enabled Will become available on [DATE] Expires on […" at bounding box center [472, 125] width 454 height 57
click at [111, 464] on div "General Account Settings Global Guidelines Usage & Billing Subscription Develop…" at bounding box center [166, 259] width 138 height 519
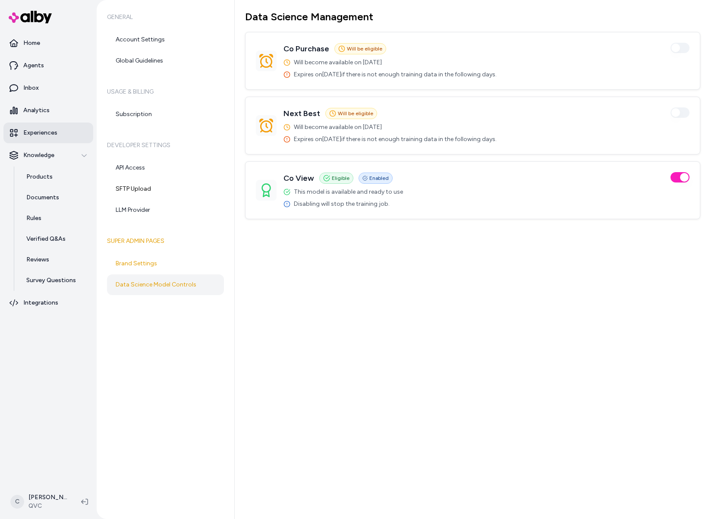
click at [36, 135] on p "Experiences" at bounding box center [40, 133] width 34 height 9
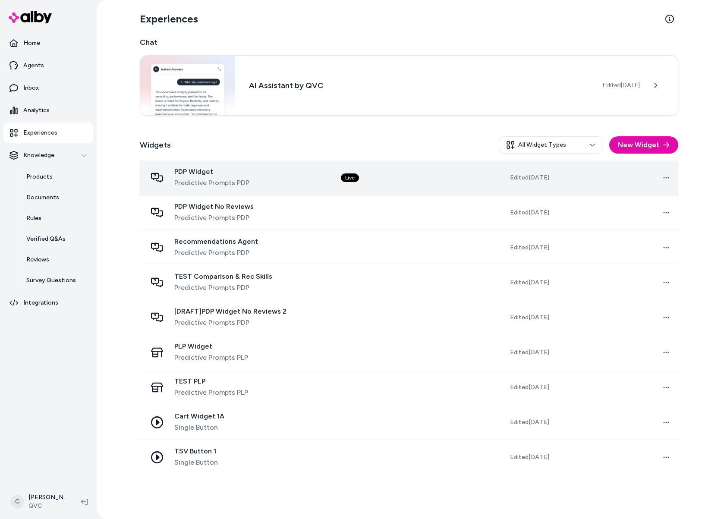
click at [273, 170] on div "PDP Widget Predictive Prompts PDP" at bounding box center [237, 177] width 181 height 21
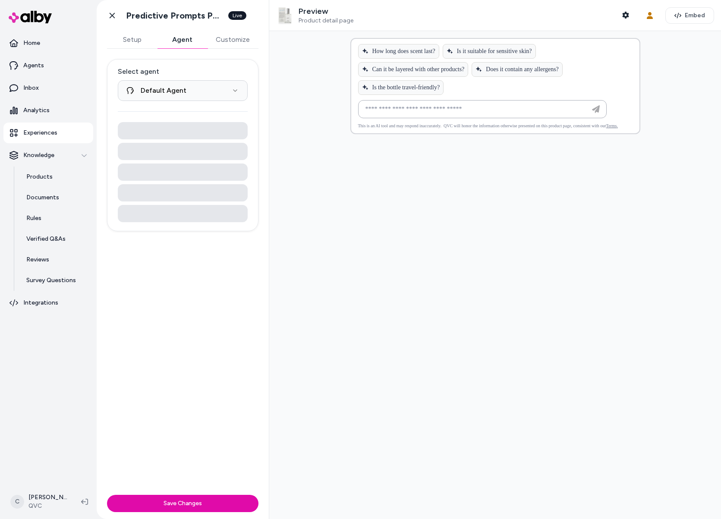
click at [178, 44] on button "Agent" at bounding box center [182, 39] width 50 height 17
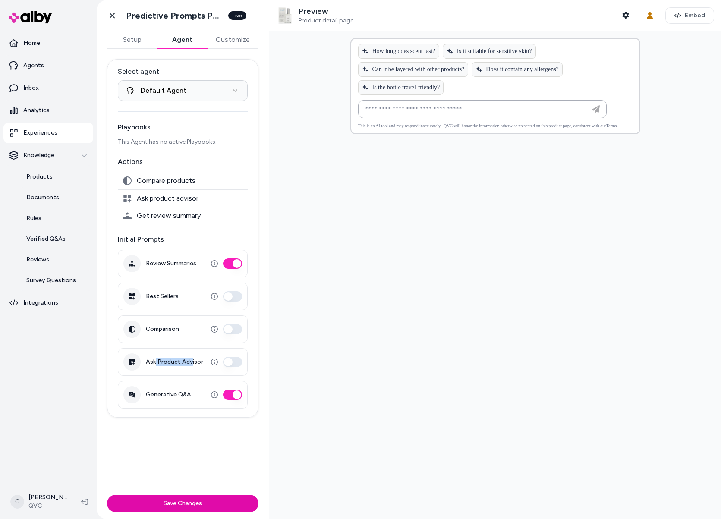
drag, startPoint x: 188, startPoint y: 362, endPoint x: 155, endPoint y: 359, distance: 33.3
click at [154, 361] on label "Ask Product Advisor" at bounding box center [174, 362] width 57 height 8
click at [149, 328] on label "Comparison" at bounding box center [162, 329] width 33 height 8
click at [173, 299] on div "Best Sellers" at bounding box center [183, 297] width 130 height 28
drag, startPoint x: 173, startPoint y: 298, endPoint x: 157, endPoint y: 294, distance: 17.0
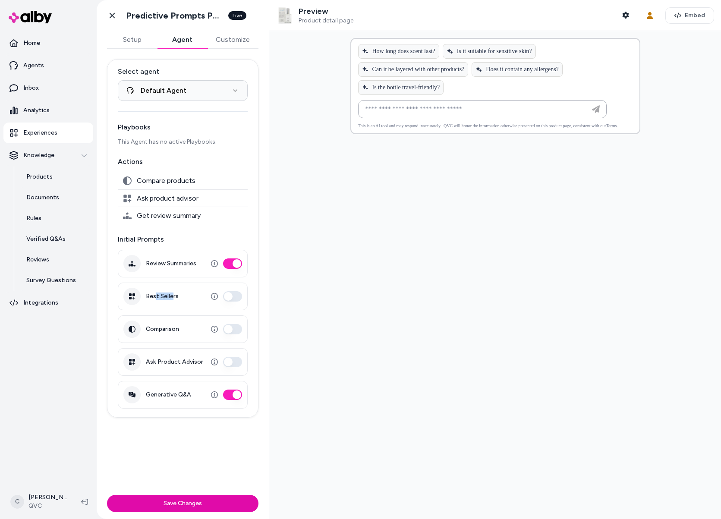
click at [155, 294] on label "Best Sellers" at bounding box center [162, 296] width 33 height 8
click at [223, 294] on button "Best Sellers" at bounding box center [232, 296] width 19 height 10
click at [237, 295] on button "Best Sellers" at bounding box center [232, 296] width 19 height 10
click at [163, 296] on label "Best Sellers" at bounding box center [162, 296] width 33 height 8
click at [223, 296] on button "Best Sellers" at bounding box center [232, 296] width 19 height 10
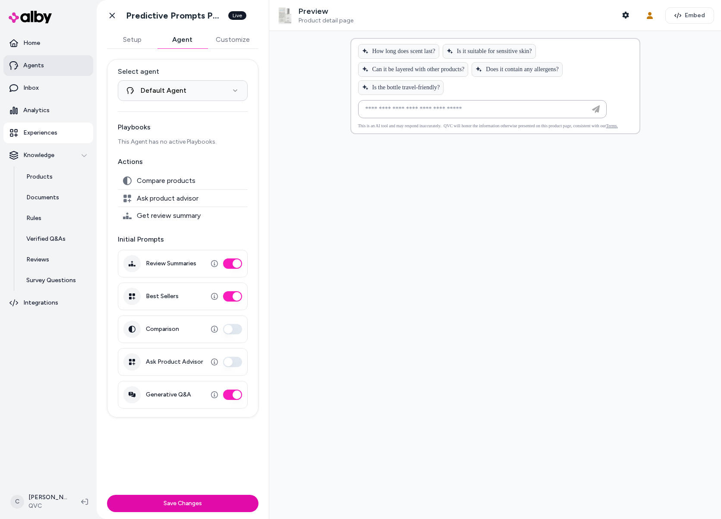
type button "on"
click at [48, 66] on link "Agents" at bounding box center [48, 65] width 90 height 21
click at [238, 296] on button "Best Sellers" at bounding box center [232, 296] width 19 height 10
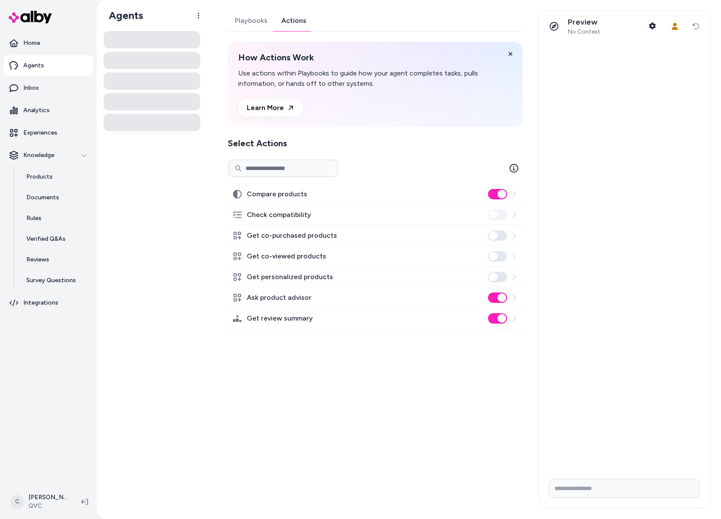
click at [317, 386] on div "Playbooks Actions How Actions Work Use actions within Playbooks to guide how yo…" at bounding box center [372, 259] width 310 height 498
click at [512, 165] on icon at bounding box center [513, 168] width 9 height 9
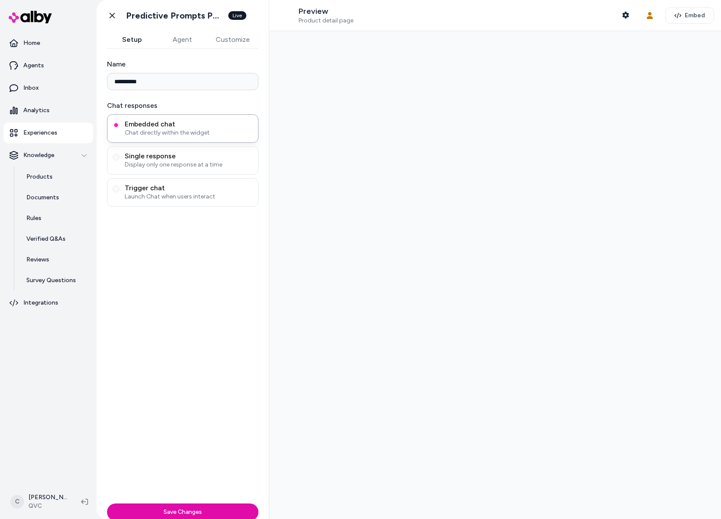
click at [183, 38] on button "Agent" at bounding box center [182, 39] width 50 height 17
